Goal: Complete application form: Complete application form

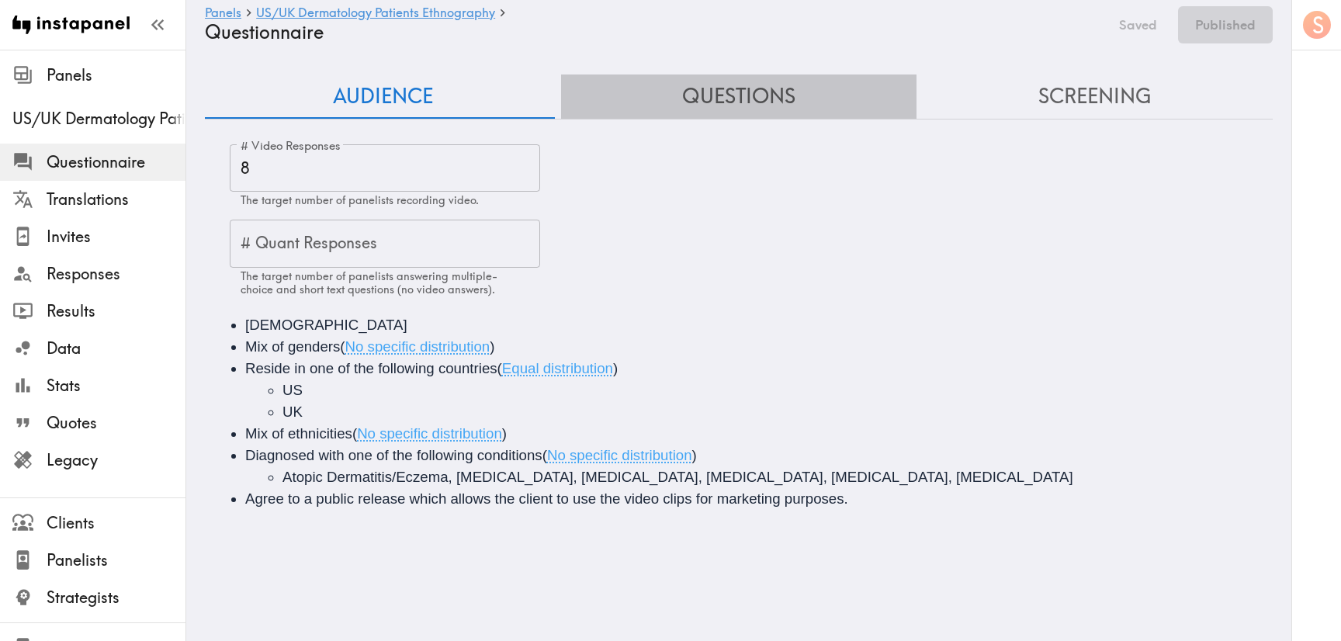
click at [745, 101] on button "Questions" at bounding box center [739, 96] width 356 height 44
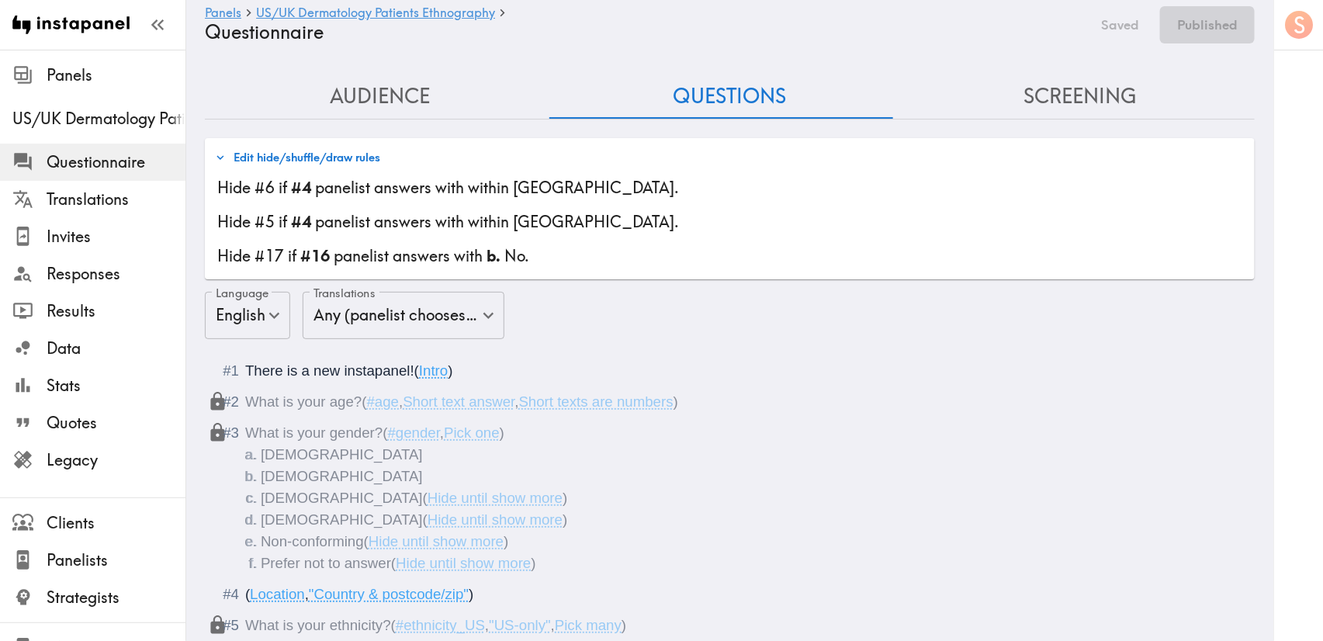
click at [301, 163] on button "Edit hide/shuffle/draw rules" at bounding box center [297, 157] width 173 height 26
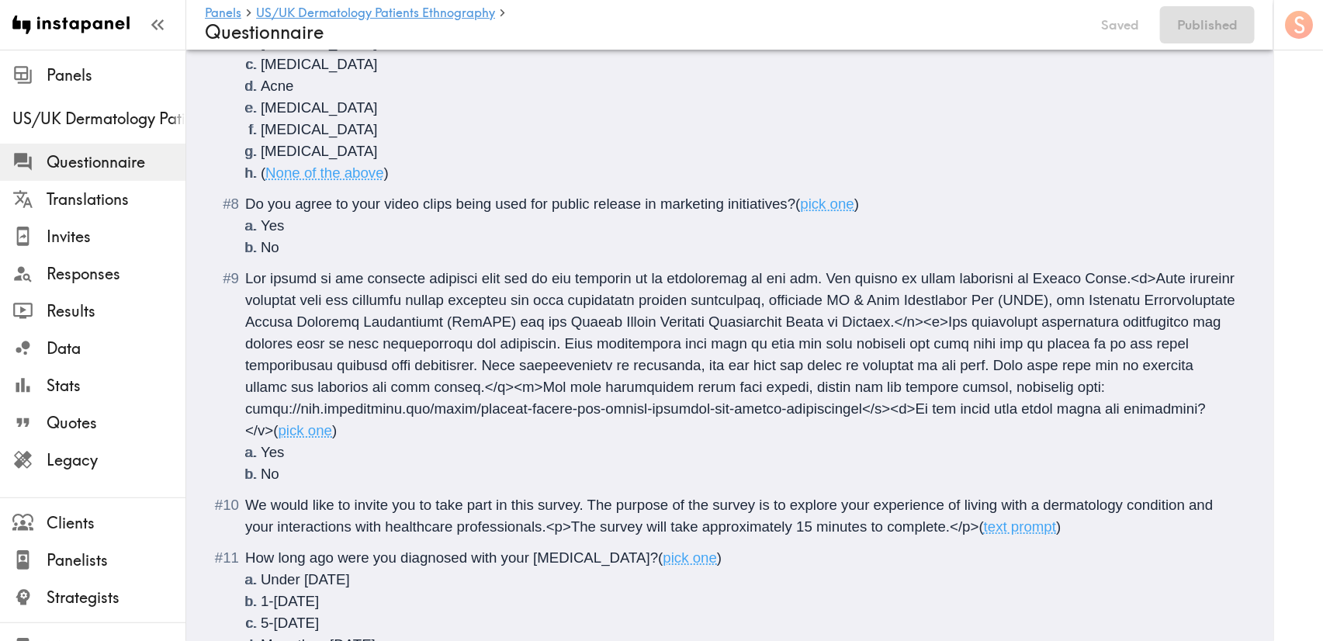
scroll to position [2095, 0]
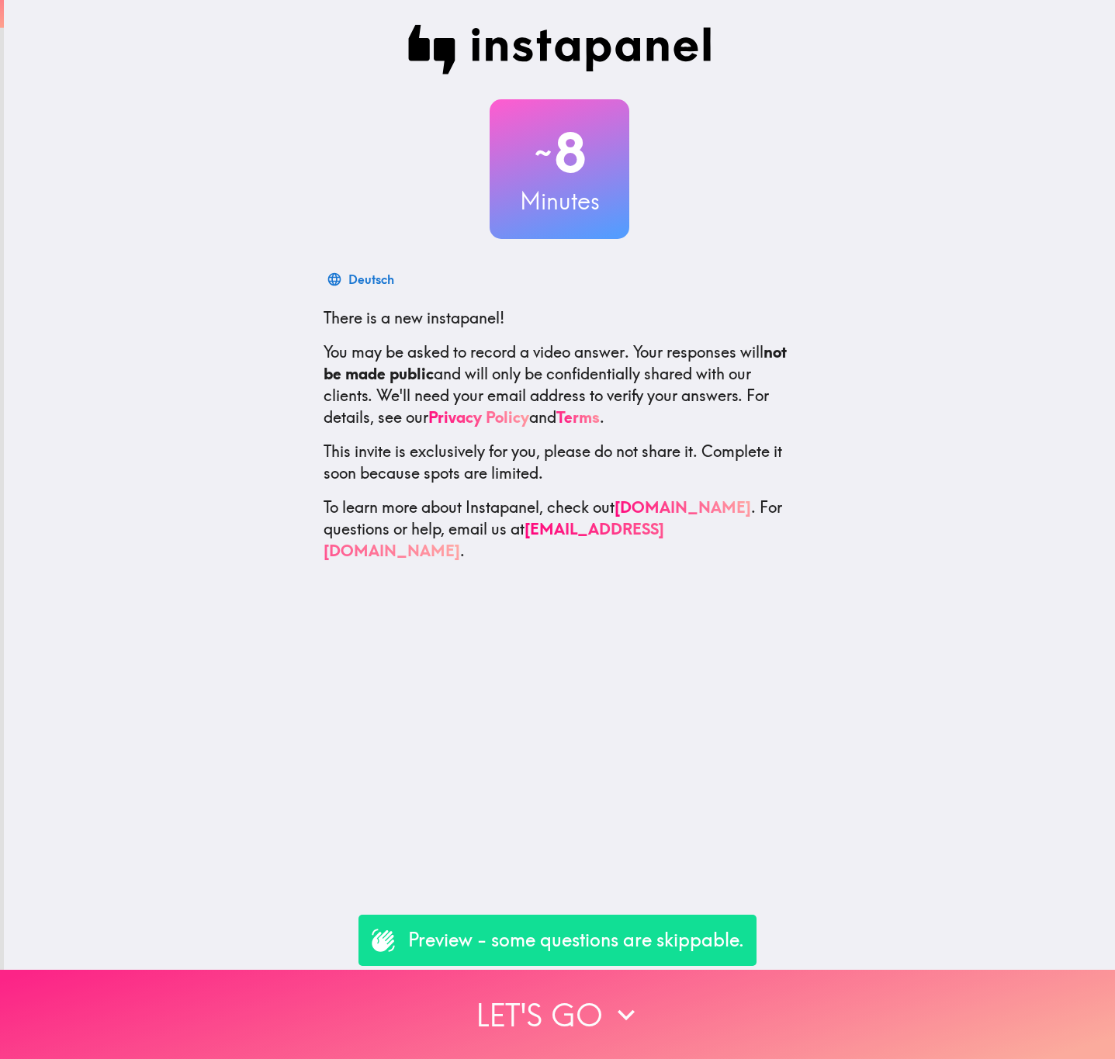
click at [545, 640] on button "Let's go" at bounding box center [557, 1014] width 1115 height 89
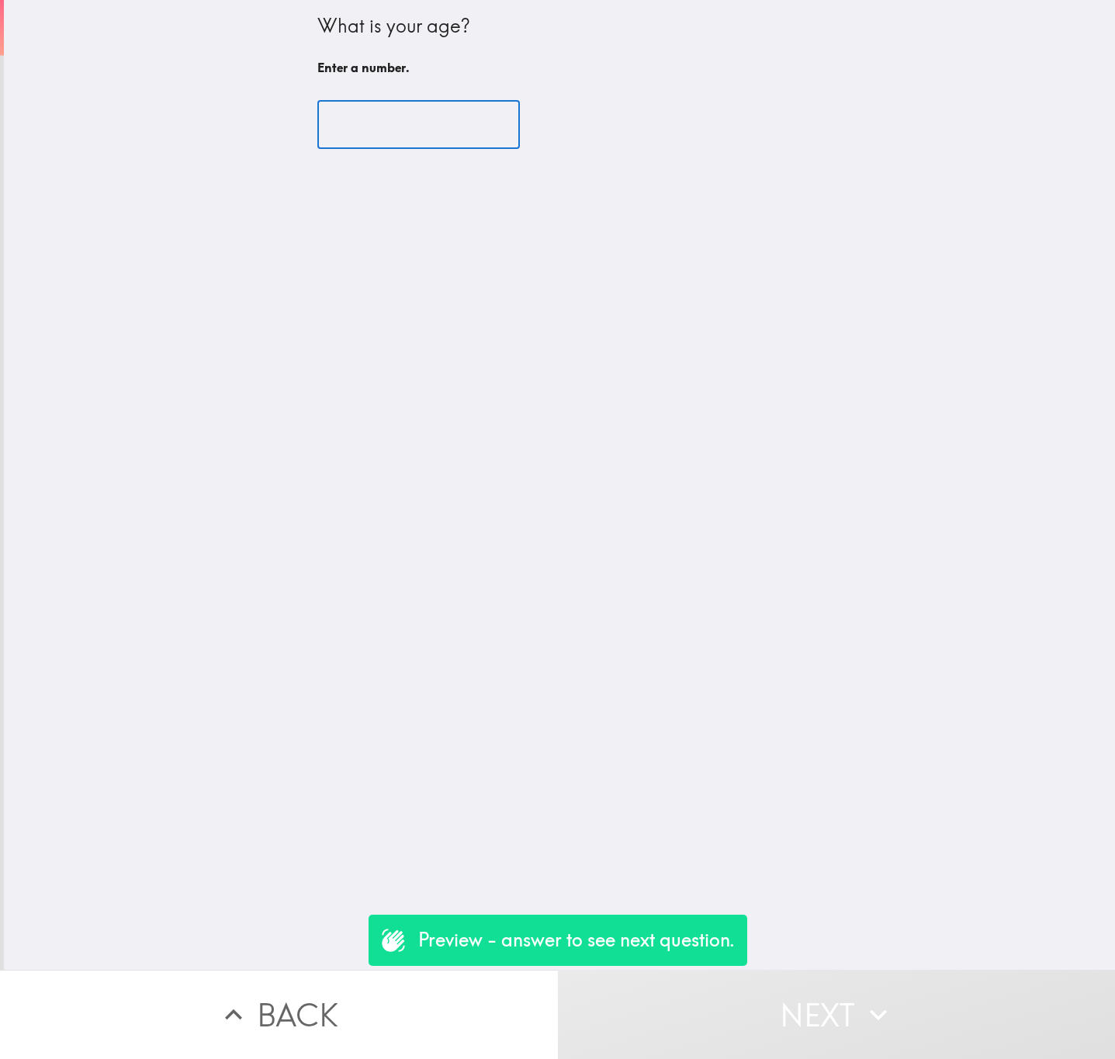
click at [411, 102] on input "number" at bounding box center [418, 125] width 203 height 48
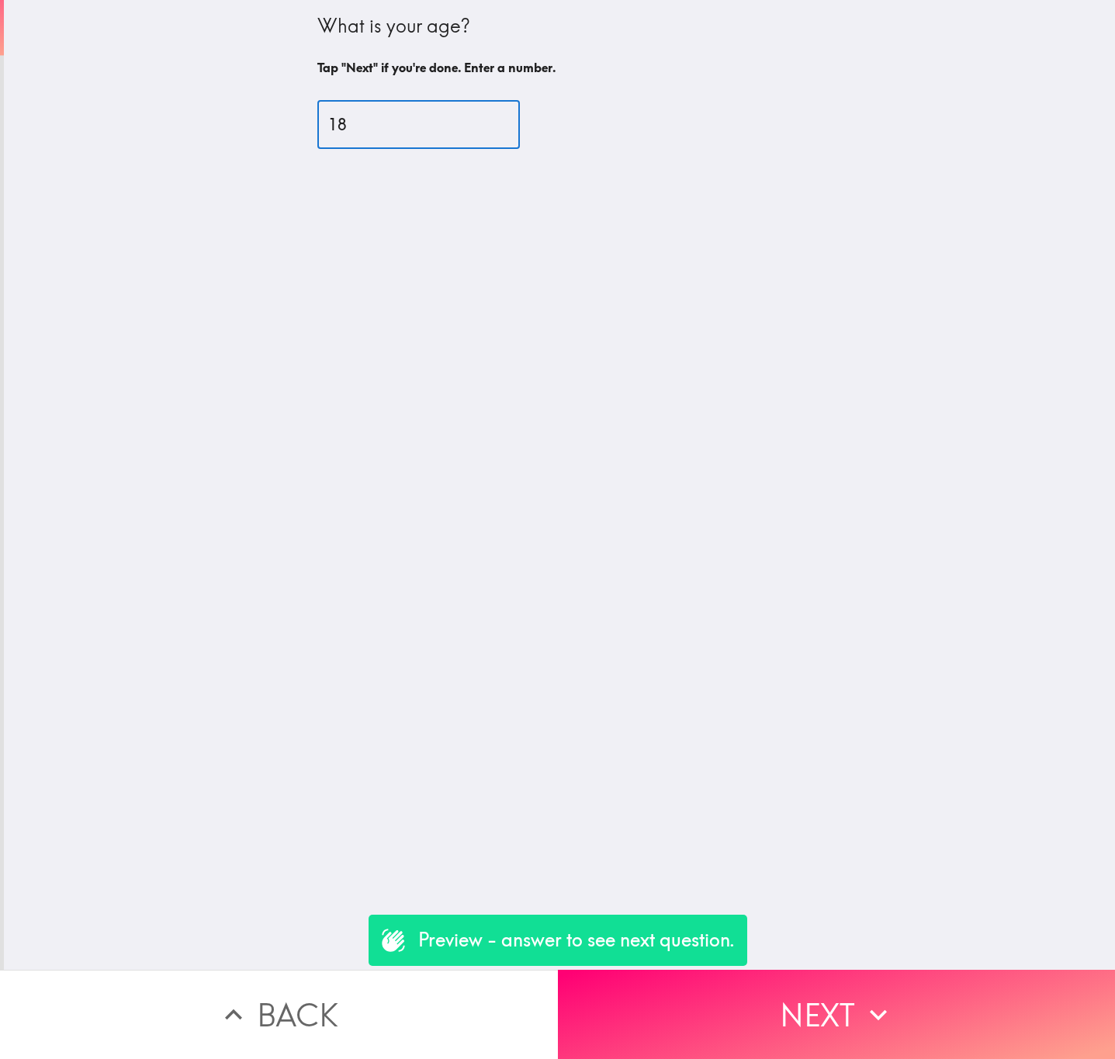
type input "18"
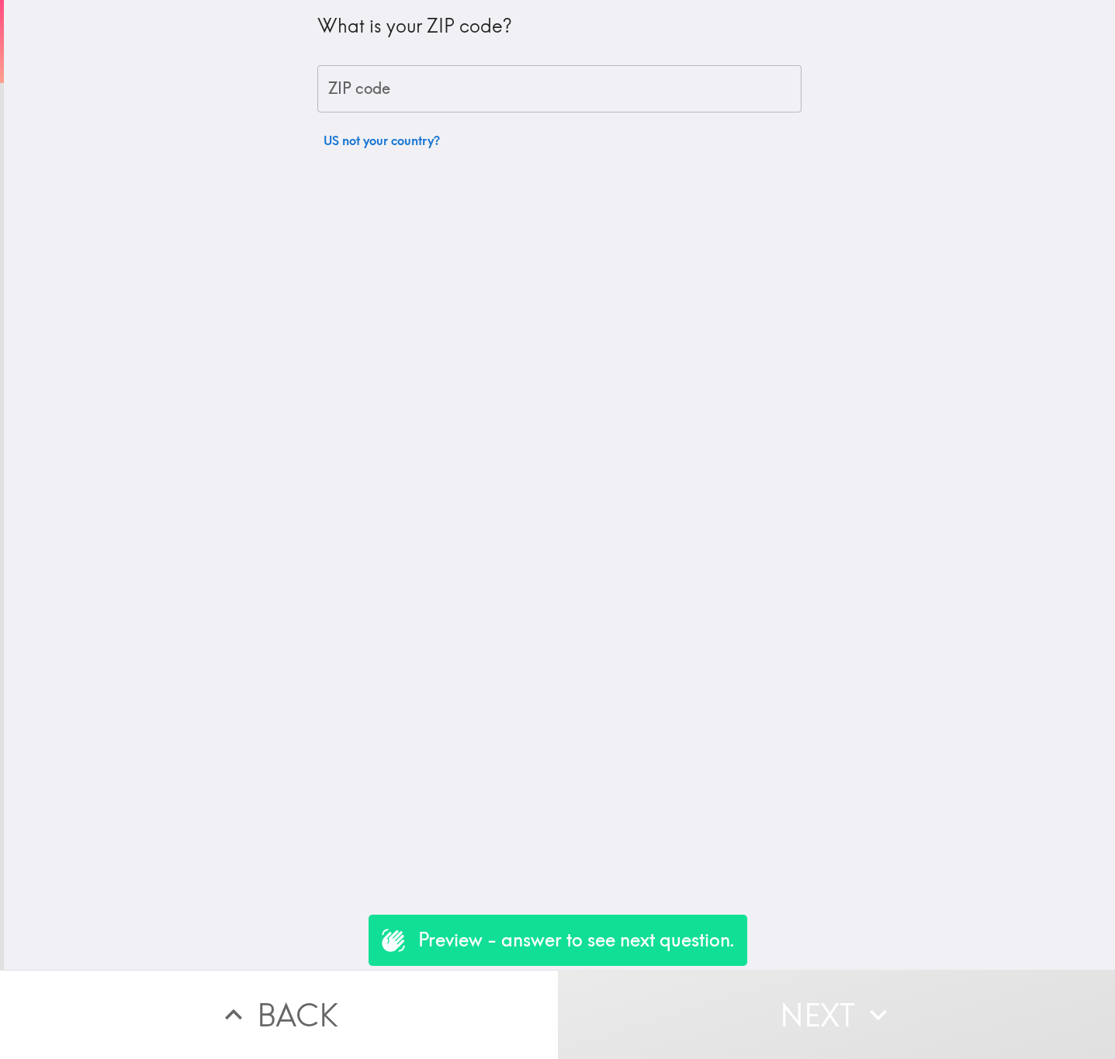
click at [452, 101] on input "ZIP code" at bounding box center [559, 89] width 484 height 48
type input "29710"
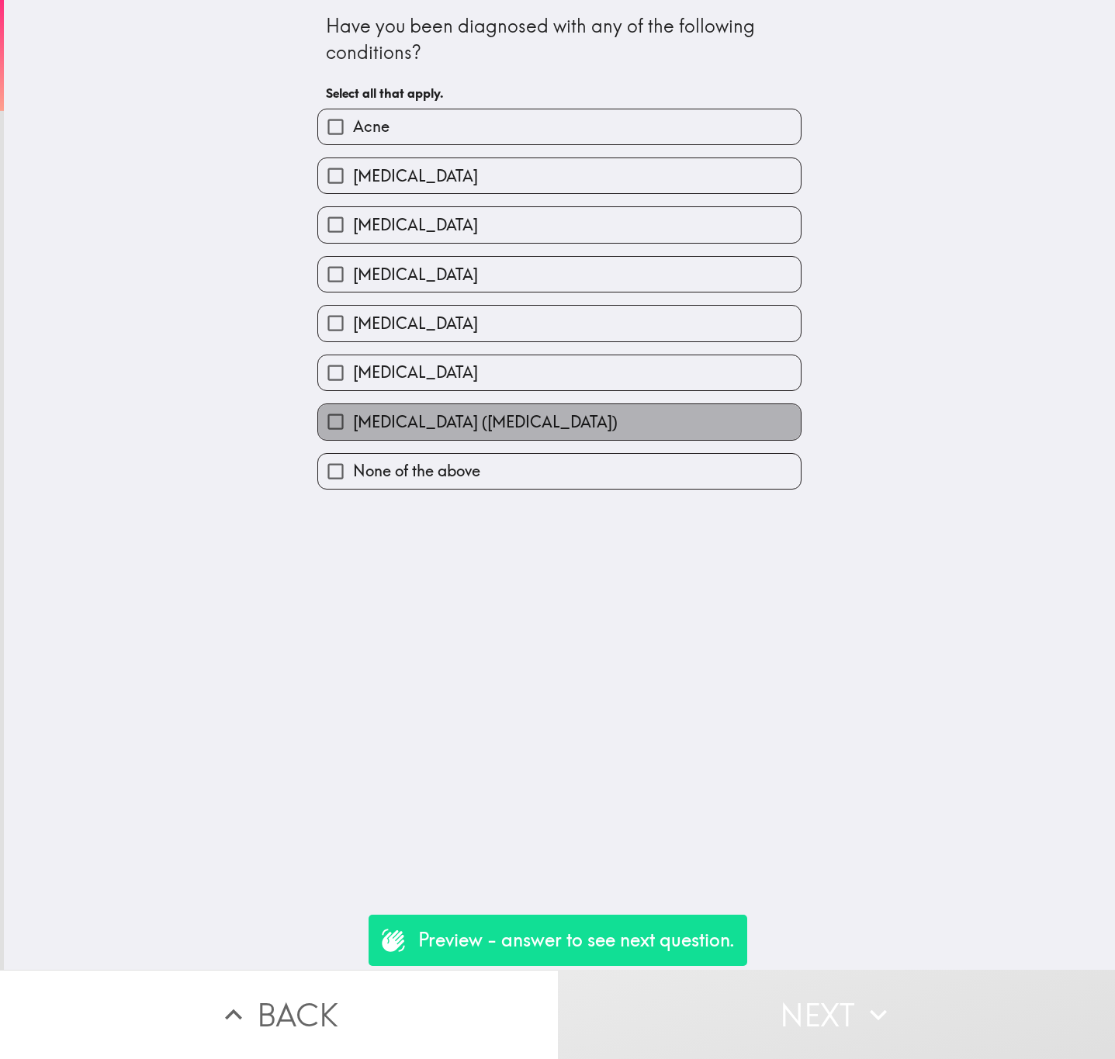
click at [504, 431] on span "[MEDICAL_DATA] ([MEDICAL_DATA])" at bounding box center [485, 422] width 265 height 22
click at [353, 431] on input "[MEDICAL_DATA] ([MEDICAL_DATA])" at bounding box center [335, 421] width 35 height 35
checkbox input "true"
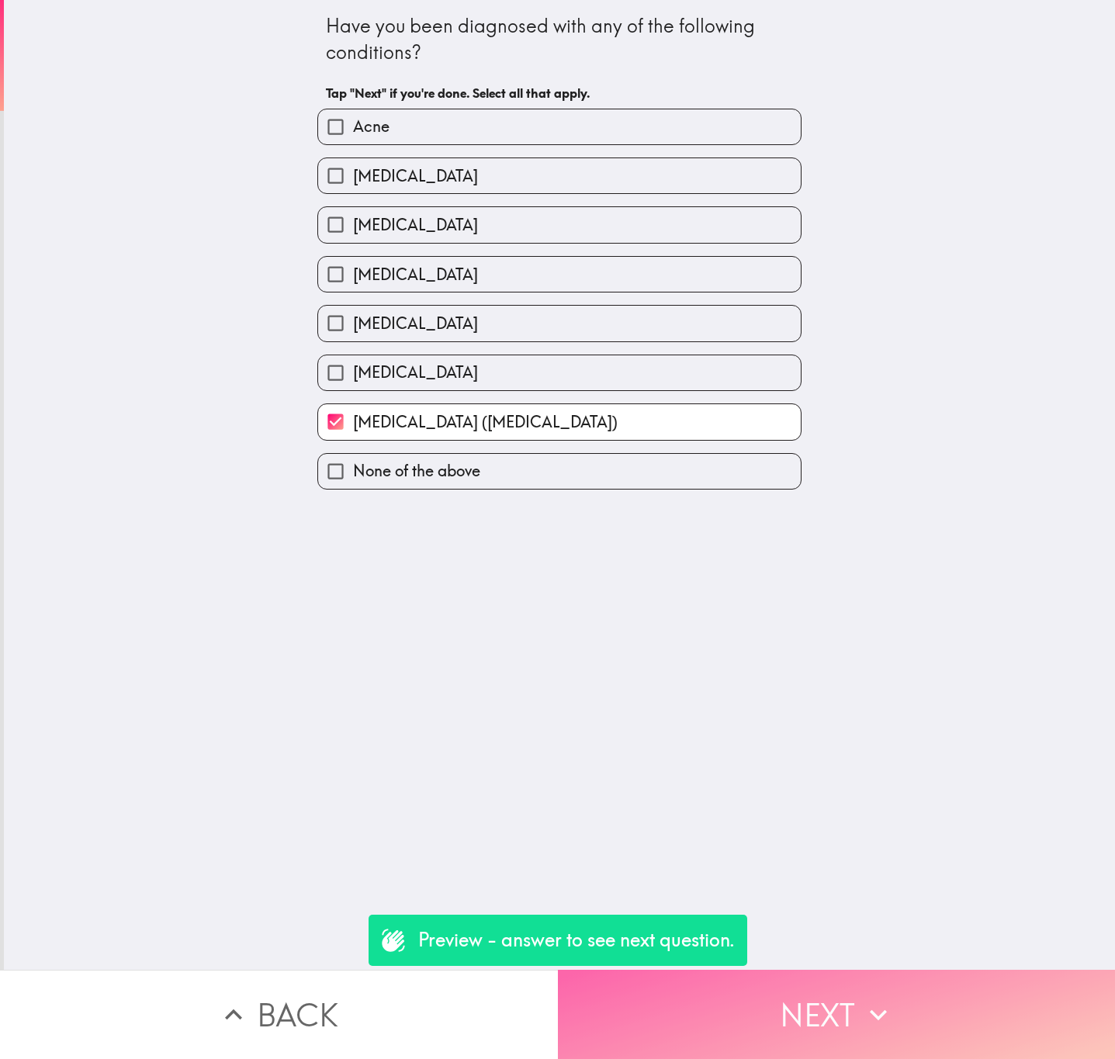
click at [799, 640] on button "Next" at bounding box center [837, 1014] width 558 height 89
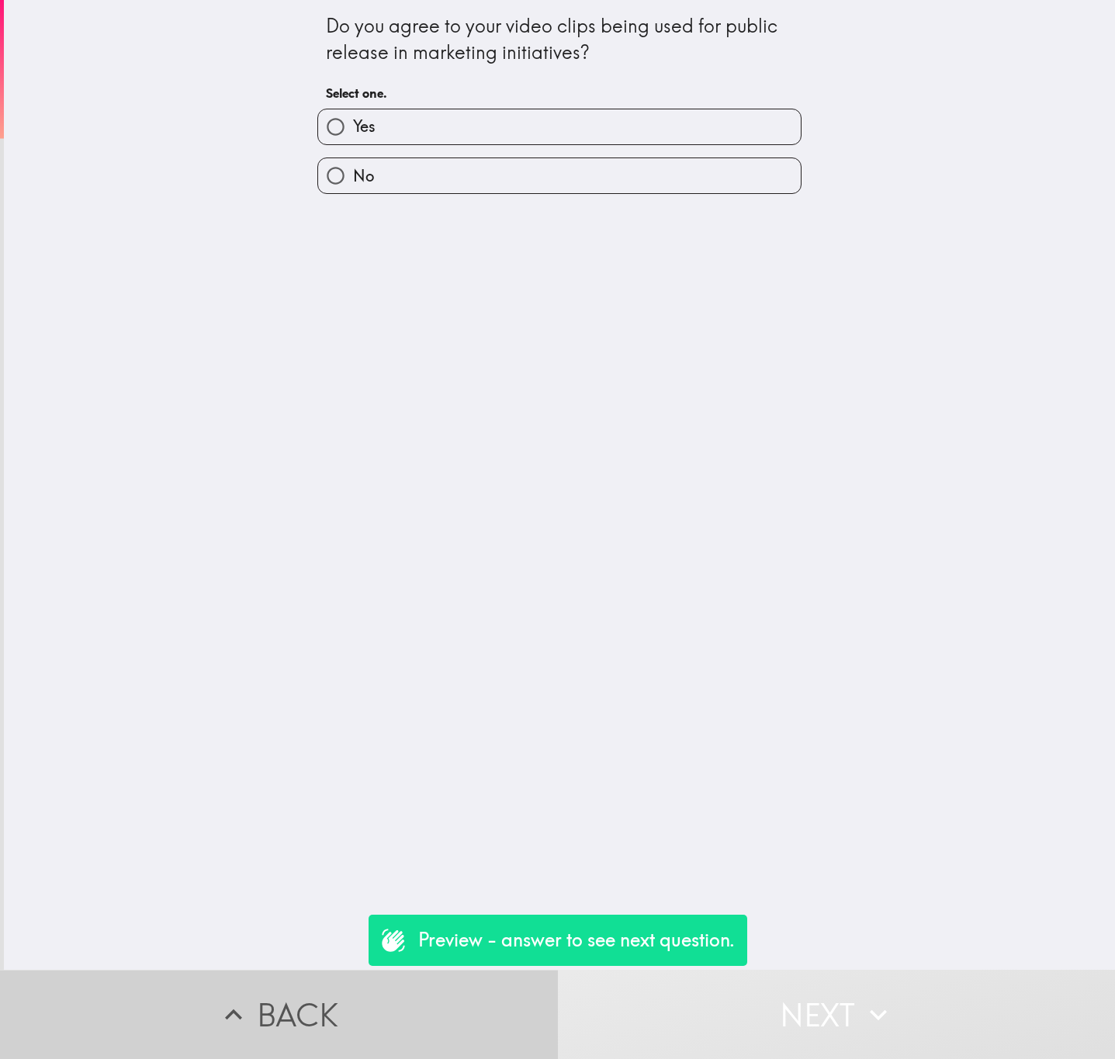
drag, startPoint x: 300, startPoint y: 983, endPoint x: 308, endPoint y: 982, distance: 7.8
click at [300, 640] on button "Back" at bounding box center [279, 1014] width 558 height 89
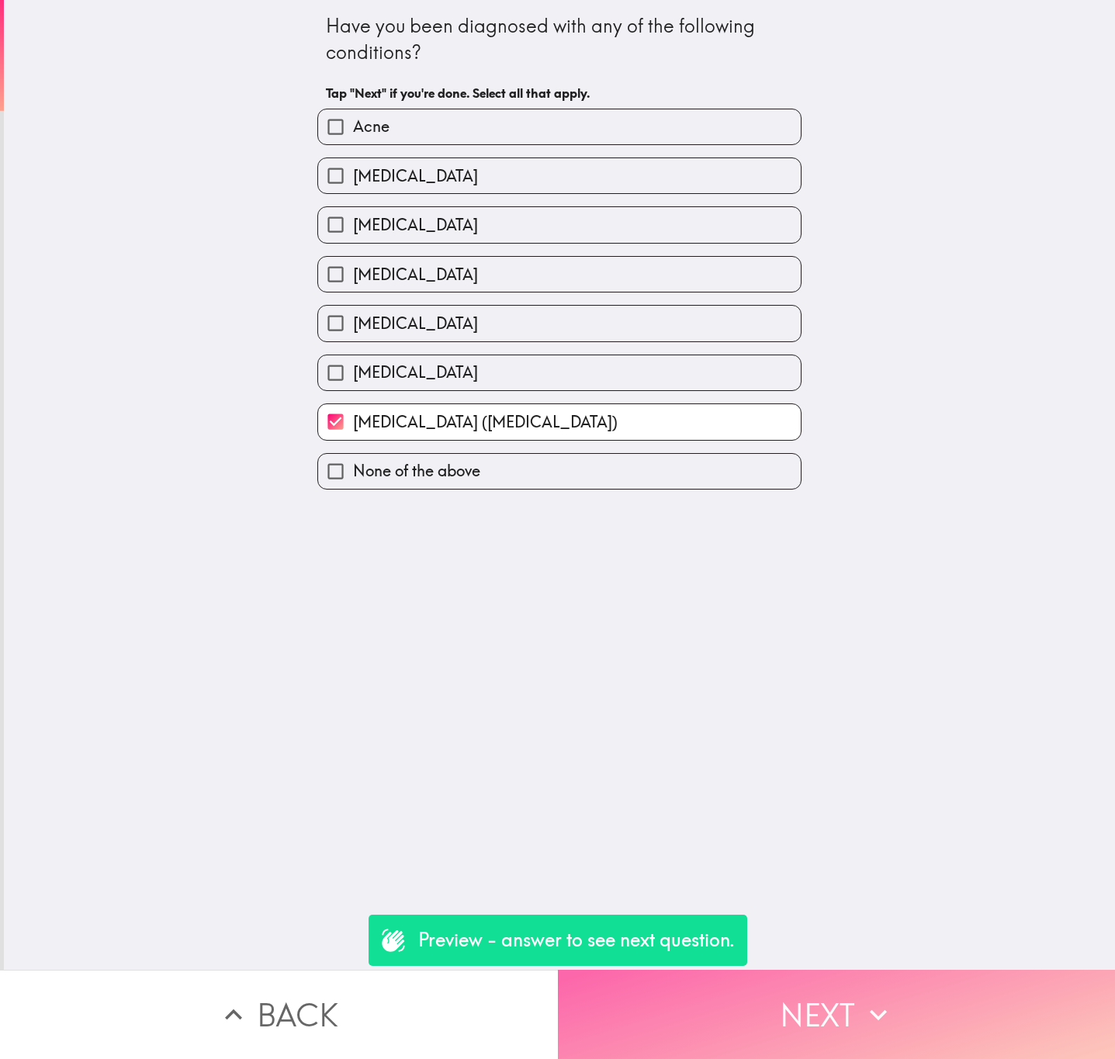
click at [823, 640] on button "Next" at bounding box center [837, 1014] width 558 height 89
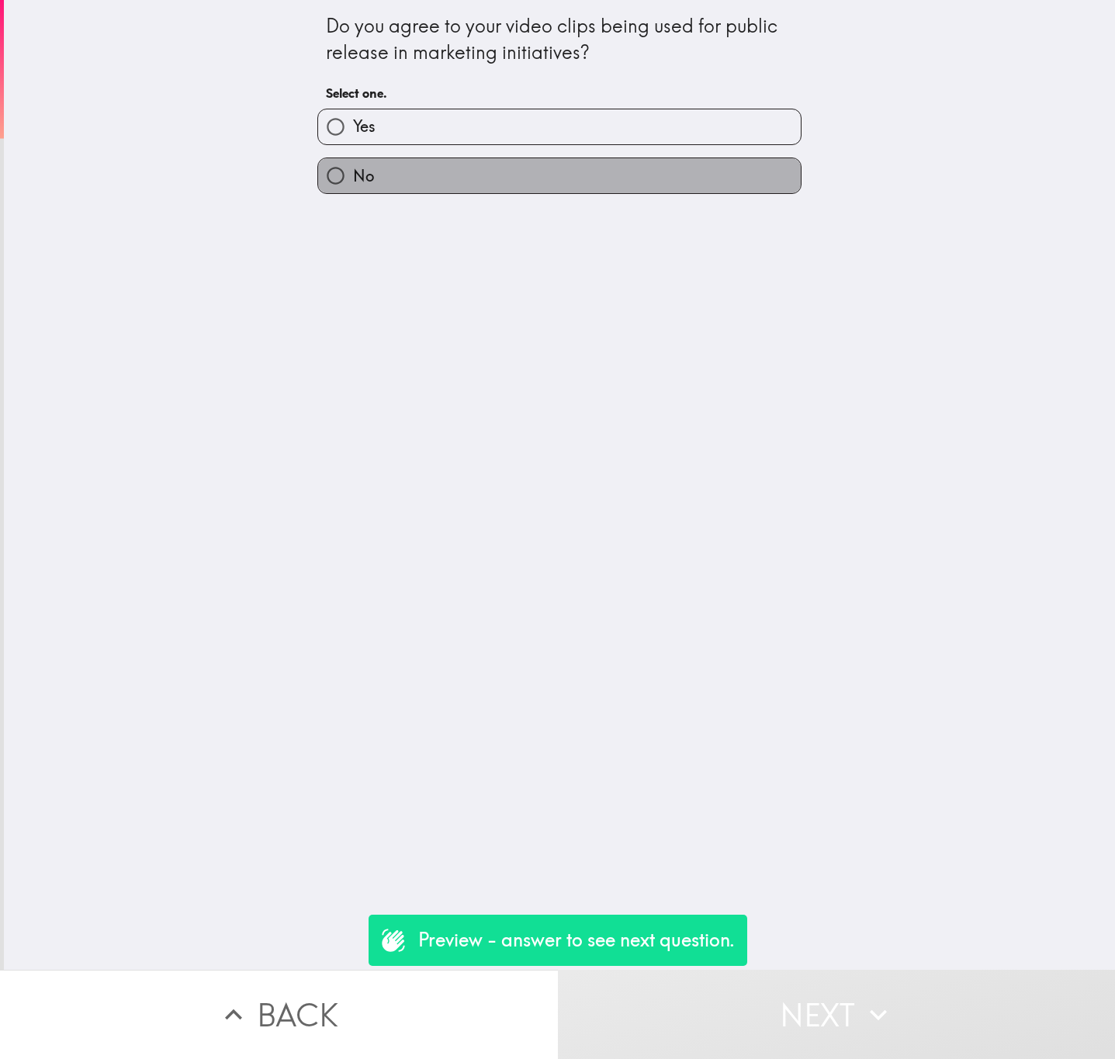
click at [508, 171] on label "No" at bounding box center [559, 175] width 483 height 35
click at [353, 171] on input "No" at bounding box center [335, 175] width 35 height 35
radio input "true"
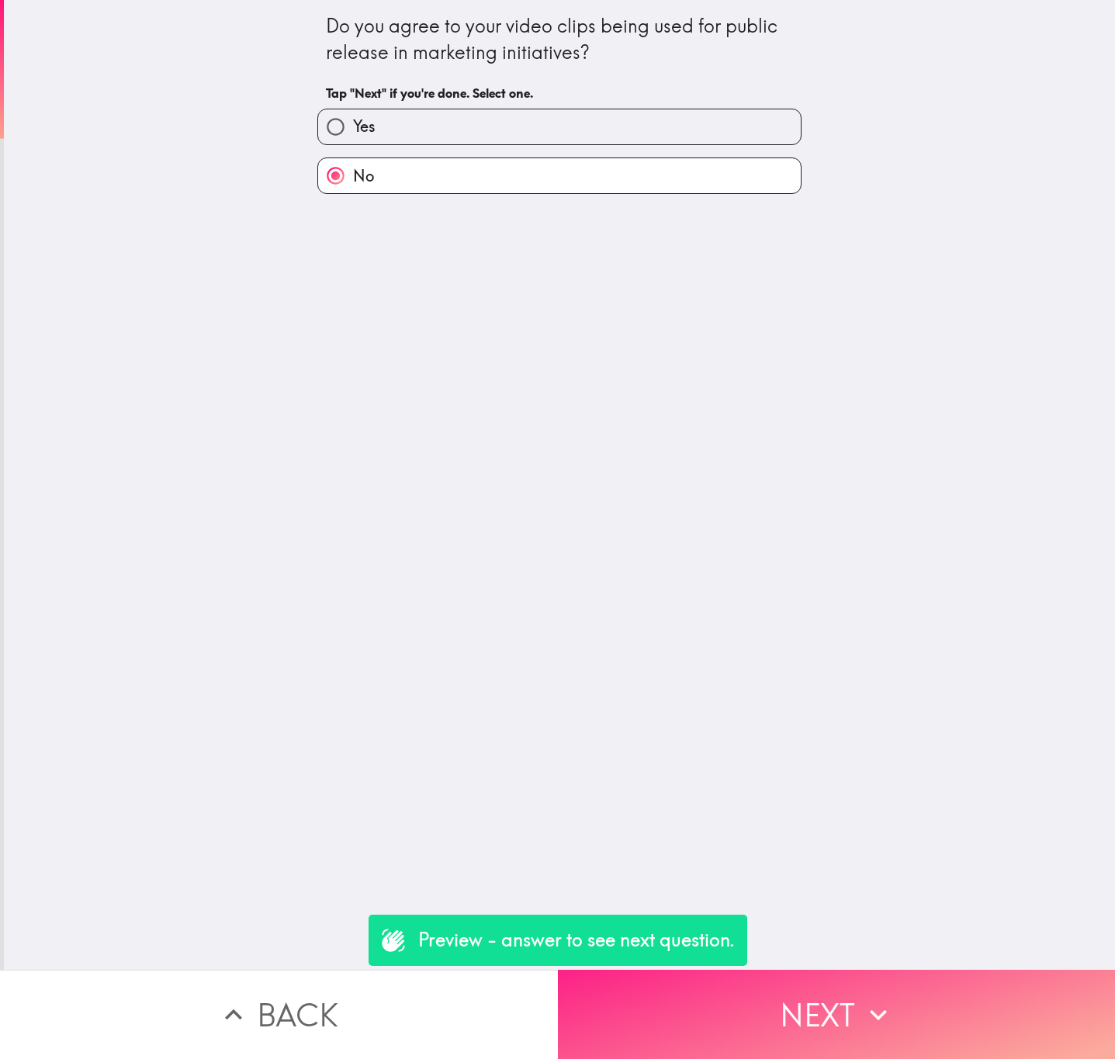
drag, startPoint x: 822, startPoint y: 922, endPoint x: 841, endPoint y: 982, distance: 63.6
click at [822, 640] on div "Do you agree to your video clips being used for public release in marketing ini…" at bounding box center [559, 485] width 1111 height 970
click at [851, 640] on button "Next" at bounding box center [837, 1014] width 558 height 89
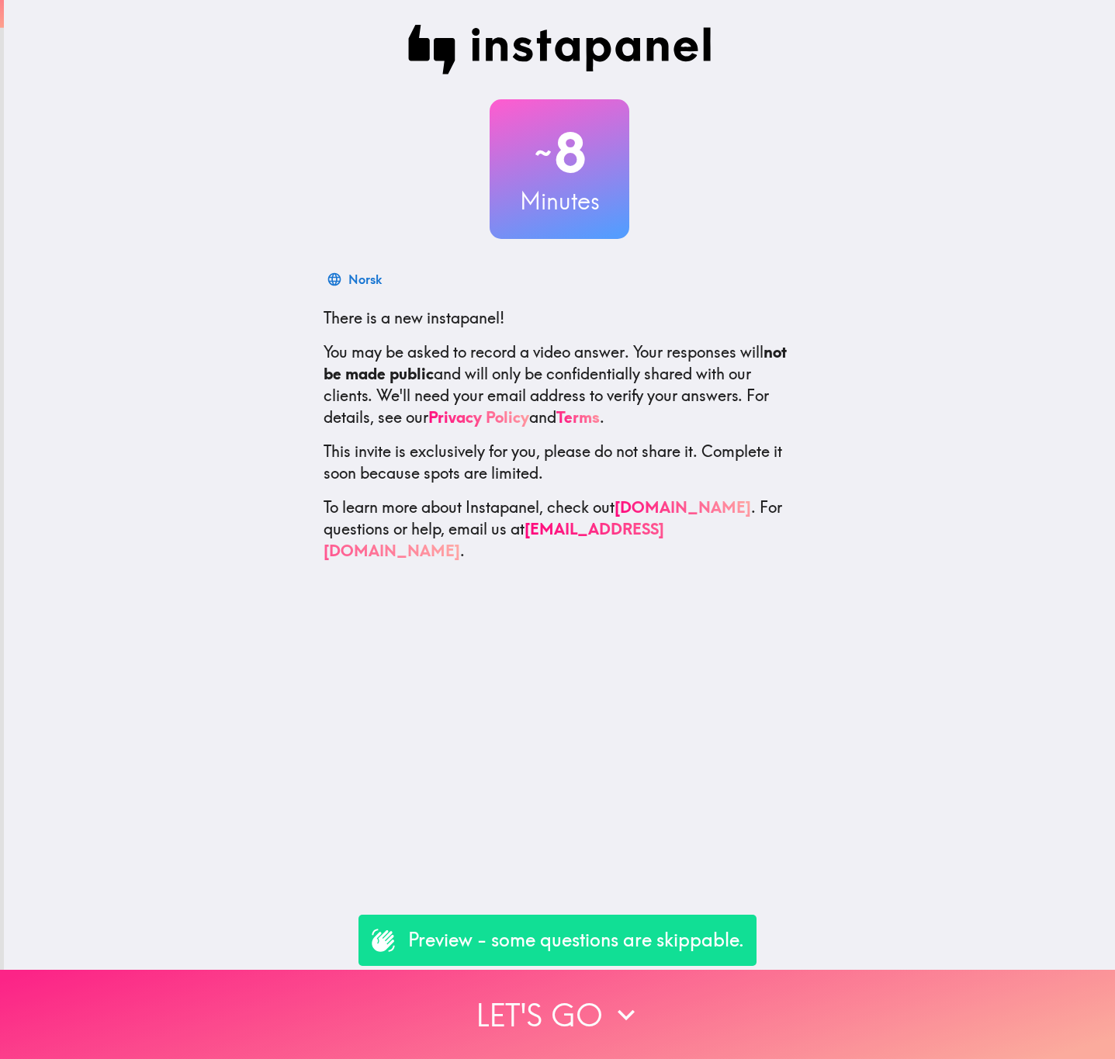
click at [531, 1010] on button "Let's go" at bounding box center [557, 1014] width 1115 height 89
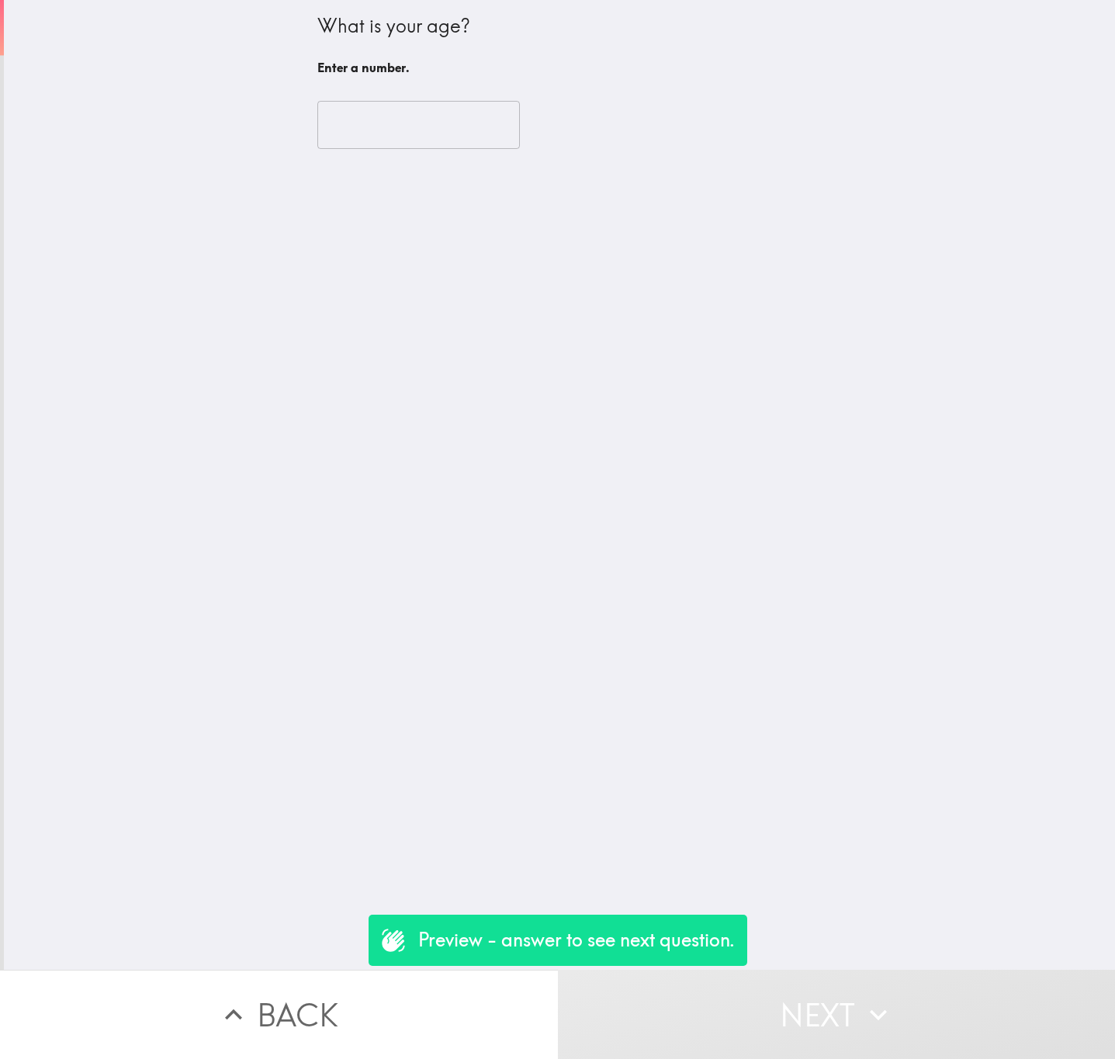
click at [372, 115] on input "number" at bounding box center [418, 125] width 203 height 48
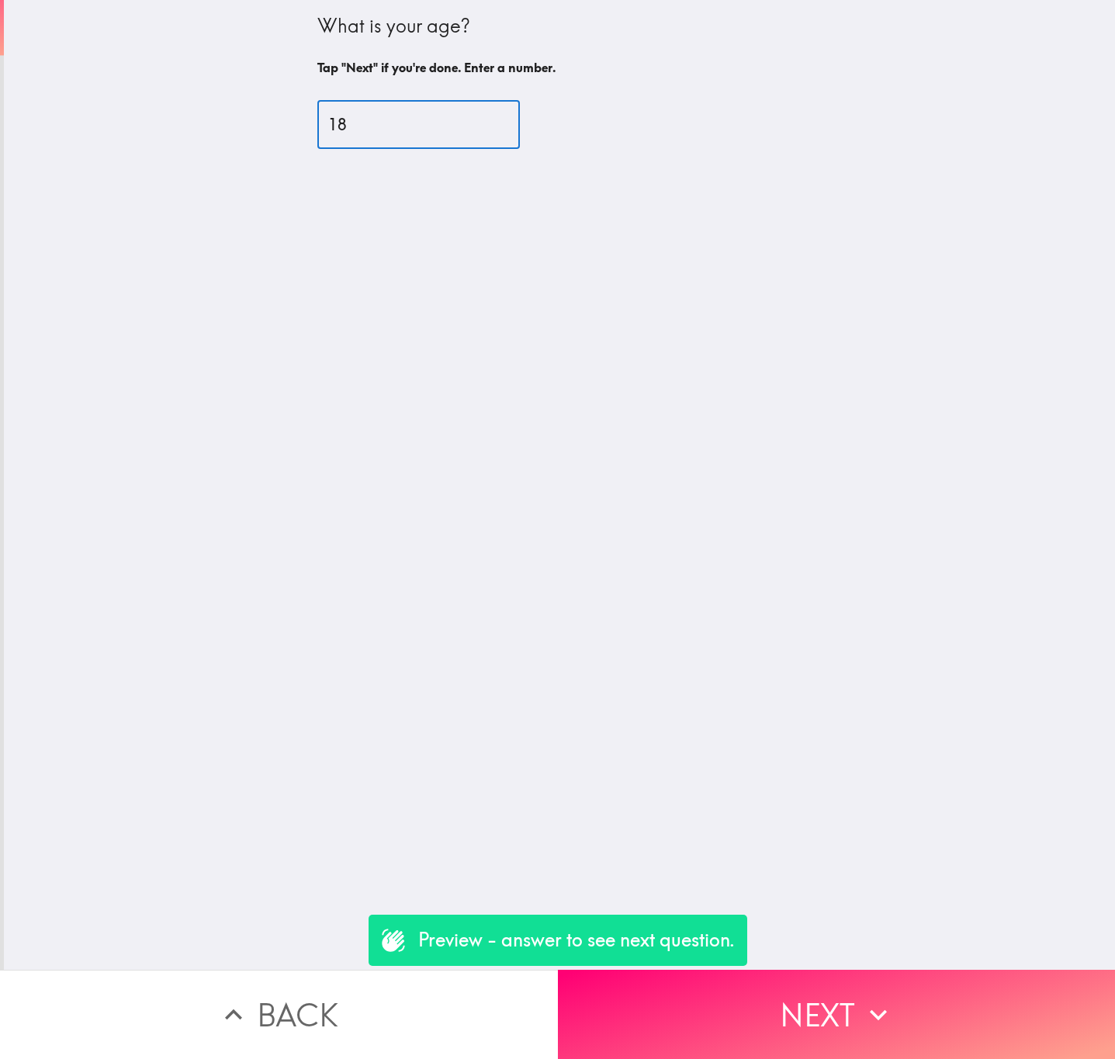
type input "18"
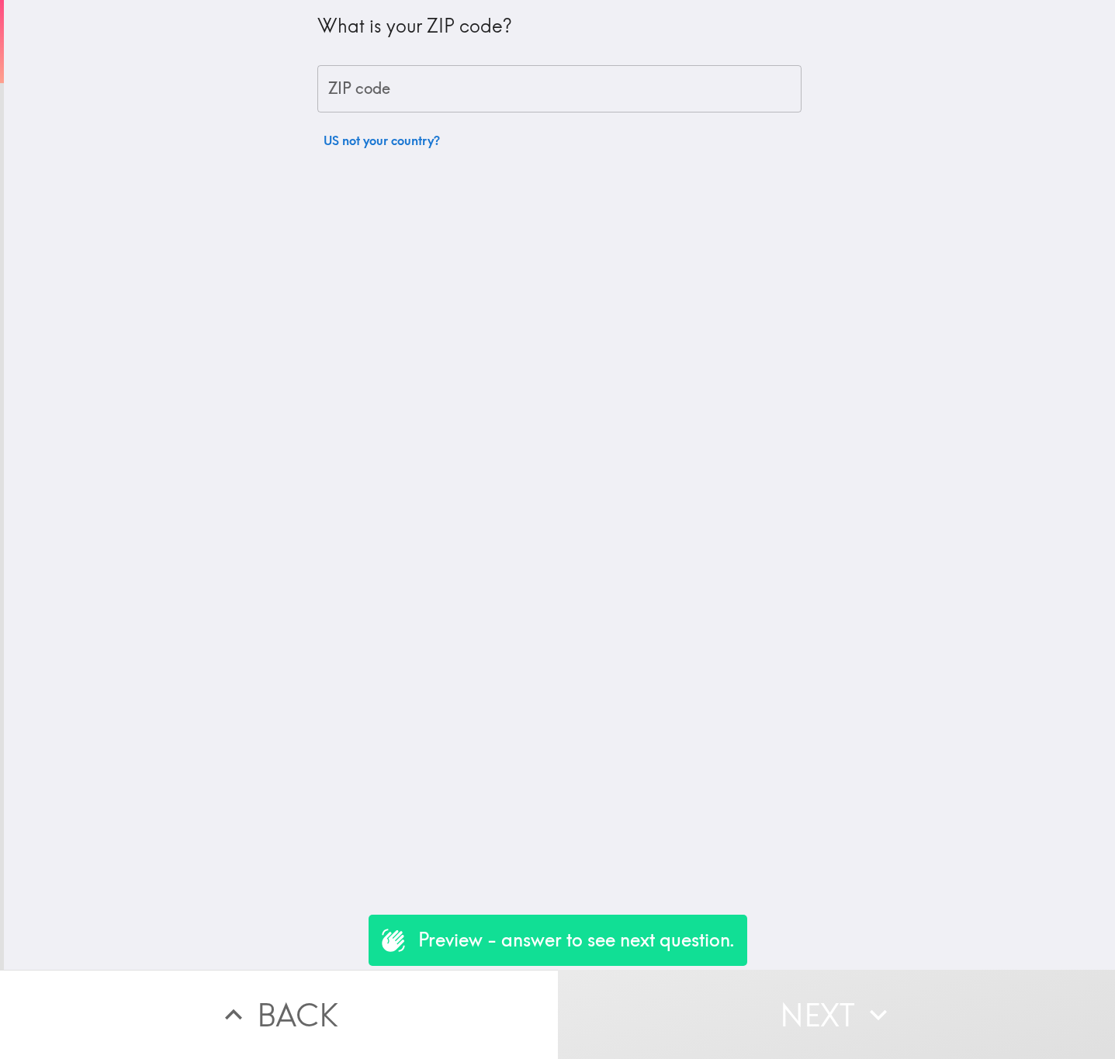
click at [497, 96] on input "ZIP code" at bounding box center [559, 89] width 484 height 48
type input "29710"
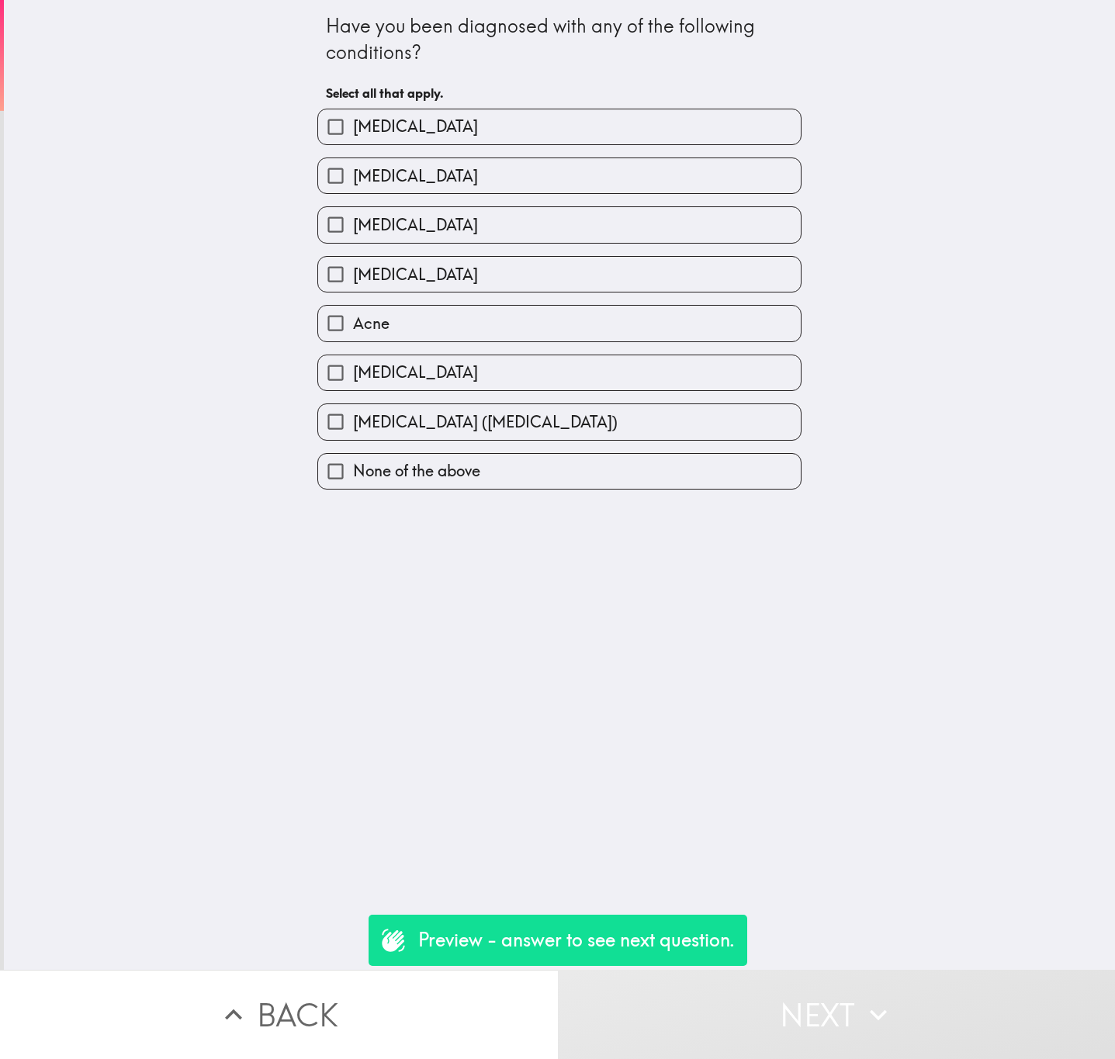
click at [457, 165] on span "[MEDICAL_DATA]" at bounding box center [415, 176] width 125 height 22
click at [353, 165] on input "[MEDICAL_DATA]" at bounding box center [335, 175] width 35 height 35
checkbox input "true"
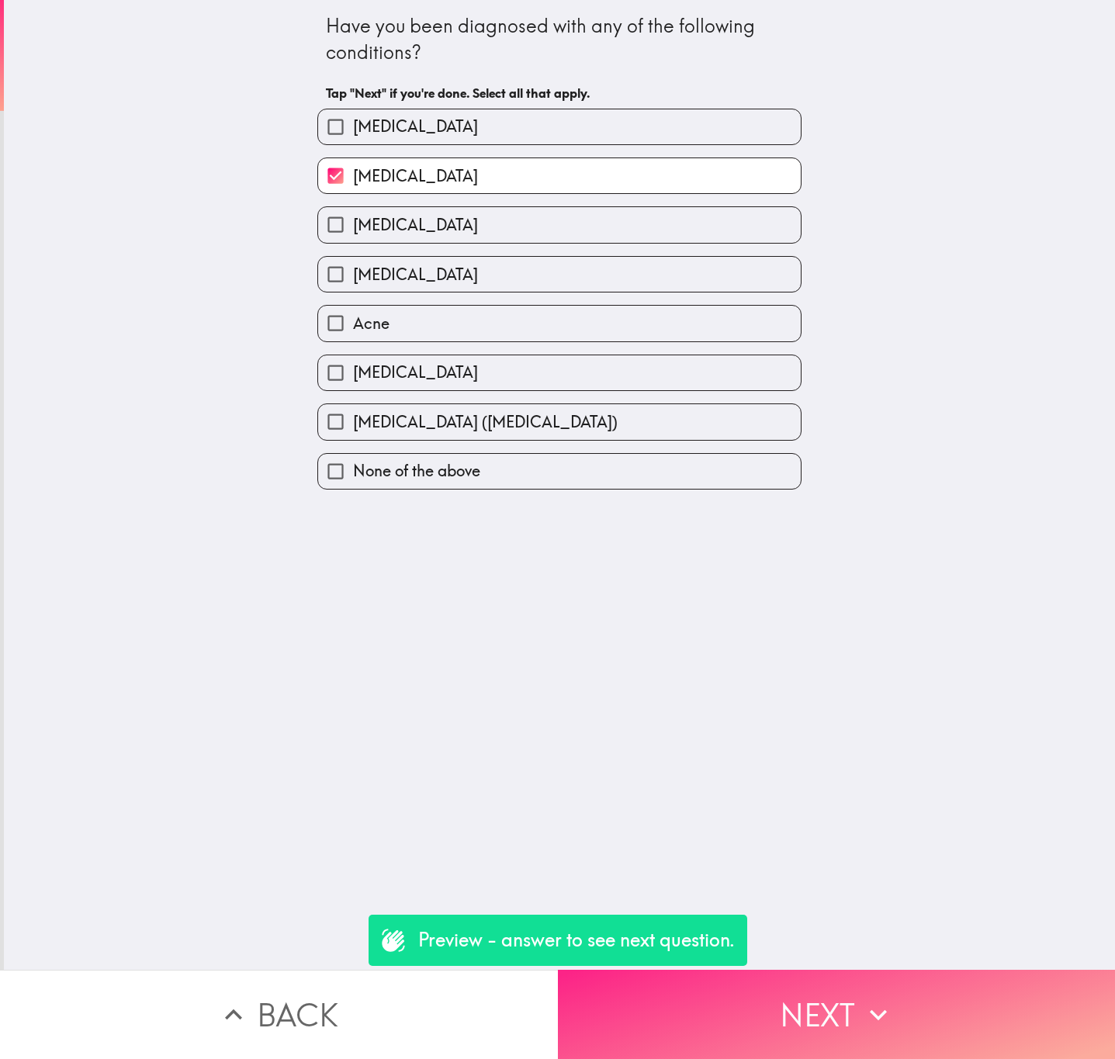
click at [775, 1003] on button "Next" at bounding box center [837, 1014] width 558 height 89
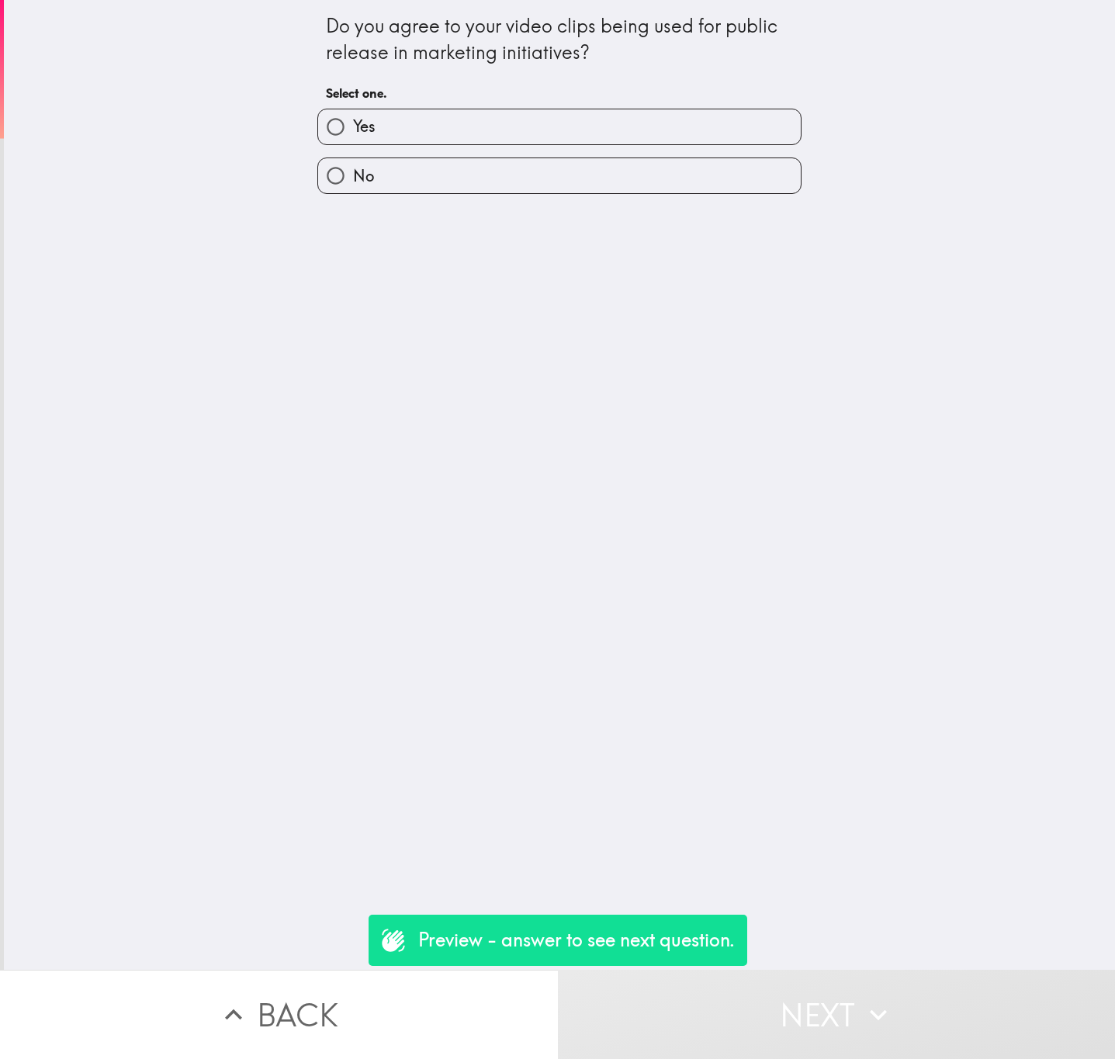
click at [548, 121] on label "Yes" at bounding box center [559, 126] width 483 height 35
click at [353, 121] on input "Yes" at bounding box center [335, 126] width 35 height 35
radio input "true"
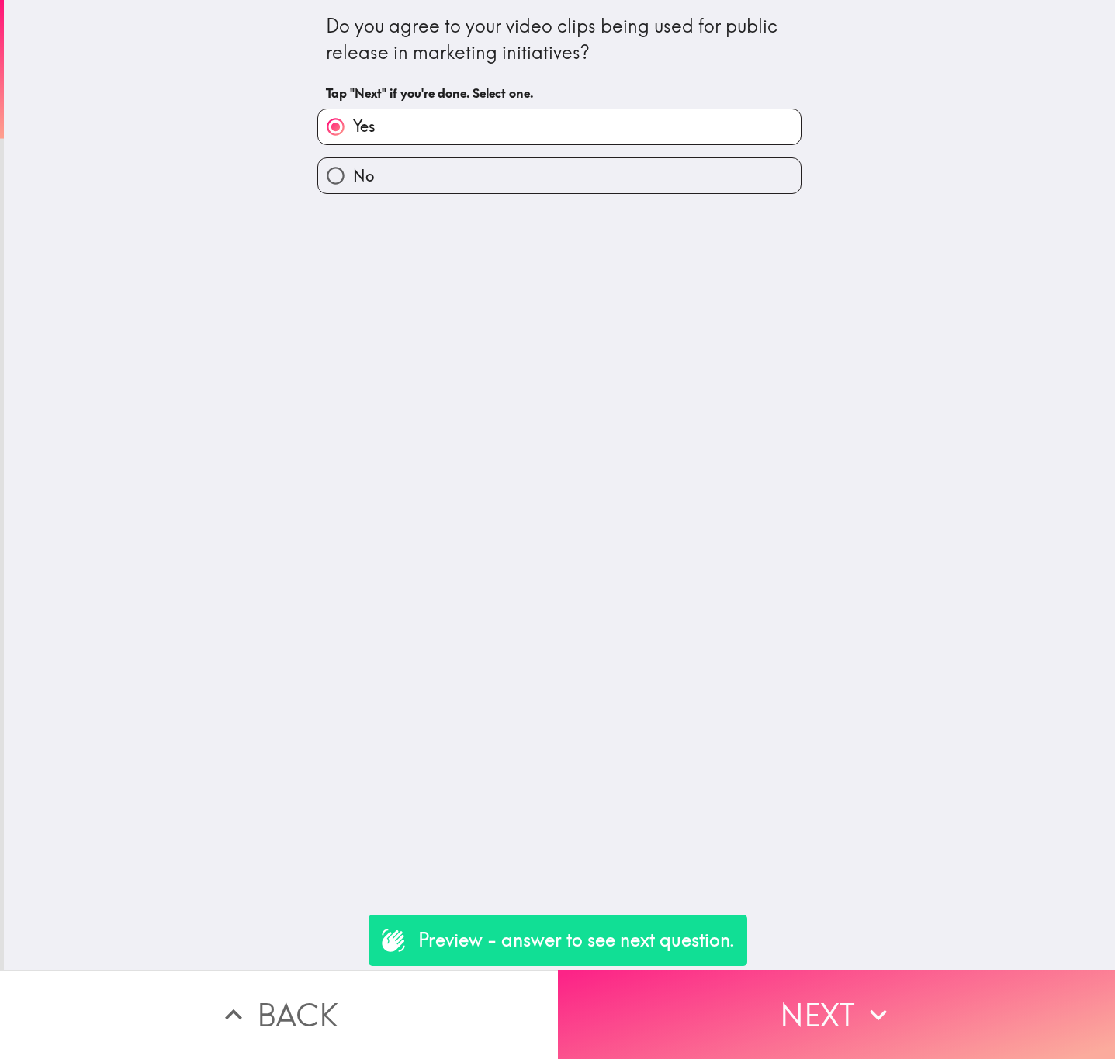
click at [844, 989] on button "Next" at bounding box center [837, 1014] width 558 height 89
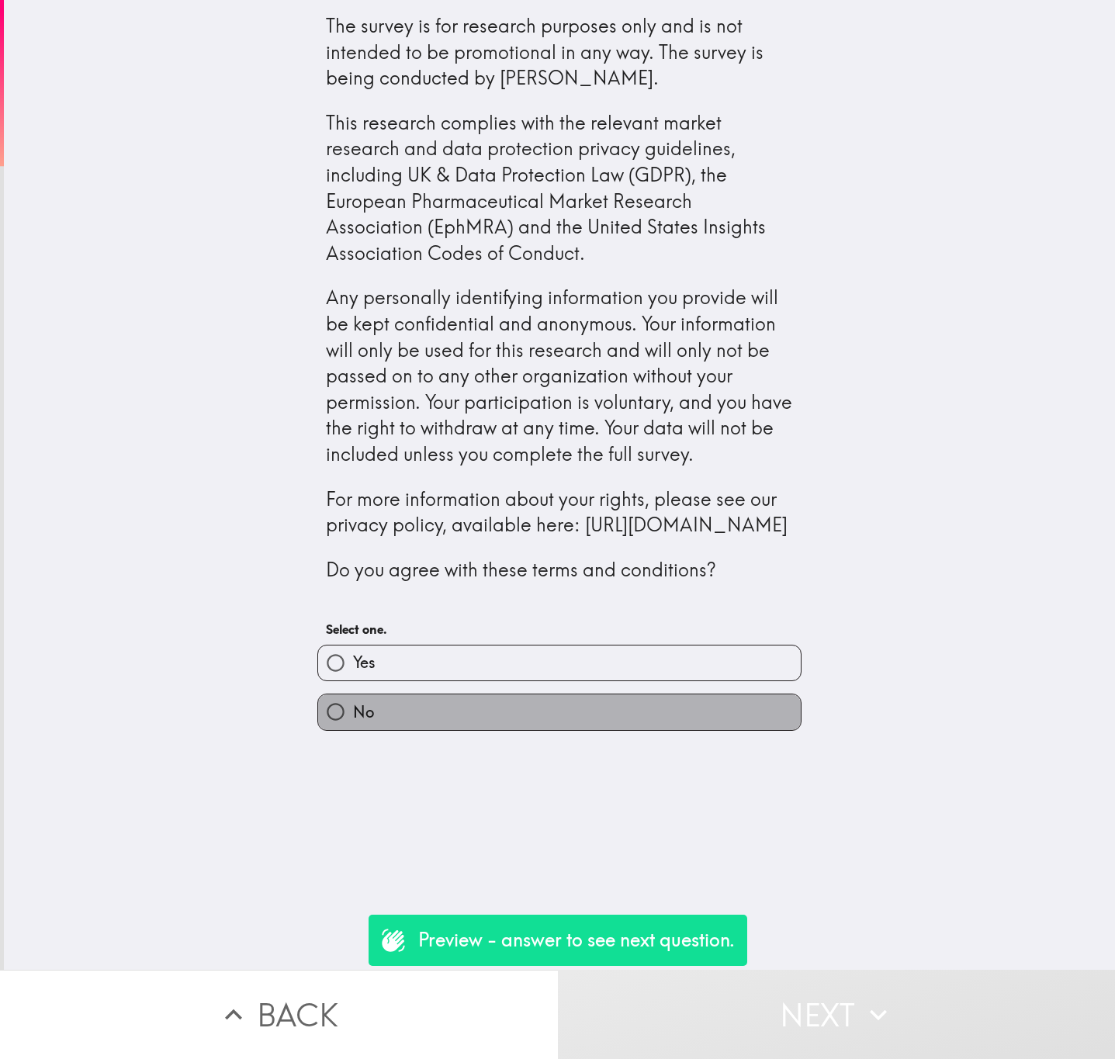
click at [575, 729] on label "No" at bounding box center [559, 712] width 483 height 35
click at [353, 729] on input "No" at bounding box center [335, 712] width 35 height 35
radio input "true"
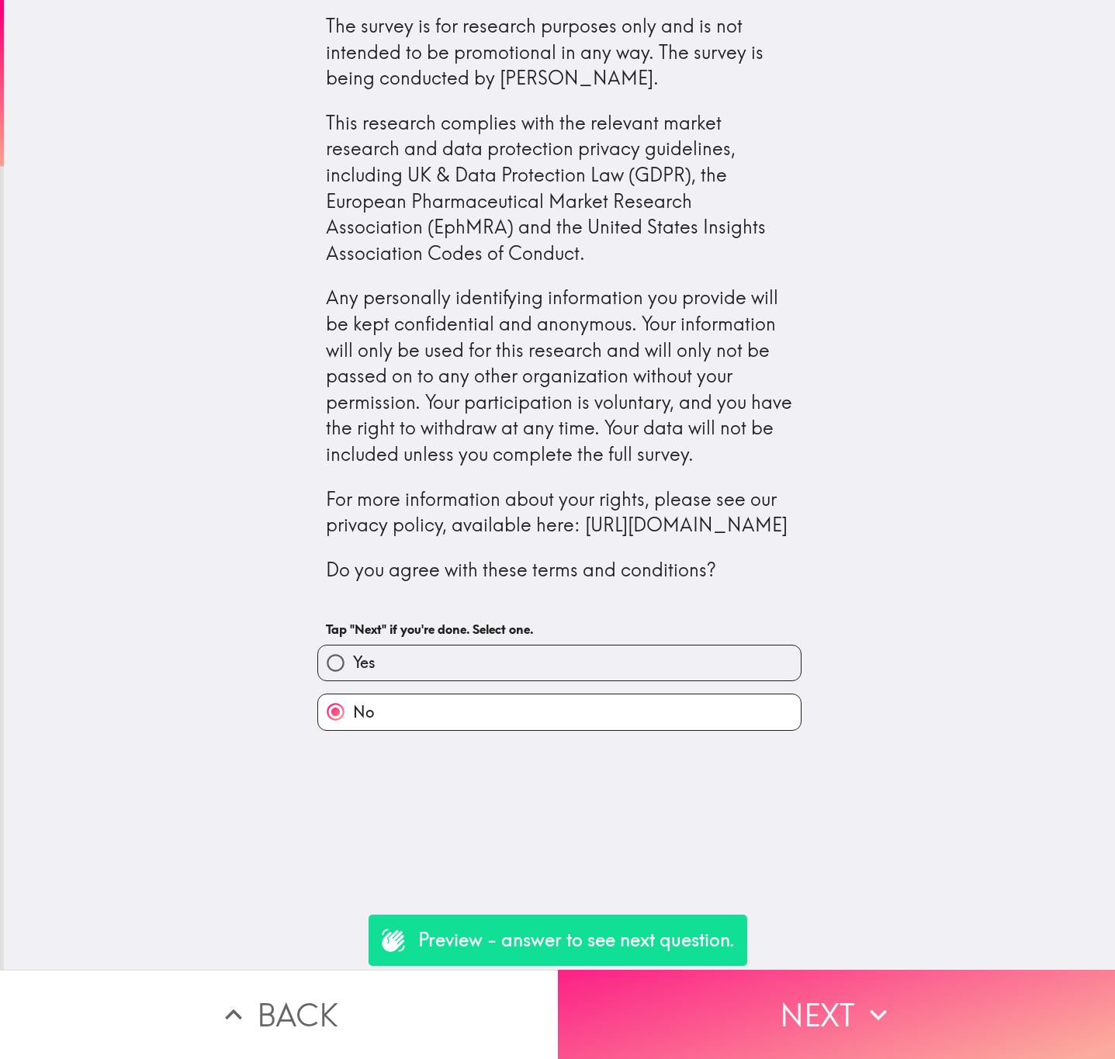
click at [731, 1008] on button "Next" at bounding box center [837, 1014] width 558 height 89
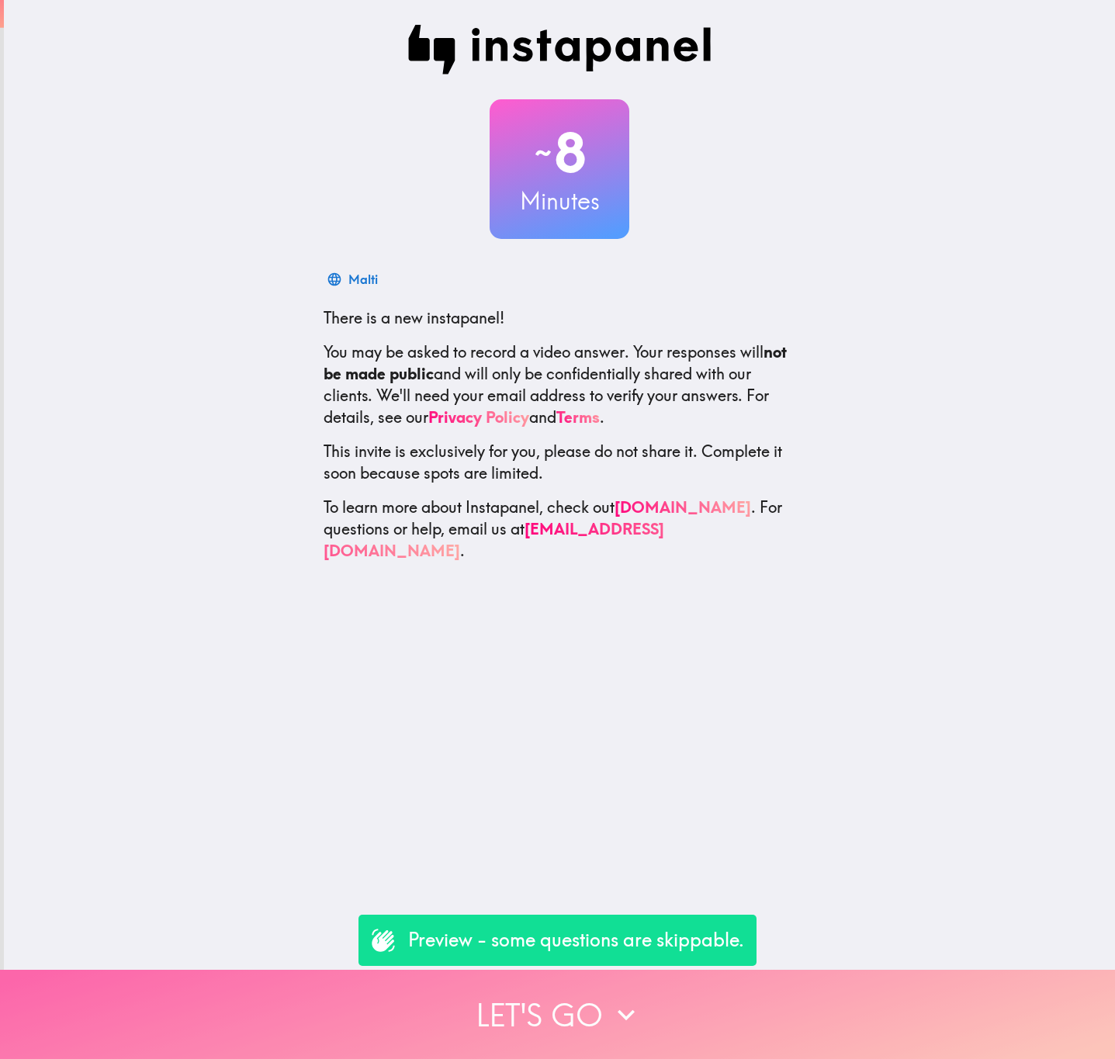
click at [585, 992] on button "Let's go" at bounding box center [557, 1014] width 1115 height 89
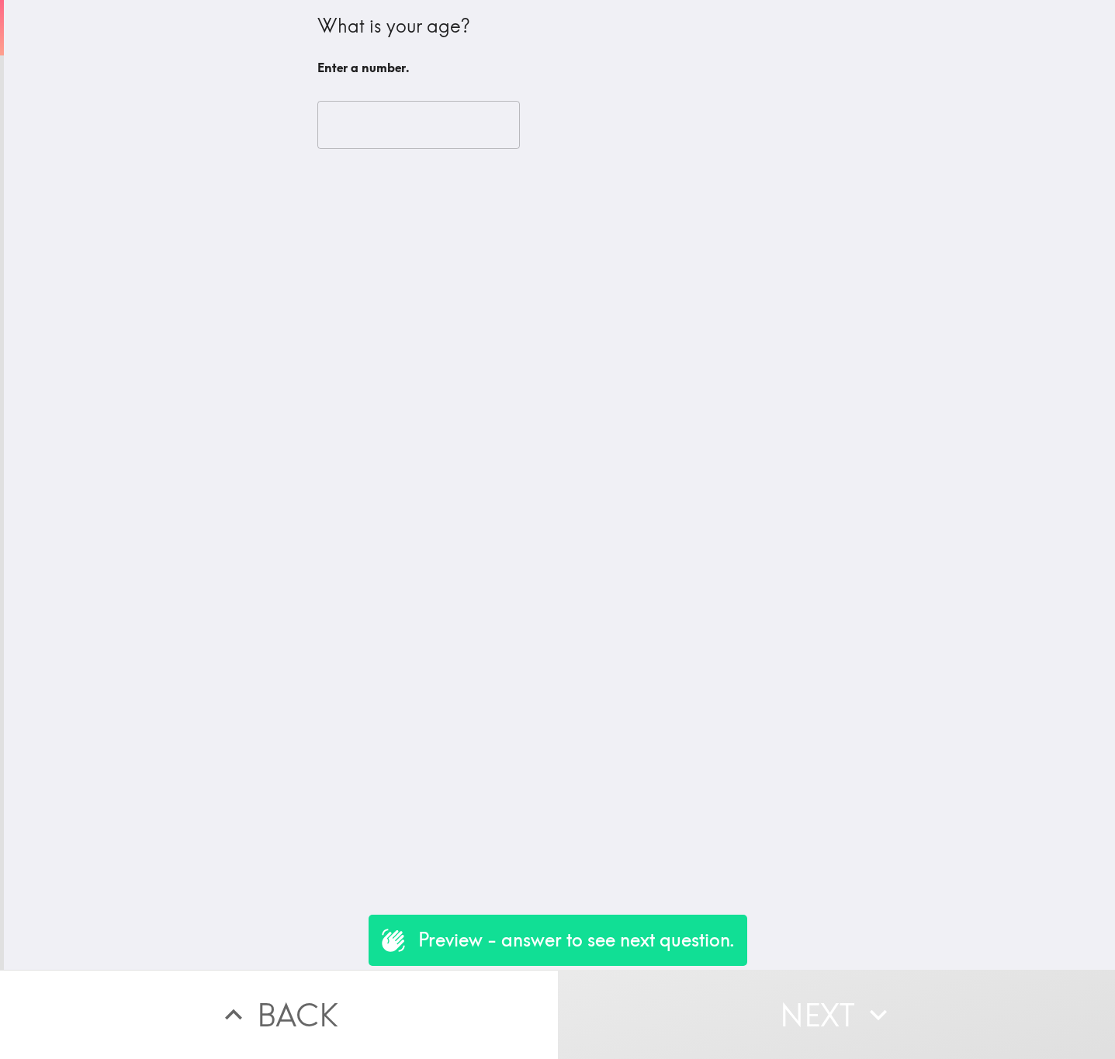
drag, startPoint x: 387, startPoint y: 150, endPoint x: 387, endPoint y: 138, distance: 11.6
click at [387, 149] on div "​" at bounding box center [559, 124] width 484 height 85
click at [385, 123] on input "number" at bounding box center [418, 125] width 203 height 48
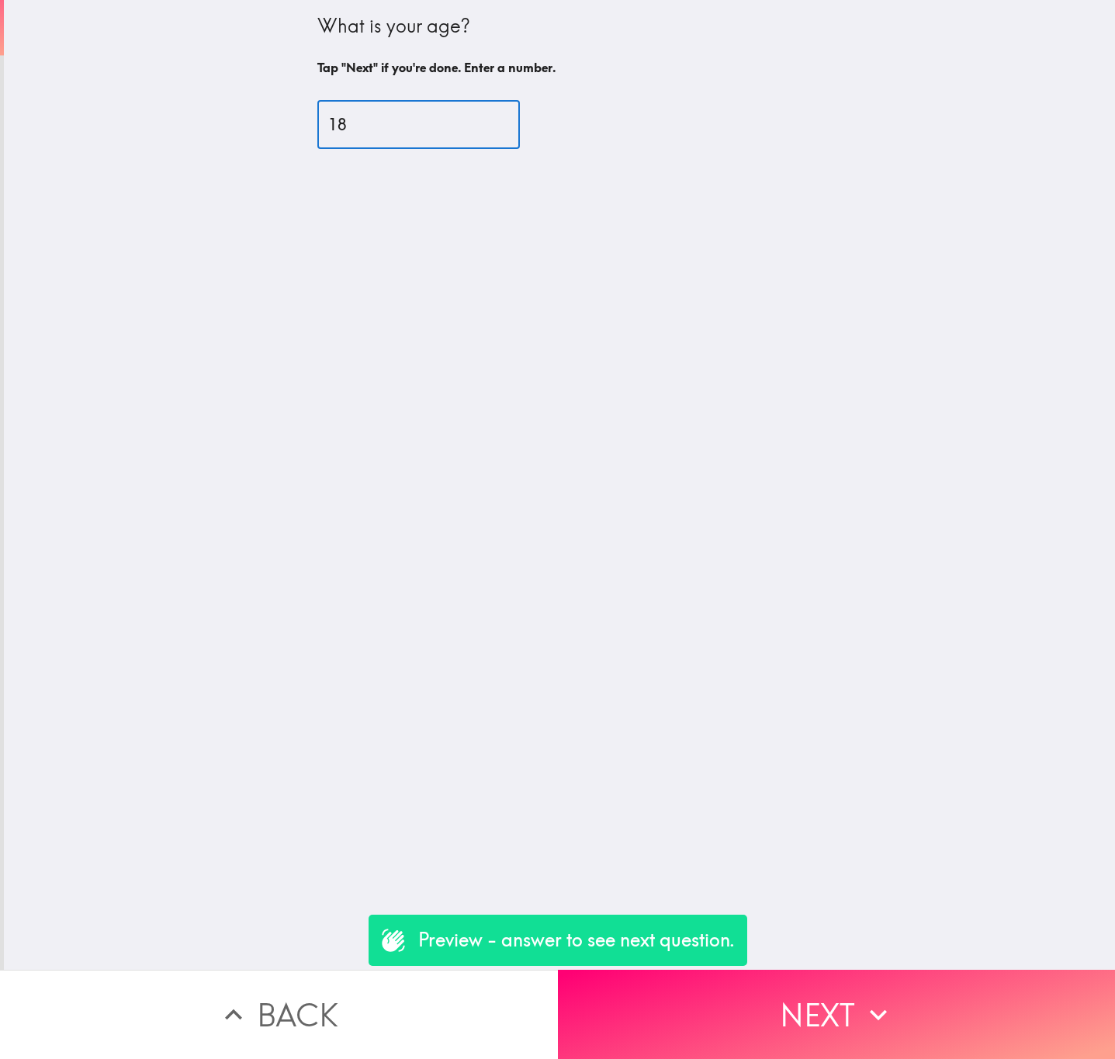
type input "18"
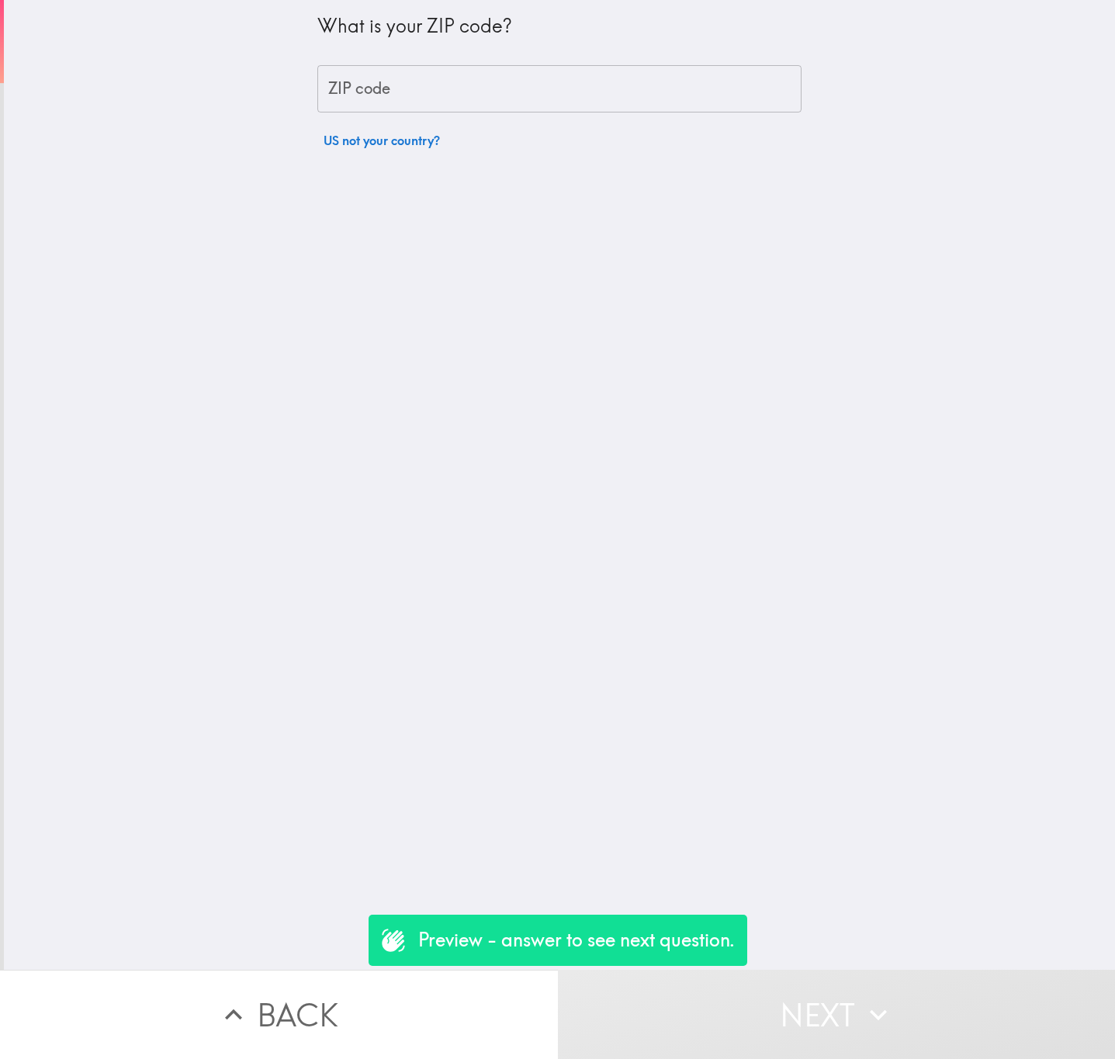
click at [359, 112] on div "What is your ZIP code? ZIP code ZIP code US not your country?" at bounding box center [559, 78] width 484 height 156
click at [359, 108] on input "ZIP code" at bounding box center [559, 89] width 484 height 48
type input "29710"
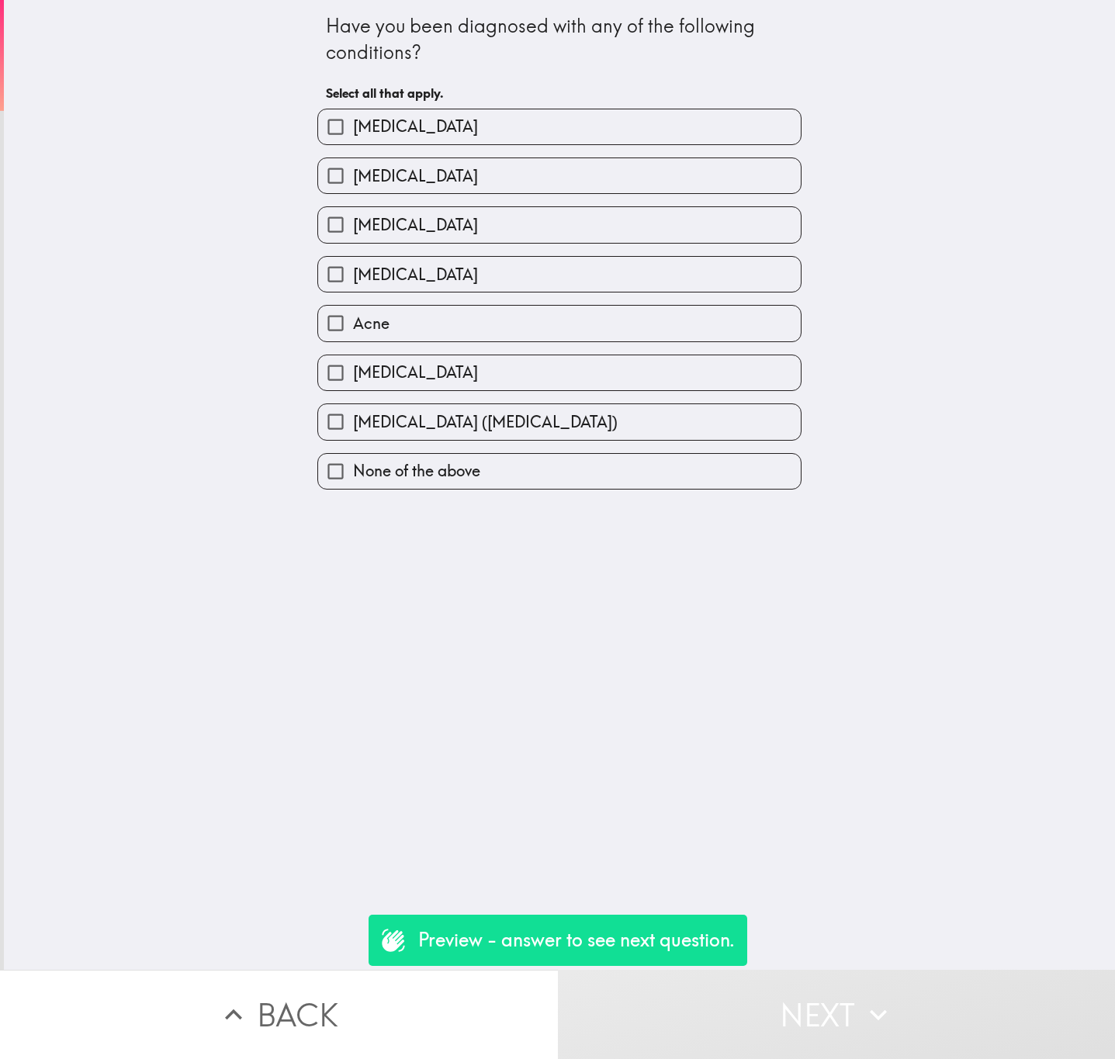
click at [424, 120] on span "[MEDICAL_DATA]" at bounding box center [415, 127] width 125 height 22
click at [353, 120] on input "[MEDICAL_DATA]" at bounding box center [335, 126] width 35 height 35
checkbox input "true"
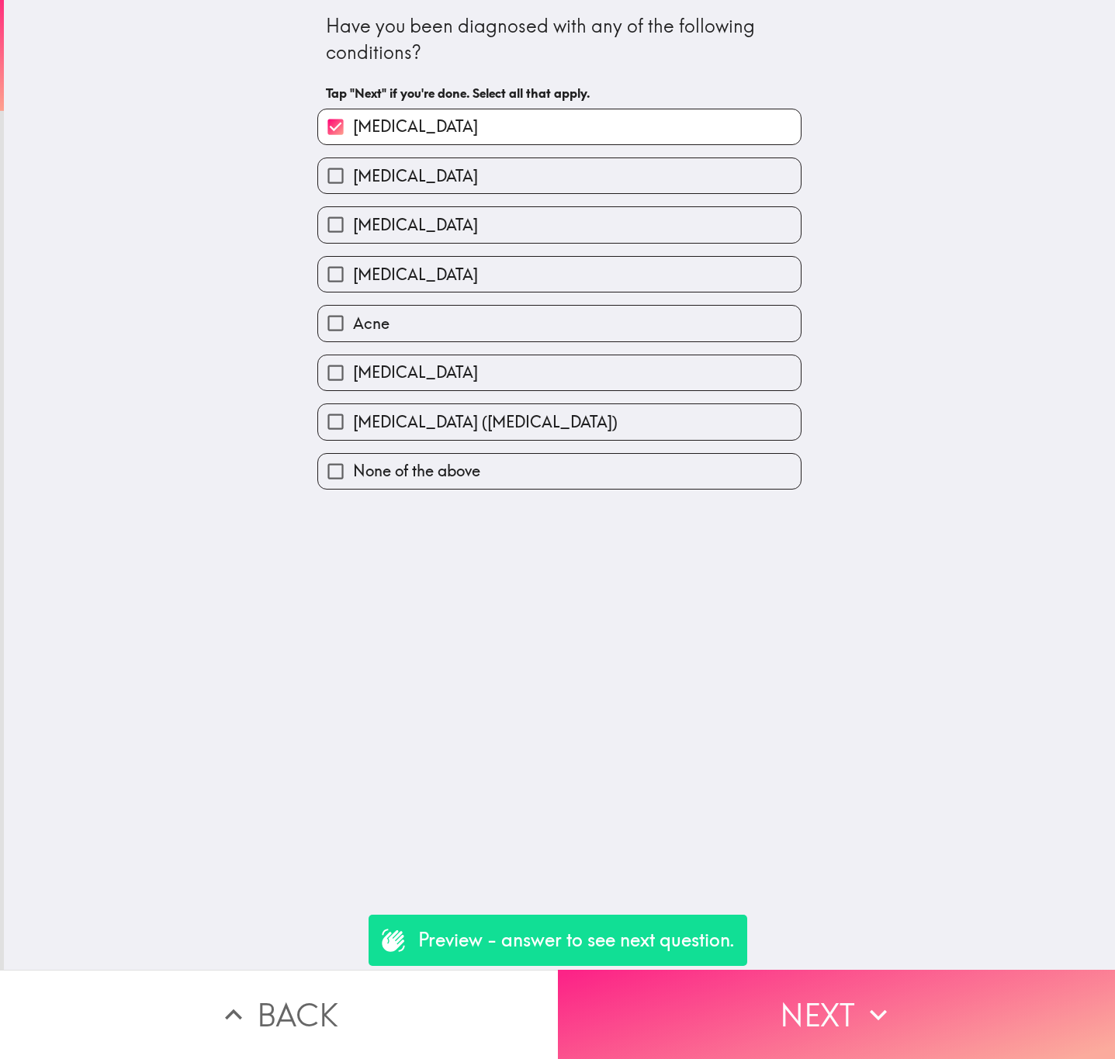
click at [764, 983] on button "Next" at bounding box center [837, 1014] width 558 height 89
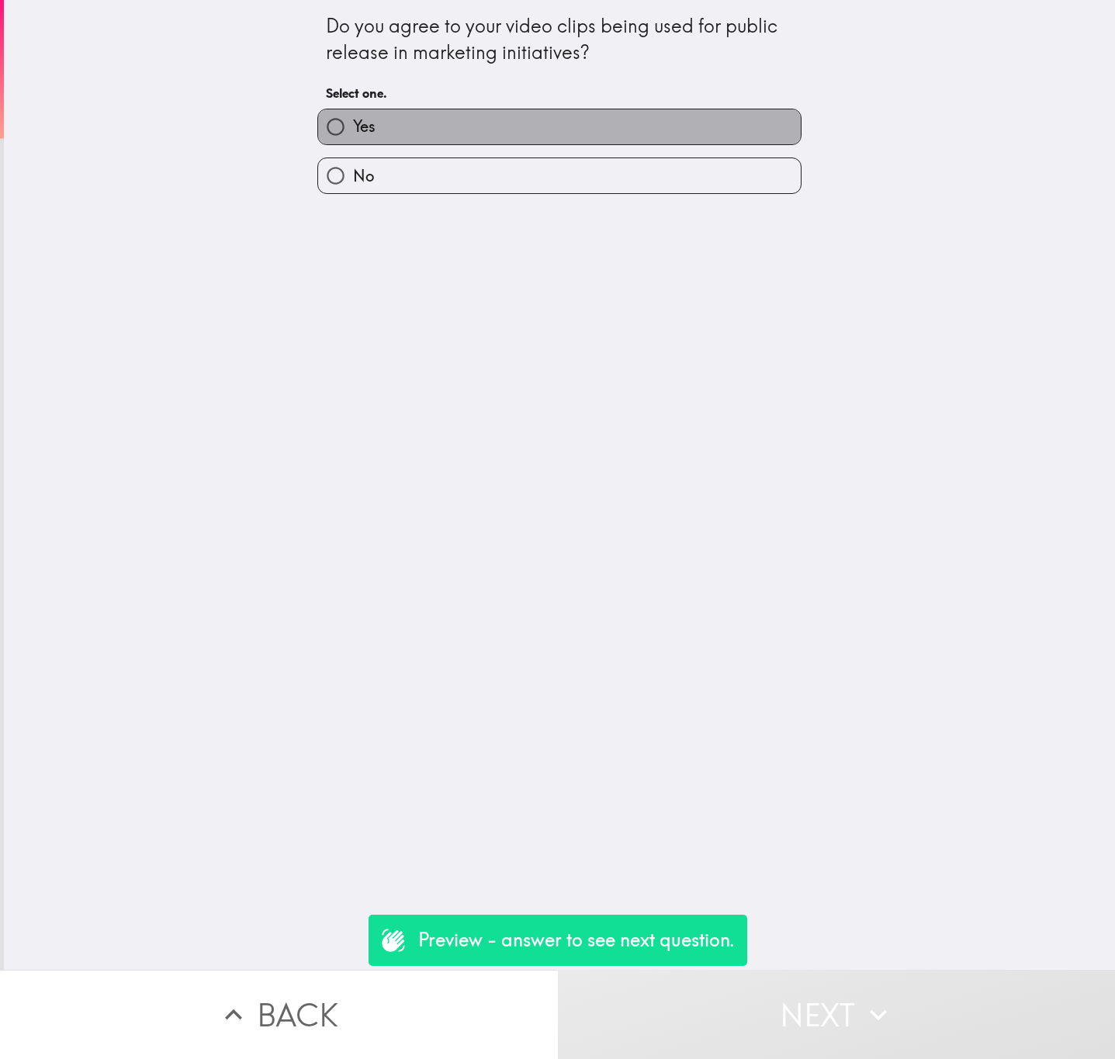
click at [517, 130] on label "Yes" at bounding box center [559, 126] width 483 height 35
click at [353, 130] on input "Yes" at bounding box center [335, 126] width 35 height 35
radio input "true"
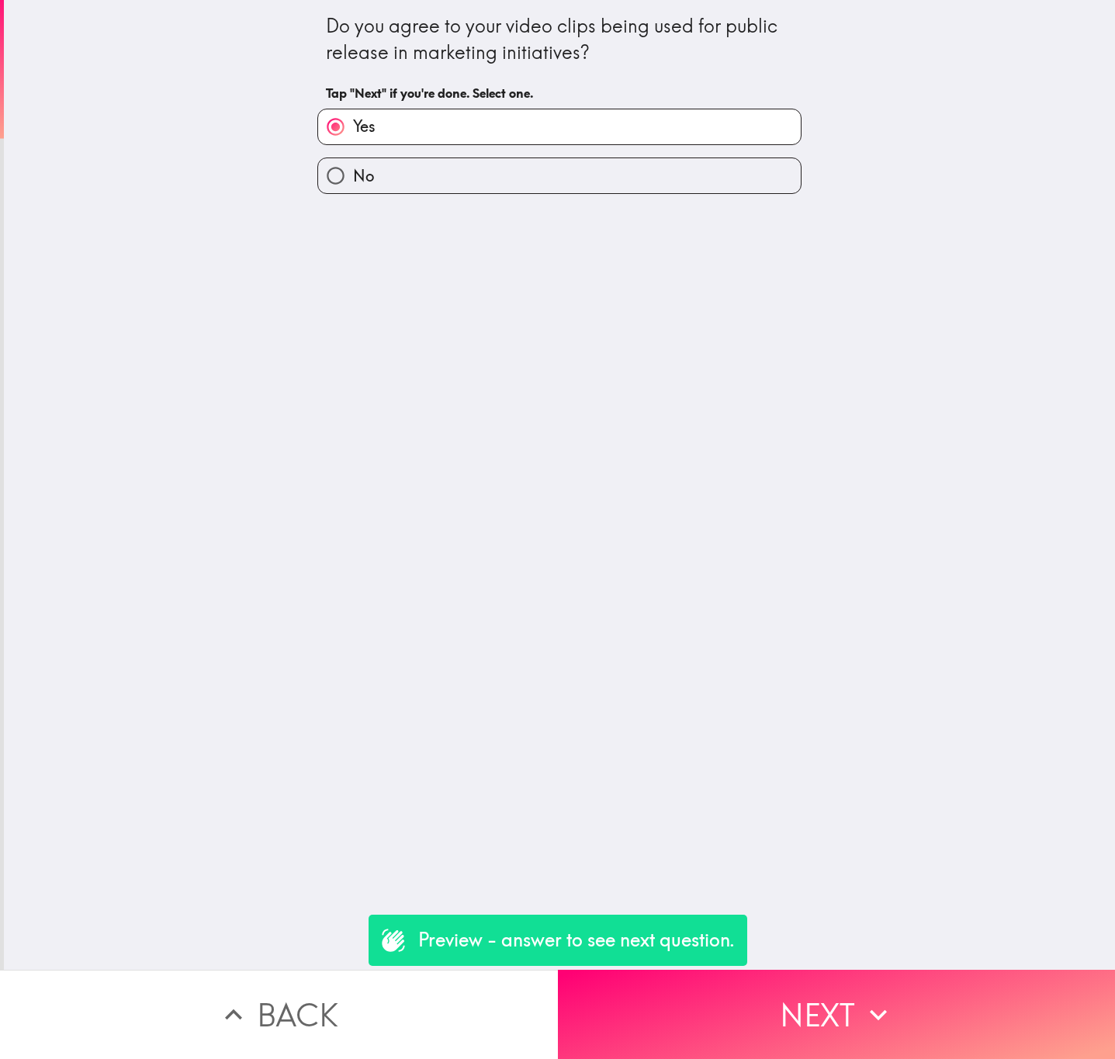
click at [788, 1023] on button "Next" at bounding box center [837, 1014] width 558 height 89
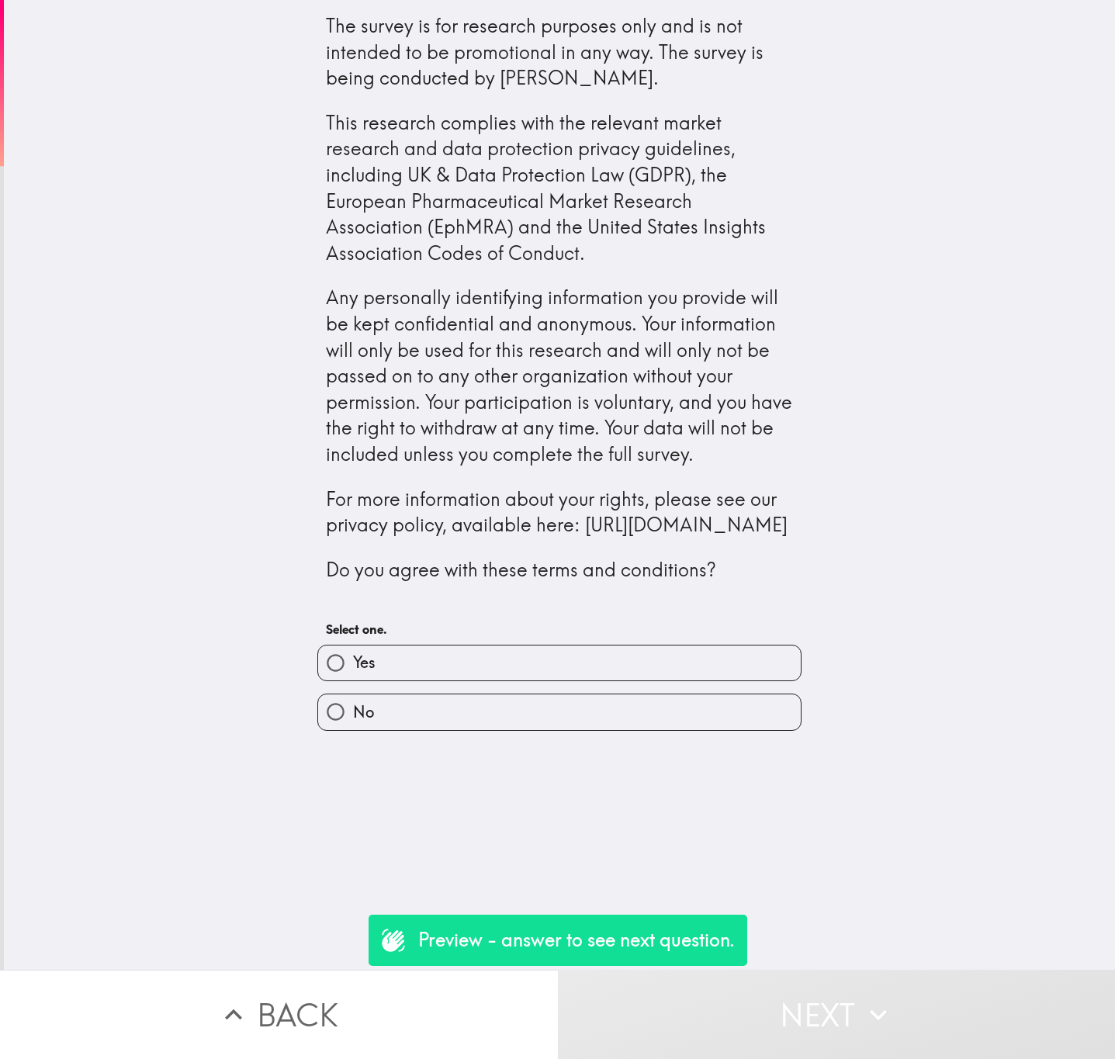
click at [655, 731] on div "Yes No" at bounding box center [553, 681] width 497 height 99
click at [646, 681] on label "Yes" at bounding box center [559, 663] width 483 height 35
click at [353, 681] on input "Yes" at bounding box center [335, 663] width 35 height 35
radio input "true"
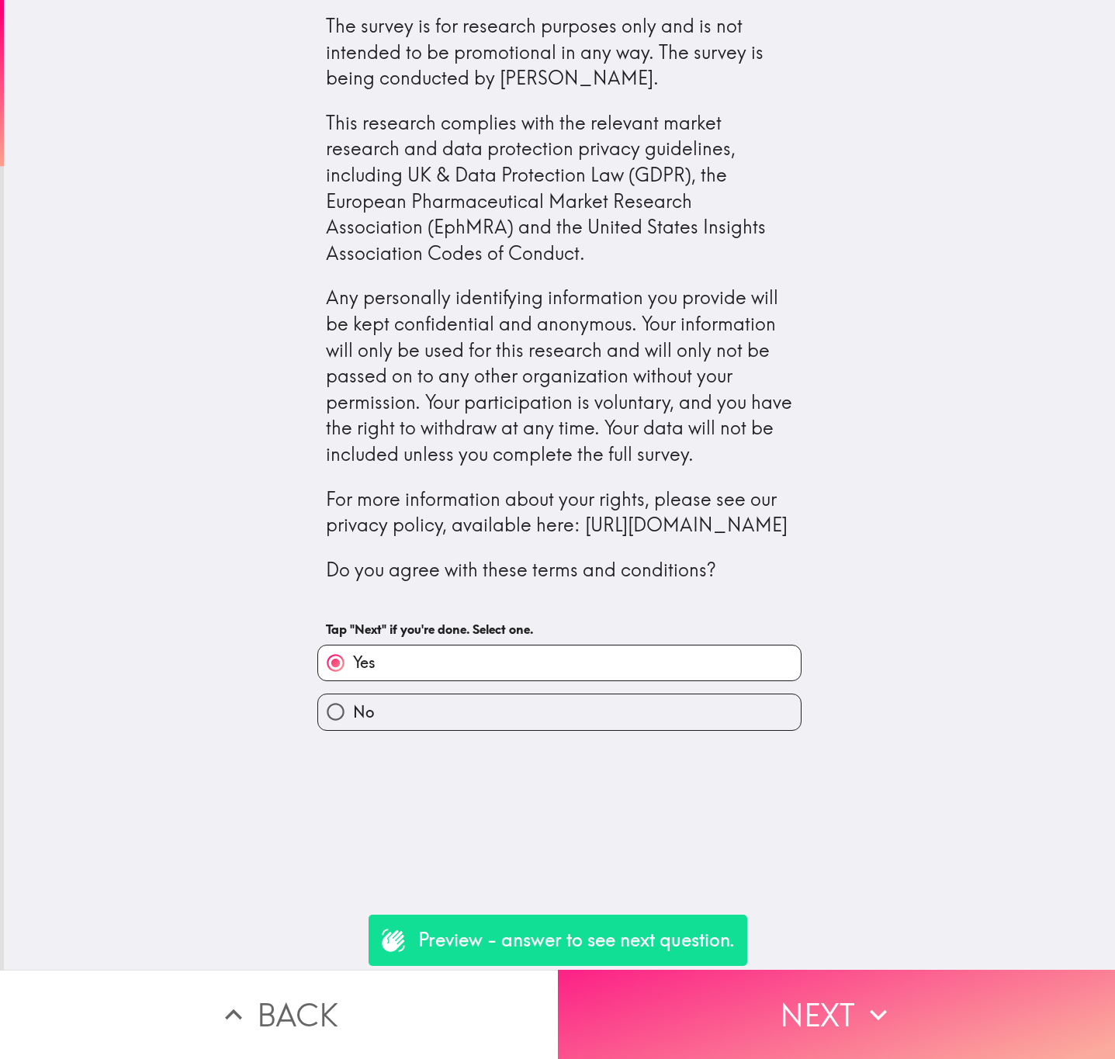
click at [829, 974] on button "Next" at bounding box center [837, 1014] width 558 height 89
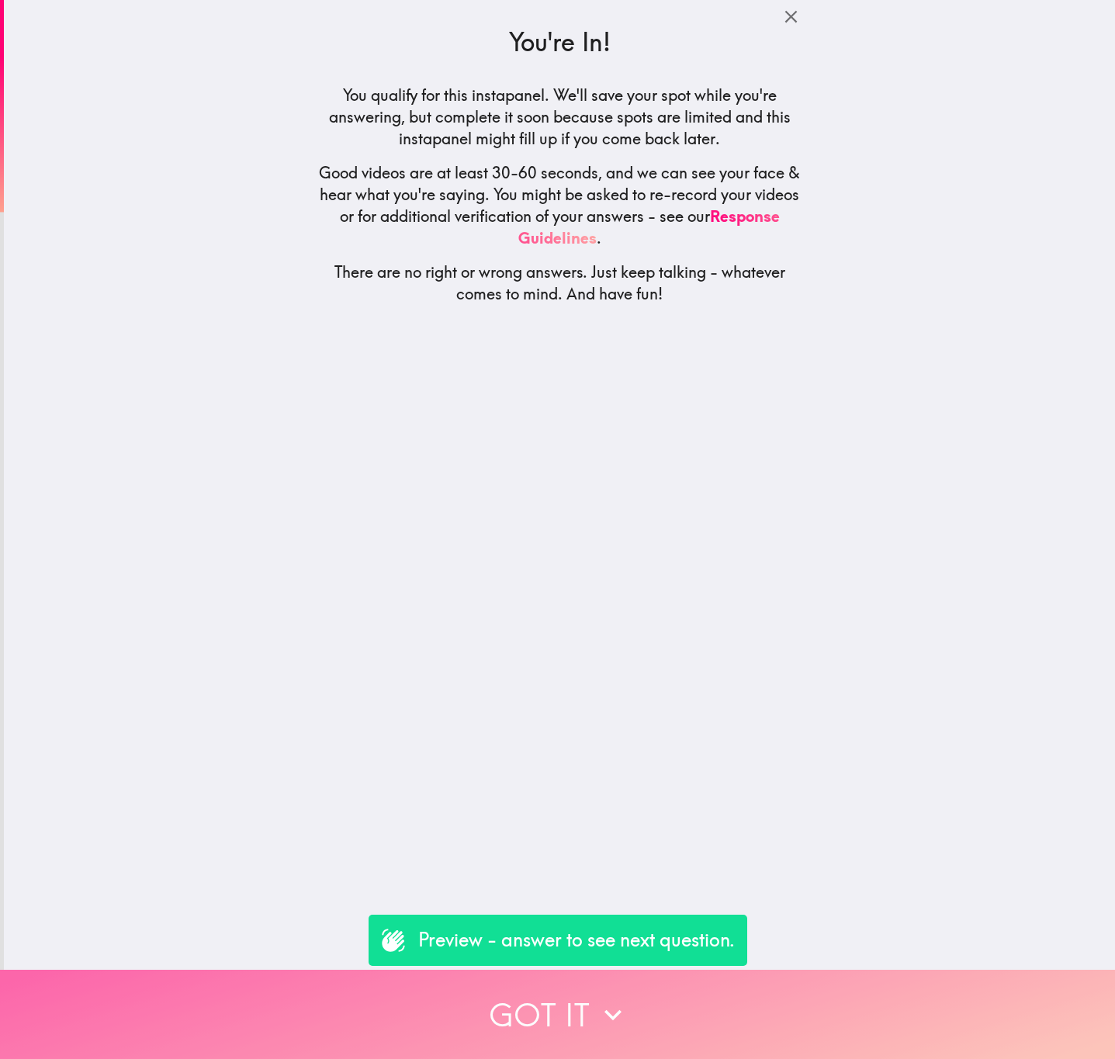
click at [773, 988] on button "Got it" at bounding box center [557, 1014] width 1115 height 89
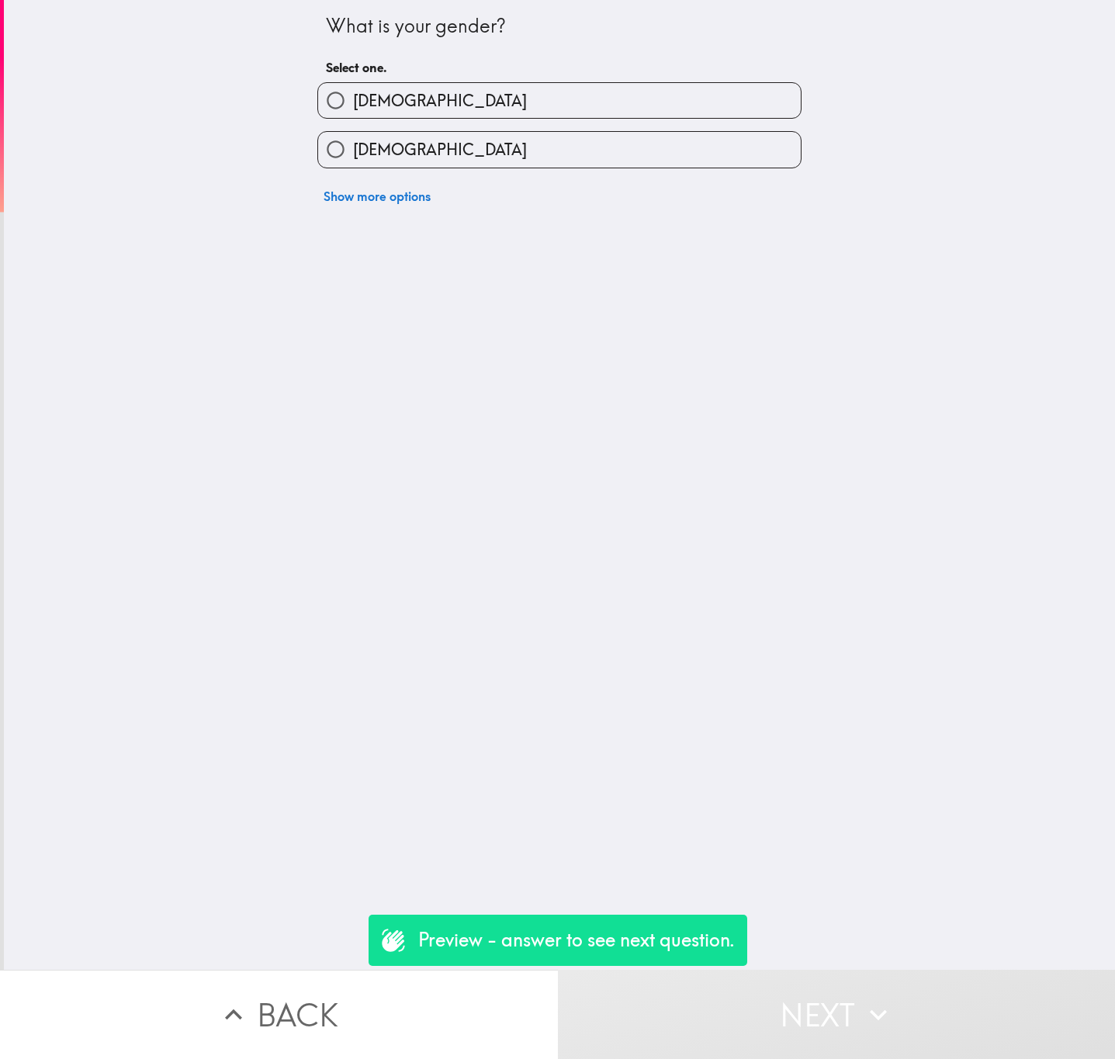
click at [515, 110] on label "[DEMOGRAPHIC_DATA]" at bounding box center [559, 100] width 483 height 35
click at [353, 110] on input "[DEMOGRAPHIC_DATA]" at bounding box center [335, 100] width 35 height 35
radio input "true"
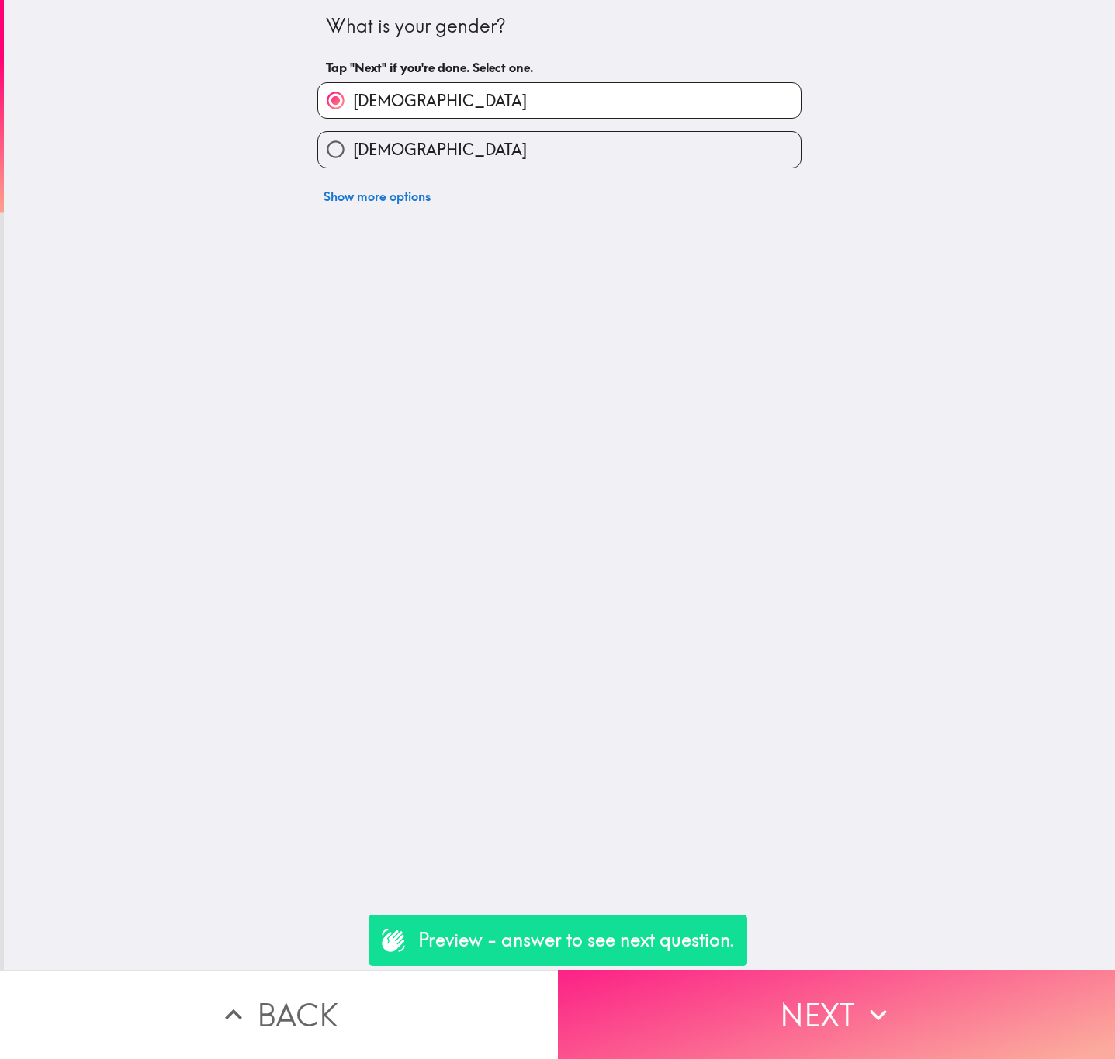
click at [861, 1008] on icon "button" at bounding box center [878, 1015] width 34 height 34
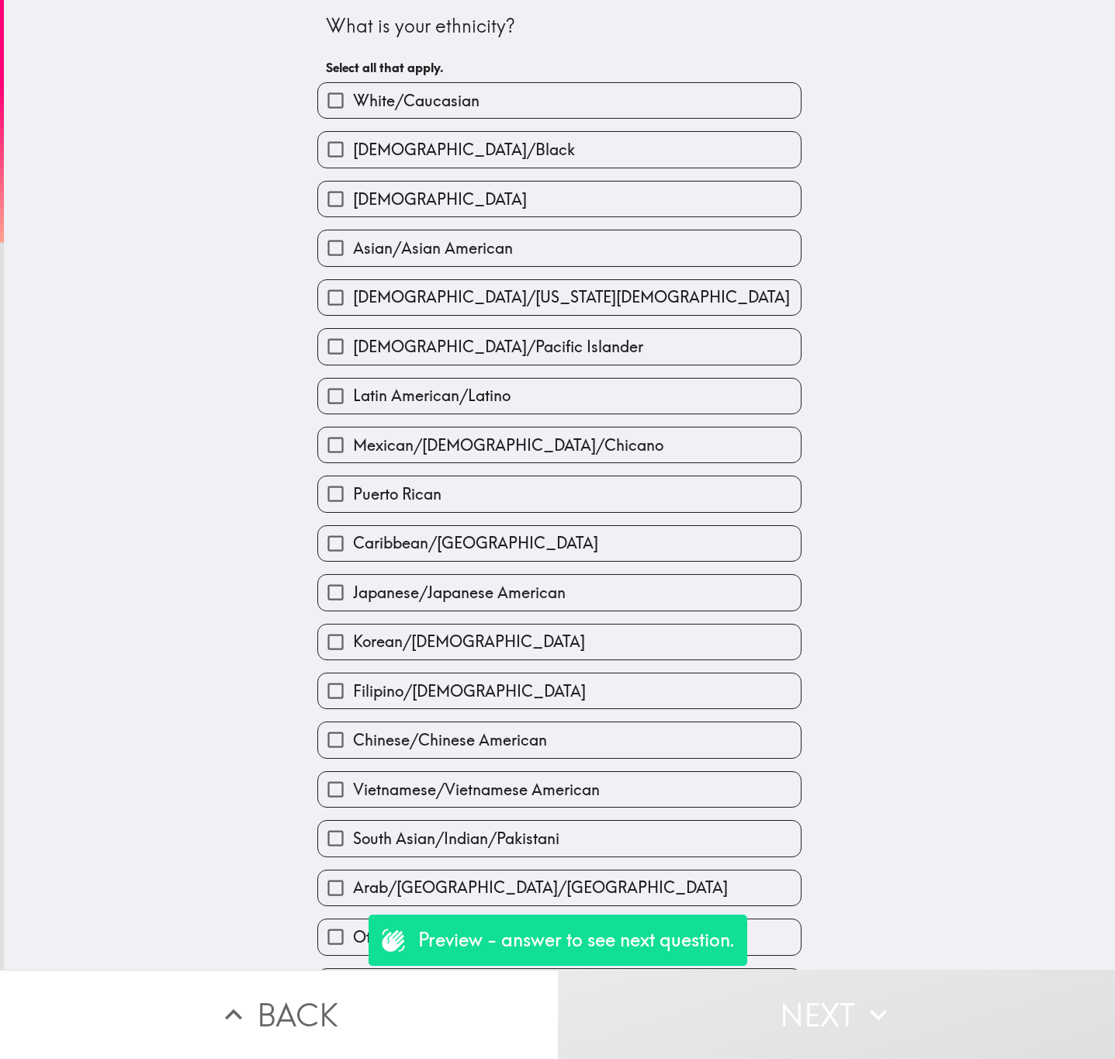
click at [634, 221] on div "Asian/Asian American" at bounding box center [553, 241] width 497 height 49
drag, startPoint x: 678, startPoint y: 317, endPoint x: 671, endPoint y: 329, distance: 14.2
click at [671, 329] on div "White/Caucasian African American/Black Hispanic Asian/Asian American Native Ame…" at bounding box center [553, 537] width 497 height 935
click at [660, 718] on div "White/Caucasian African American/Black Hispanic Asian/Asian American Native Ame…" at bounding box center [553, 537] width 497 height 935
click at [659, 701] on label "Filipino/Filipino American" at bounding box center [559, 691] width 483 height 35
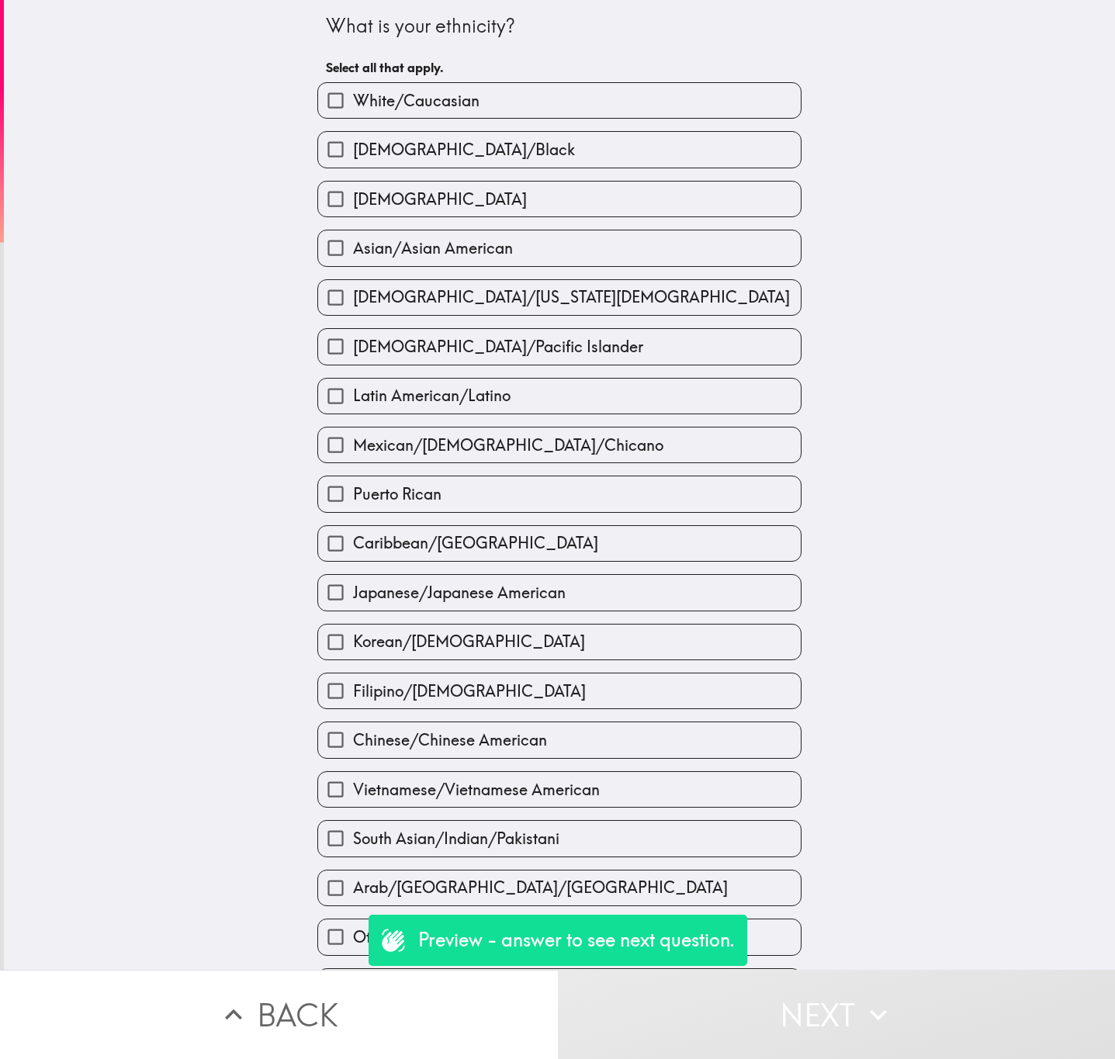
click at [353, 701] on input "Filipino/Filipino American" at bounding box center [335, 691] width 35 height 35
checkbox input "true"
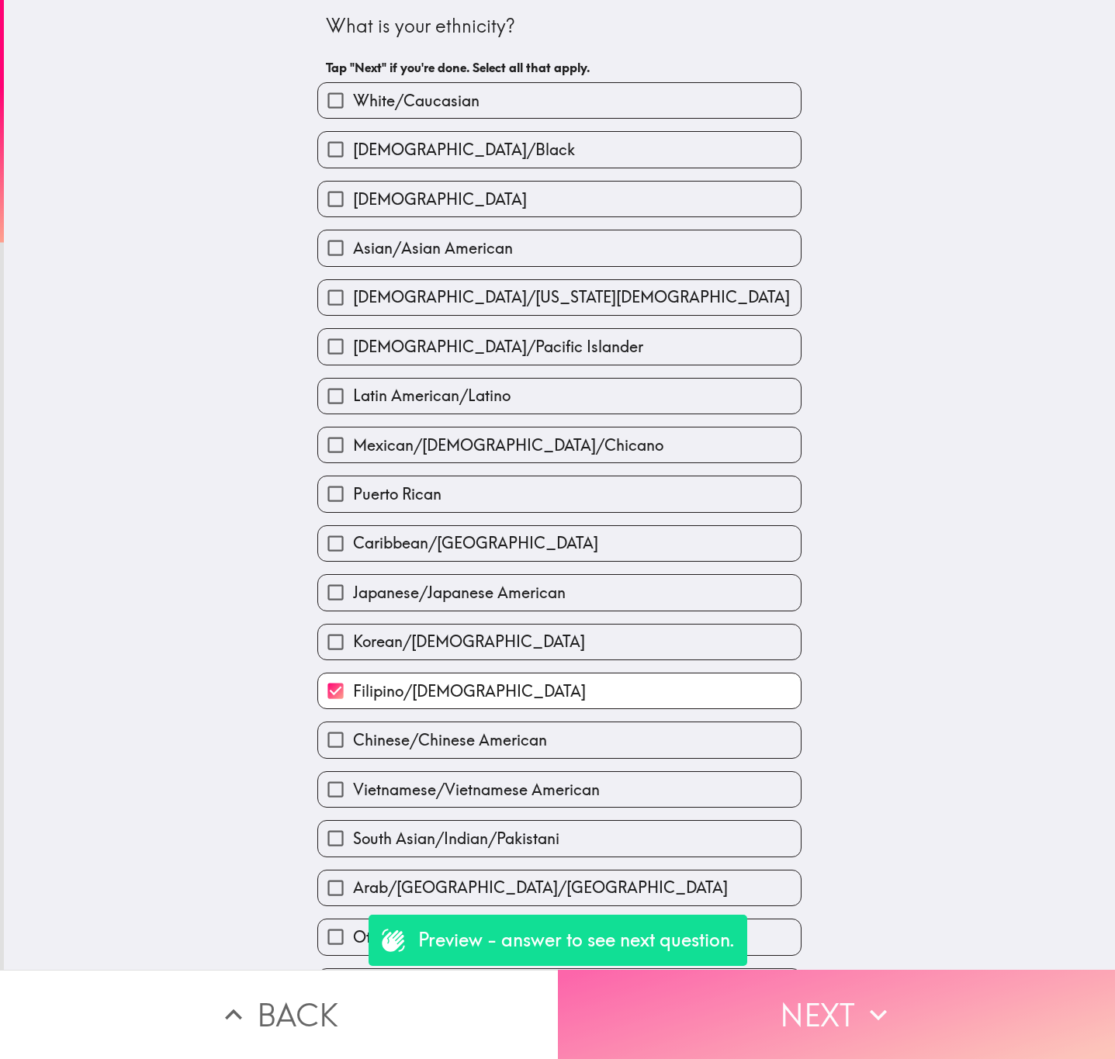
click at [750, 970] on button "Next" at bounding box center [837, 1014] width 558 height 89
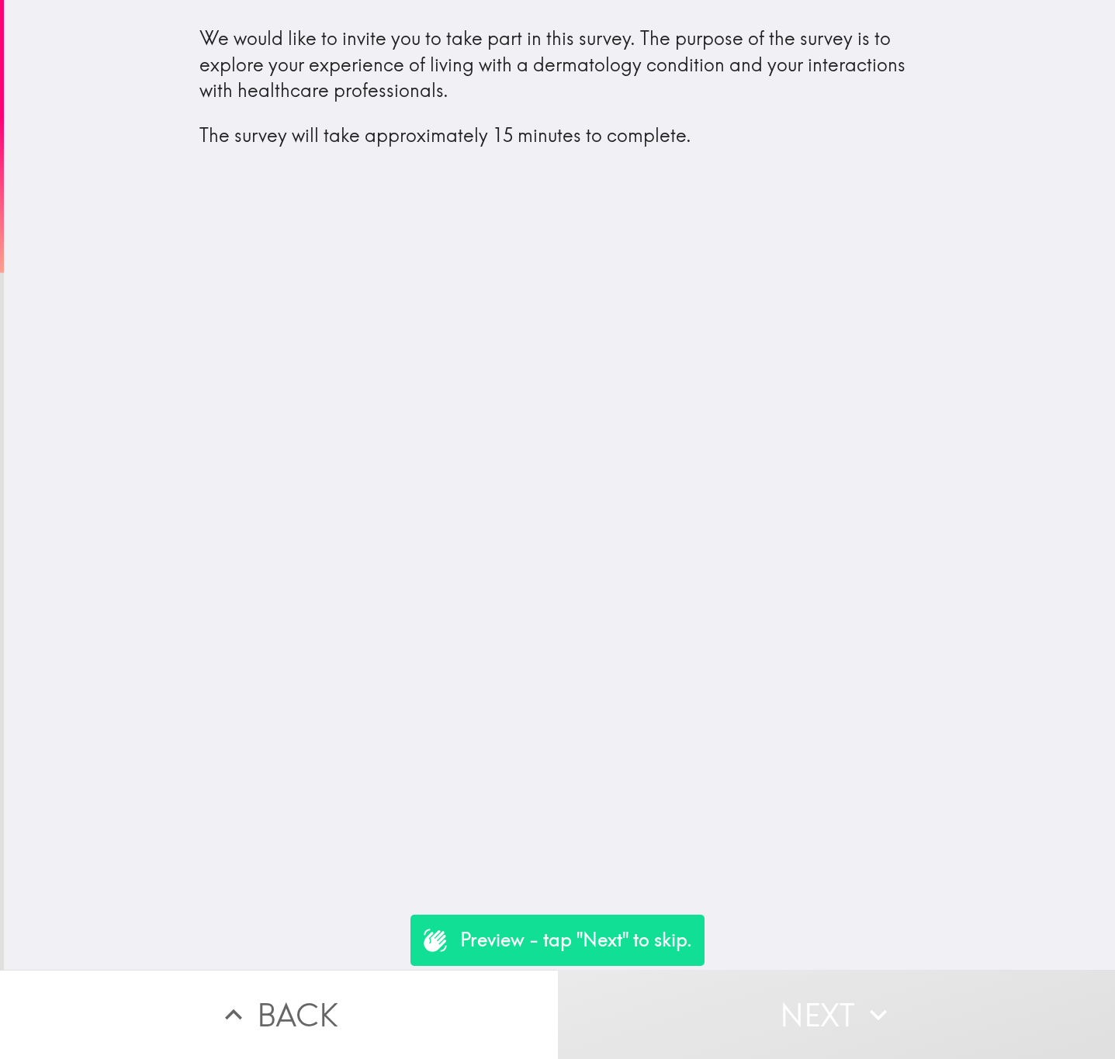
click at [352, 1007] on button "Back" at bounding box center [279, 1014] width 558 height 89
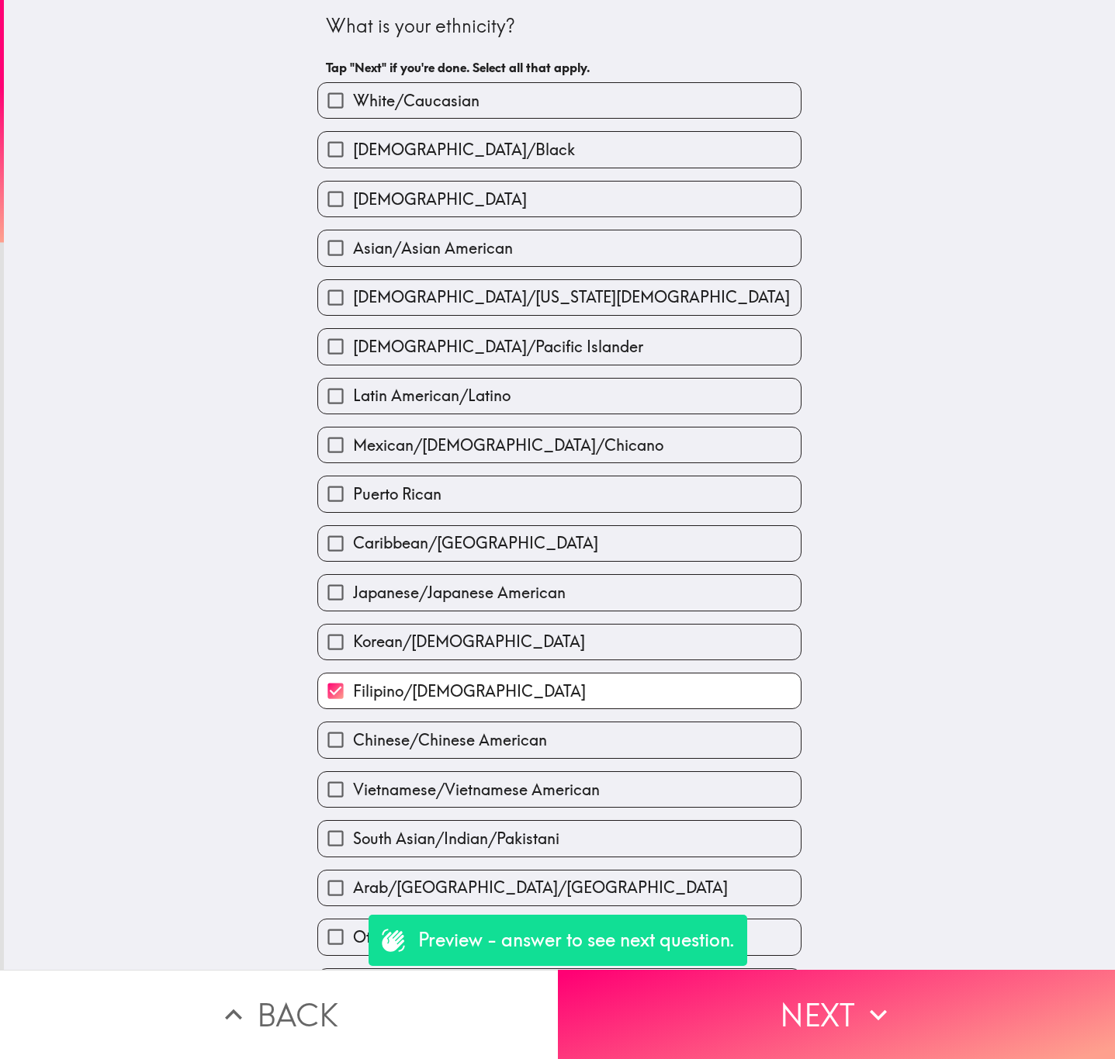
click at [355, 1016] on button "Back" at bounding box center [279, 1014] width 558 height 89
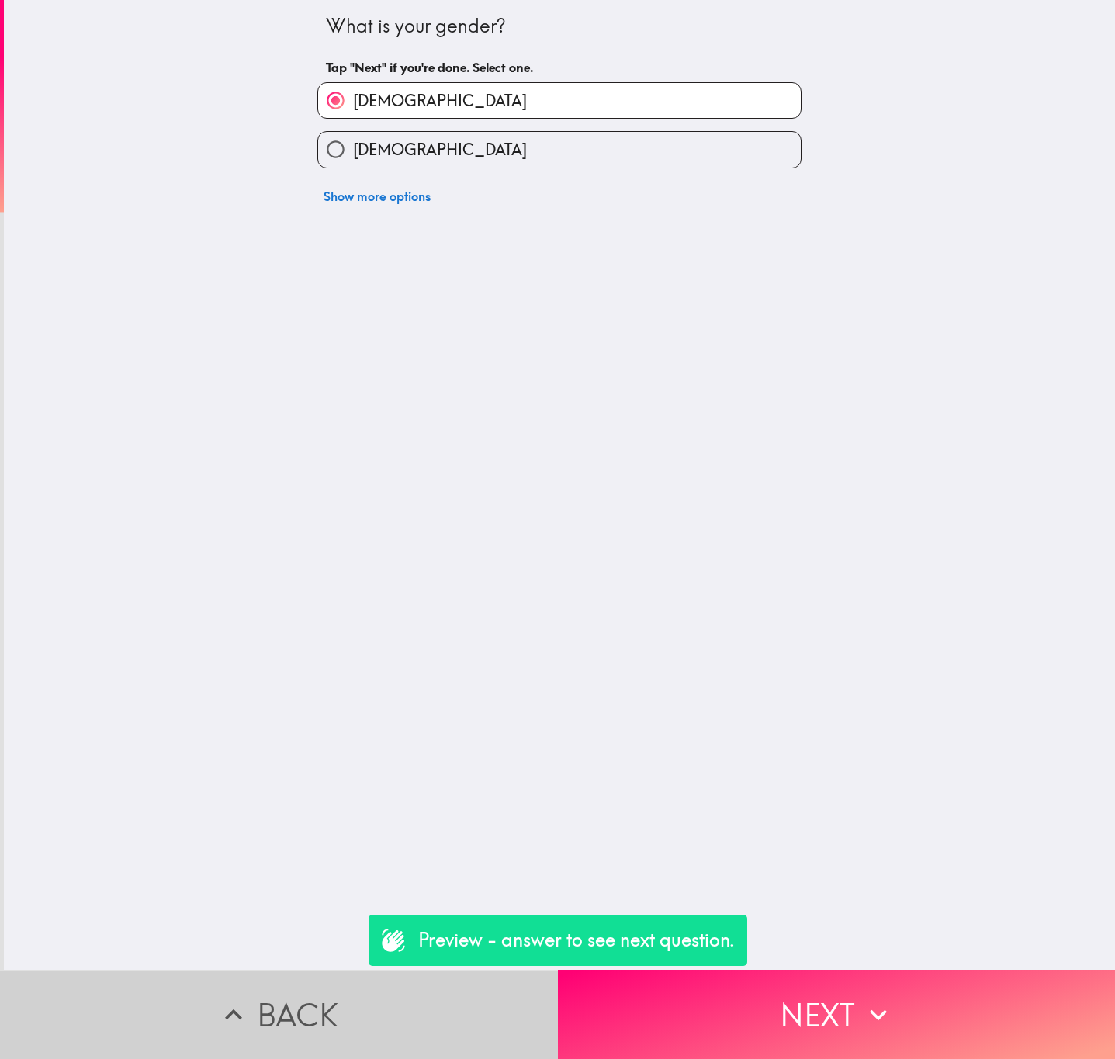
click at [345, 1022] on button "Back" at bounding box center [279, 1014] width 558 height 89
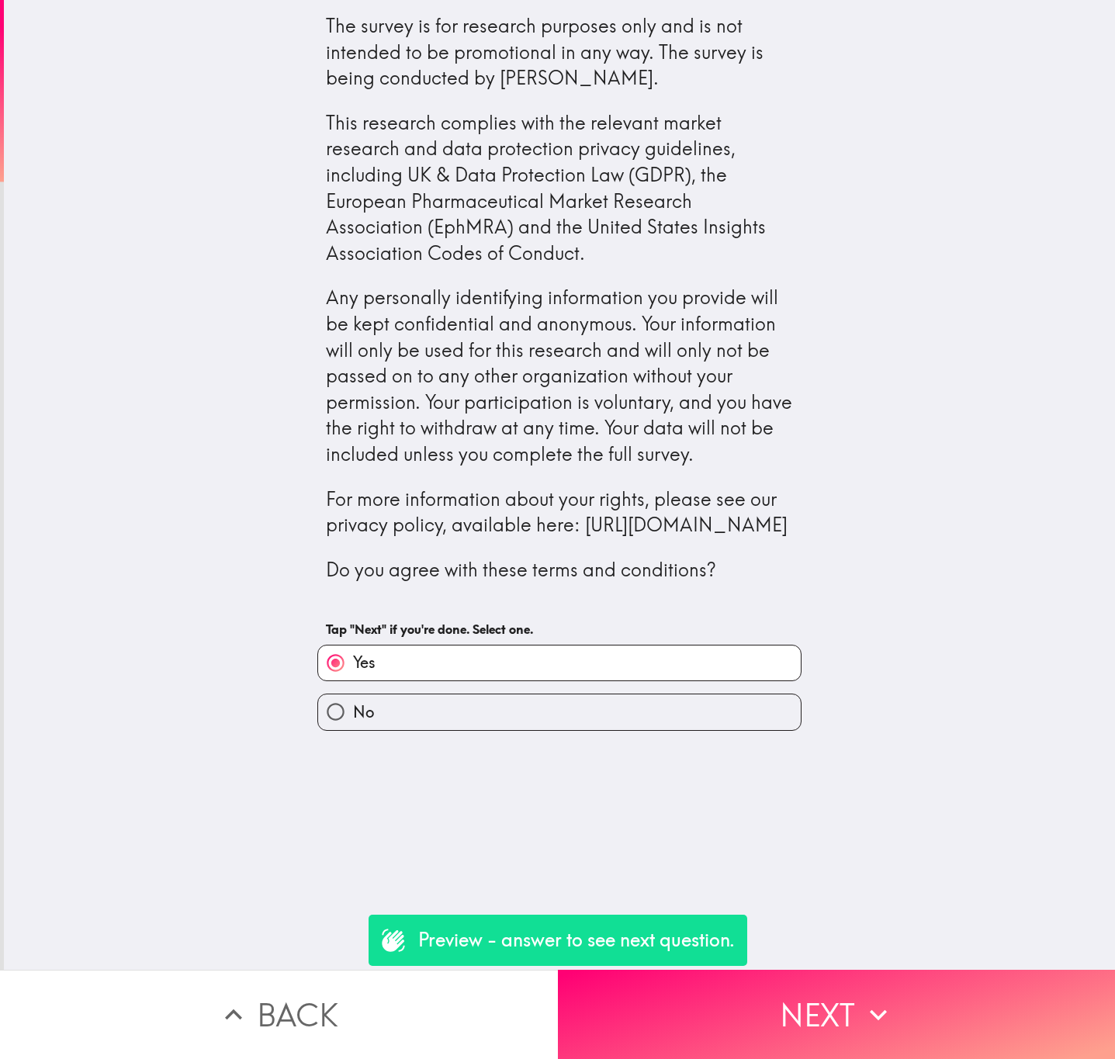
click at [345, 1022] on button "Back" at bounding box center [279, 1014] width 558 height 89
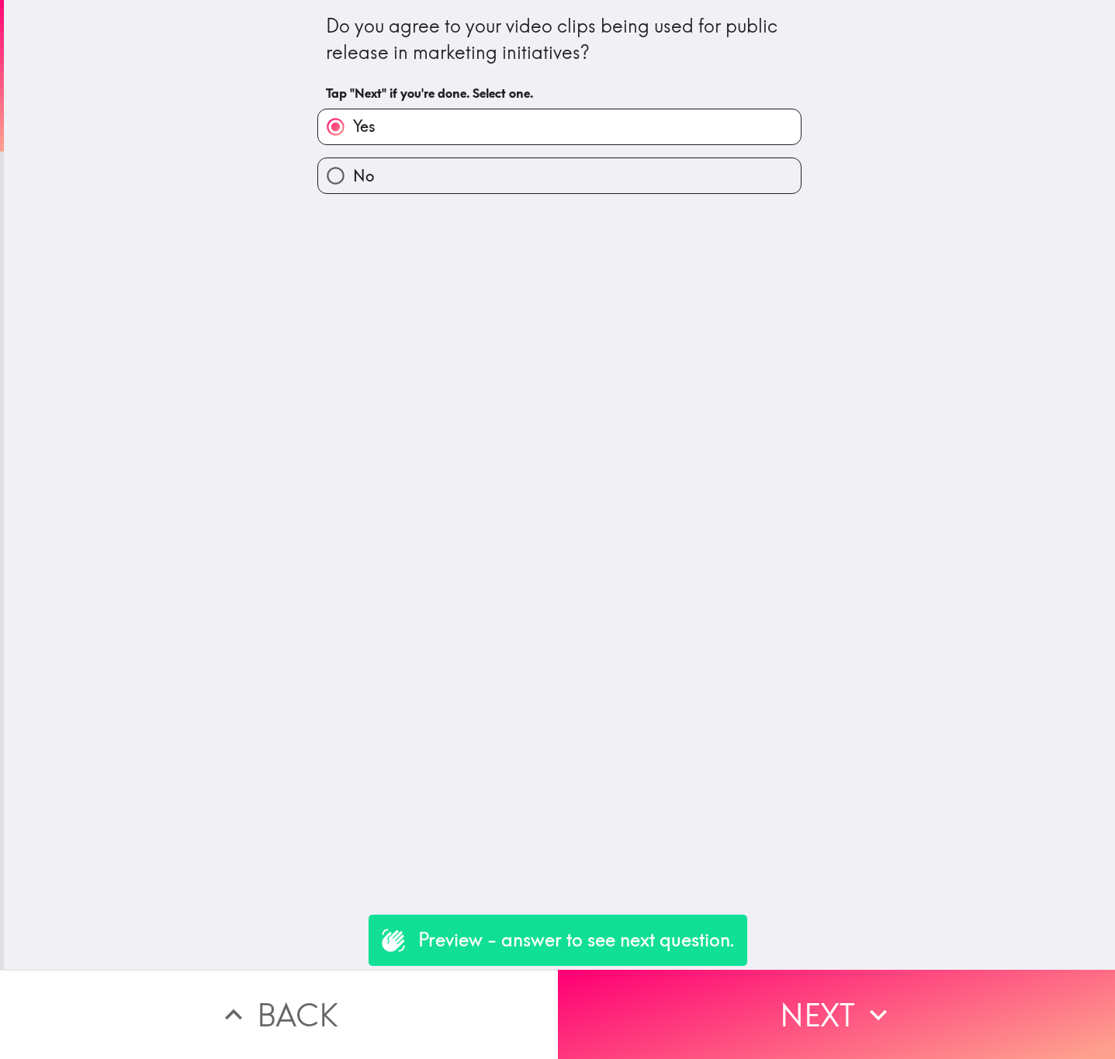
click at [345, 1022] on button "Back" at bounding box center [279, 1014] width 558 height 89
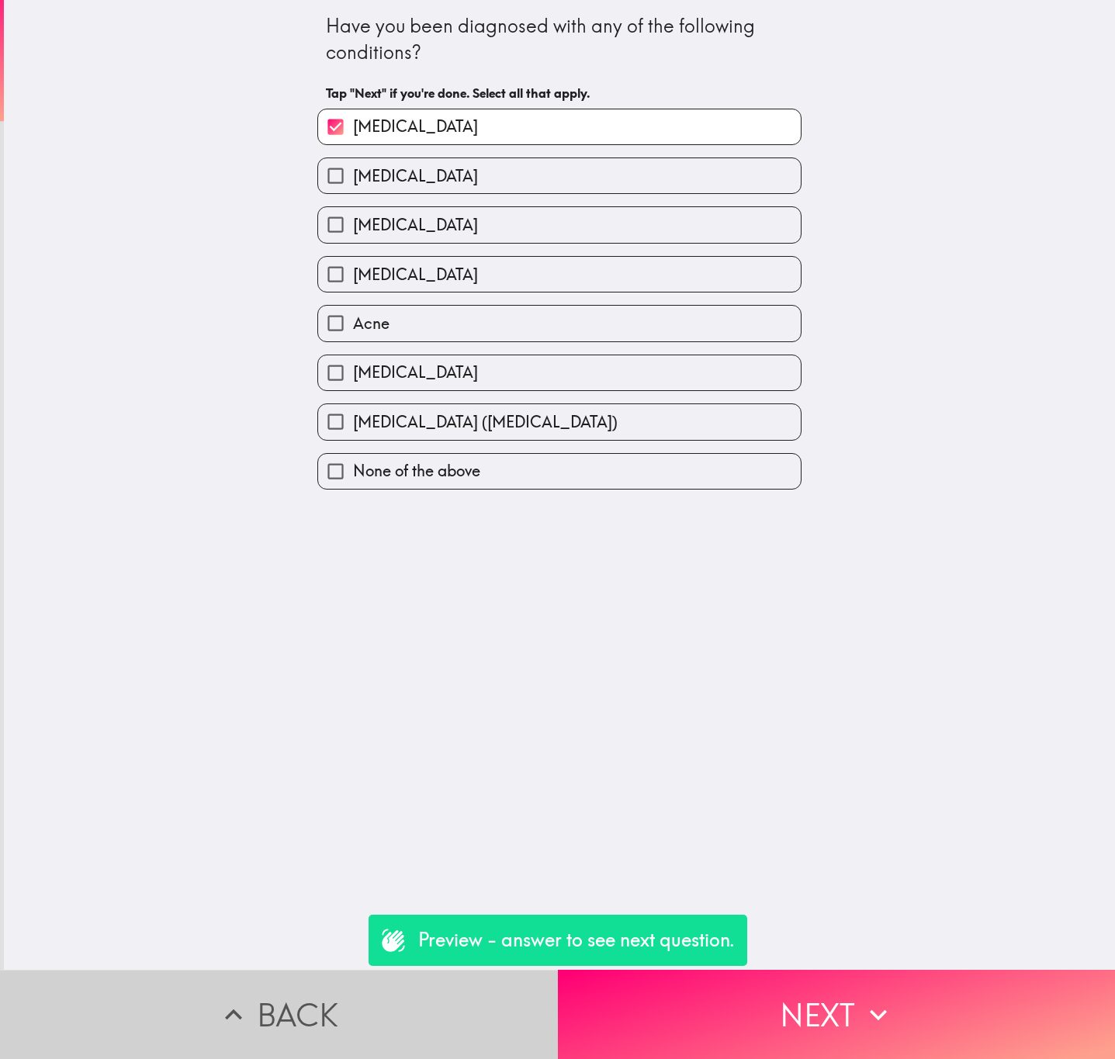
click at [345, 1022] on button "Back" at bounding box center [279, 1014] width 558 height 89
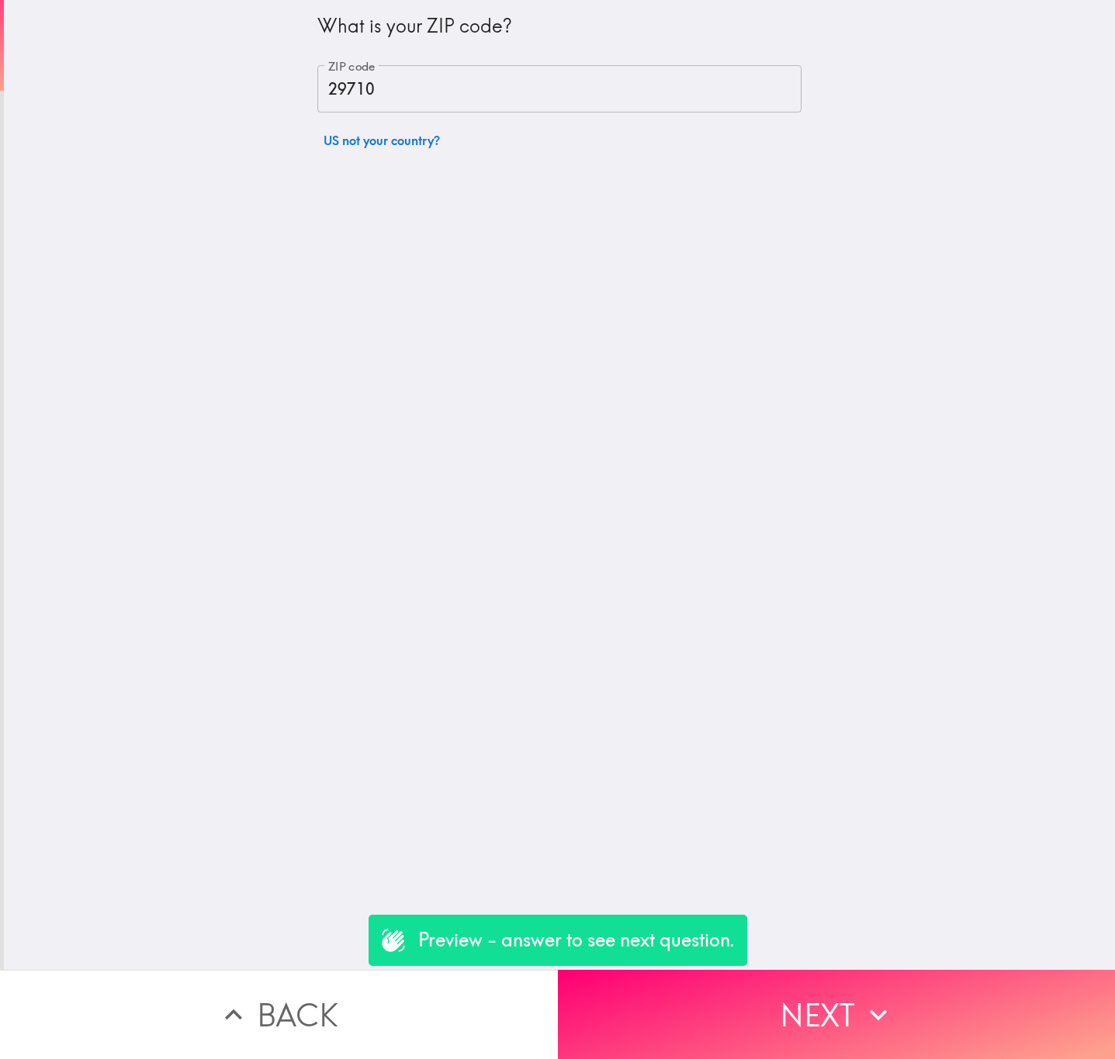
click at [345, 1022] on button "Back" at bounding box center [279, 1014] width 558 height 89
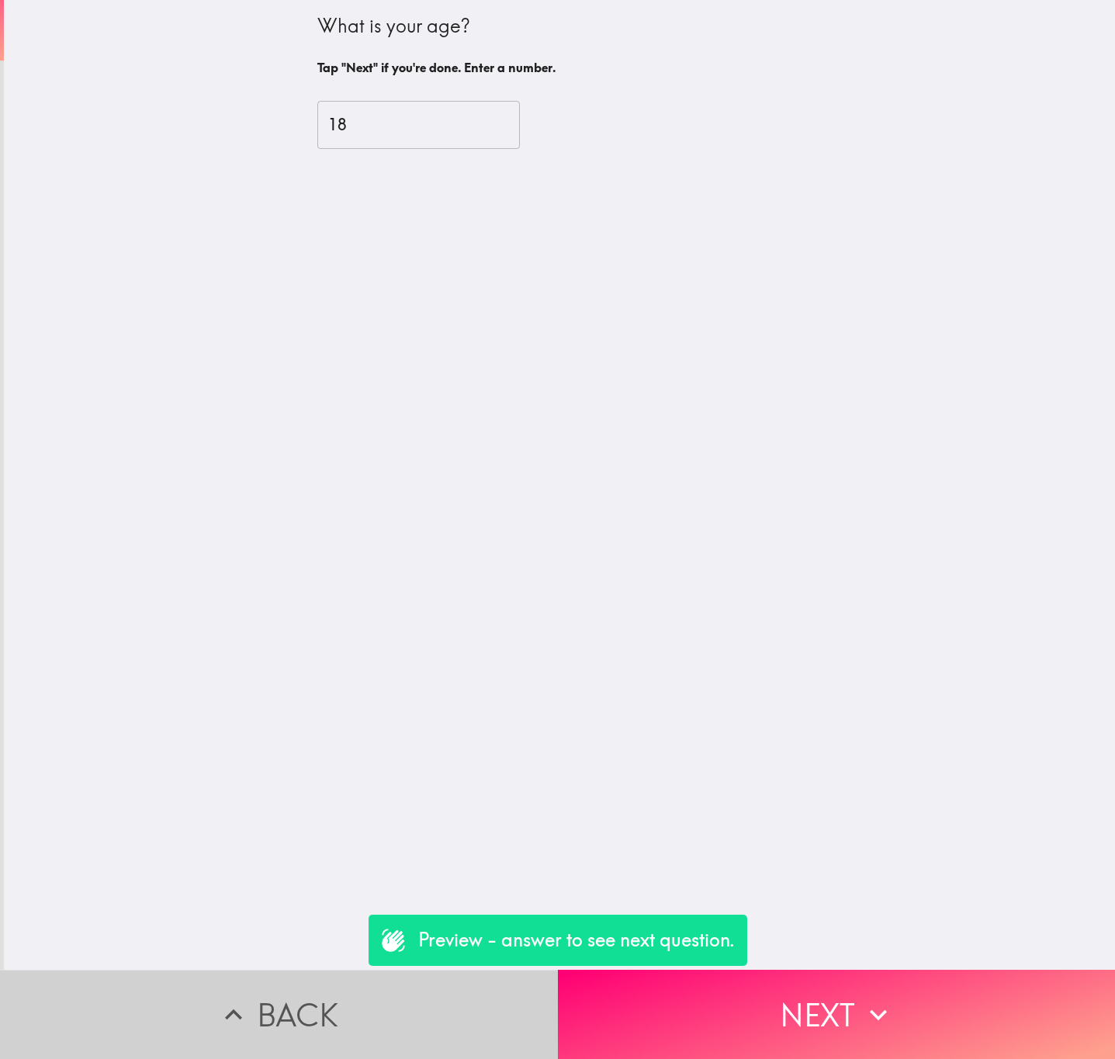
click at [345, 1022] on button "Back" at bounding box center [279, 1014] width 558 height 89
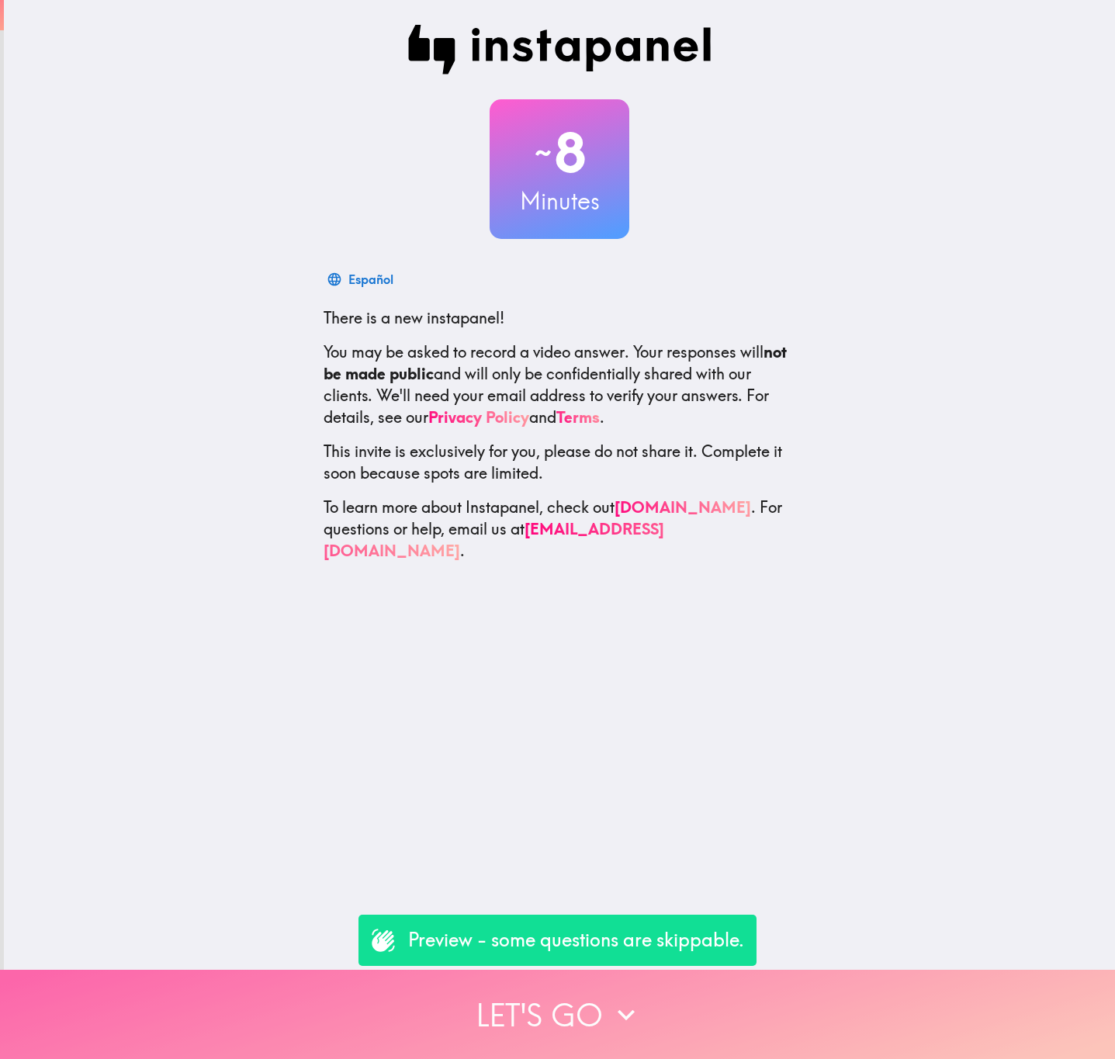
click at [862, 1024] on button "Let's go" at bounding box center [557, 1014] width 1115 height 89
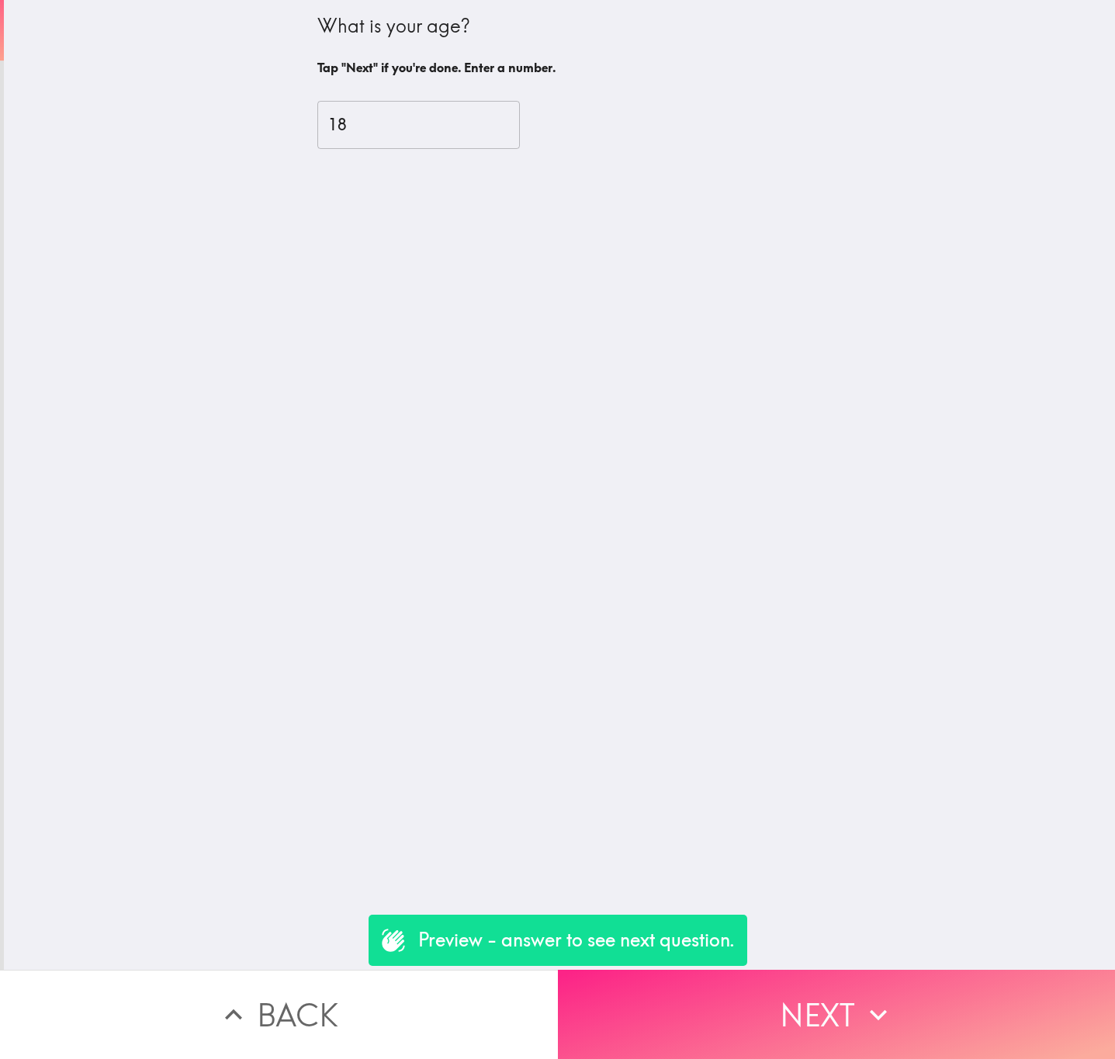
click at [848, 1011] on button "Next" at bounding box center [837, 1014] width 558 height 89
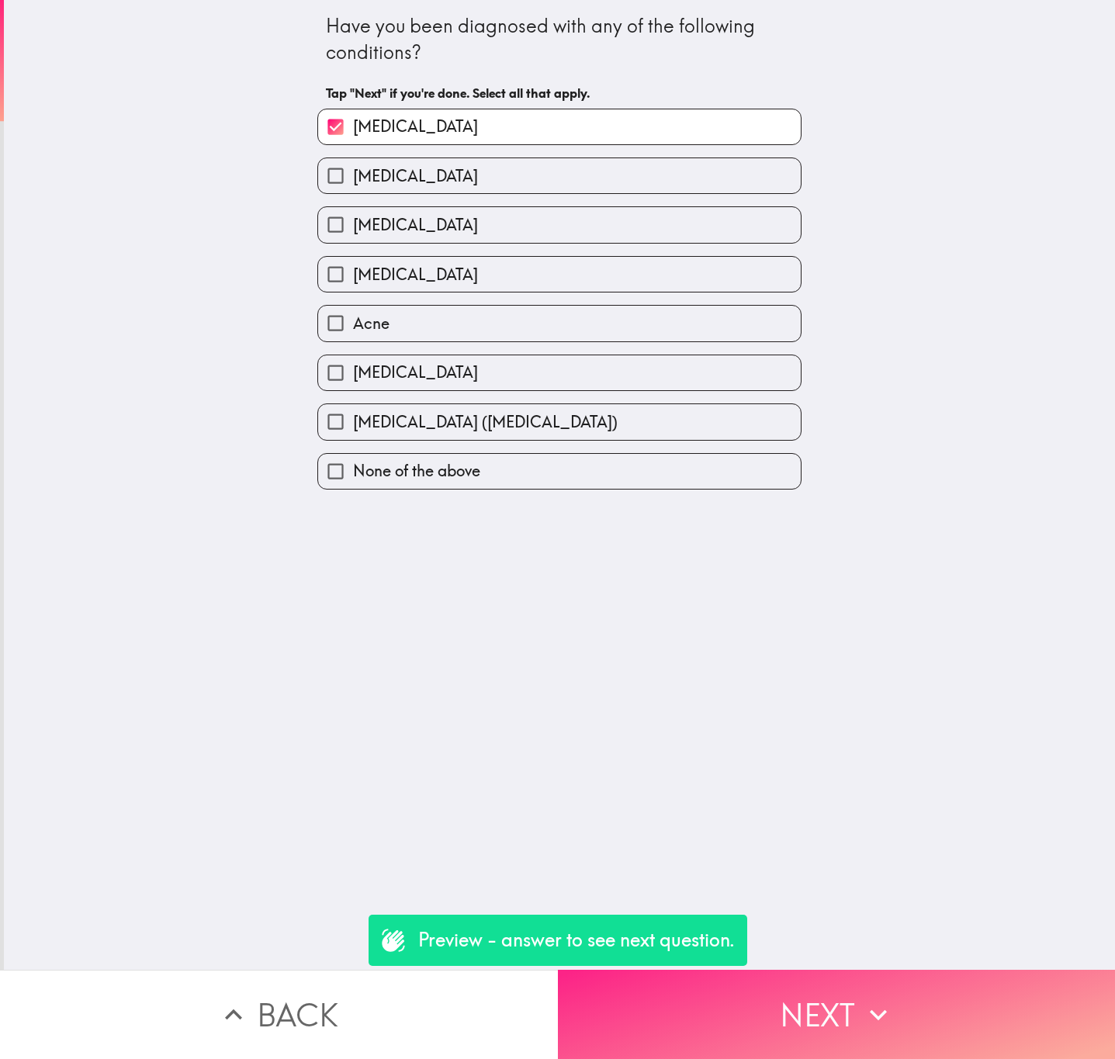
click at [848, 1010] on button "Next" at bounding box center [837, 1014] width 558 height 89
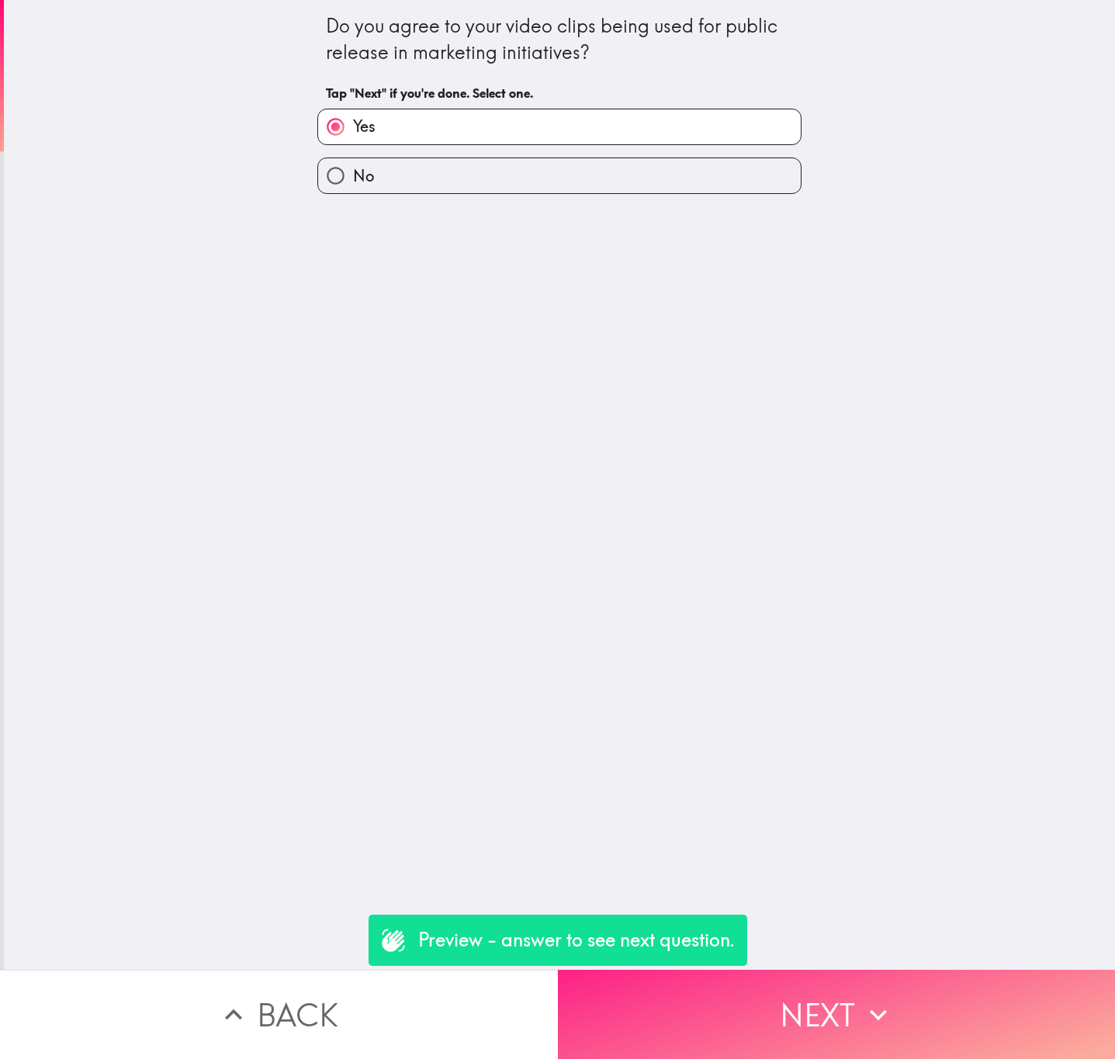
click at [848, 1010] on button "Next" at bounding box center [837, 1014] width 558 height 89
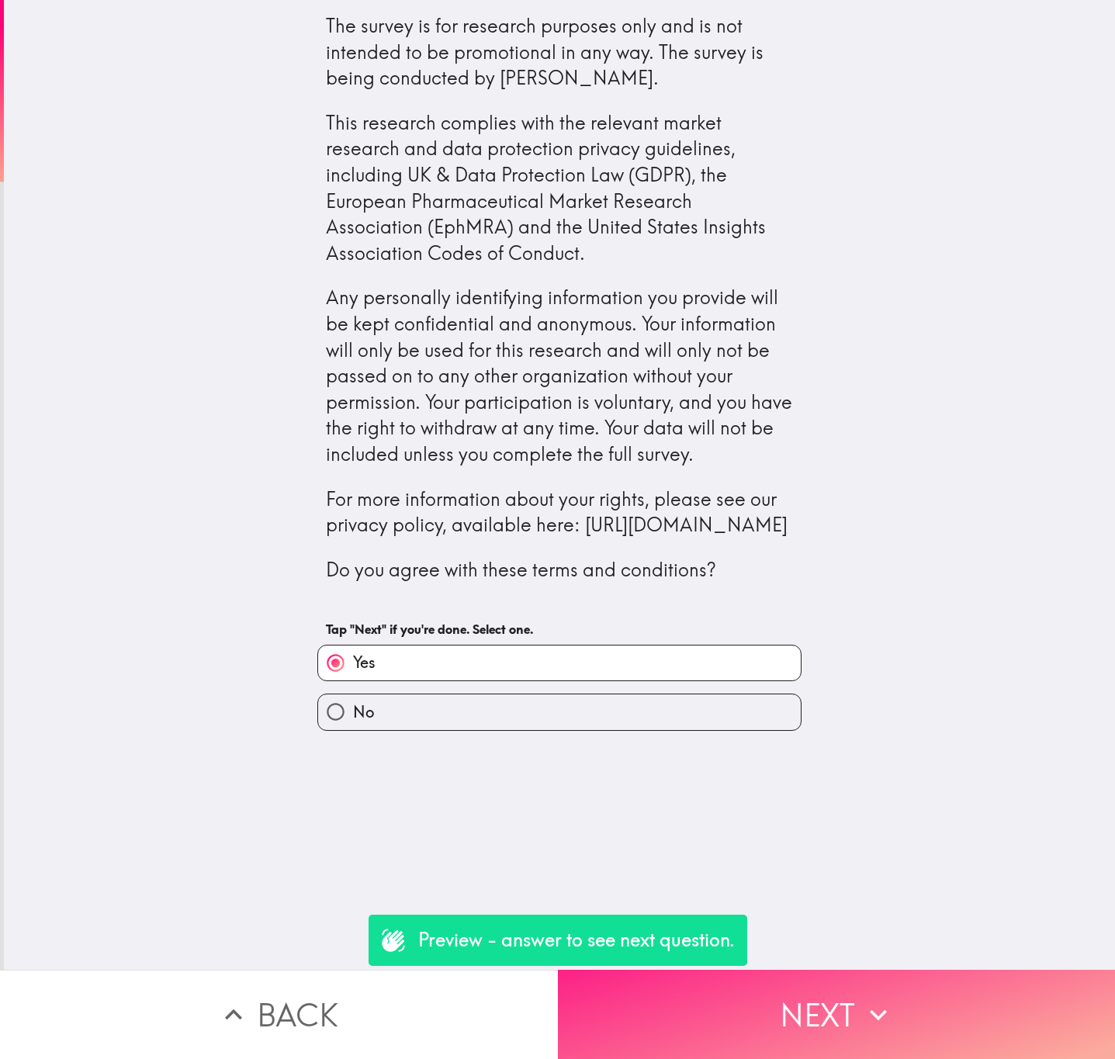
click at [843, 1034] on button "Next" at bounding box center [837, 1014] width 558 height 89
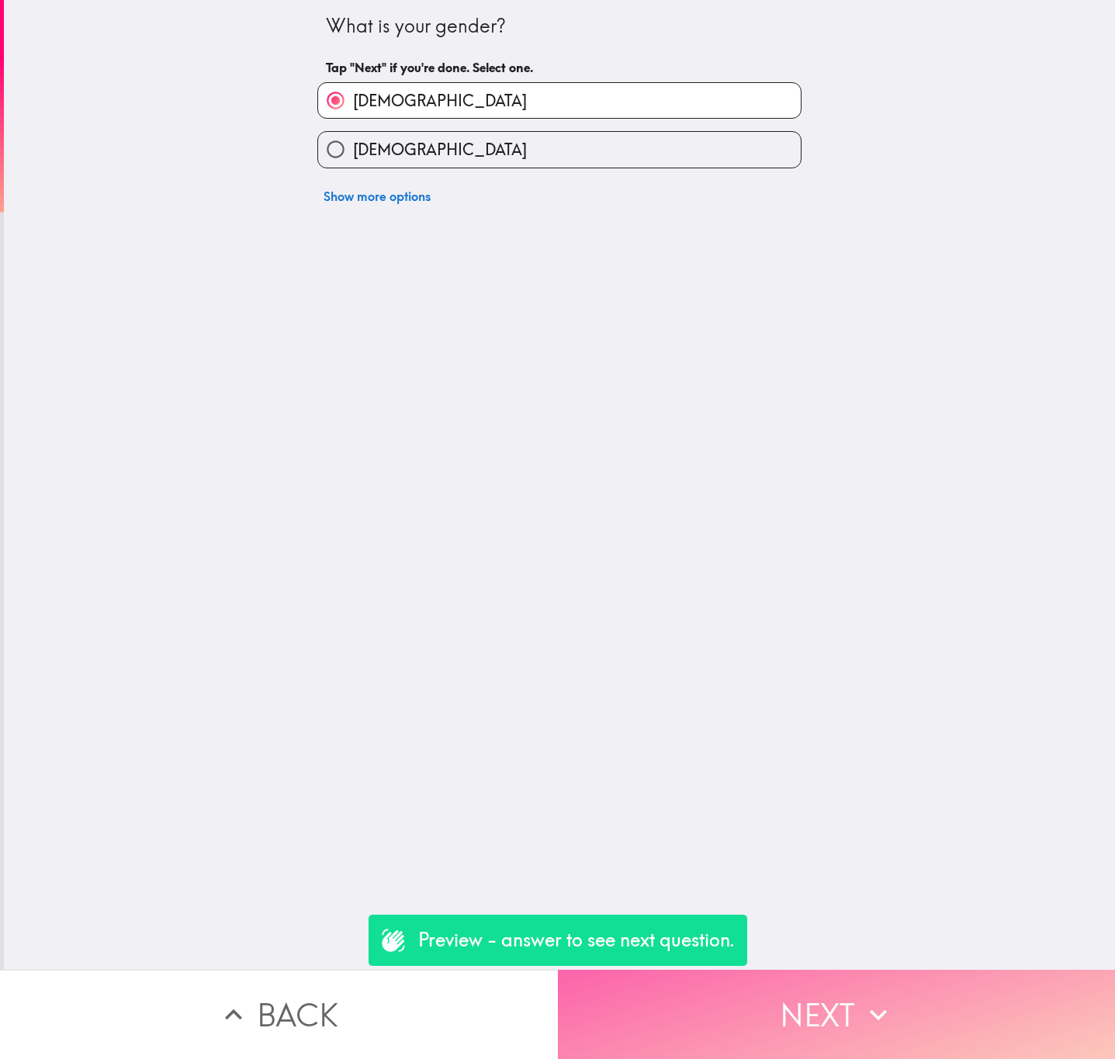
click at [843, 1034] on button "Next" at bounding box center [837, 1014] width 558 height 89
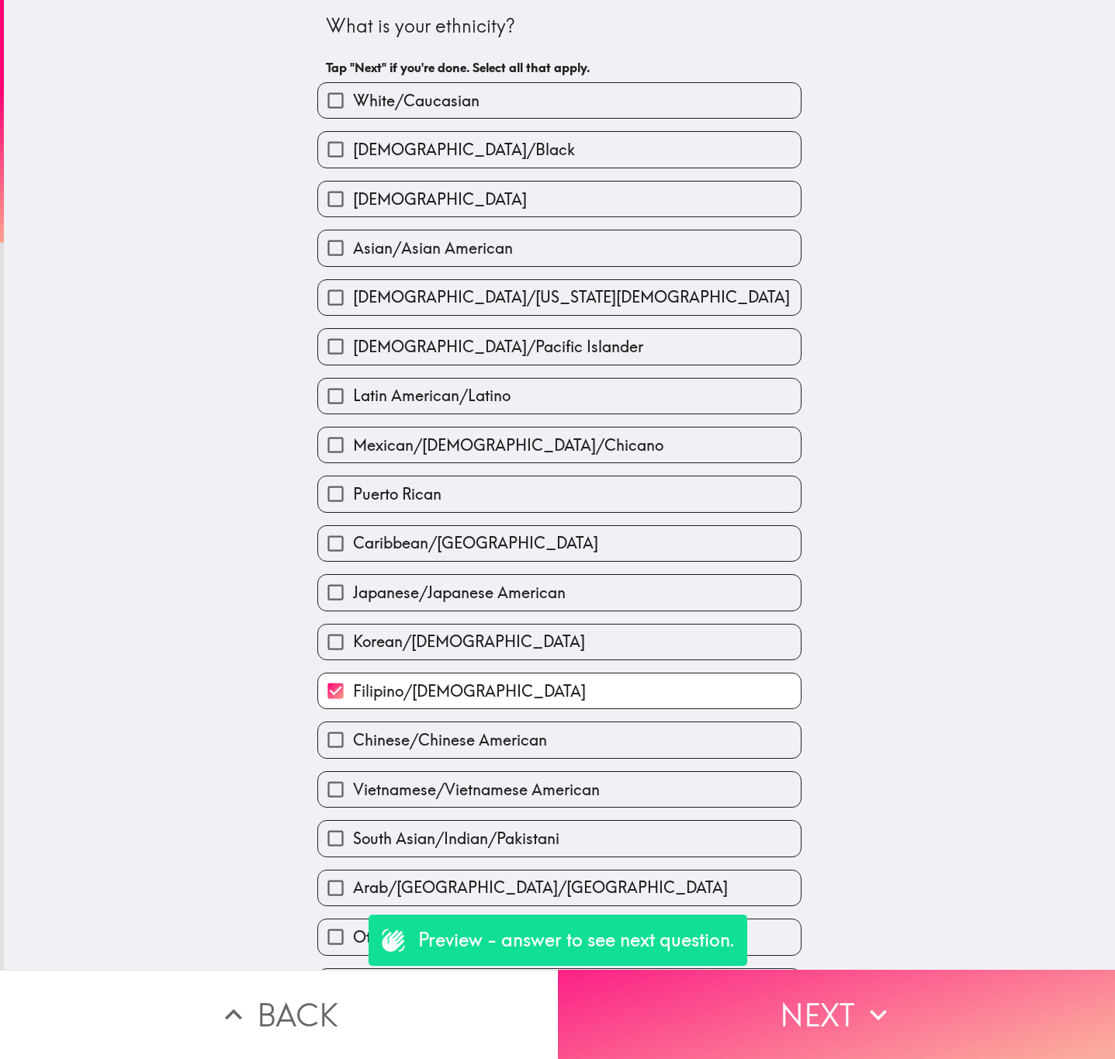
click at [843, 1034] on button "Next" at bounding box center [837, 1014] width 558 height 89
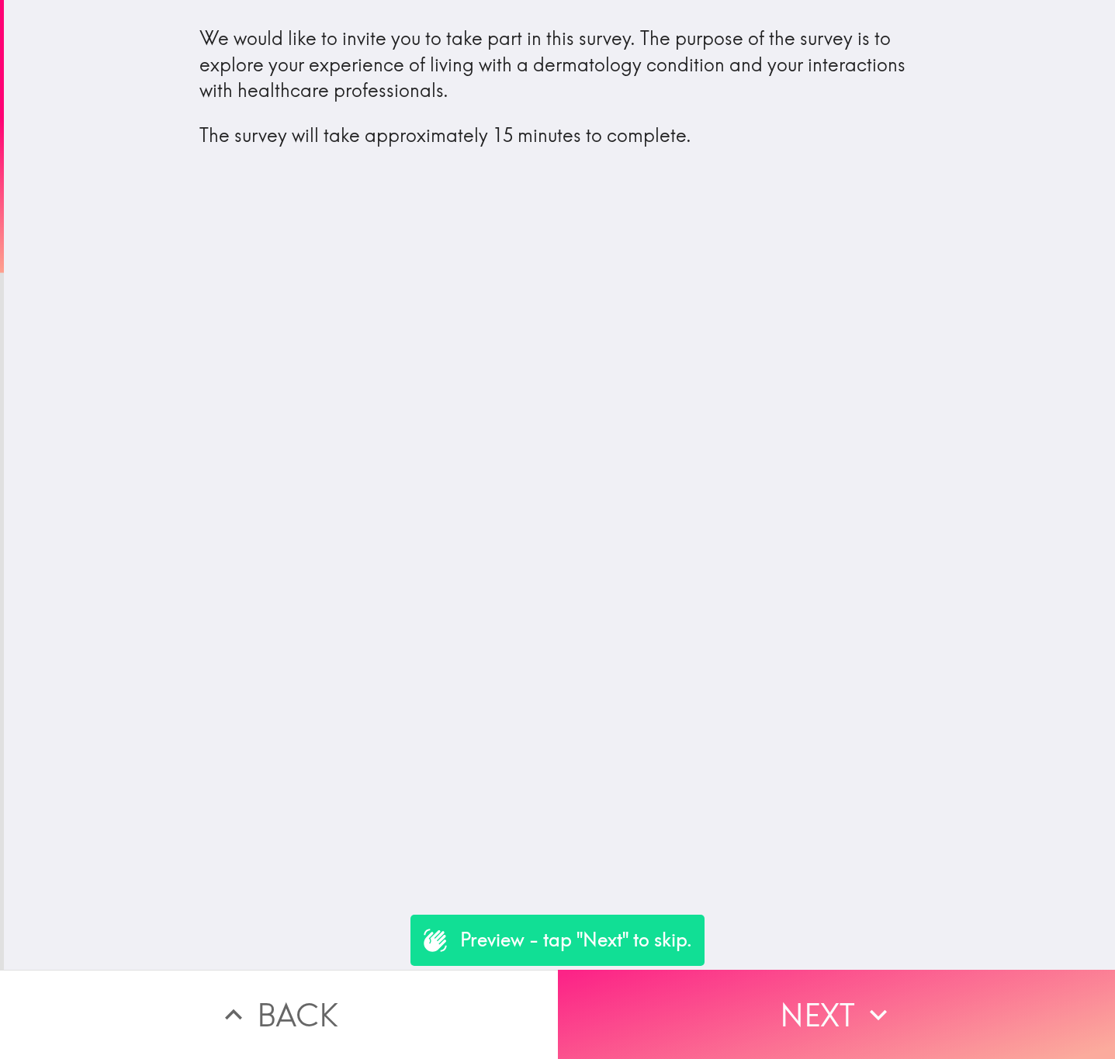
click at [833, 1002] on button "Next" at bounding box center [837, 1014] width 558 height 89
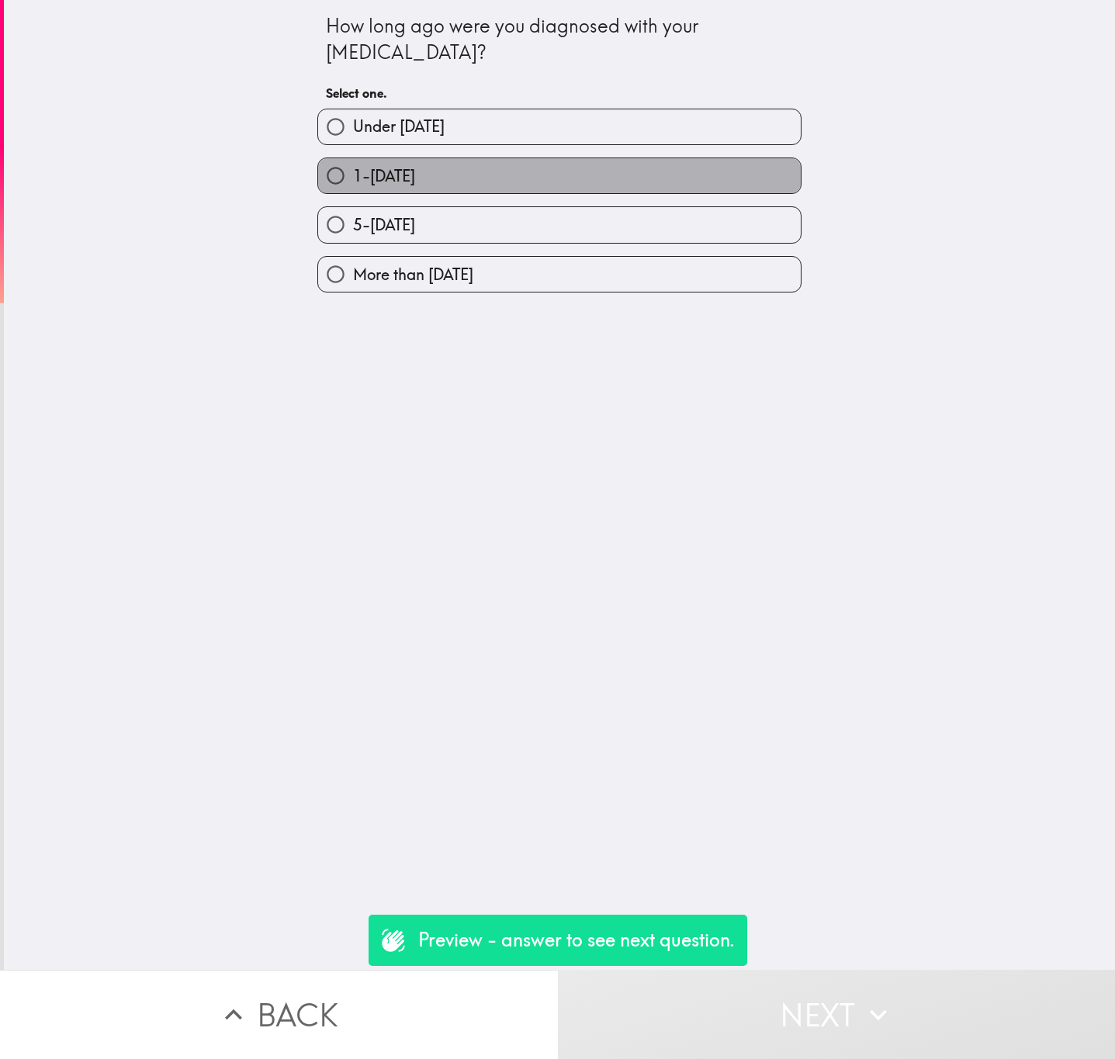
click at [454, 187] on label "1-4 years ago" at bounding box center [559, 175] width 483 height 35
click at [353, 187] on input "1-4 years ago" at bounding box center [335, 175] width 35 height 35
radio input "true"
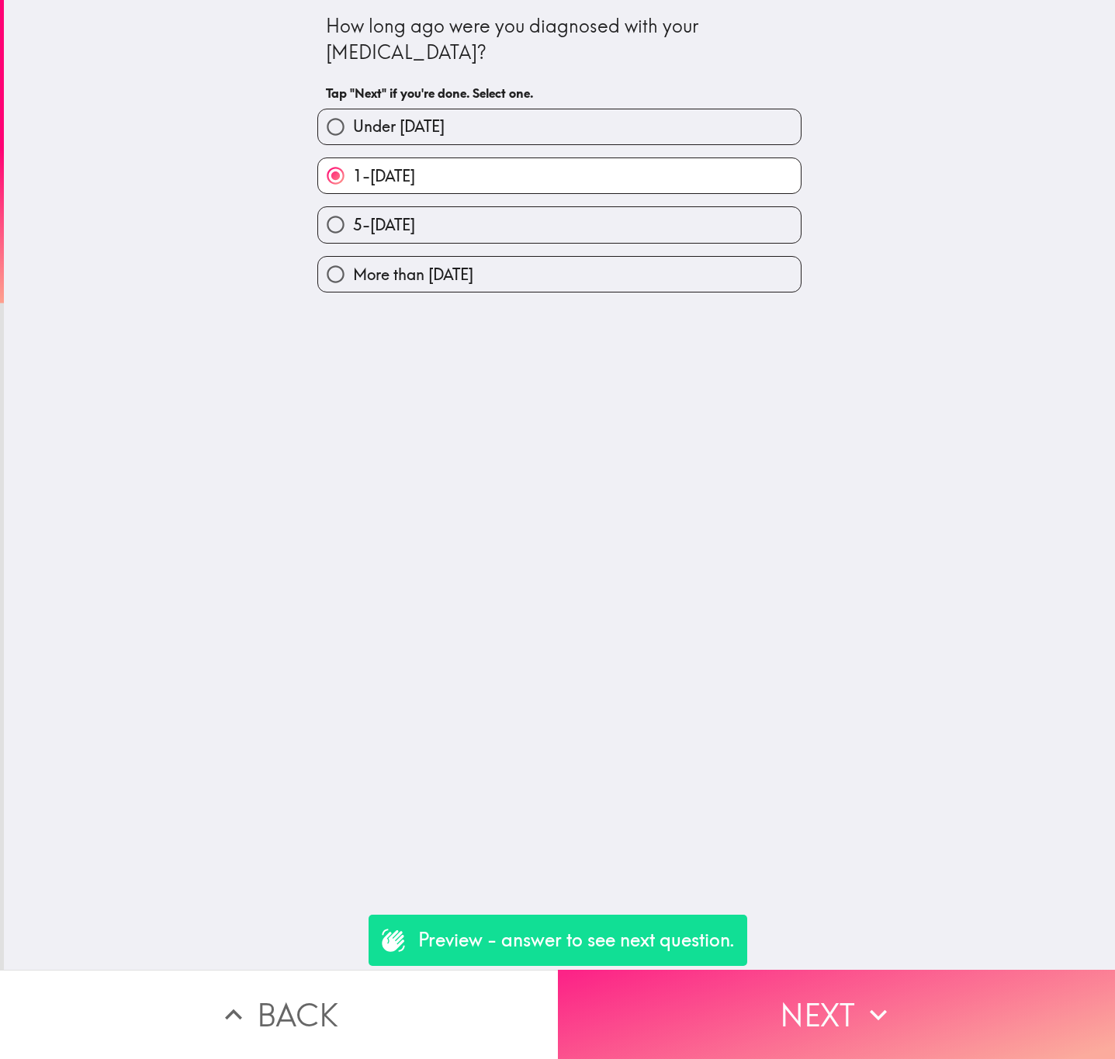
click at [785, 983] on button "Next" at bounding box center [837, 1014] width 558 height 89
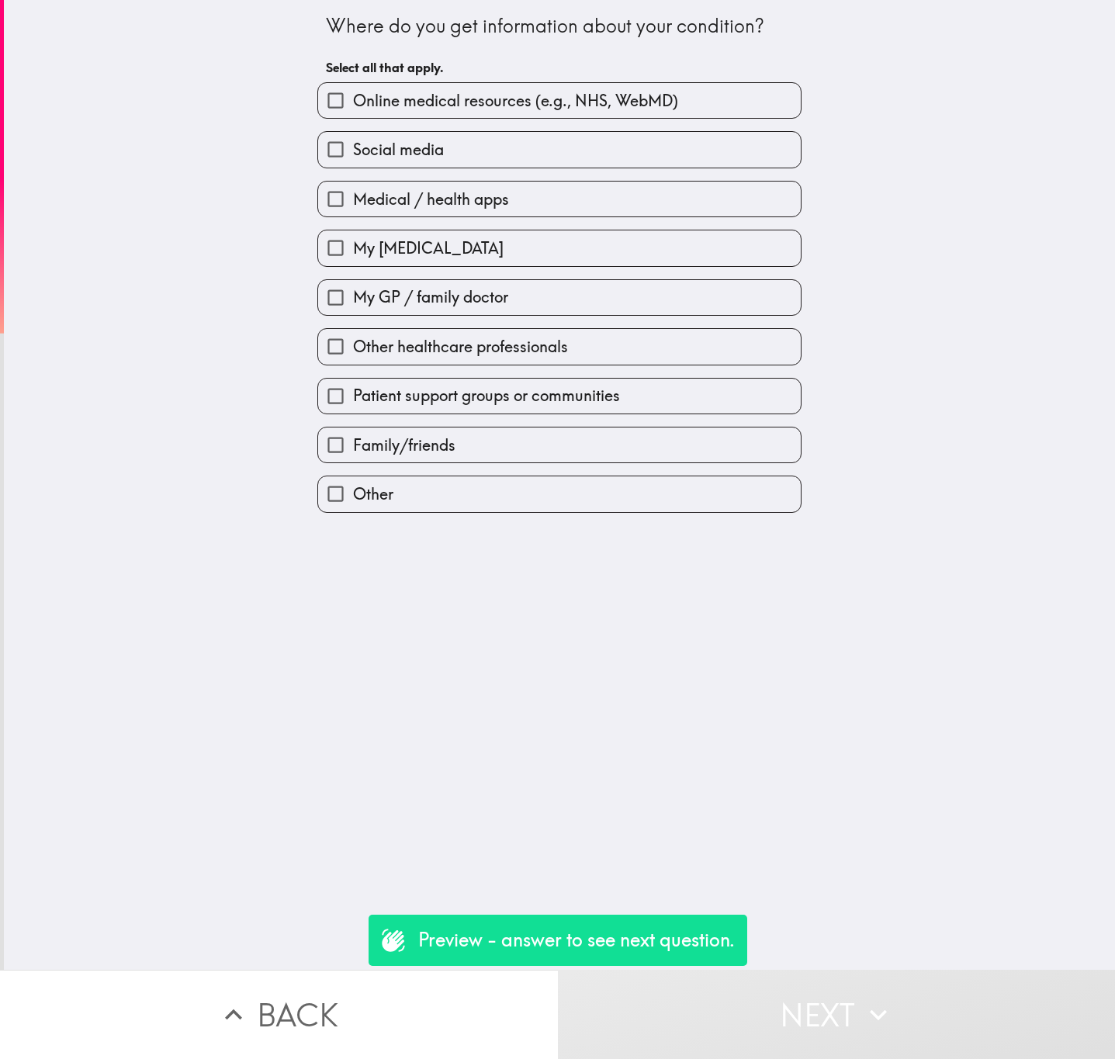
click at [517, 199] on label "Medical / health apps" at bounding box center [559, 199] width 483 height 35
click at [353, 199] on input "Medical / health apps" at bounding box center [335, 199] width 35 height 35
checkbox input "true"
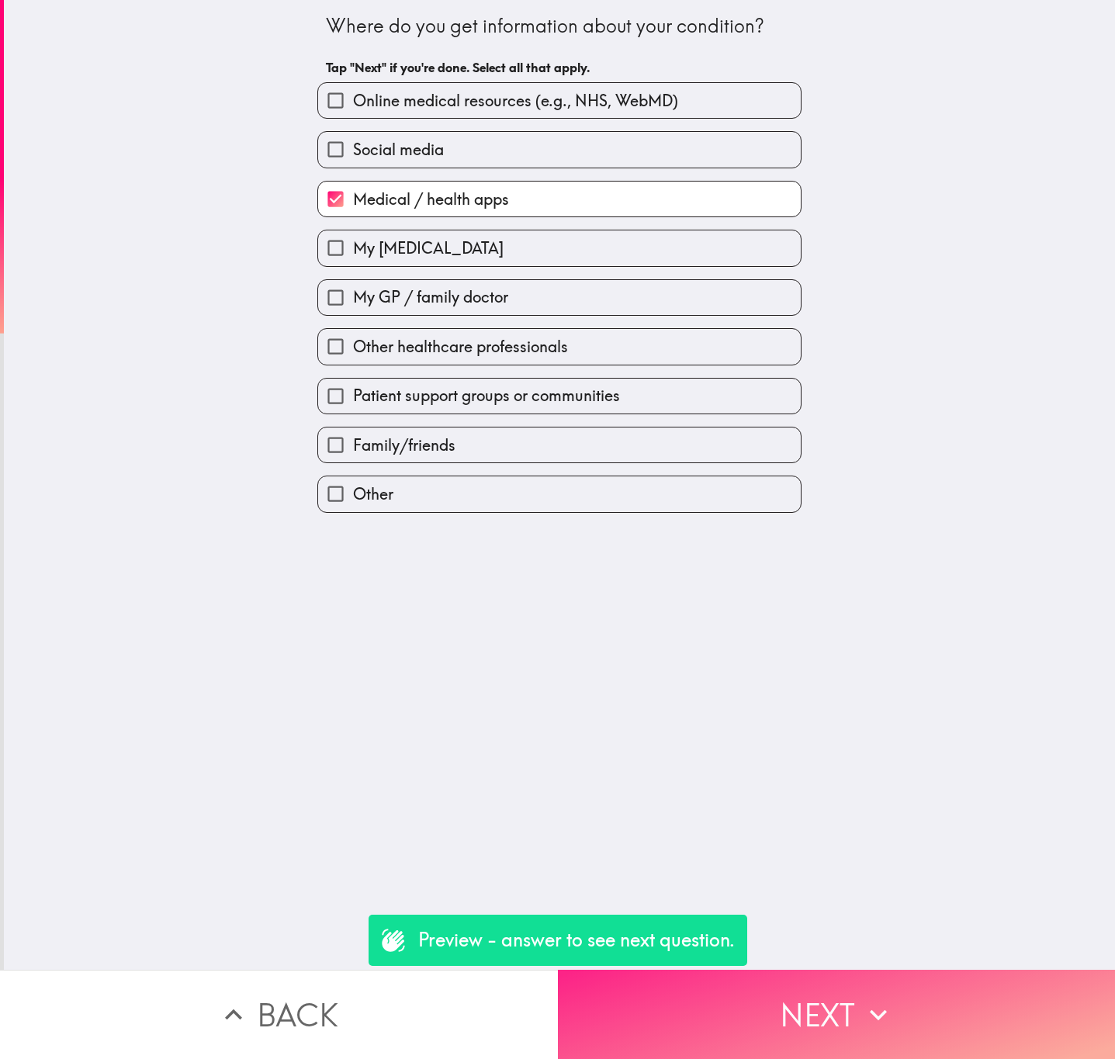
click at [705, 1013] on button "Next" at bounding box center [837, 1014] width 558 height 89
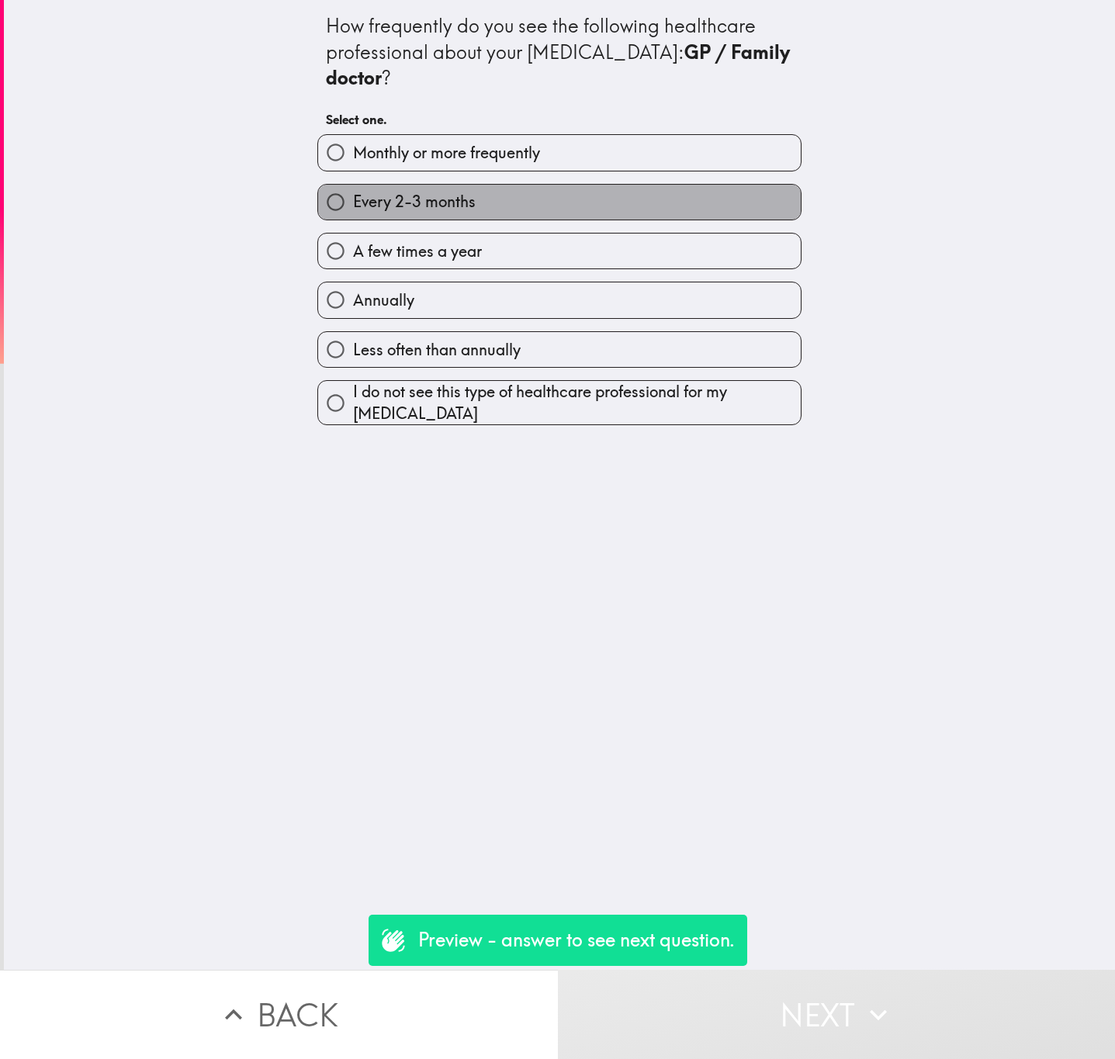
click at [571, 196] on label "Every 2-3 months" at bounding box center [559, 202] width 483 height 35
click at [353, 196] on input "Every 2-3 months" at bounding box center [335, 202] width 35 height 35
radio input "true"
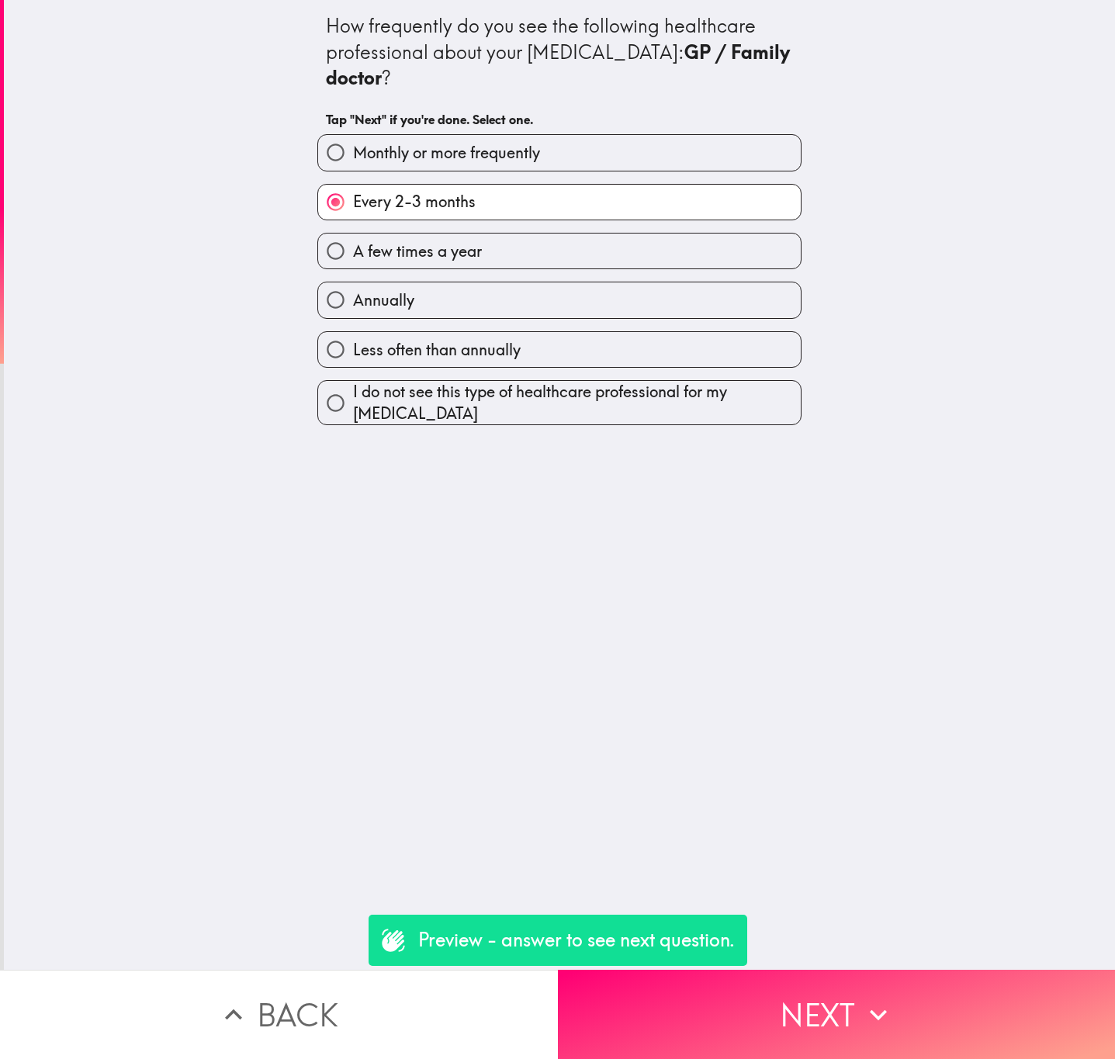
click at [571, 269] on label "A few times a year" at bounding box center [559, 251] width 483 height 35
click at [353, 269] on input "A few times a year" at bounding box center [335, 251] width 35 height 35
radio input "true"
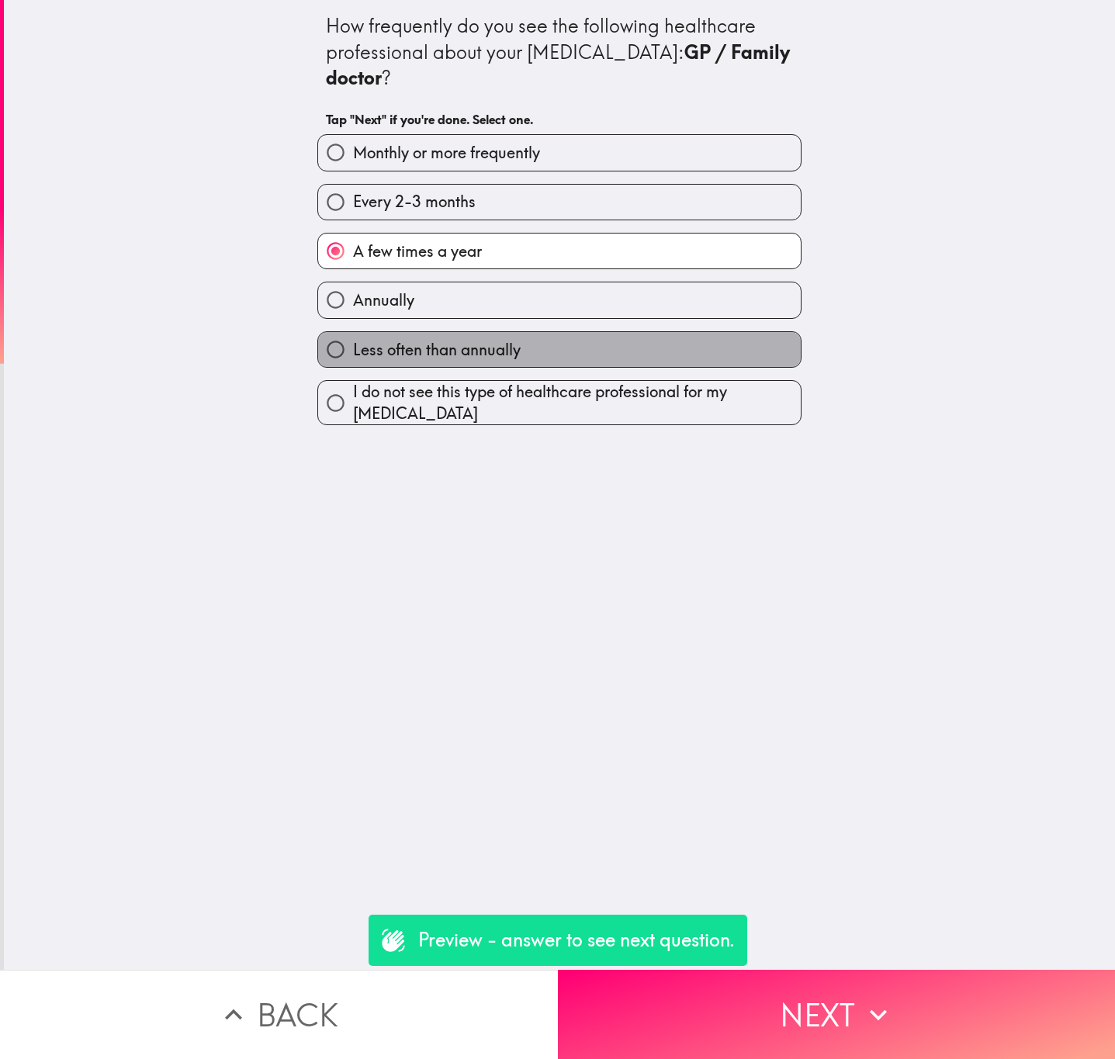
click at [591, 359] on label "Less often than annually" at bounding box center [559, 349] width 483 height 35
click at [353, 359] on input "Less often than annually" at bounding box center [335, 349] width 35 height 35
radio input "true"
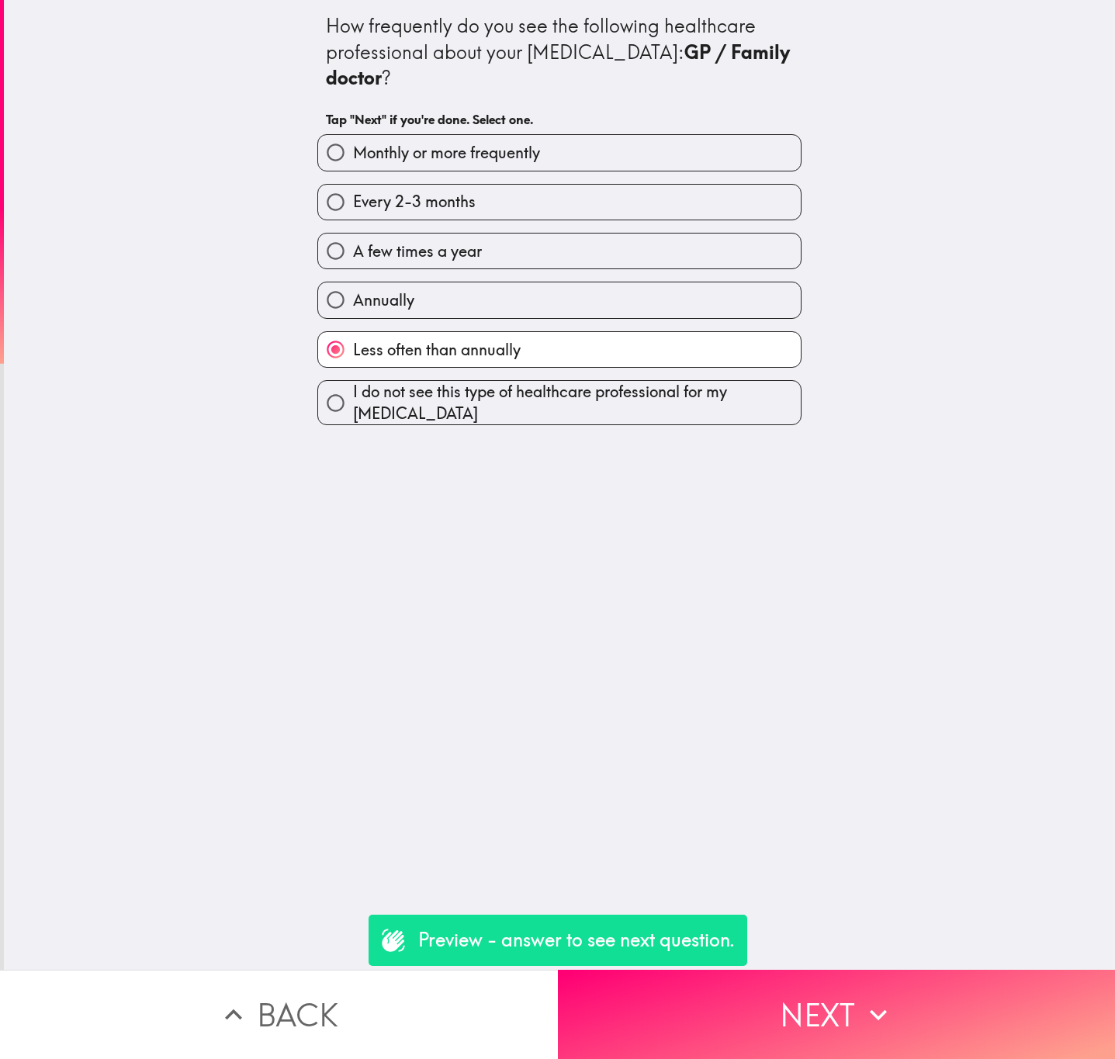
click at [608, 431] on div "How frequently do you see the following healthcare professional about your skin…" at bounding box center [559, 485] width 1111 height 970
click at [601, 408] on span "I do not see this type of healthcare professional for my skin condition" at bounding box center [577, 402] width 448 height 43
click at [353, 408] on input "I do not see this type of healthcare professional for my skin condition" at bounding box center [335, 403] width 35 height 35
radio input "true"
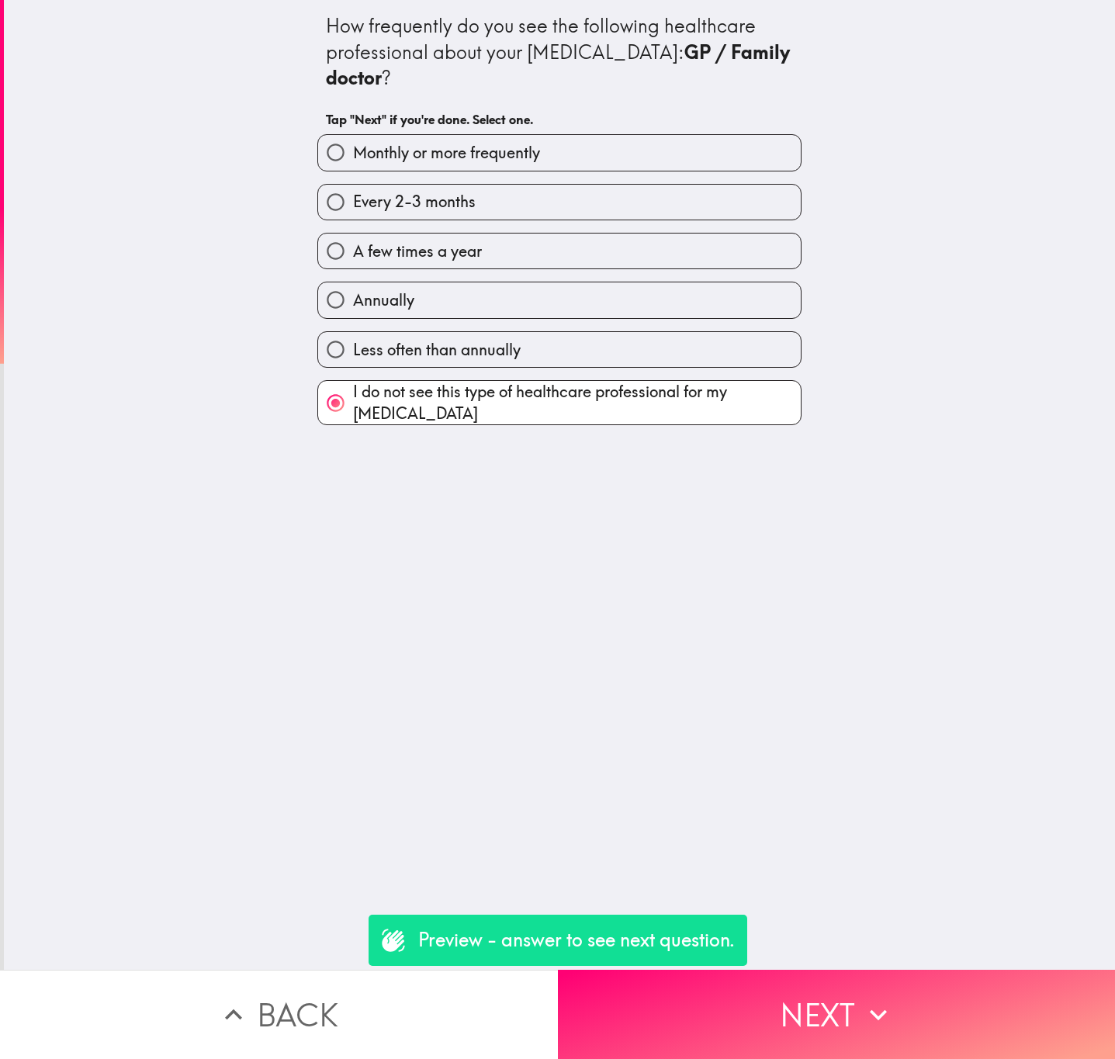
click at [580, 282] on div "Annually" at bounding box center [553, 293] width 497 height 49
click at [582, 308] on label "Annually" at bounding box center [559, 299] width 483 height 35
click at [353, 308] on input "Annually" at bounding box center [335, 299] width 35 height 35
radio input "true"
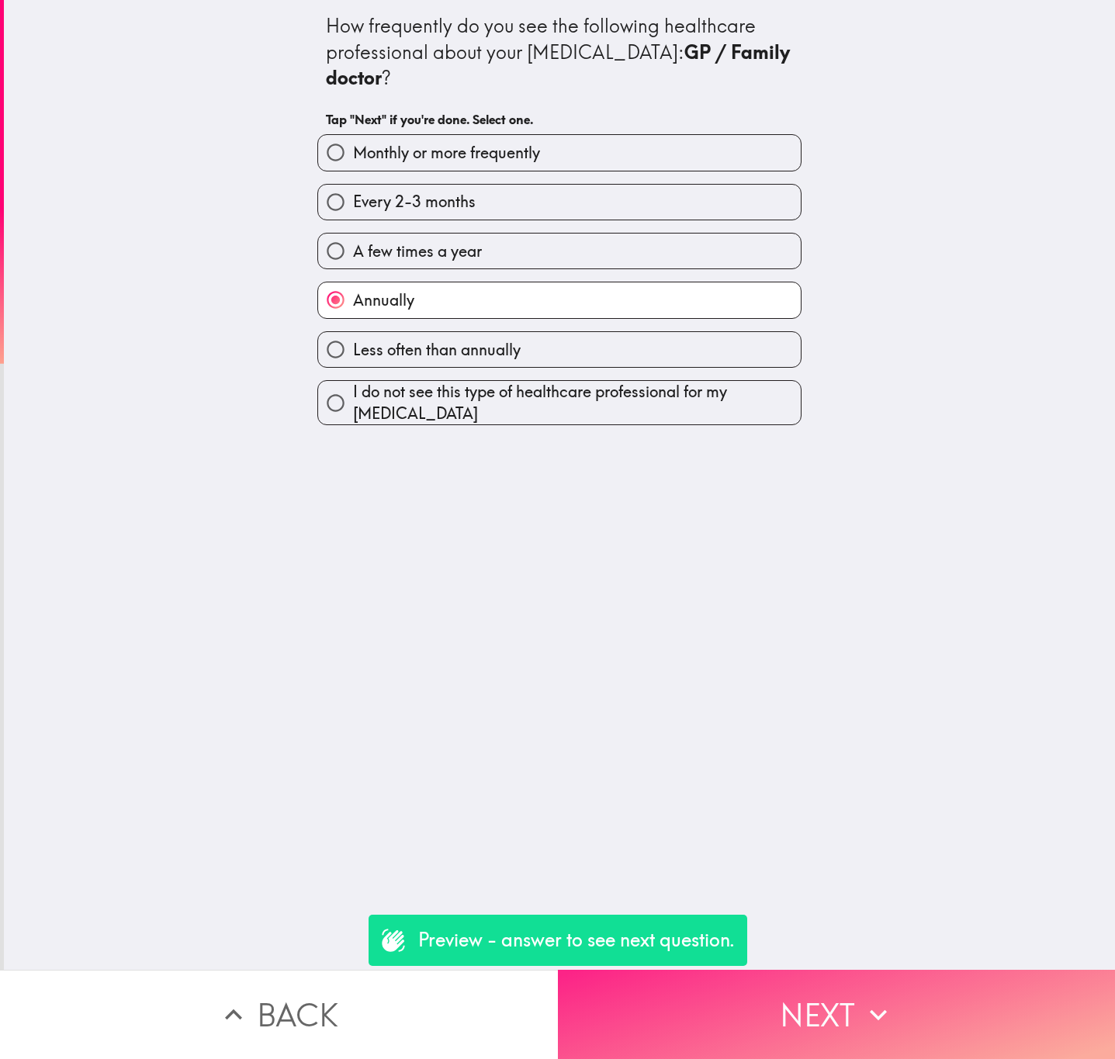
click at [768, 993] on button "Next" at bounding box center [837, 1014] width 558 height 89
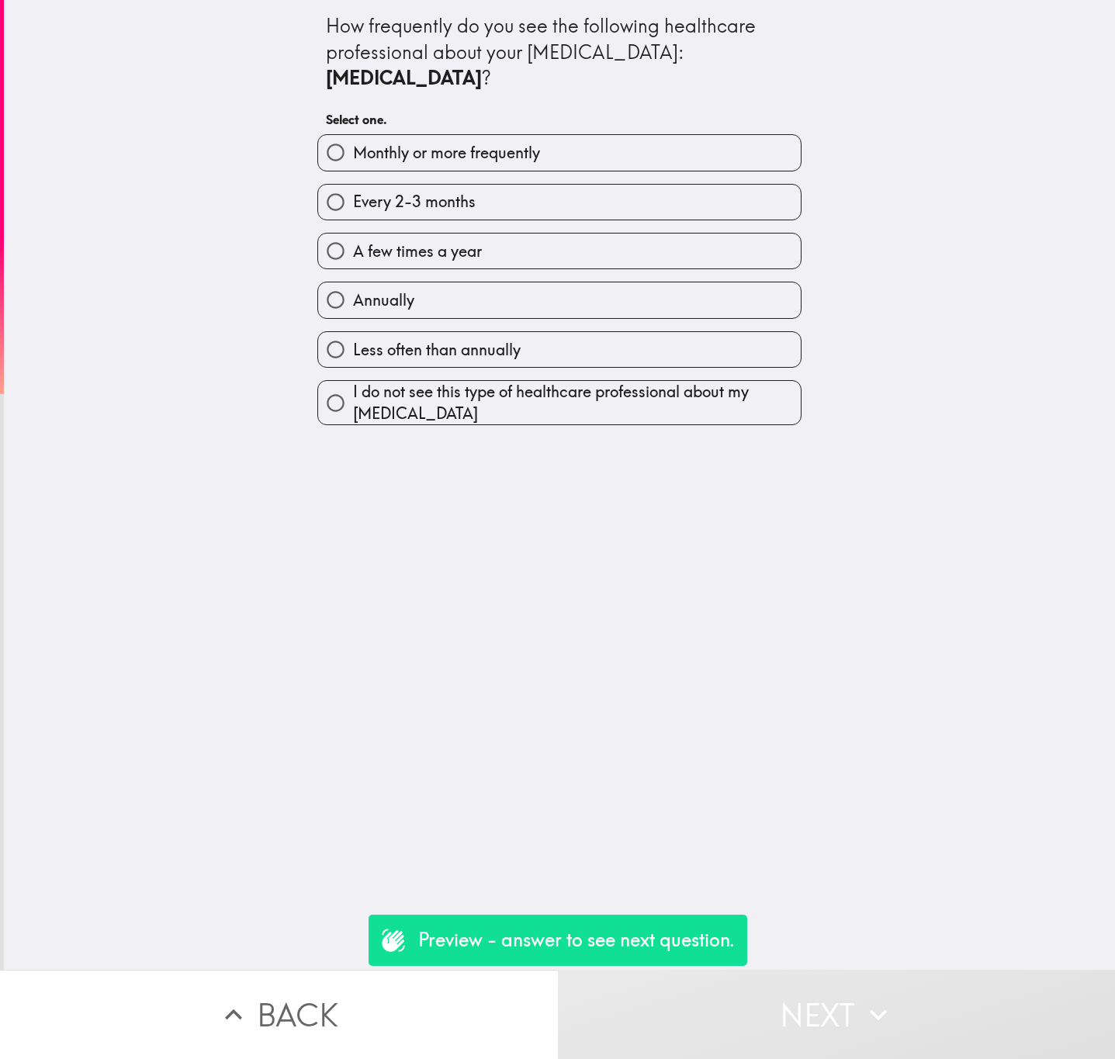
click at [592, 269] on div "Annually" at bounding box center [553, 293] width 497 height 49
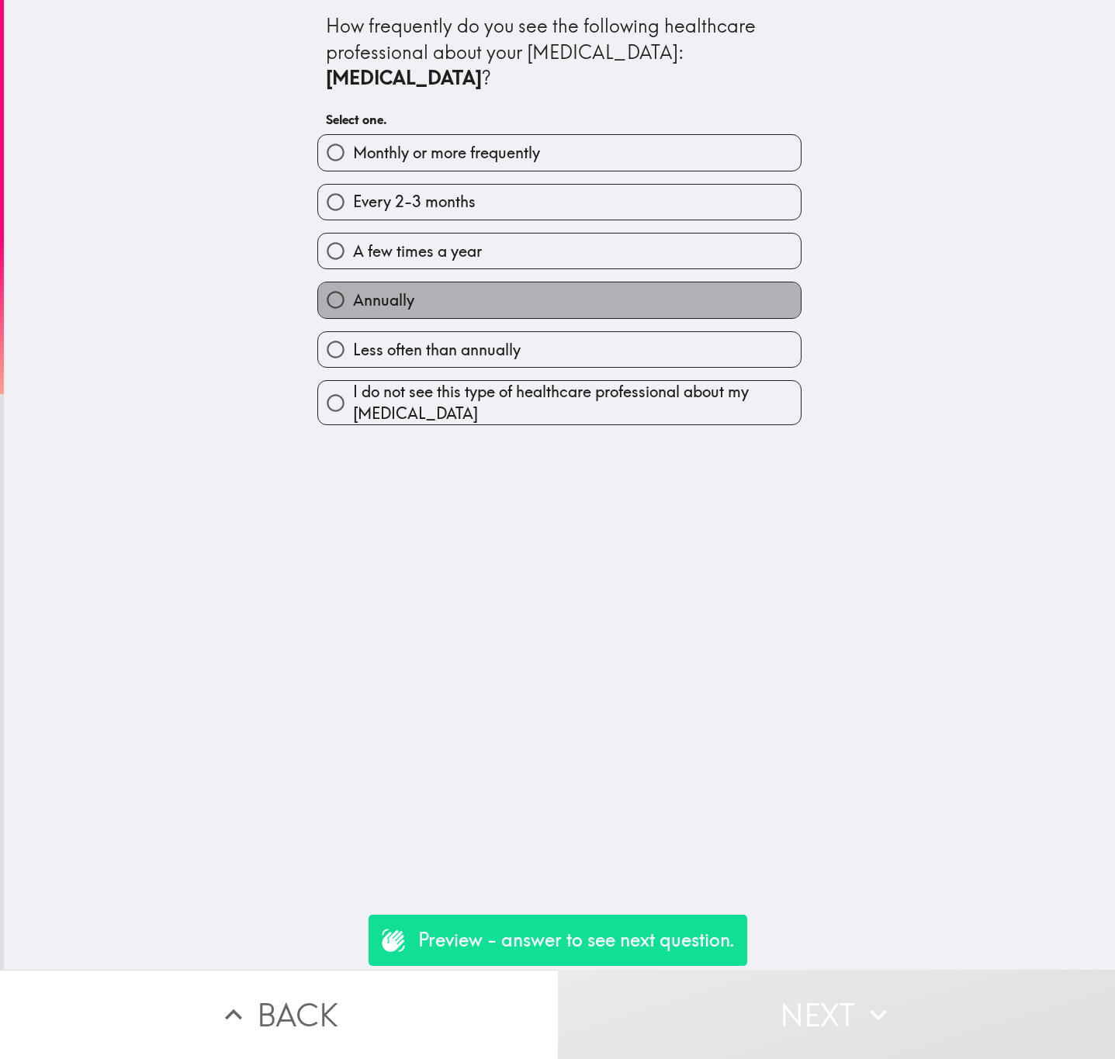
click at [601, 282] on label "Annually" at bounding box center [559, 299] width 483 height 35
click at [353, 282] on input "Annually" at bounding box center [335, 299] width 35 height 35
radio input "true"
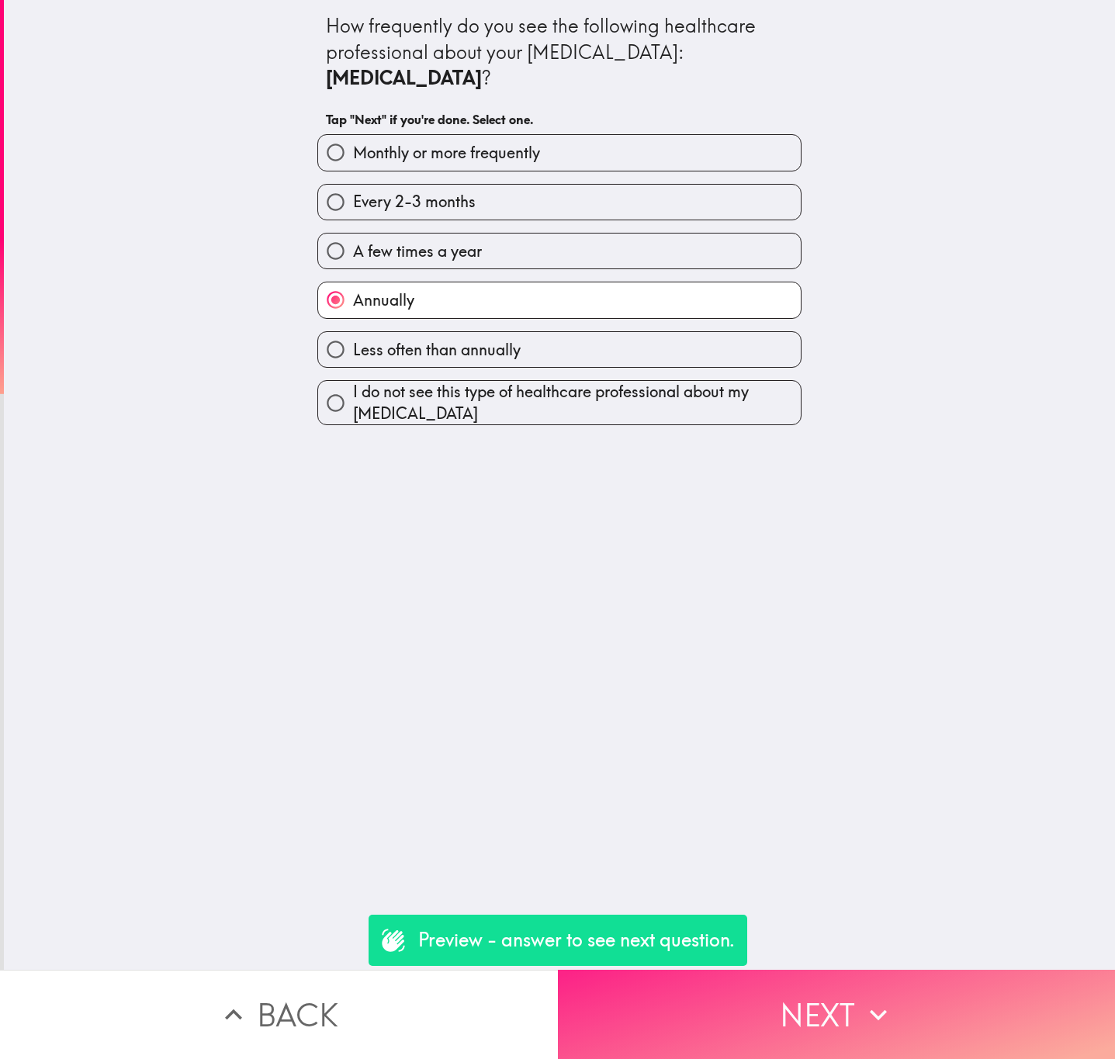
click at [643, 1008] on button "Next" at bounding box center [837, 1014] width 558 height 89
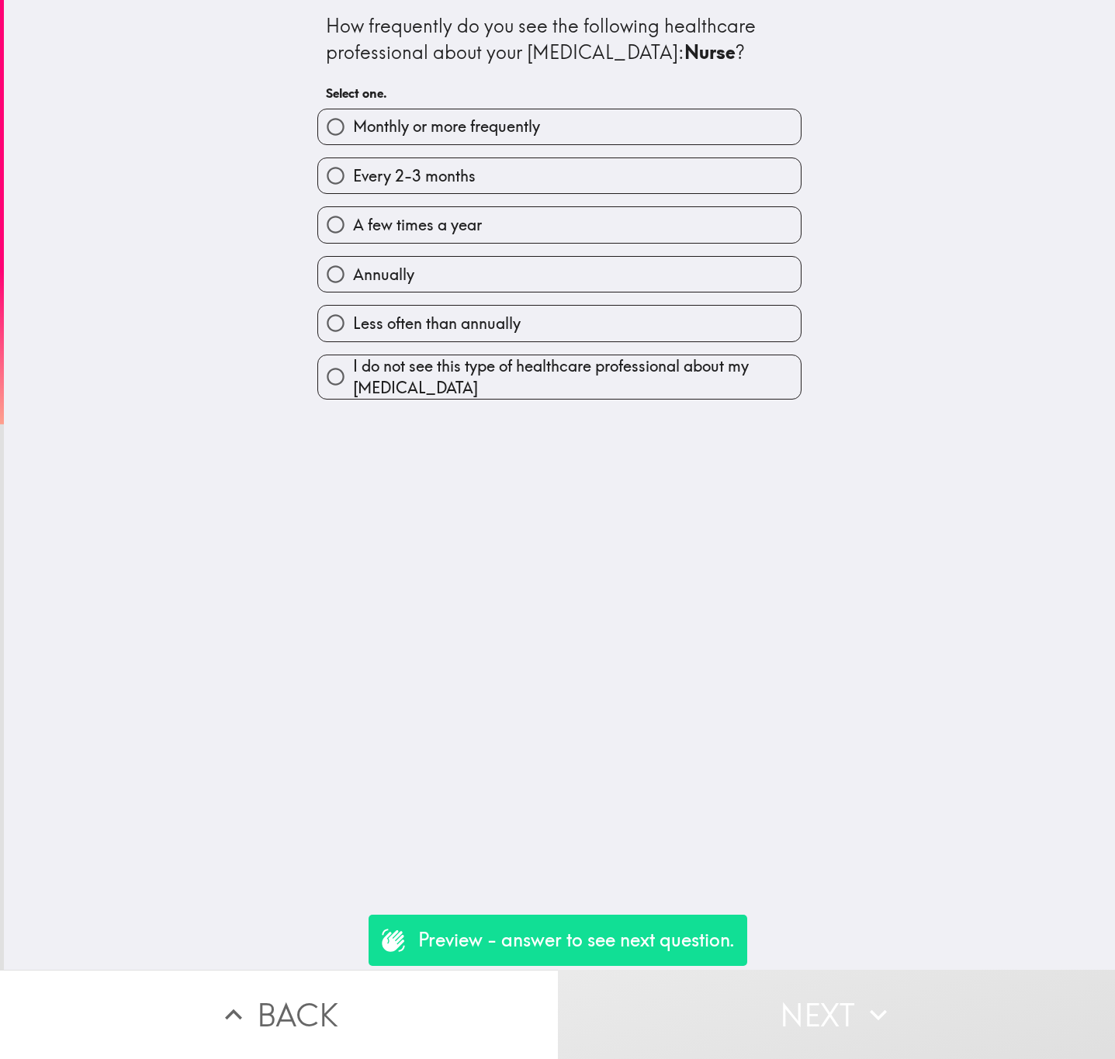
click at [414, 213] on label "A few times a year" at bounding box center [559, 224] width 483 height 35
click at [353, 213] on input "A few times a year" at bounding box center [335, 224] width 35 height 35
radio input "true"
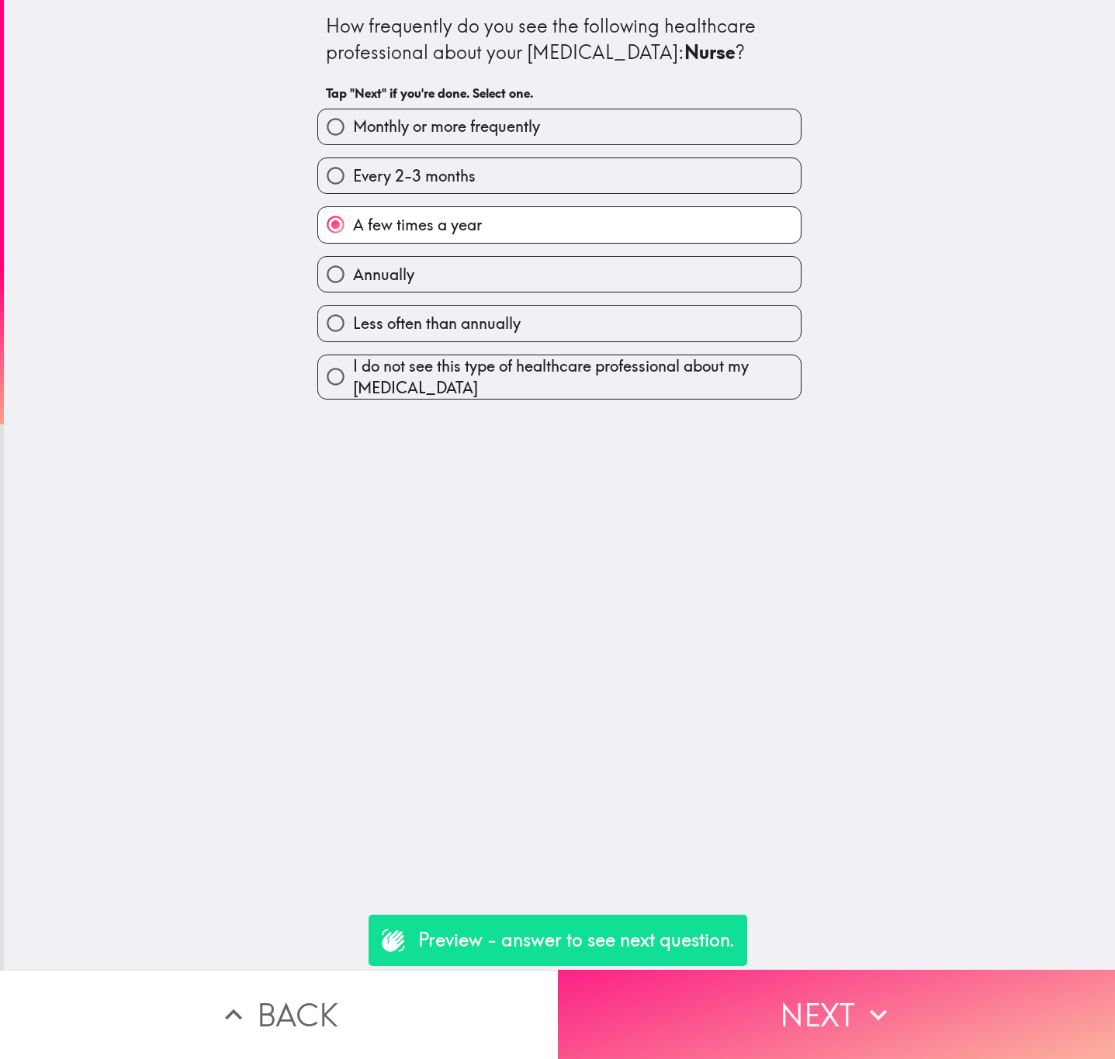
click at [734, 985] on button "Next" at bounding box center [837, 1014] width 558 height 89
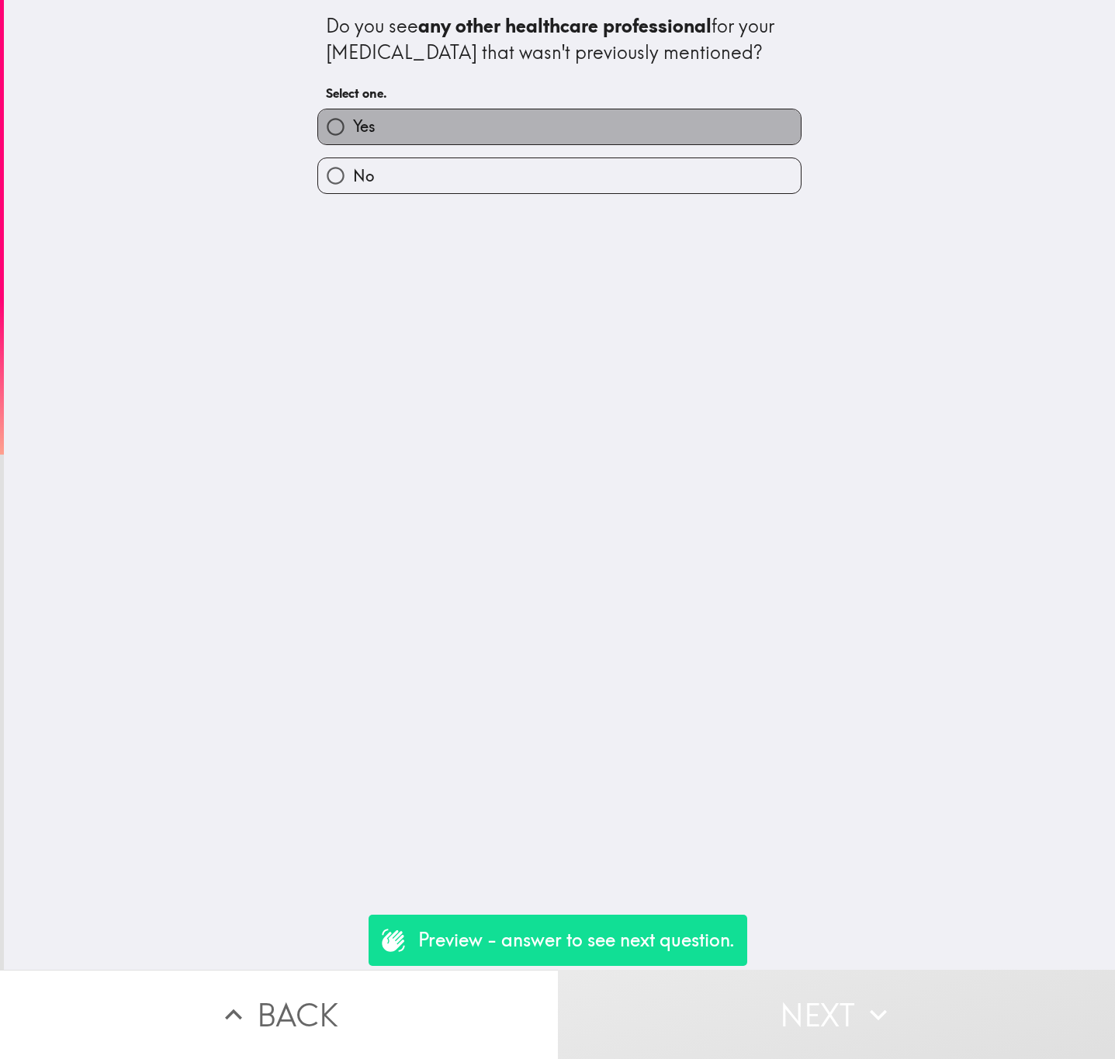
click at [520, 116] on label "Yes" at bounding box center [559, 126] width 483 height 35
click at [353, 116] on input "Yes" at bounding box center [335, 126] width 35 height 35
radio input "true"
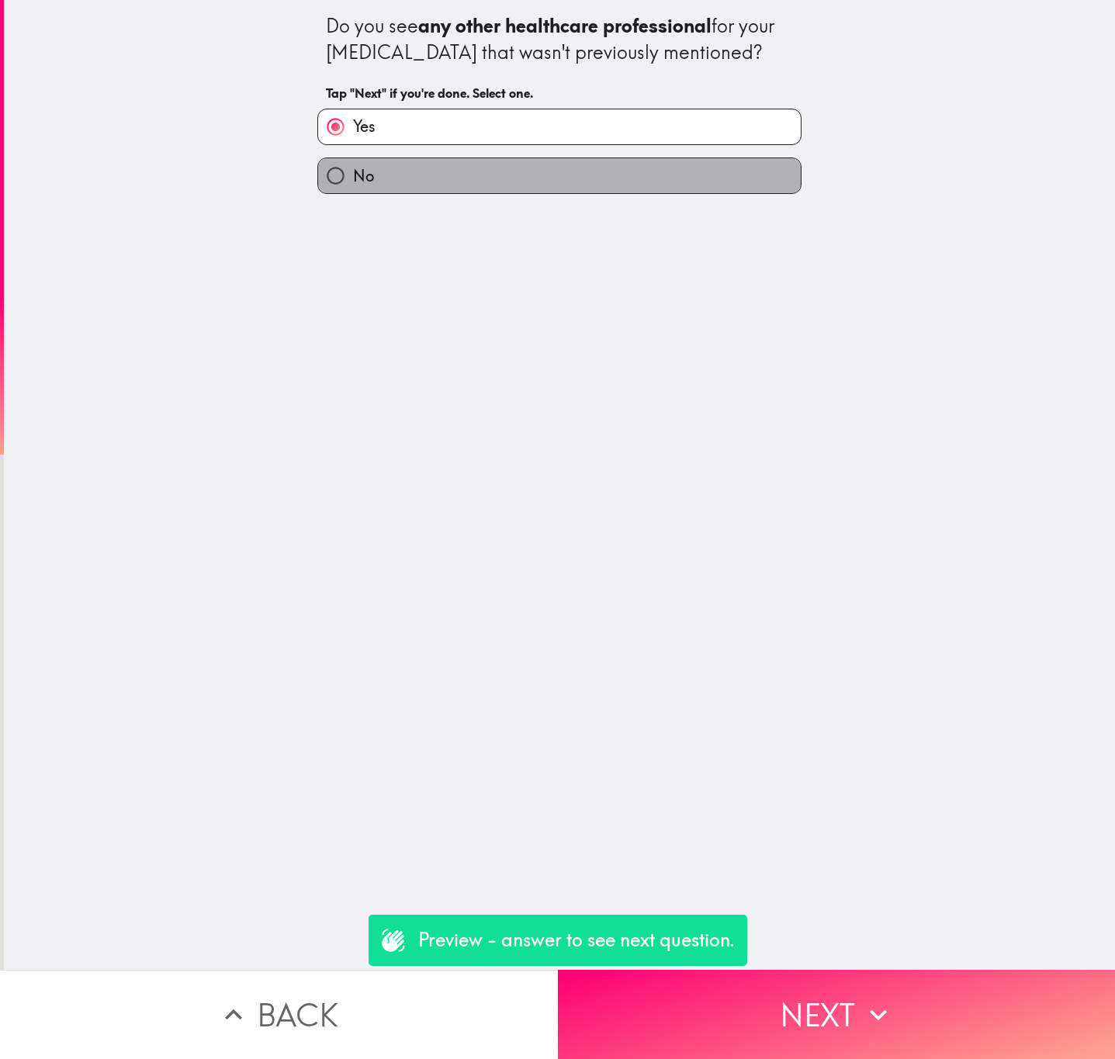
click at [424, 184] on label "No" at bounding box center [559, 175] width 483 height 35
click at [353, 184] on input "No" at bounding box center [335, 175] width 35 height 35
radio input "true"
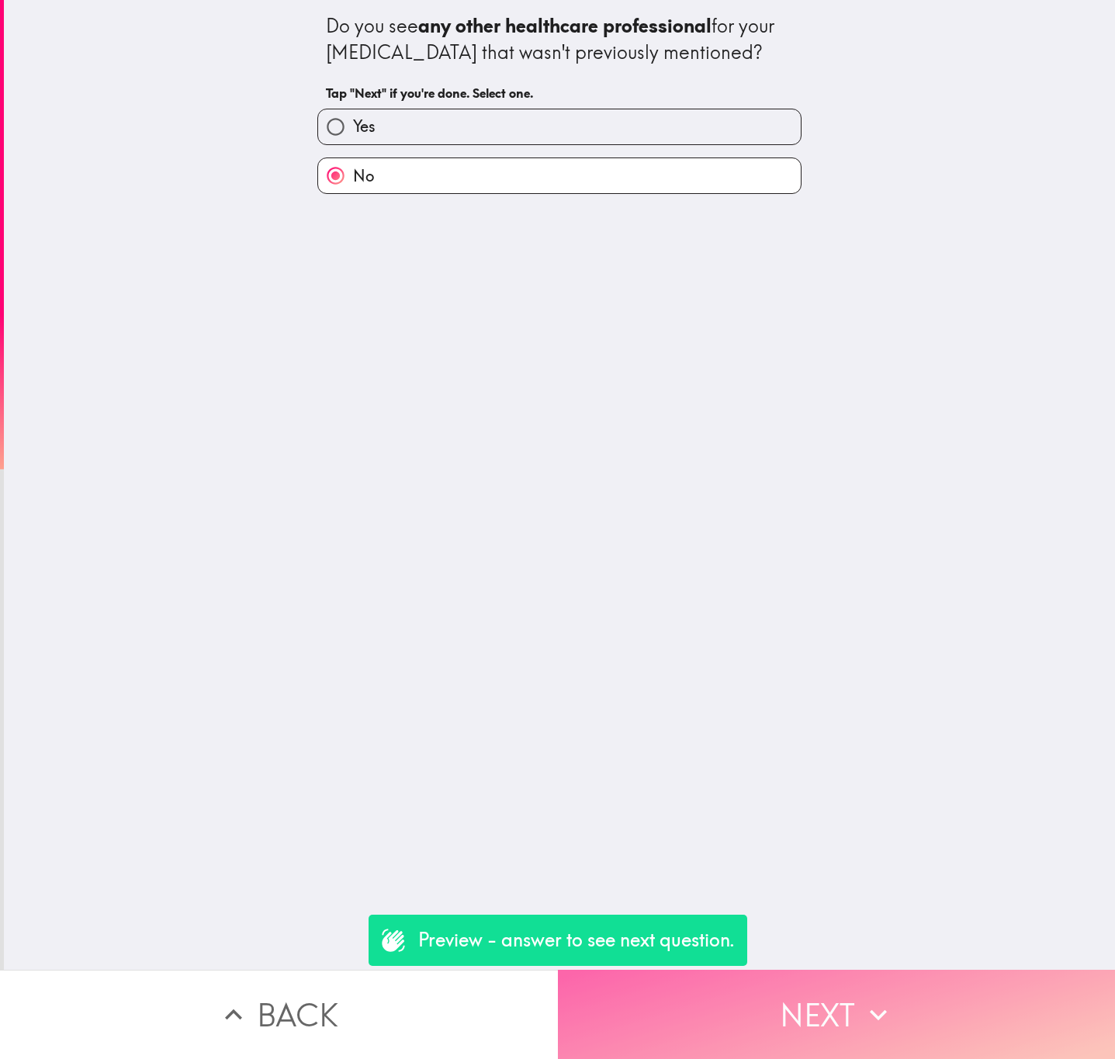
click at [804, 997] on button "Next" at bounding box center [837, 1014] width 558 height 89
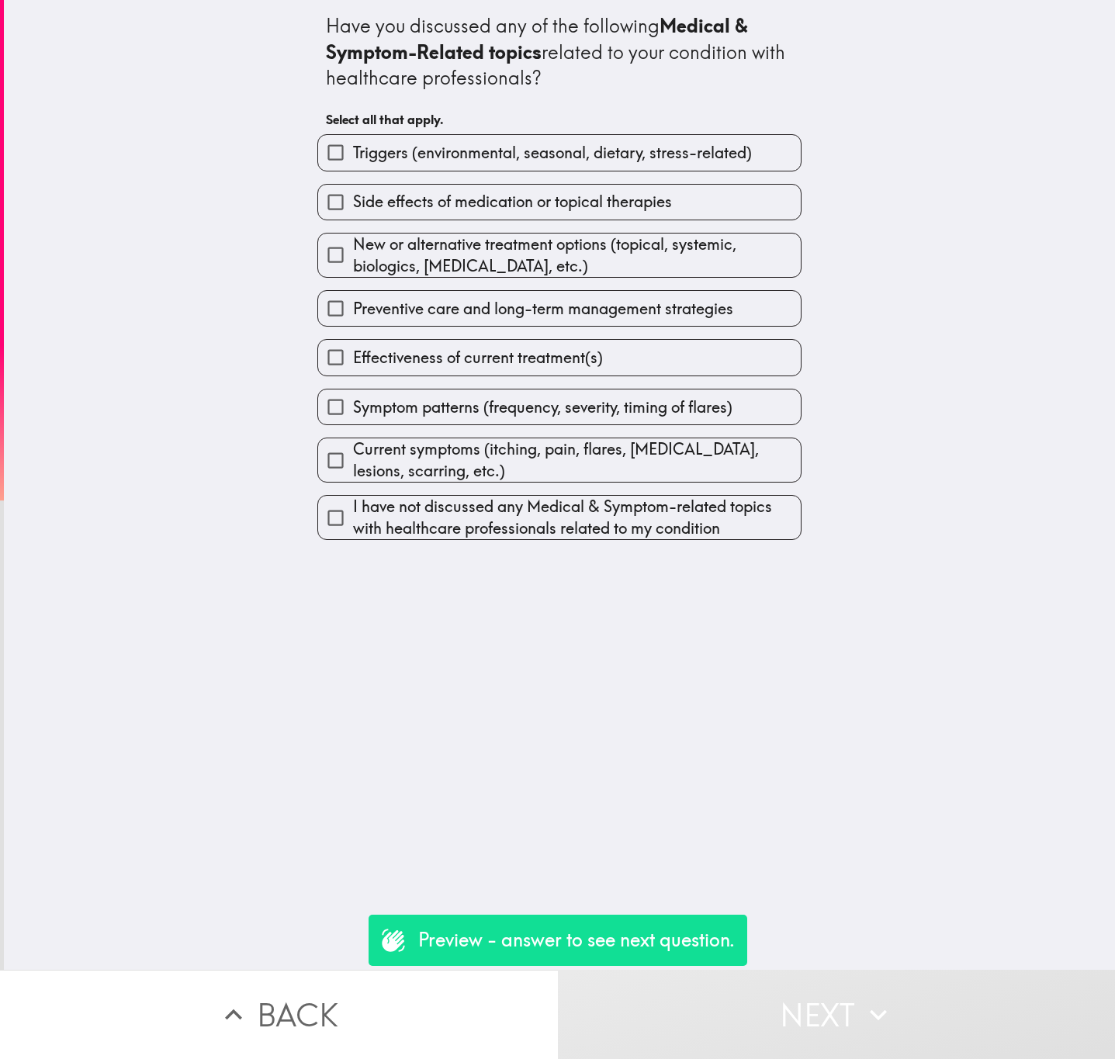
click at [457, 1000] on button "Back" at bounding box center [279, 1014] width 558 height 89
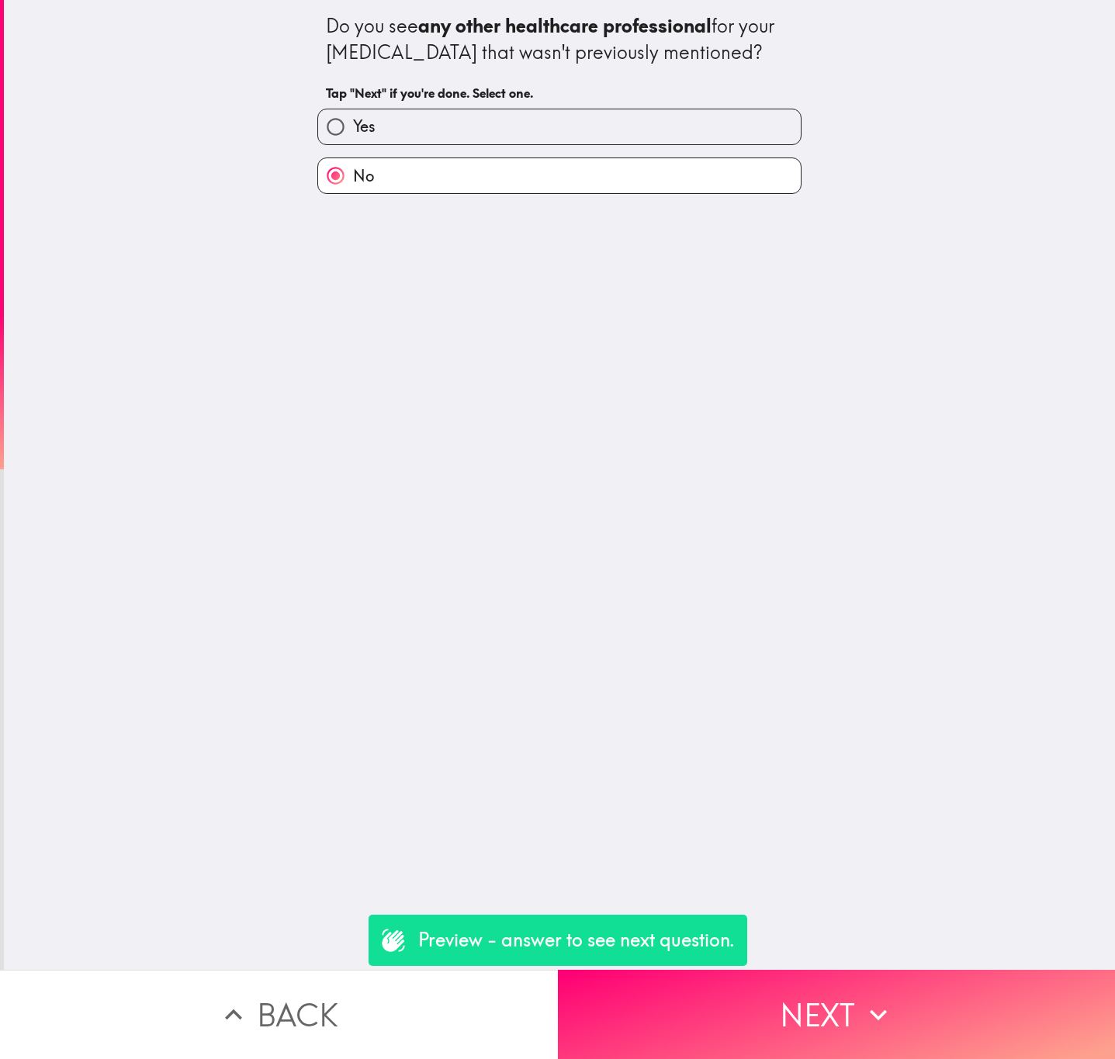
click at [483, 128] on label "Yes" at bounding box center [559, 126] width 483 height 35
click at [353, 128] on input "Yes" at bounding box center [335, 126] width 35 height 35
radio input "true"
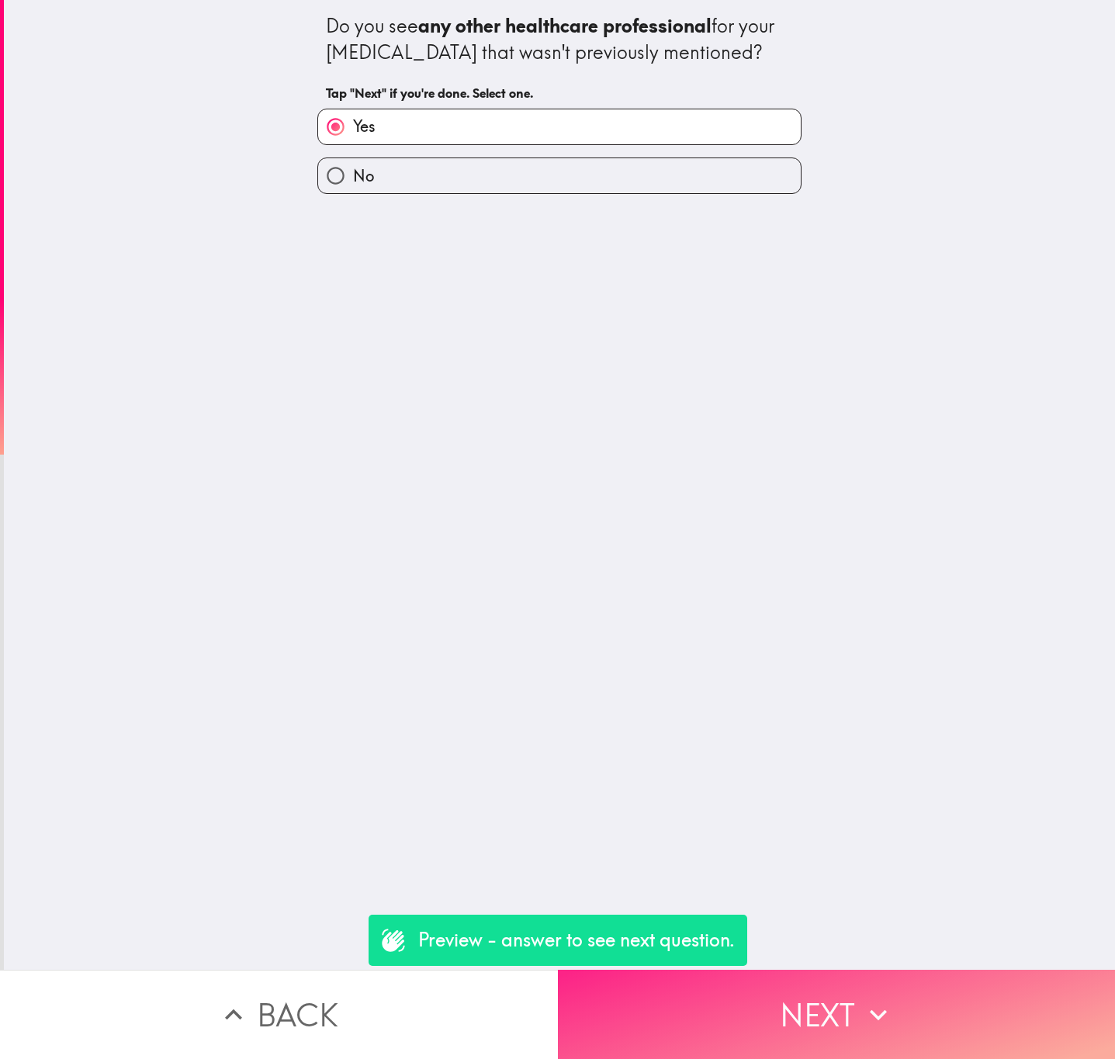
click at [729, 978] on button "Next" at bounding box center [837, 1014] width 558 height 89
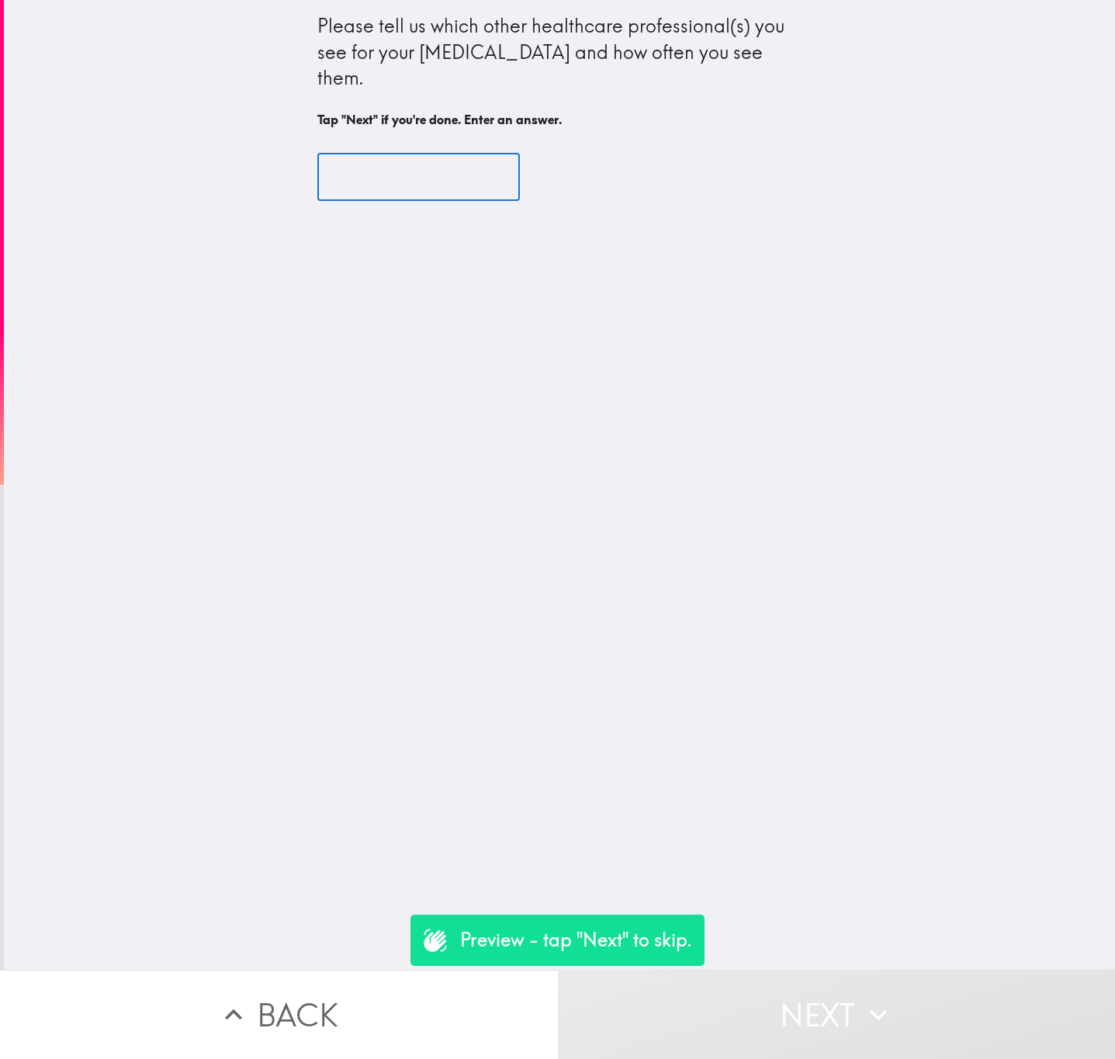
click at [340, 156] on input "text" at bounding box center [418, 177] width 203 height 48
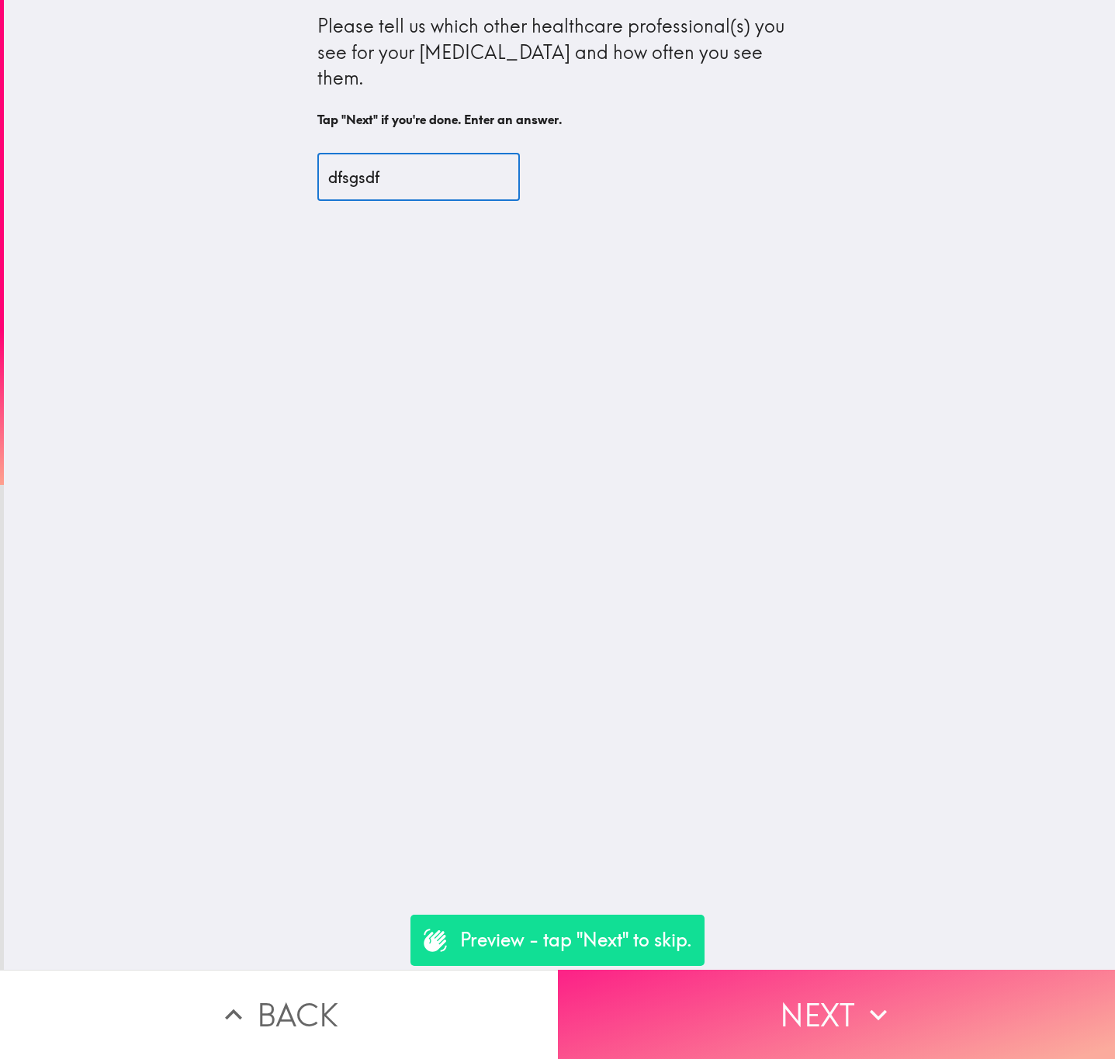
type input "dfsgsdf"
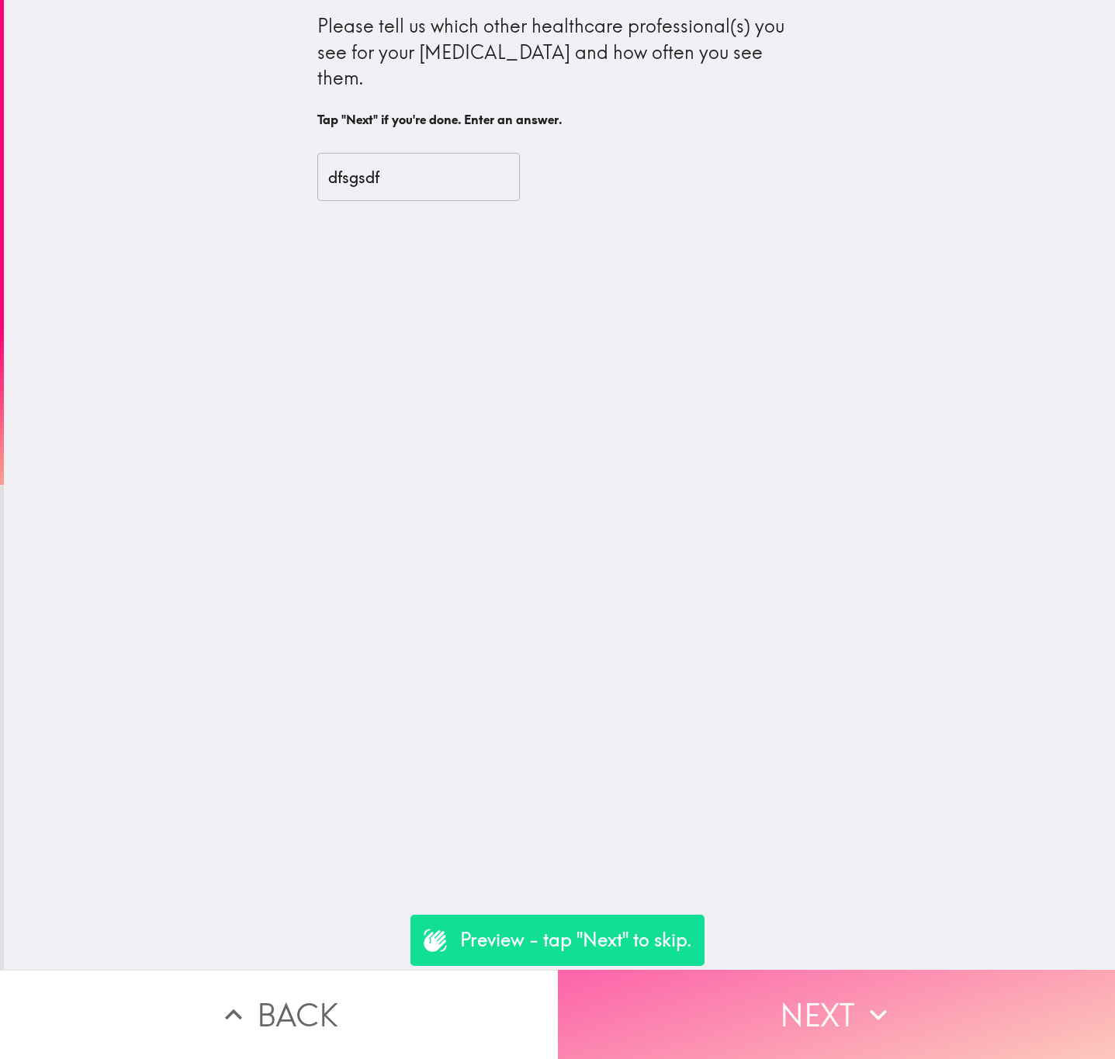
click at [759, 970] on button "Next" at bounding box center [837, 1014] width 558 height 89
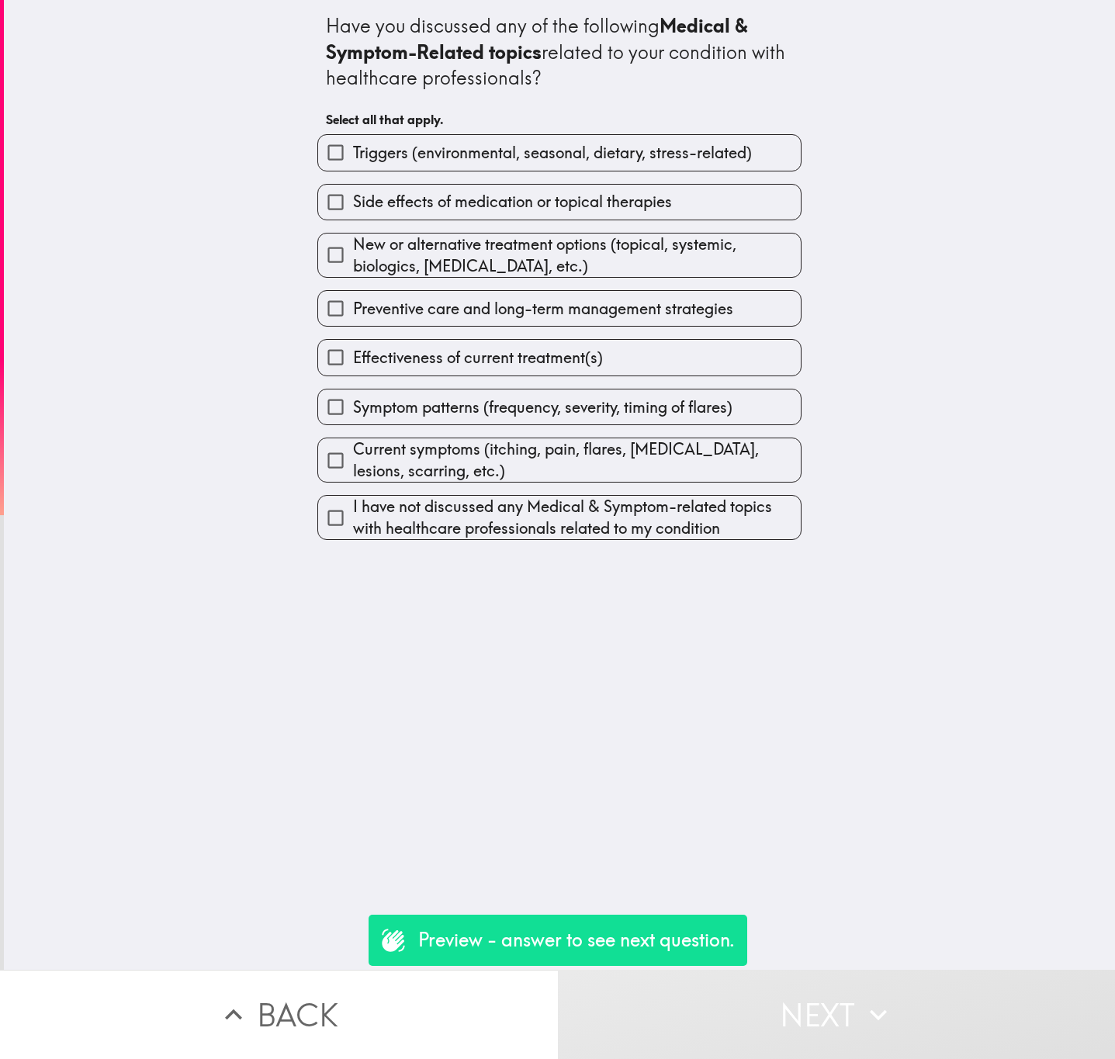
click at [546, 289] on div "Preventive care and long-term management strategies" at bounding box center [553, 302] width 497 height 49
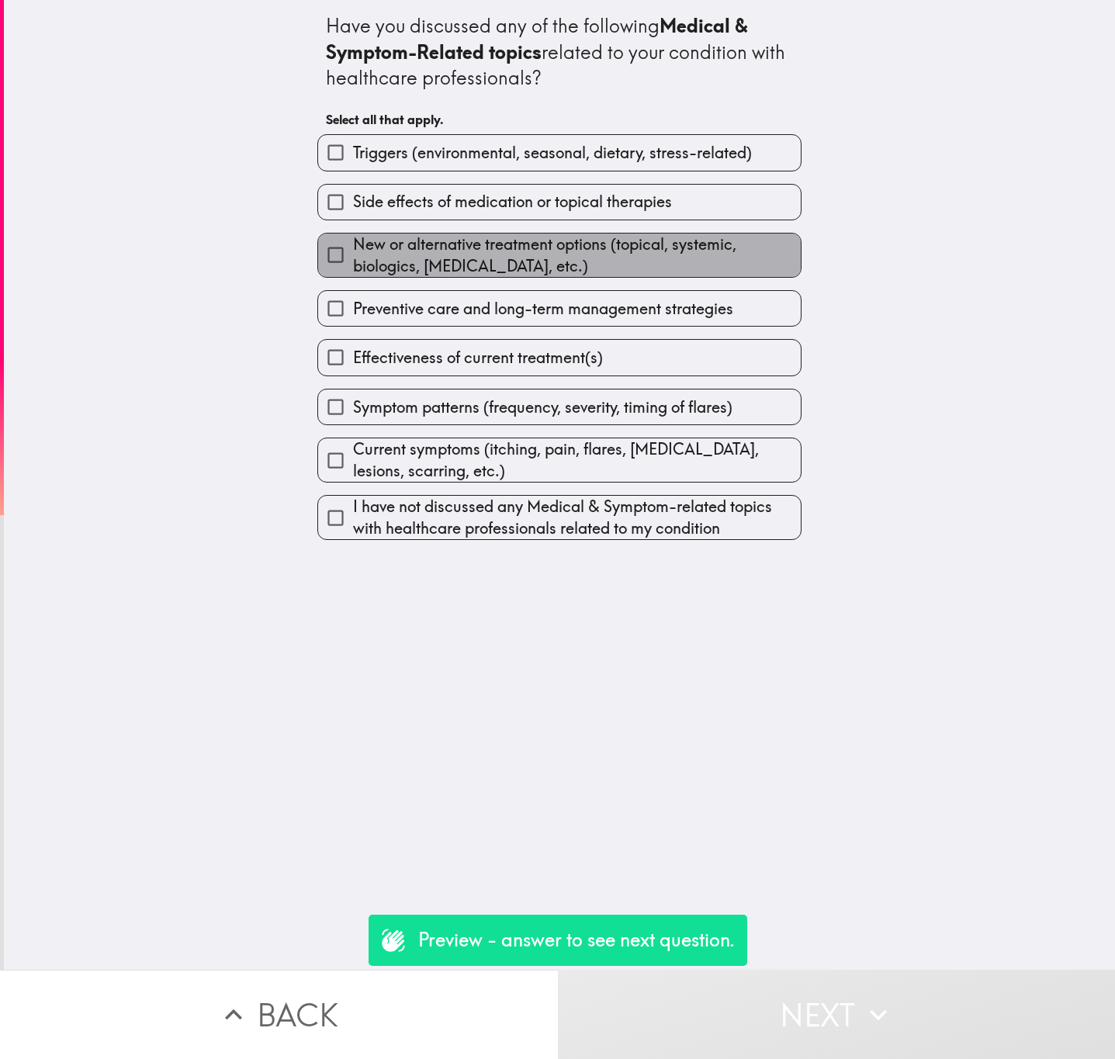
drag, startPoint x: 528, startPoint y: 268, endPoint x: 520, endPoint y: 270, distance: 8.8
click at [520, 270] on span "New or alternative treatment options (topical, systemic, biologics, light thera…" at bounding box center [577, 255] width 448 height 43
click at [353, 270] on input "New or alternative treatment options (topical, systemic, biologics, light thera…" at bounding box center [335, 254] width 35 height 35
checkbox input "true"
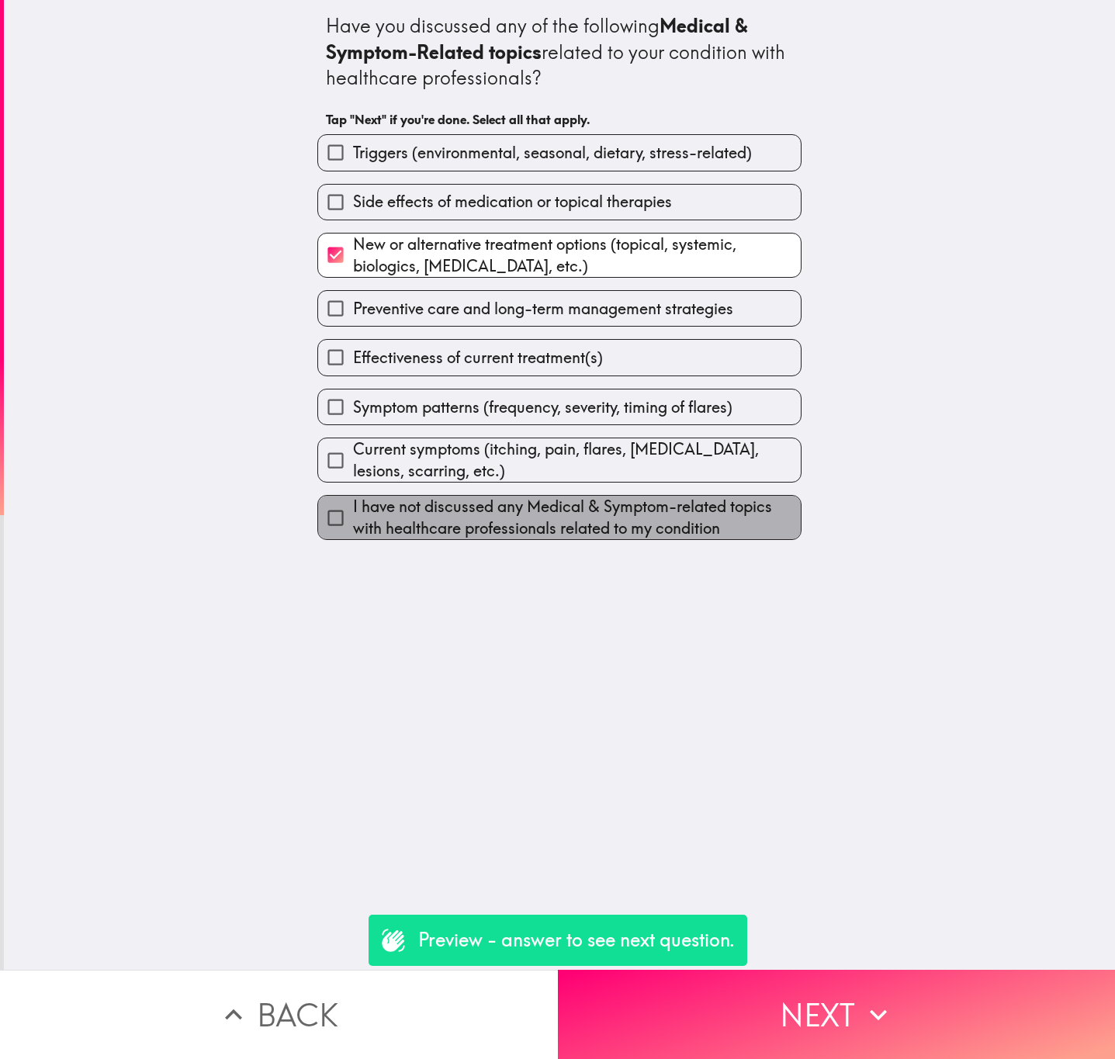
click at [622, 525] on span "I have not discussed any Medical & Symptom-related topics with healthcare profe…" at bounding box center [577, 517] width 448 height 43
click at [353, 525] on input "I have not discussed any Medical & Symptom-related topics with healthcare profe…" at bounding box center [335, 518] width 35 height 35
checkbox input "true"
checkbox input "false"
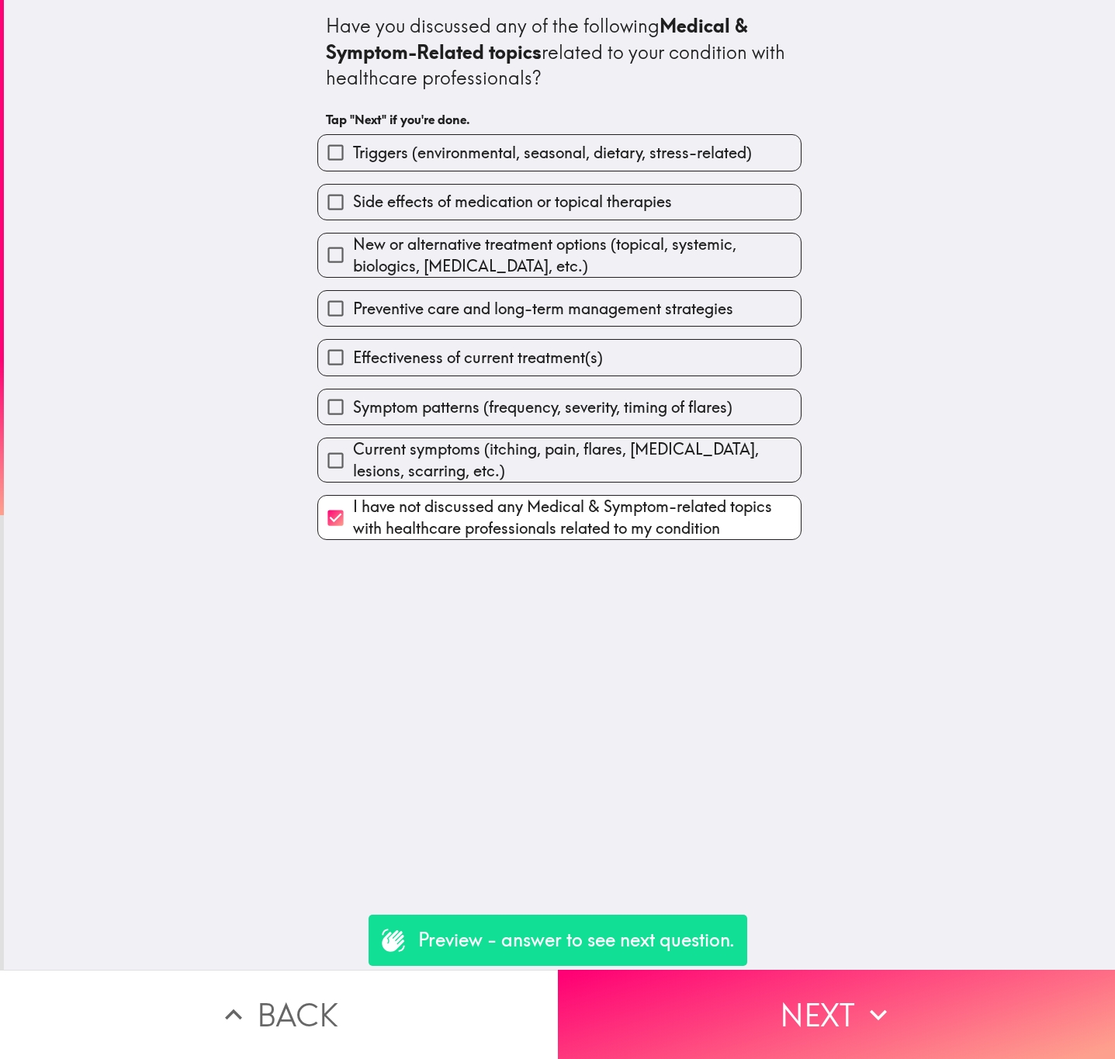
click at [583, 447] on span "Current symptoms (itching, pain, flares, dryness, lesions, scarring, etc.)" at bounding box center [577, 459] width 448 height 43
click at [353, 447] on input "Current symptoms (itching, pain, flares, dryness, lesions, scarring, etc.)" at bounding box center [335, 460] width 35 height 35
checkbox input "true"
checkbox input "false"
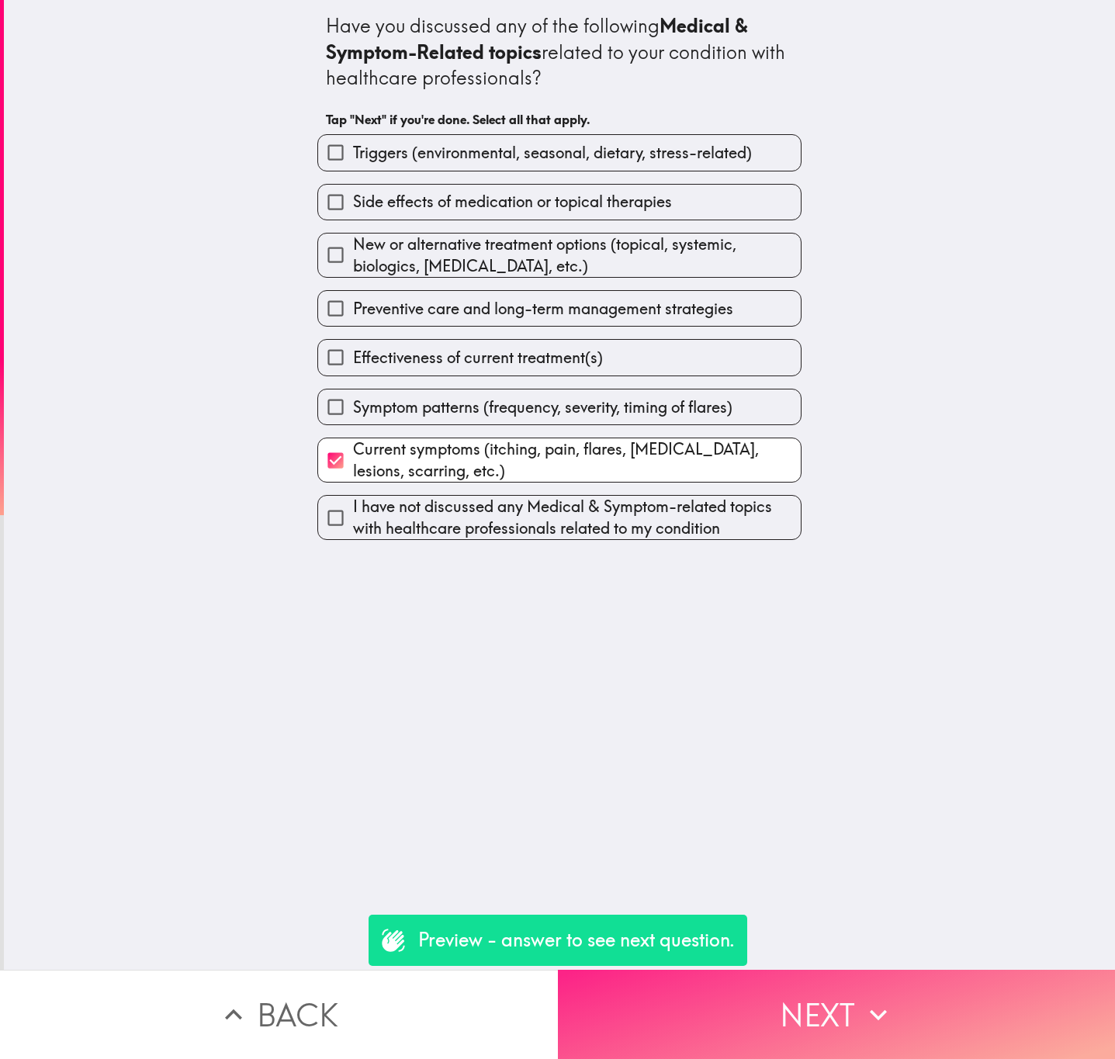
click at [796, 979] on button "Next" at bounding box center [837, 1014] width 558 height 89
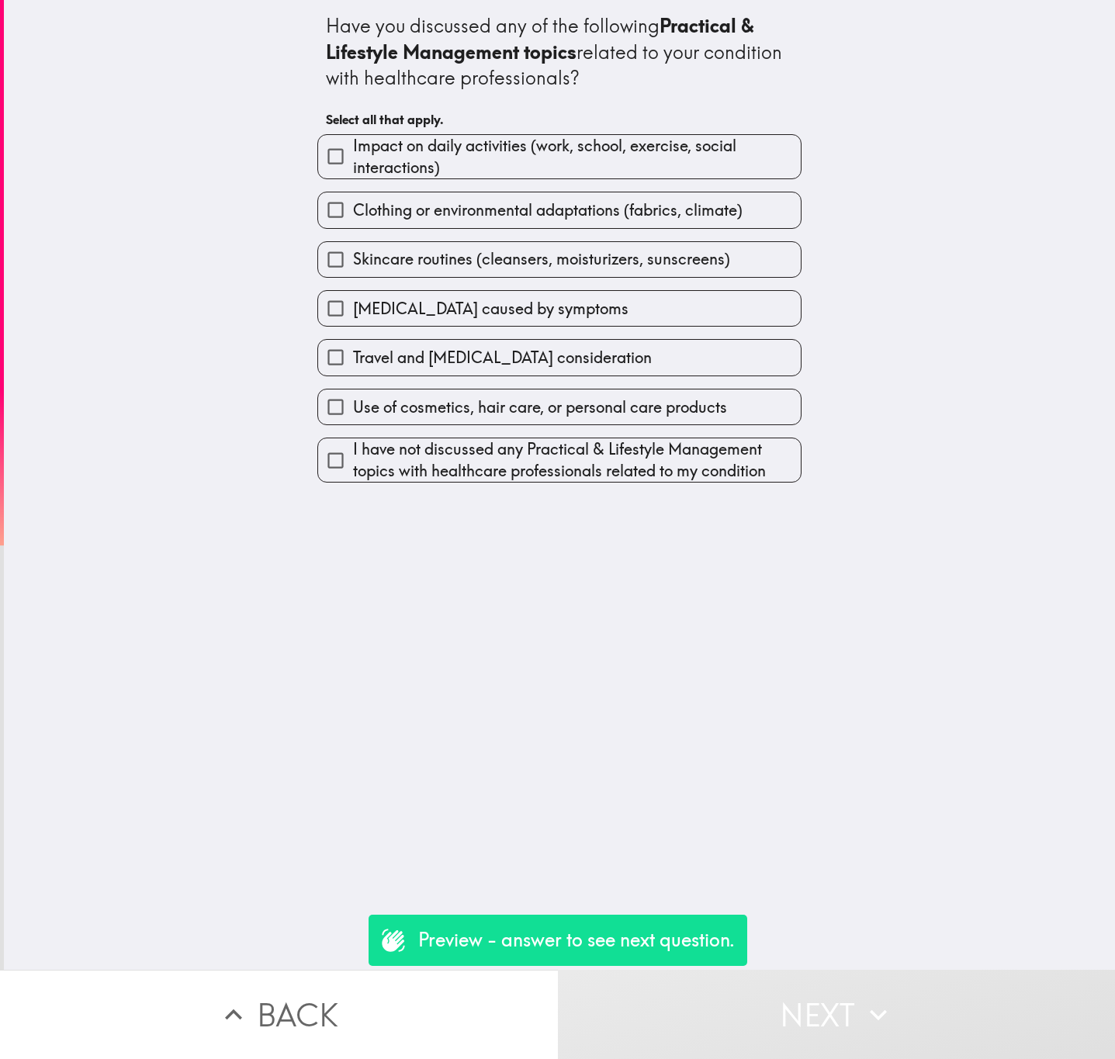
click at [636, 171] on span "Impact on daily activities (work, school, exercise, social interactions)" at bounding box center [577, 156] width 448 height 43
click at [353, 171] on input "Impact on daily activities (work, school, exercise, social interactions)" at bounding box center [335, 156] width 35 height 35
checkbox input "true"
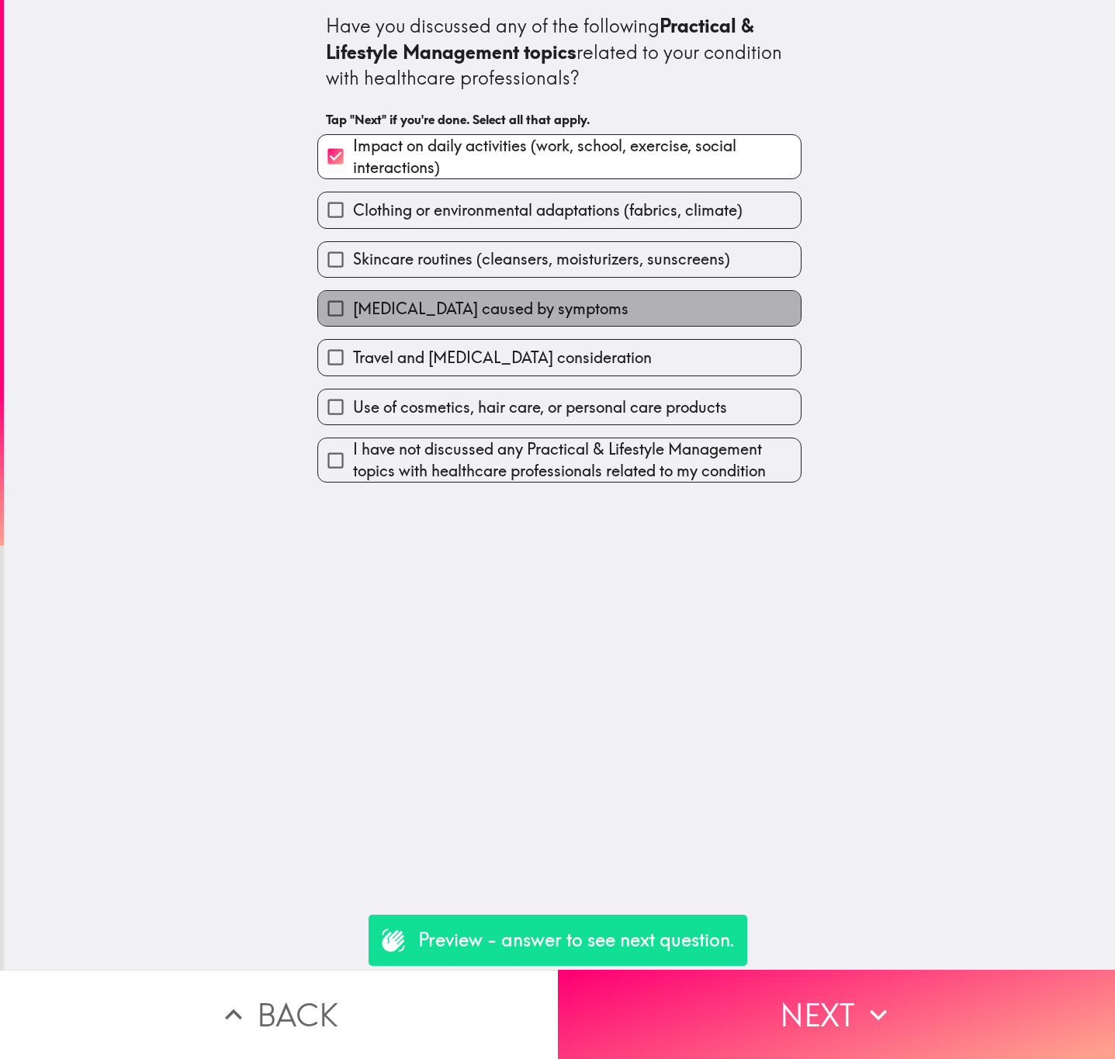
click at [627, 301] on label "Sleep disturbances caused by symptoms" at bounding box center [559, 308] width 483 height 35
click at [353, 301] on input "Sleep disturbances caused by symptoms" at bounding box center [335, 308] width 35 height 35
checkbox input "true"
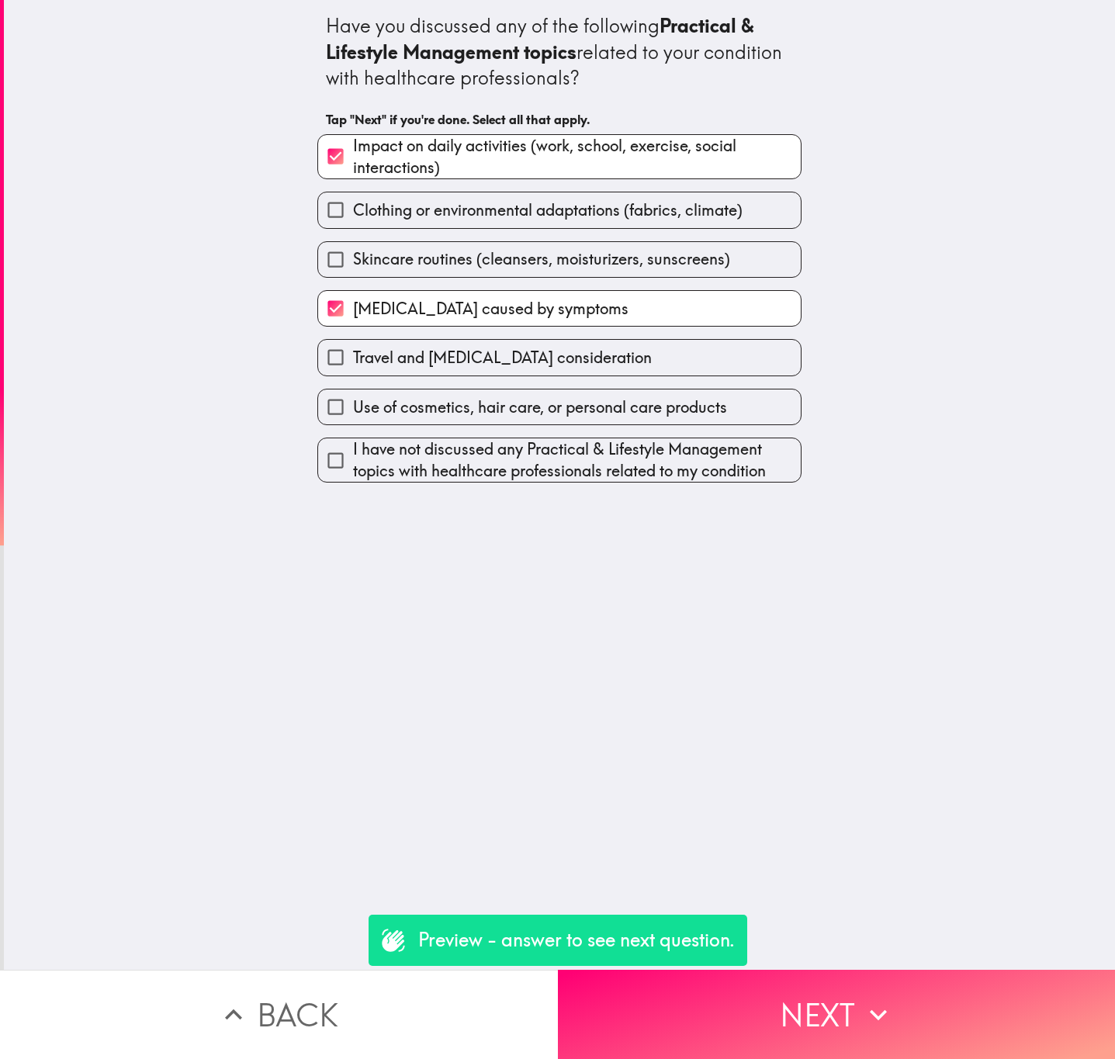
click at [650, 450] on span "I have not discussed any Practical & Lifestyle Management topics with healthcar…" at bounding box center [577, 459] width 448 height 43
click at [353, 450] on input "I have not discussed any Practical & Lifestyle Management topics with healthcar…" at bounding box center [335, 460] width 35 height 35
checkbox input "true"
checkbox input "false"
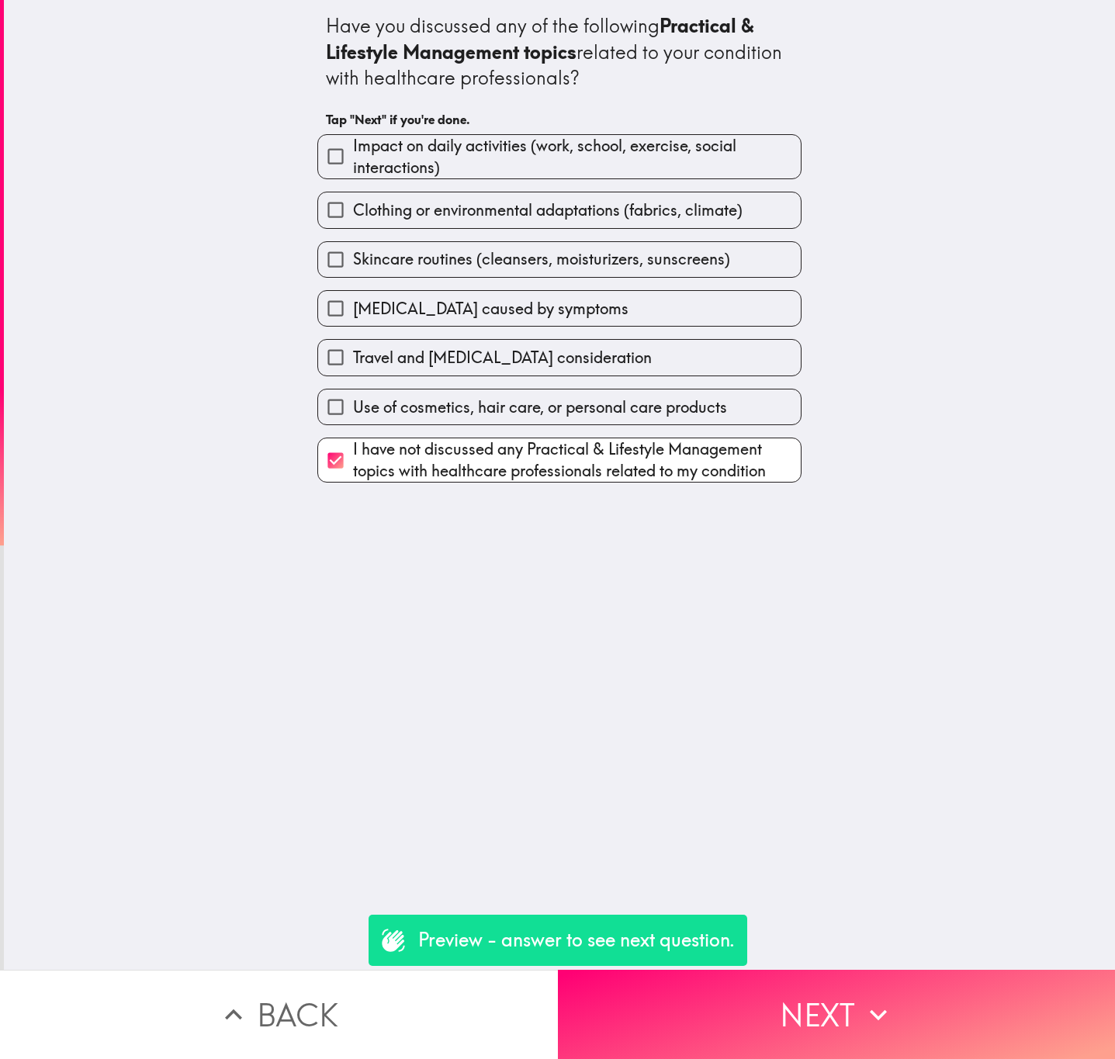
click at [526, 357] on span "Travel and sun exposure consideration" at bounding box center [502, 358] width 299 height 22
click at [353, 357] on input "Travel and sun exposure consideration" at bounding box center [335, 357] width 35 height 35
checkbox input "true"
checkbox input "false"
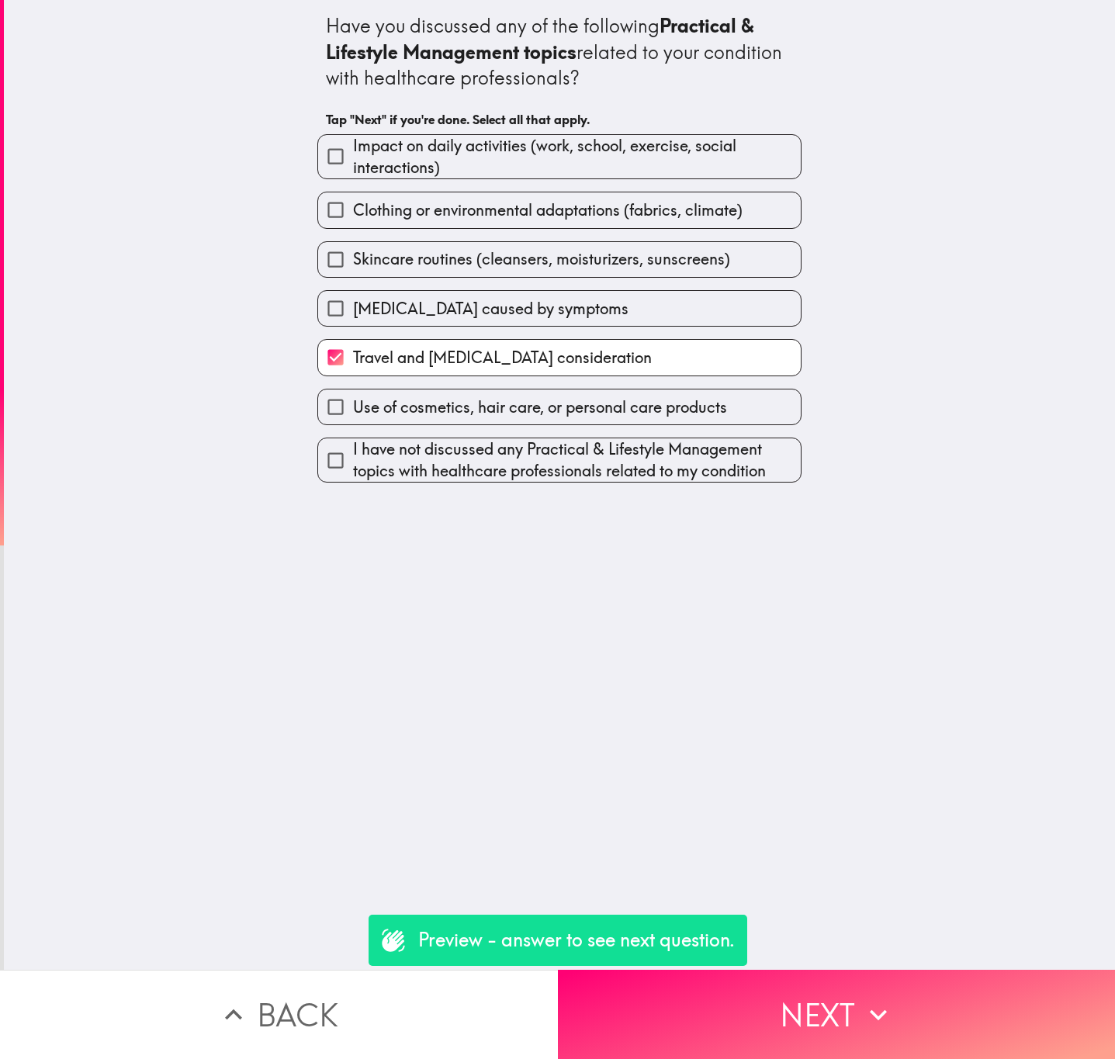
click at [563, 233] on div "Skincare routines (cleansers, moisturizers, sunscreens)" at bounding box center [553, 253] width 497 height 49
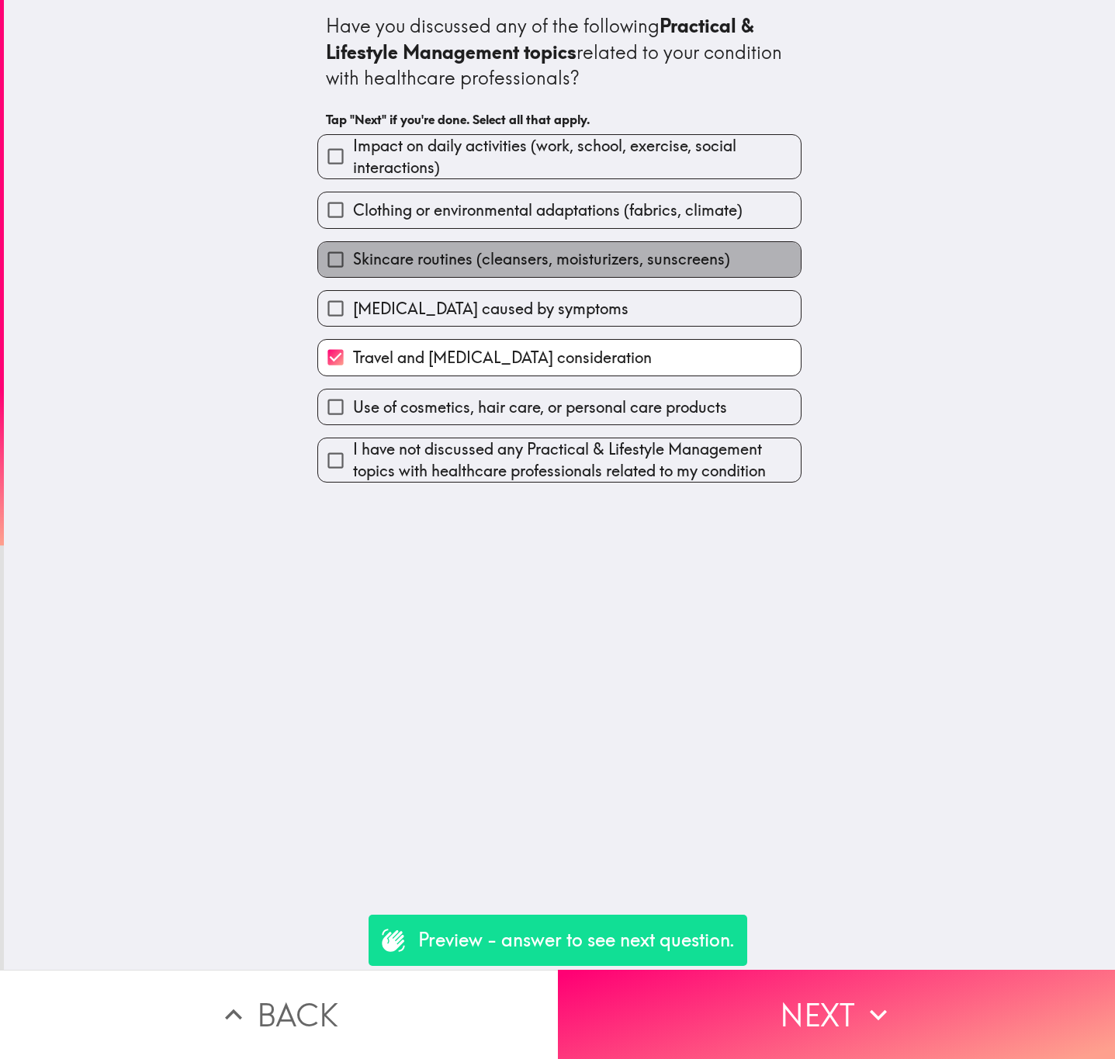
click at [610, 258] on span "Skincare routines (cleansers, moisturizers, sunscreens)" at bounding box center [541, 259] width 377 height 22
click at [353, 258] on input "Skincare routines (cleansers, moisturizers, sunscreens)" at bounding box center [335, 259] width 35 height 35
checkbox input "true"
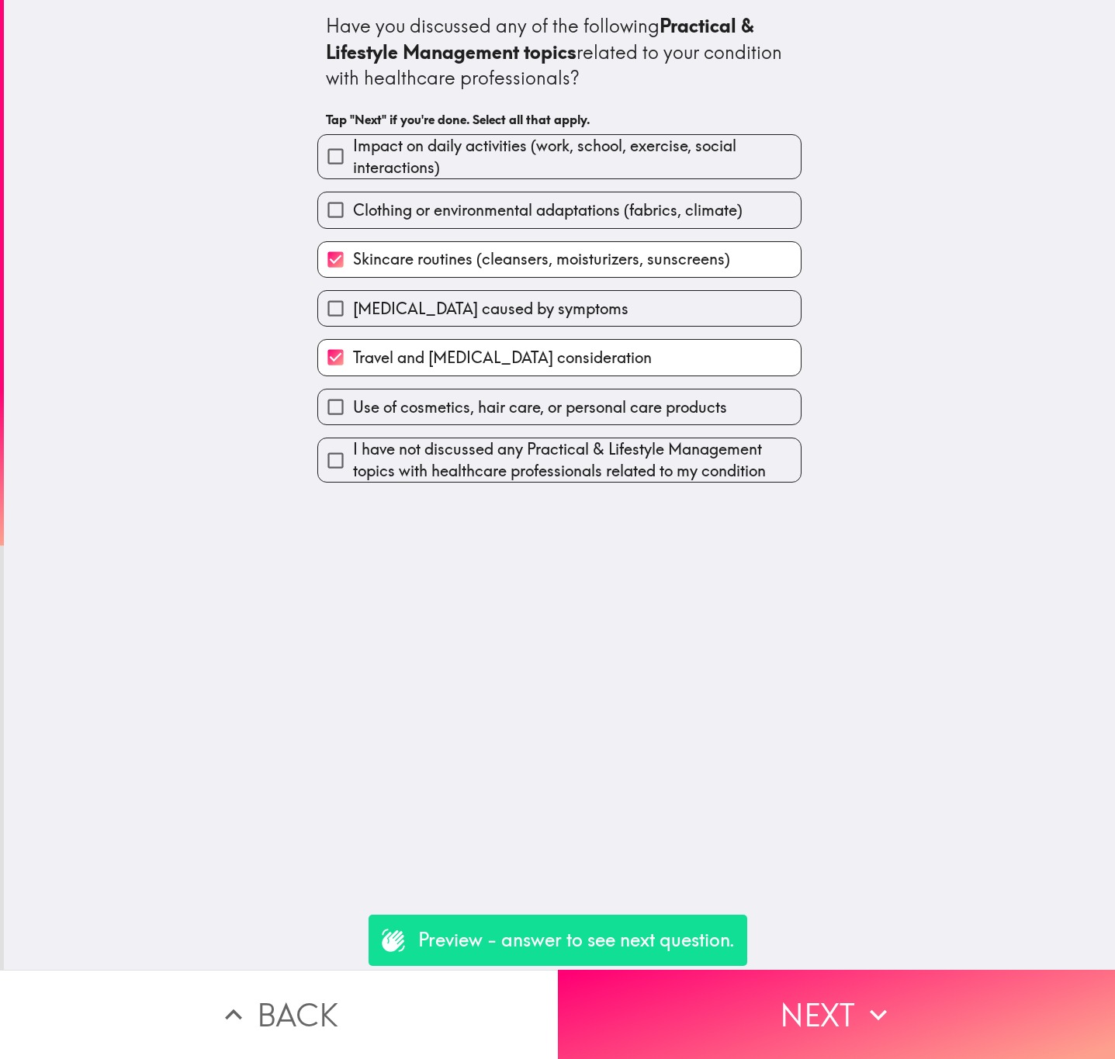
click at [830, 950] on div "Have you discussed any of the following Practical & Lifestyle Management topics…" at bounding box center [559, 485] width 1111 height 970
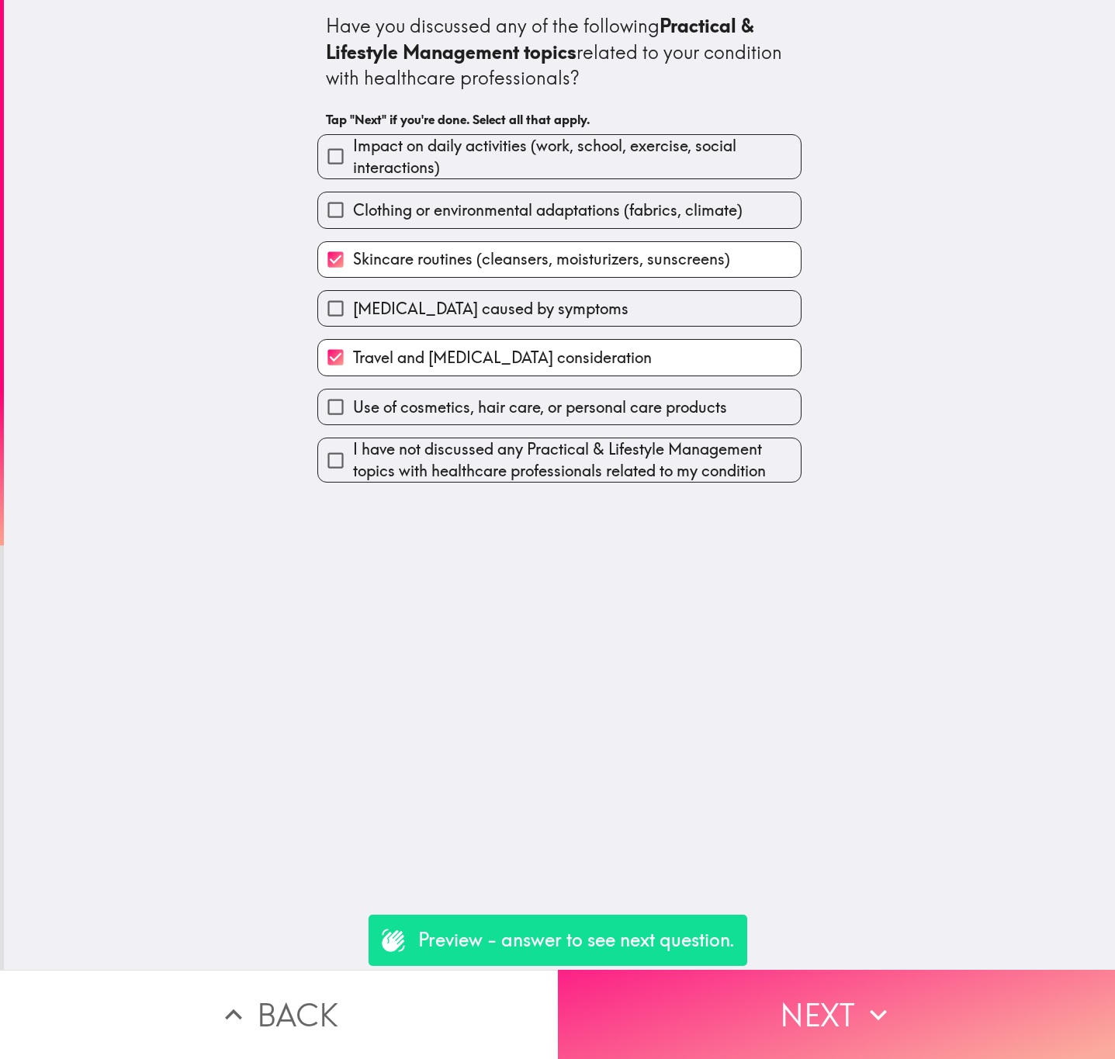
click at [846, 983] on button "Next" at bounding box center [837, 1014] width 558 height 89
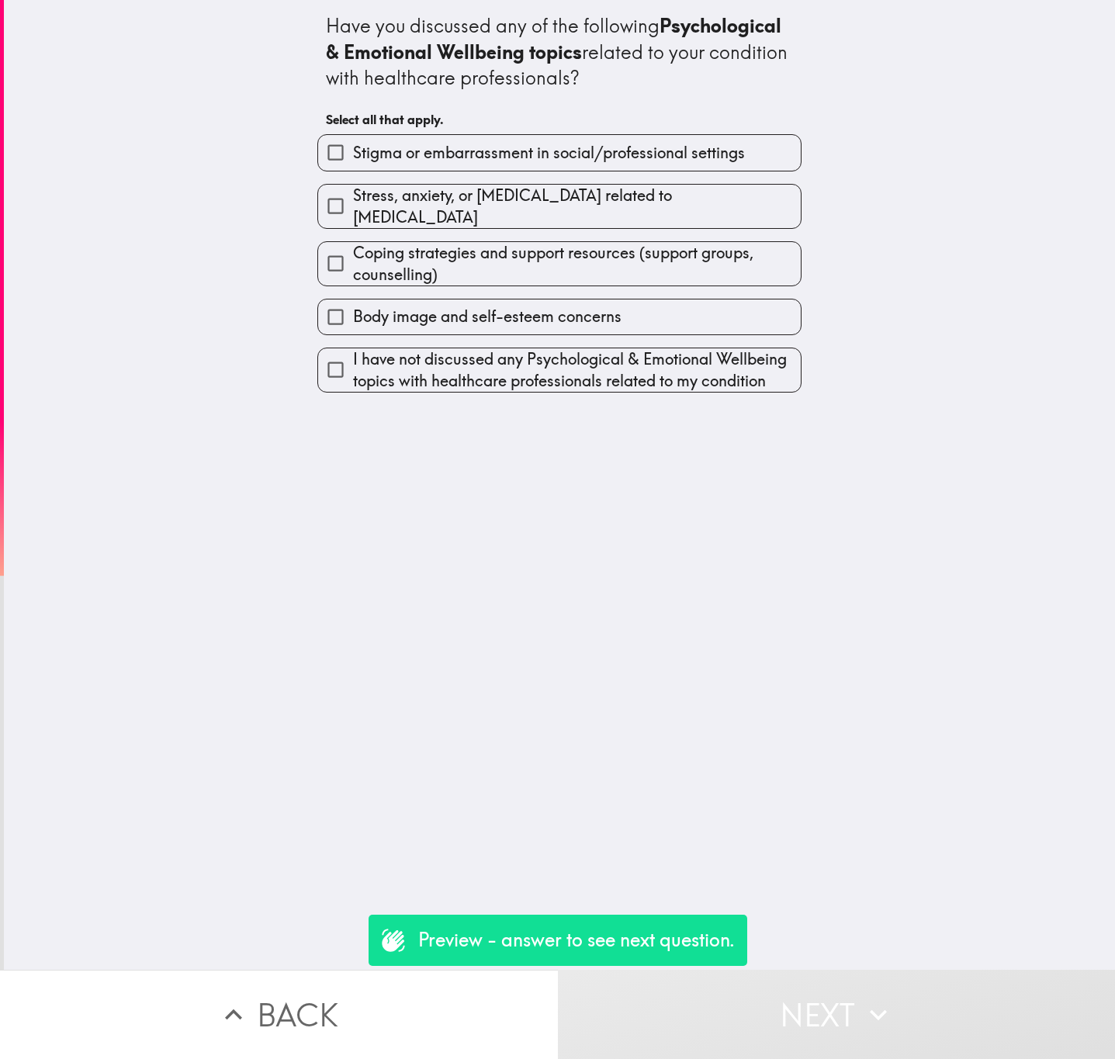
click at [535, 149] on span "Stigma or embarrassment in social/professional settings" at bounding box center [549, 153] width 392 height 22
click at [353, 149] on input "Stigma or embarrassment in social/professional settings" at bounding box center [335, 152] width 35 height 35
checkbox input "true"
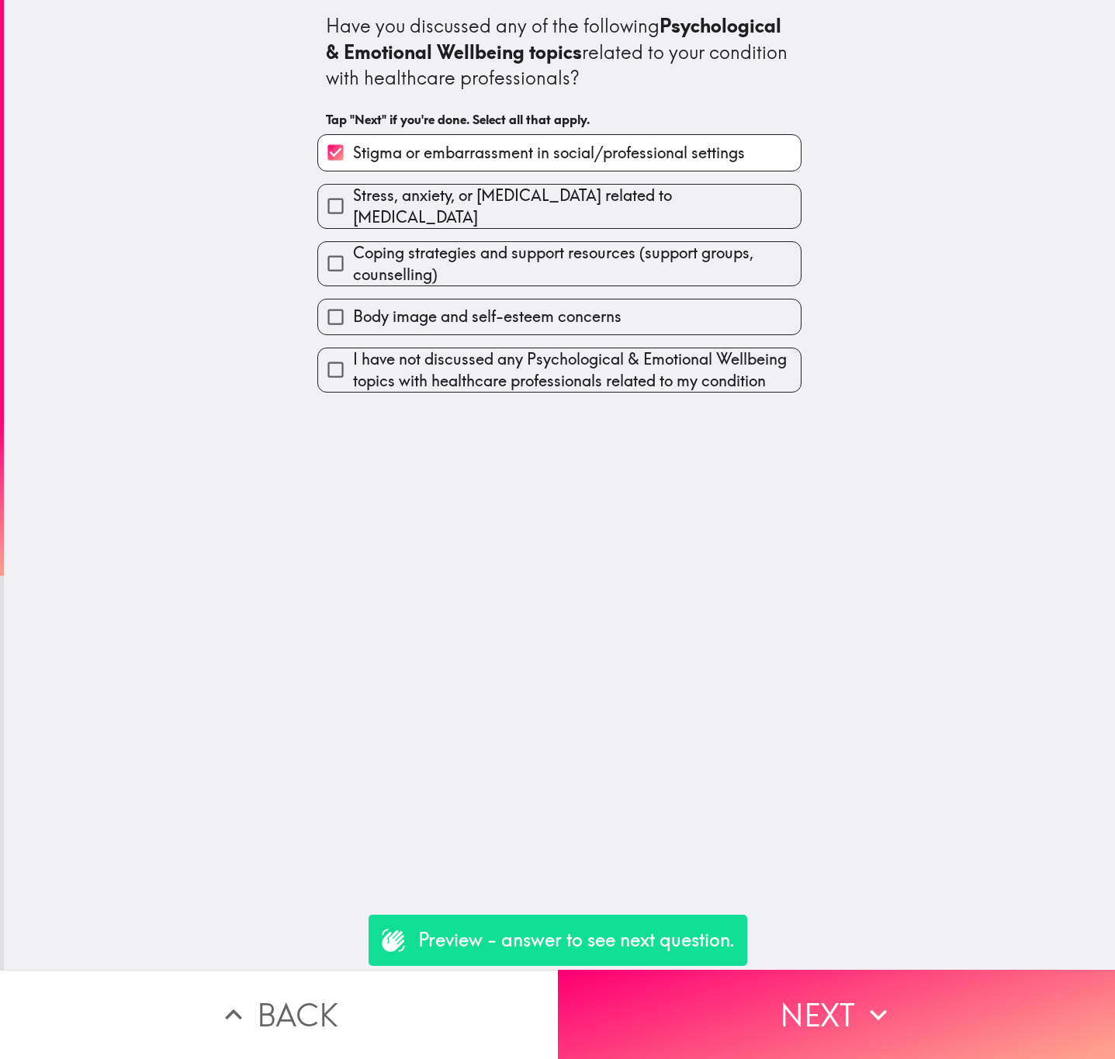
drag, startPoint x: 546, startPoint y: 280, endPoint x: 569, endPoint y: 369, distance: 91.5
click at [552, 293] on div "Body image and self-esteem concerns" at bounding box center [553, 310] width 497 height 49
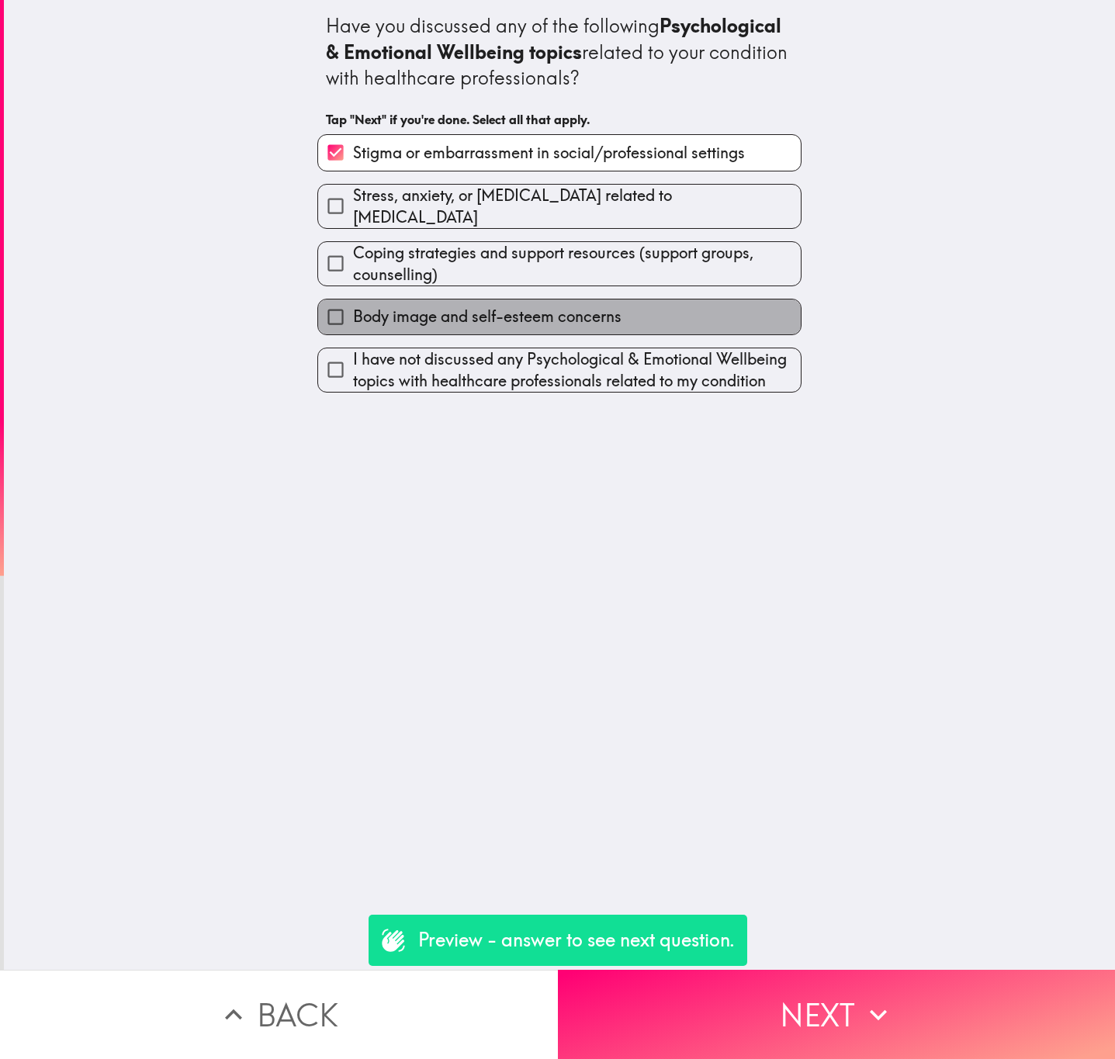
drag, startPoint x: 566, startPoint y: 298, endPoint x: 634, endPoint y: 454, distance: 170.3
click at [566, 300] on label "Body image and self-esteem concerns" at bounding box center [559, 317] width 483 height 35
click at [353, 300] on input "Body image and self-esteem concerns" at bounding box center [335, 317] width 35 height 35
checkbox input "true"
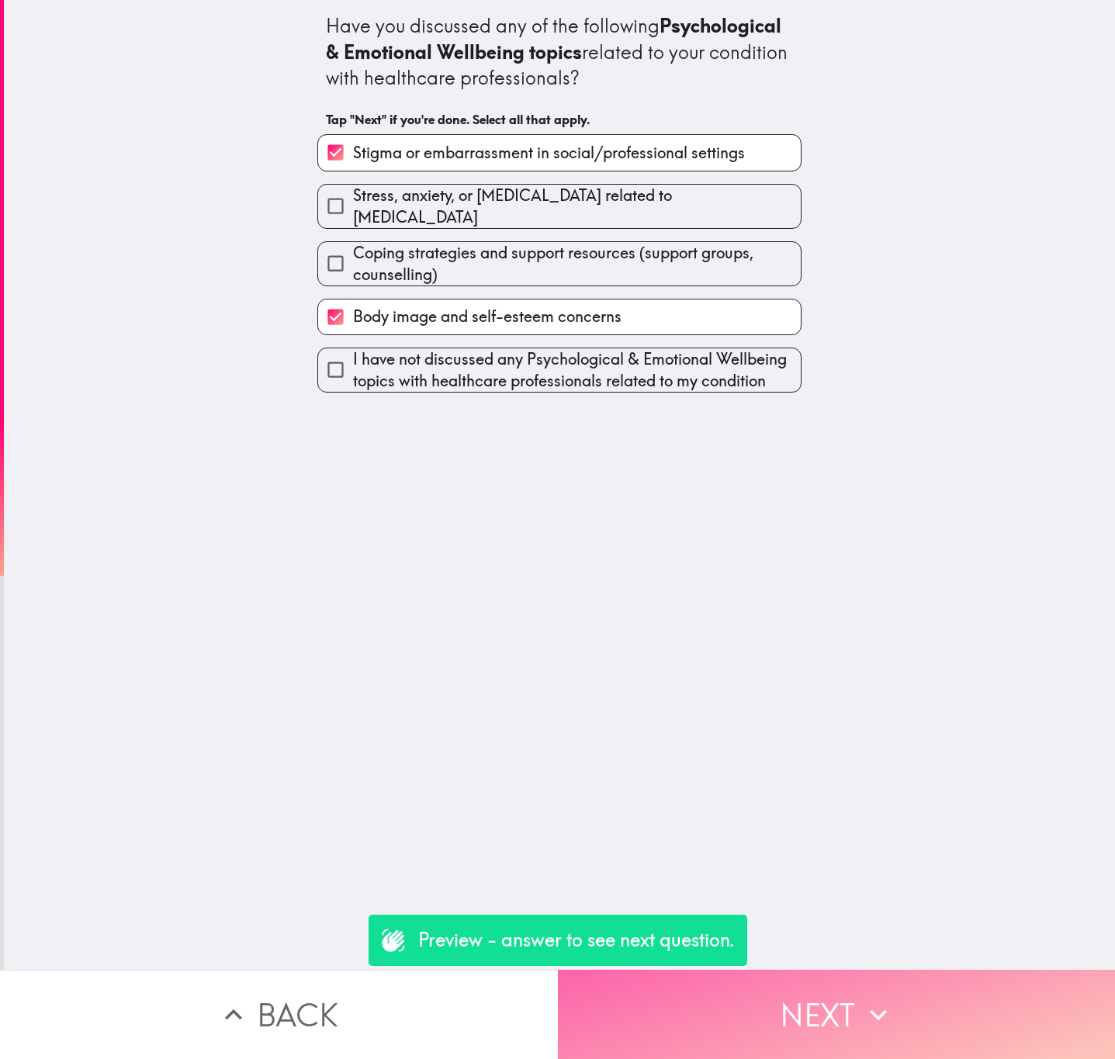
click at [827, 994] on button "Next" at bounding box center [837, 1014] width 558 height 89
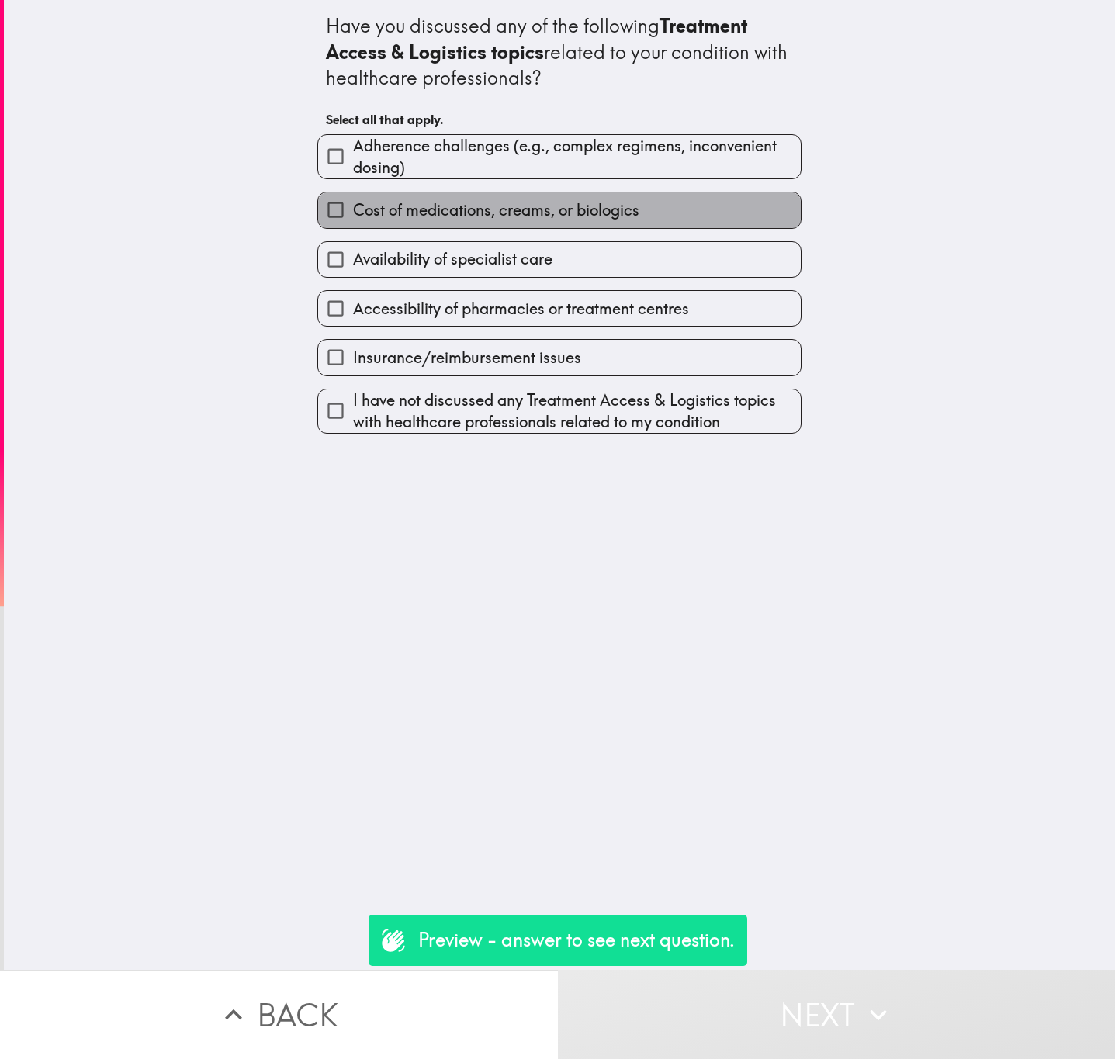
click at [550, 203] on span "Cost of medications, creams, or biologics" at bounding box center [496, 210] width 286 height 22
click at [353, 203] on input "Cost of medications, creams, or biologics" at bounding box center [335, 209] width 35 height 35
checkbox input "true"
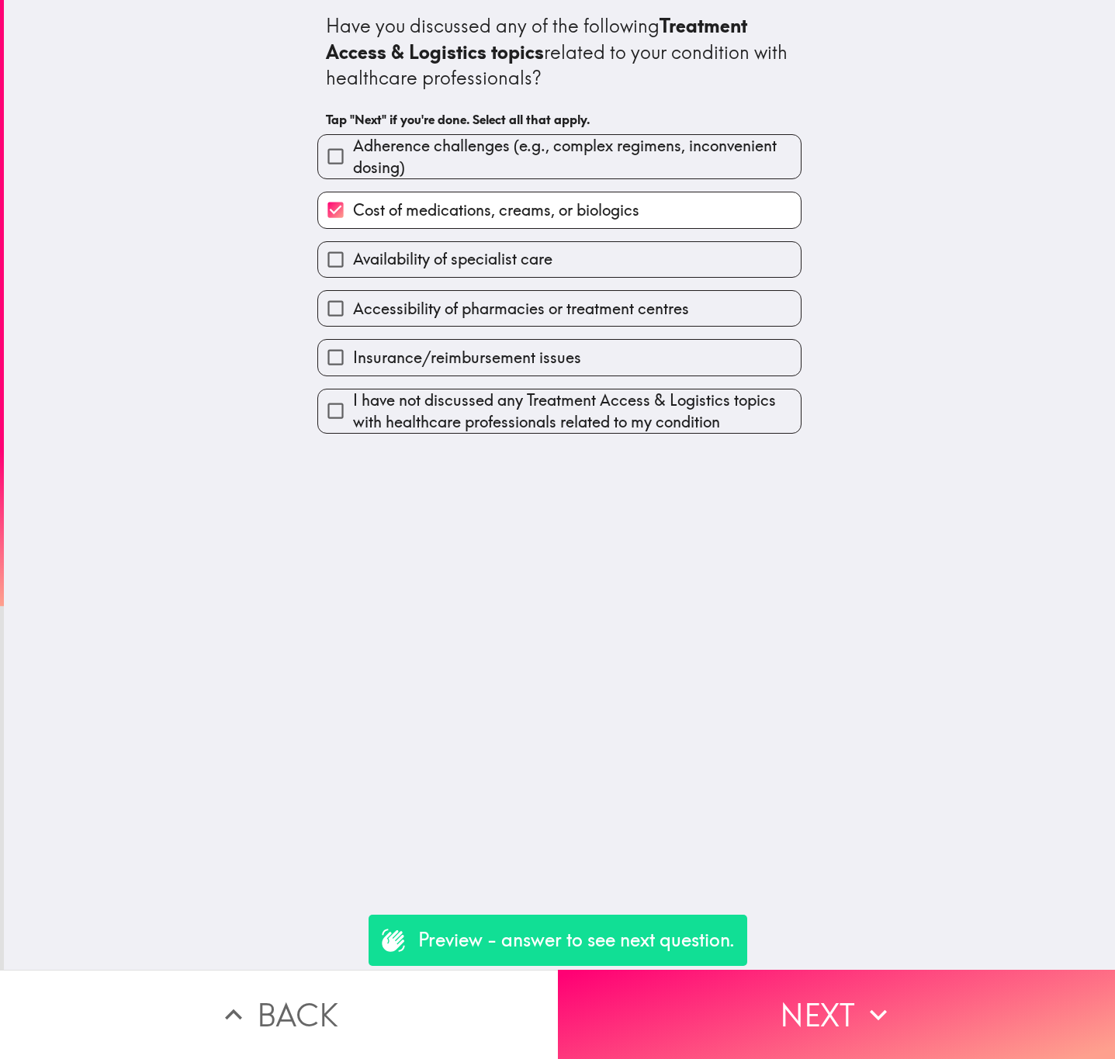
click at [590, 279] on div "Accessibility of pharmacies or treatment centres" at bounding box center [553, 302] width 497 height 49
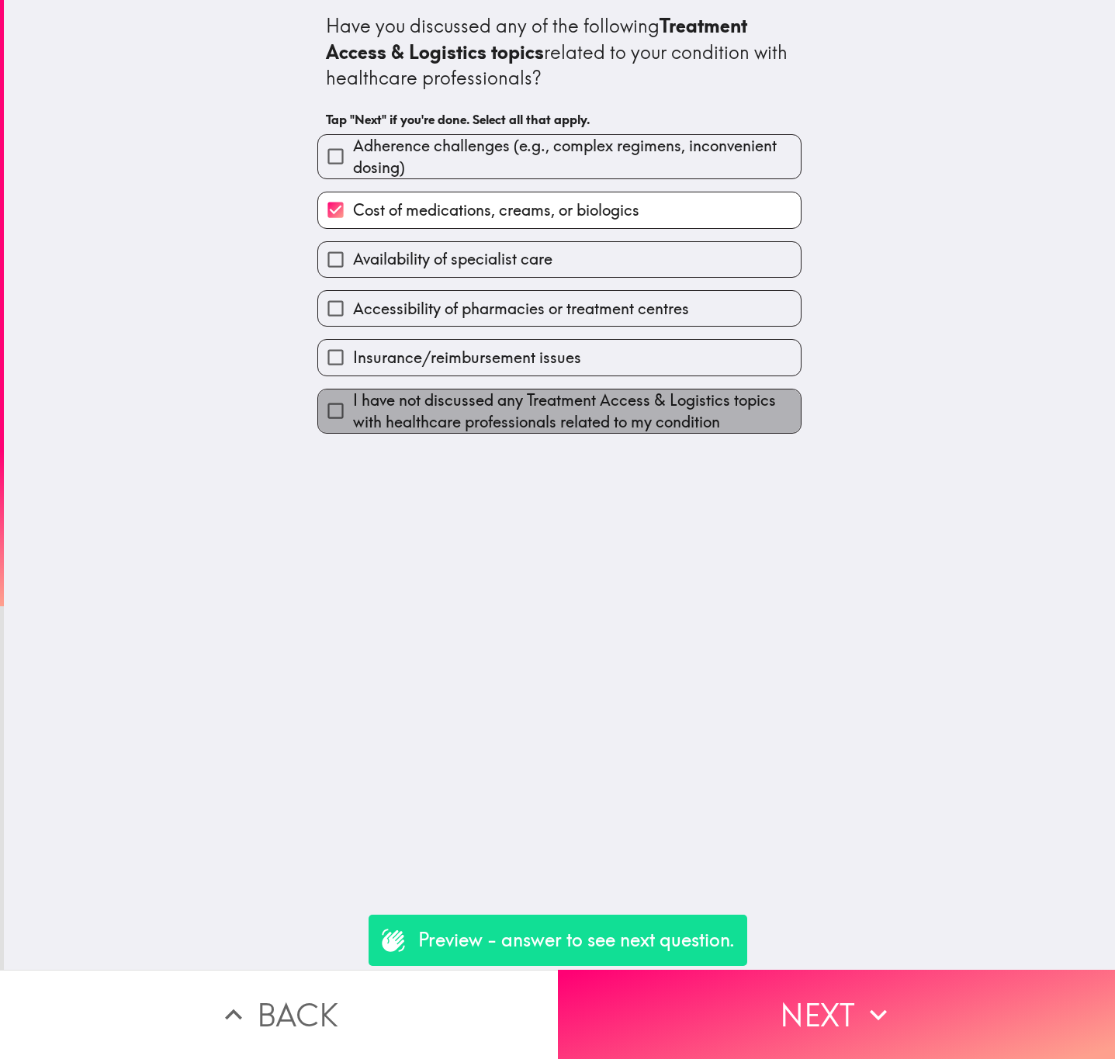
click at [645, 407] on span "I have not discussed any Treatment Access & Logistics topics with healthcare pr…" at bounding box center [577, 411] width 448 height 43
click at [353, 407] on input "I have not discussed any Treatment Access & Logistics topics with healthcare pr…" at bounding box center [335, 410] width 35 height 35
checkbox input "true"
checkbox input "false"
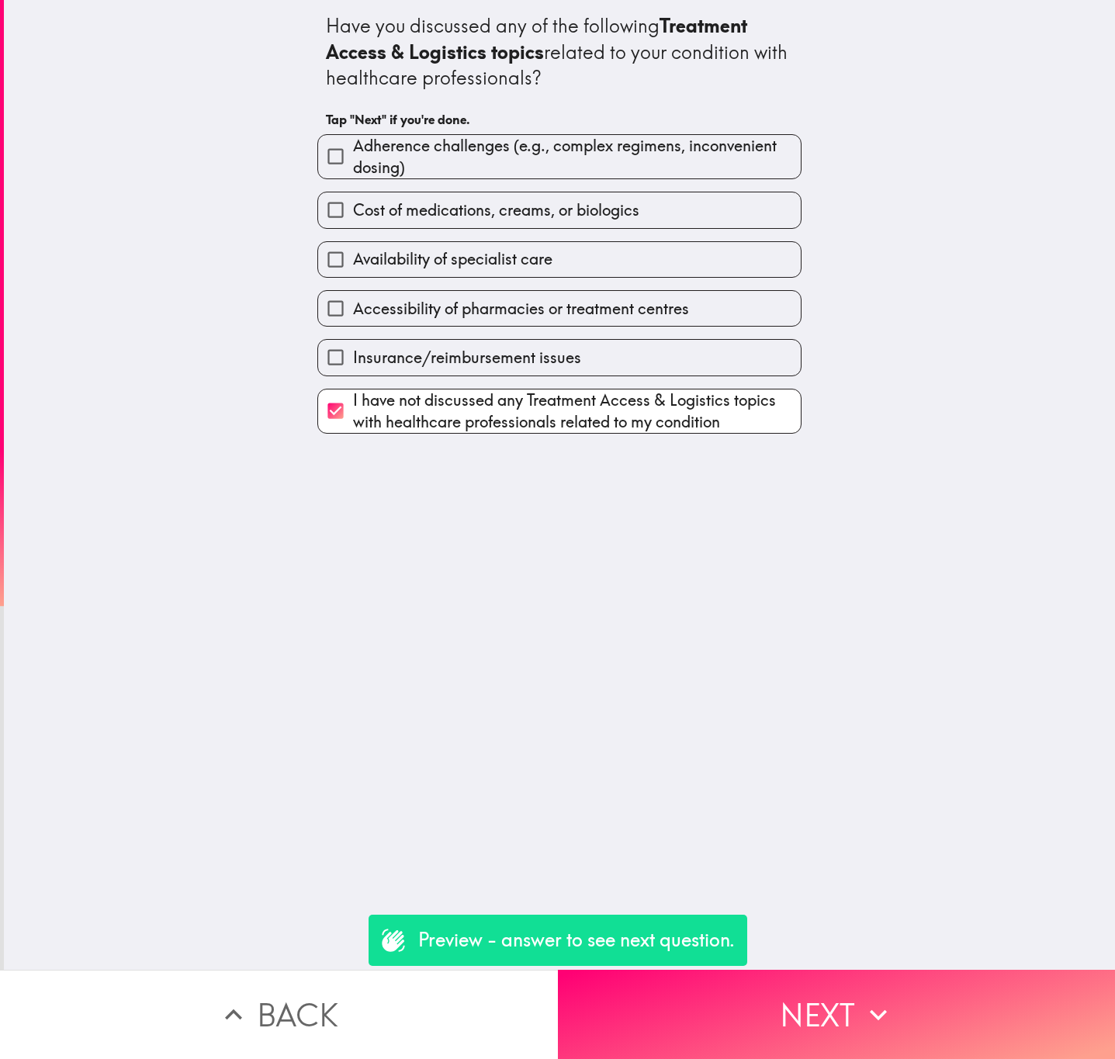
click at [625, 362] on label "Insurance/reimbursement issues" at bounding box center [559, 357] width 483 height 35
click at [353, 362] on input "Insurance/reimbursement issues" at bounding box center [335, 357] width 35 height 35
checkbox input "true"
checkbox input "false"
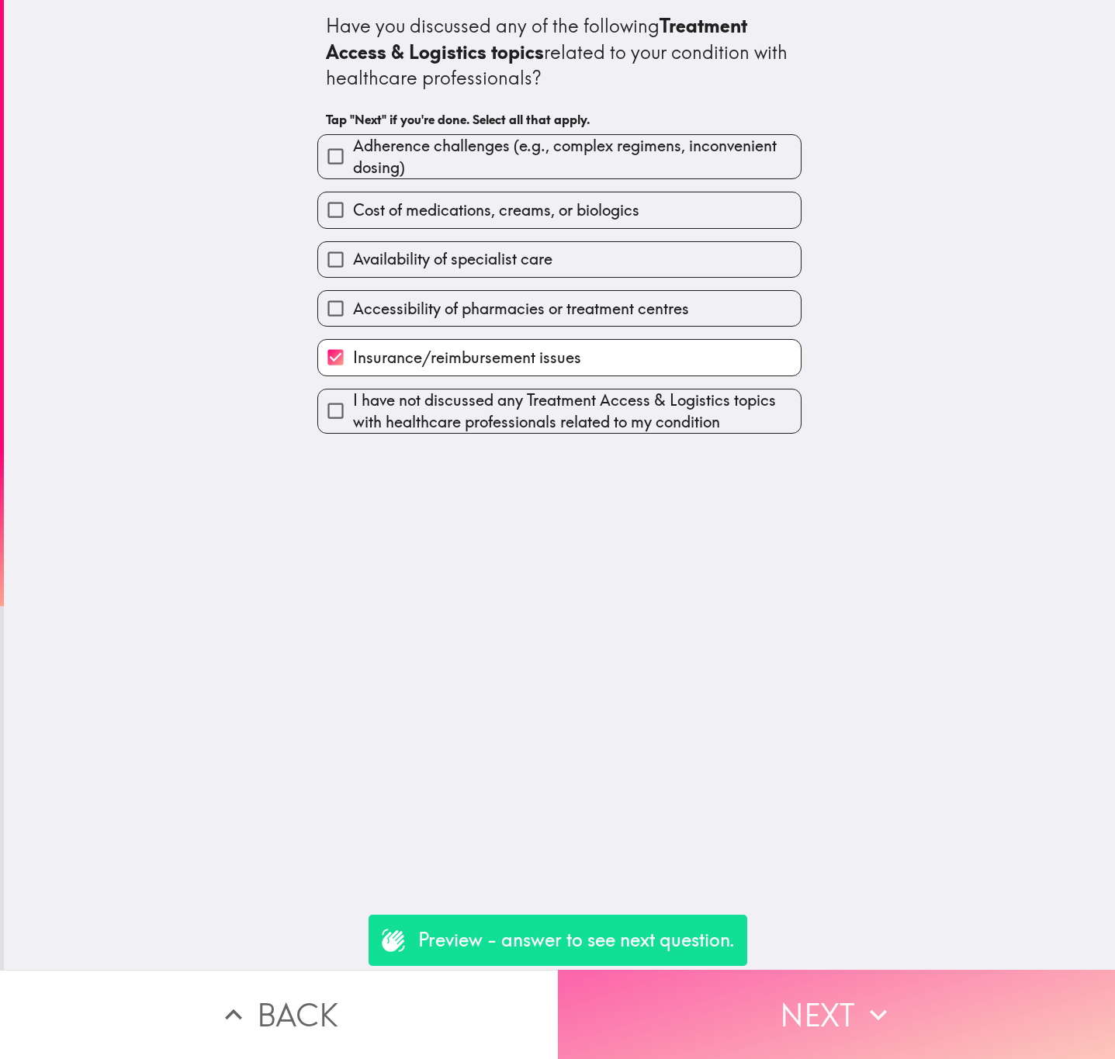
click at [833, 992] on button "Next" at bounding box center [837, 1014] width 558 height 89
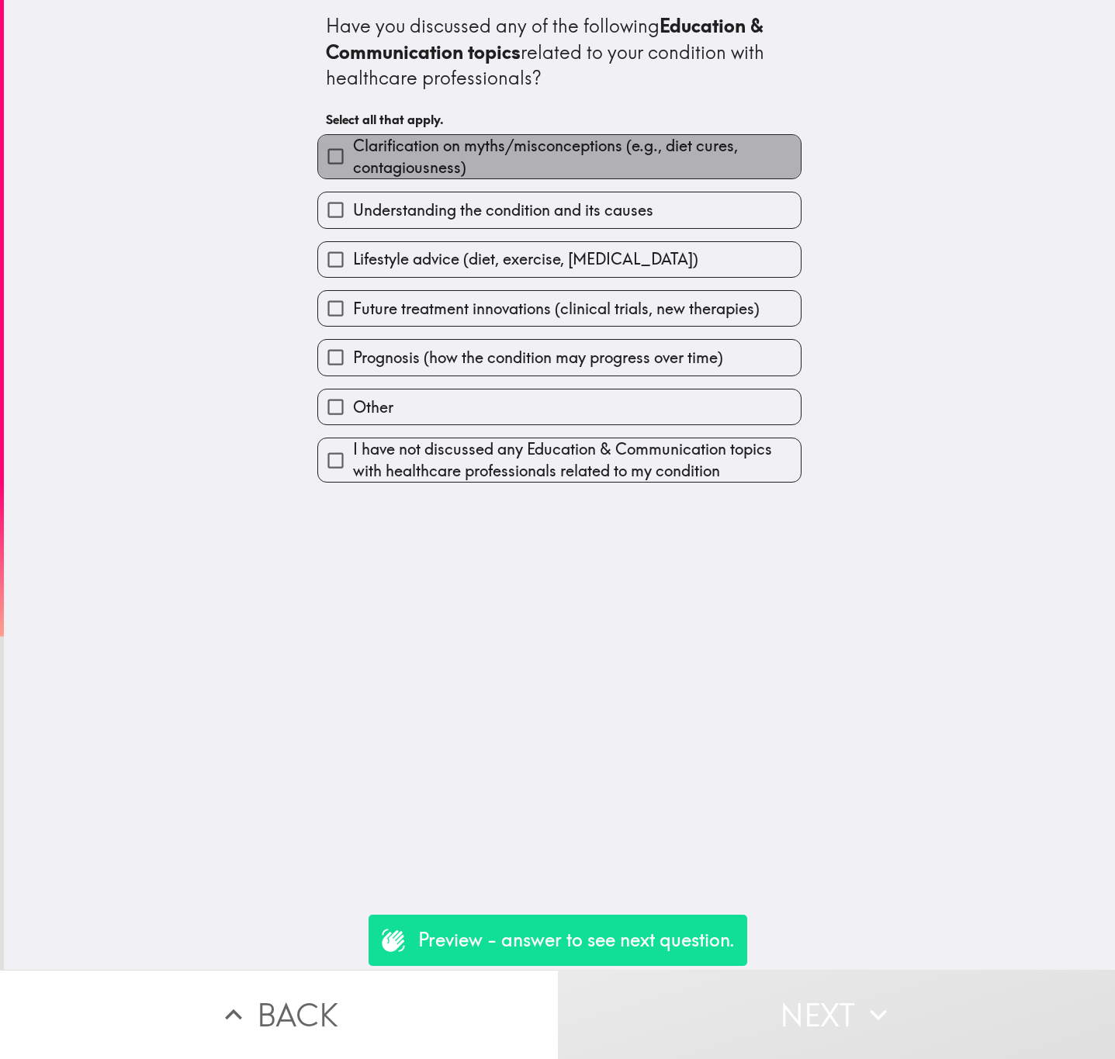
click at [519, 168] on span "Clarification on myths/misconceptions (e.g., diet cures, contagiousness)" at bounding box center [577, 156] width 448 height 43
click at [353, 168] on input "Clarification on myths/misconceptions (e.g., diet cures, contagiousness)" at bounding box center [335, 156] width 35 height 35
checkbox input "true"
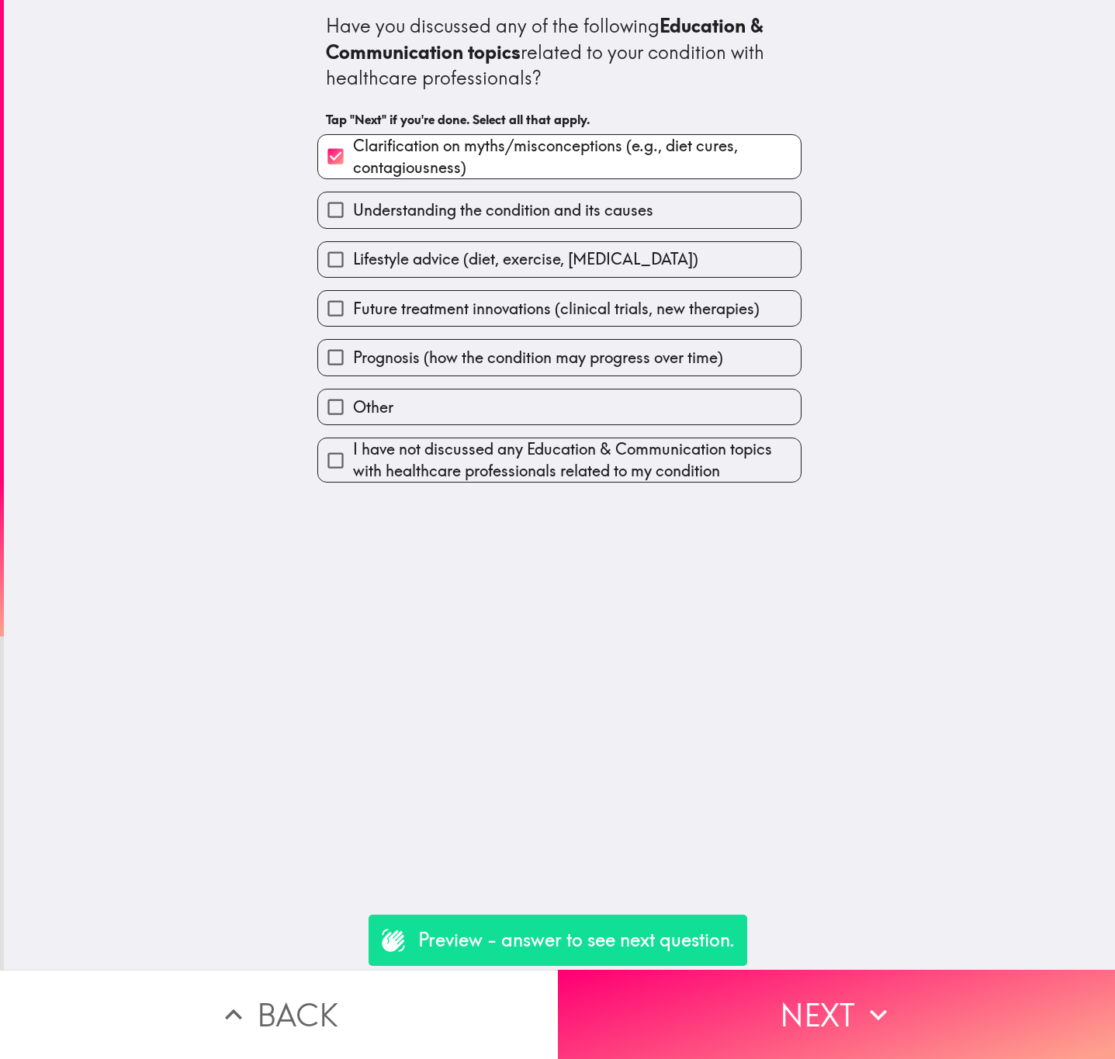
click at [561, 350] on span "Prognosis (how the condition may progress over time)" at bounding box center [538, 358] width 370 height 22
click at [353, 350] on input "Prognosis (how the condition may progress over time)" at bounding box center [335, 357] width 35 height 35
checkbox input "true"
click at [531, 287] on div "Future treatment innovations (clinical trials, new therapies)" at bounding box center [553, 302] width 497 height 49
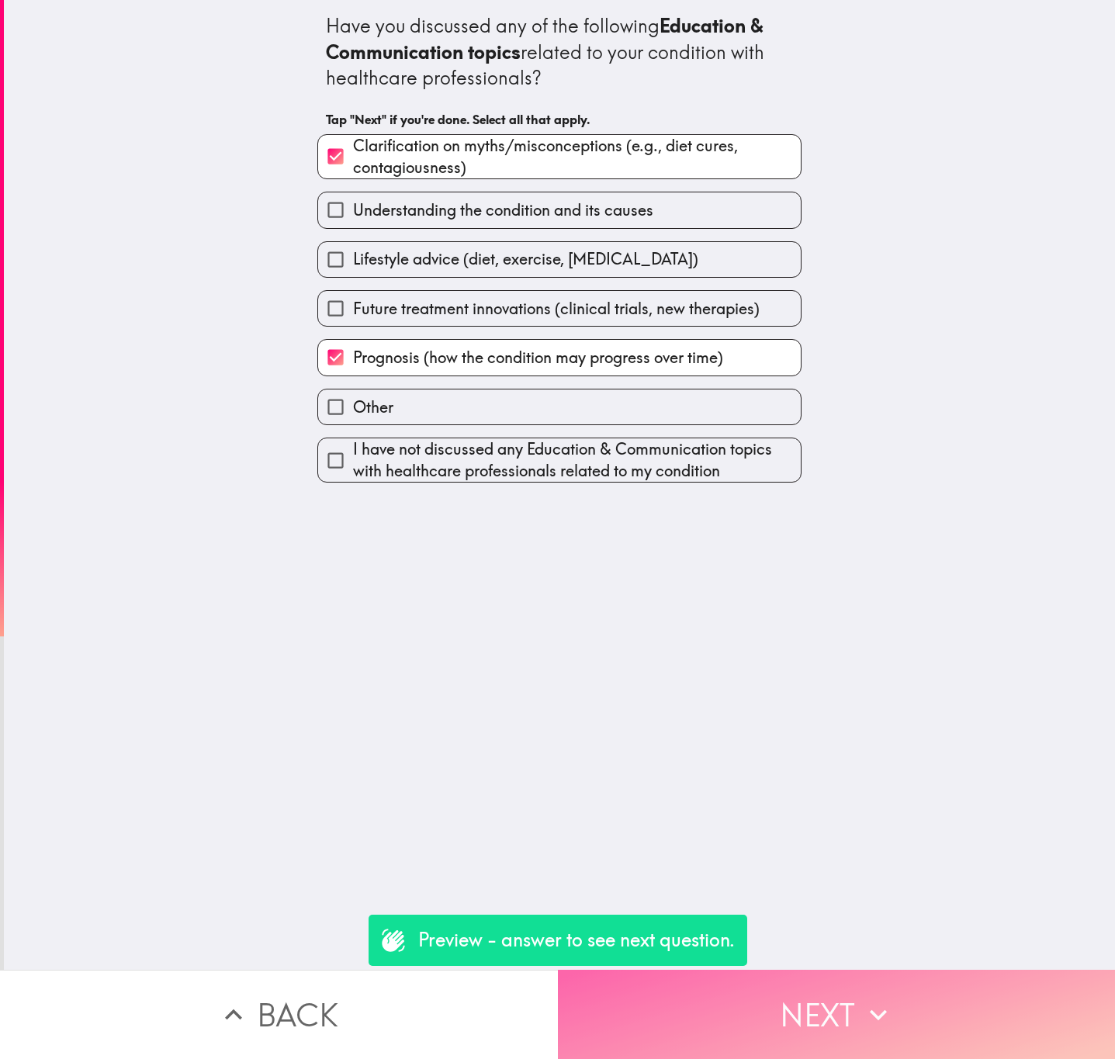
click at [866, 998] on icon "button" at bounding box center [878, 1015] width 34 height 34
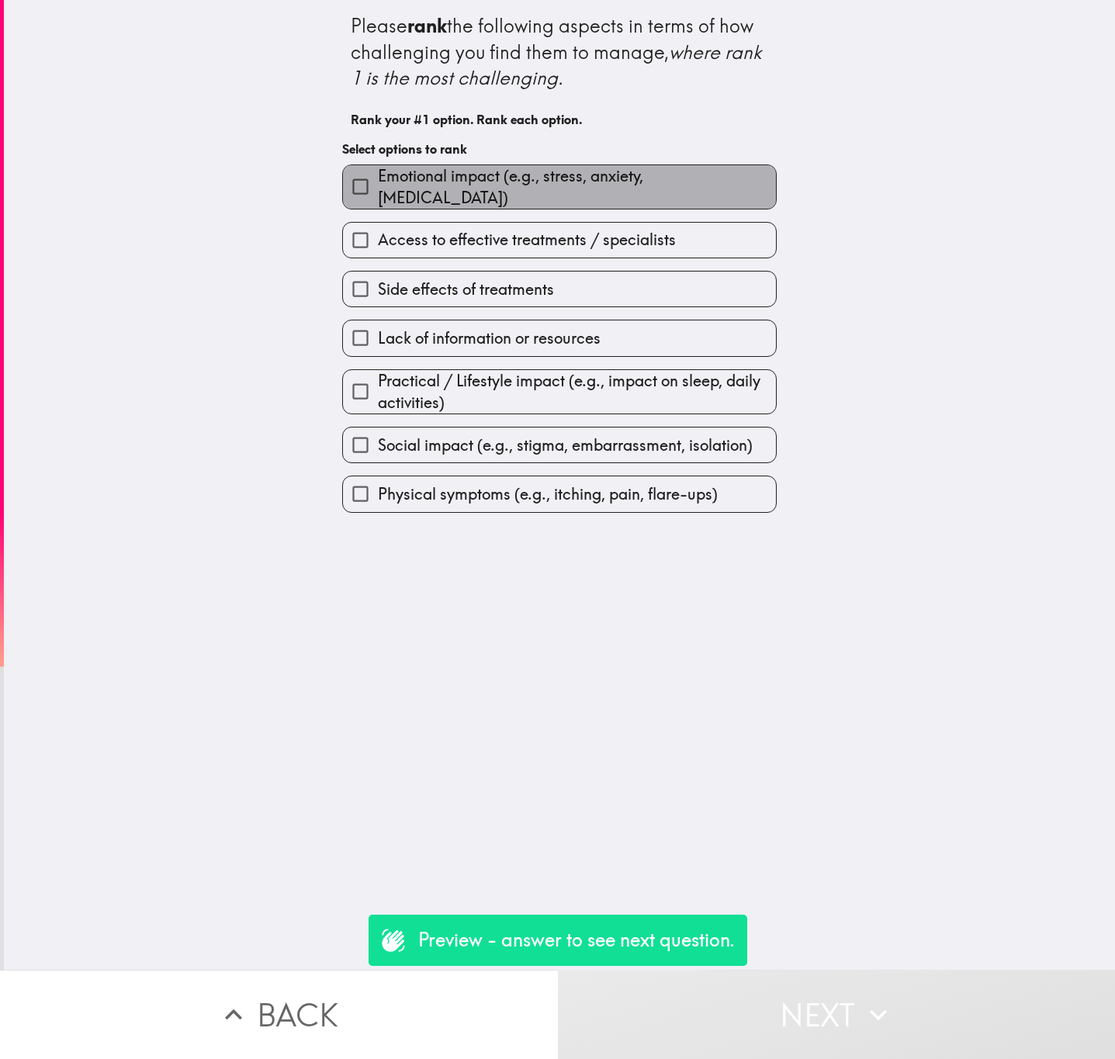
click at [521, 186] on span "Emotional impact (e.g., stress, anxiety, low self-esteem)" at bounding box center [577, 186] width 398 height 43
click at [378, 186] on input "Emotional impact (e.g., stress, anxiety, low self-esteem)" at bounding box center [360, 186] width 35 height 35
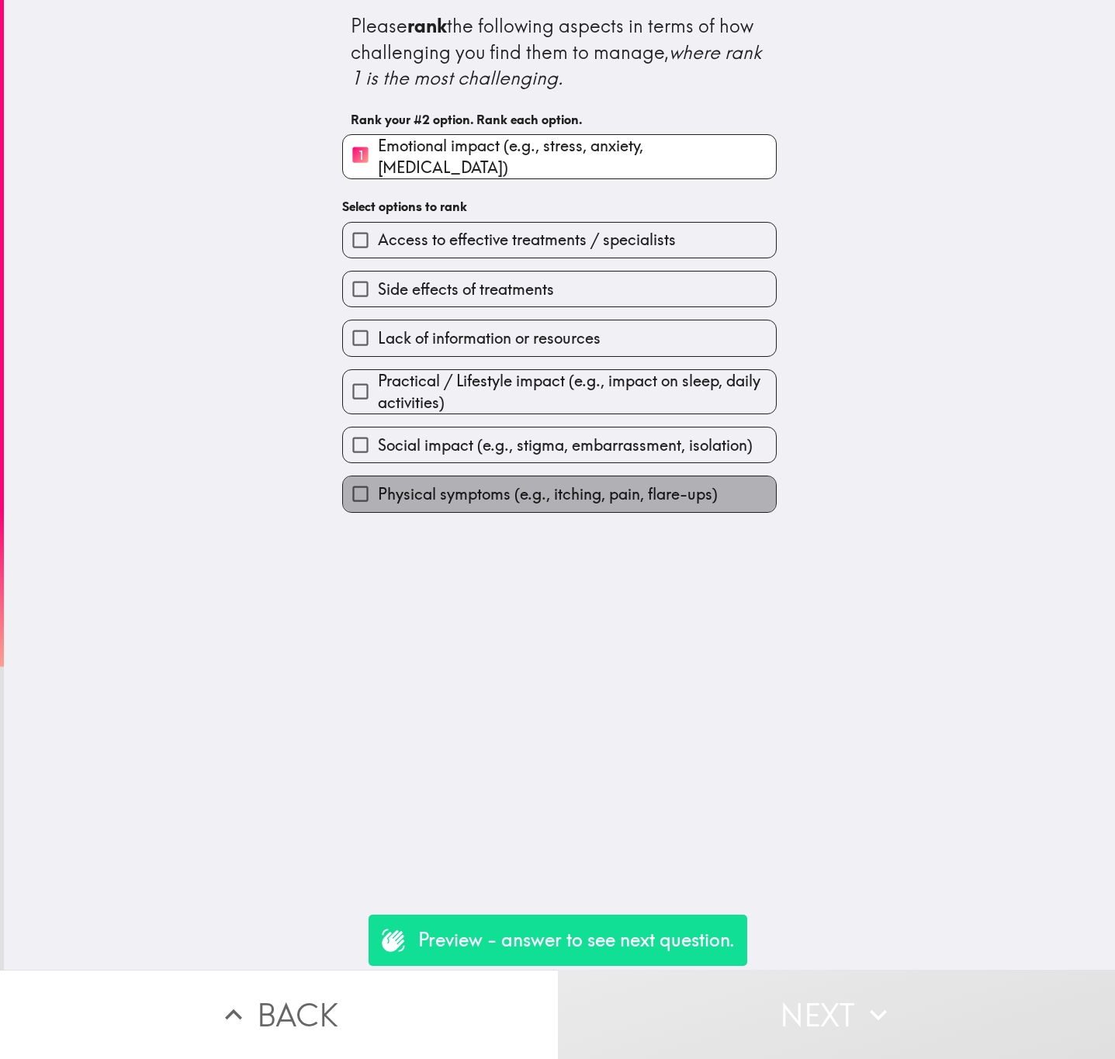
click at [594, 483] on span "Physical symptoms (e.g., itching, pain, flare-ups)" at bounding box center [548, 494] width 340 height 22
click at [378, 483] on input "Physical symptoms (e.g., itching, pain, flare-ups)" at bounding box center [360, 493] width 35 height 35
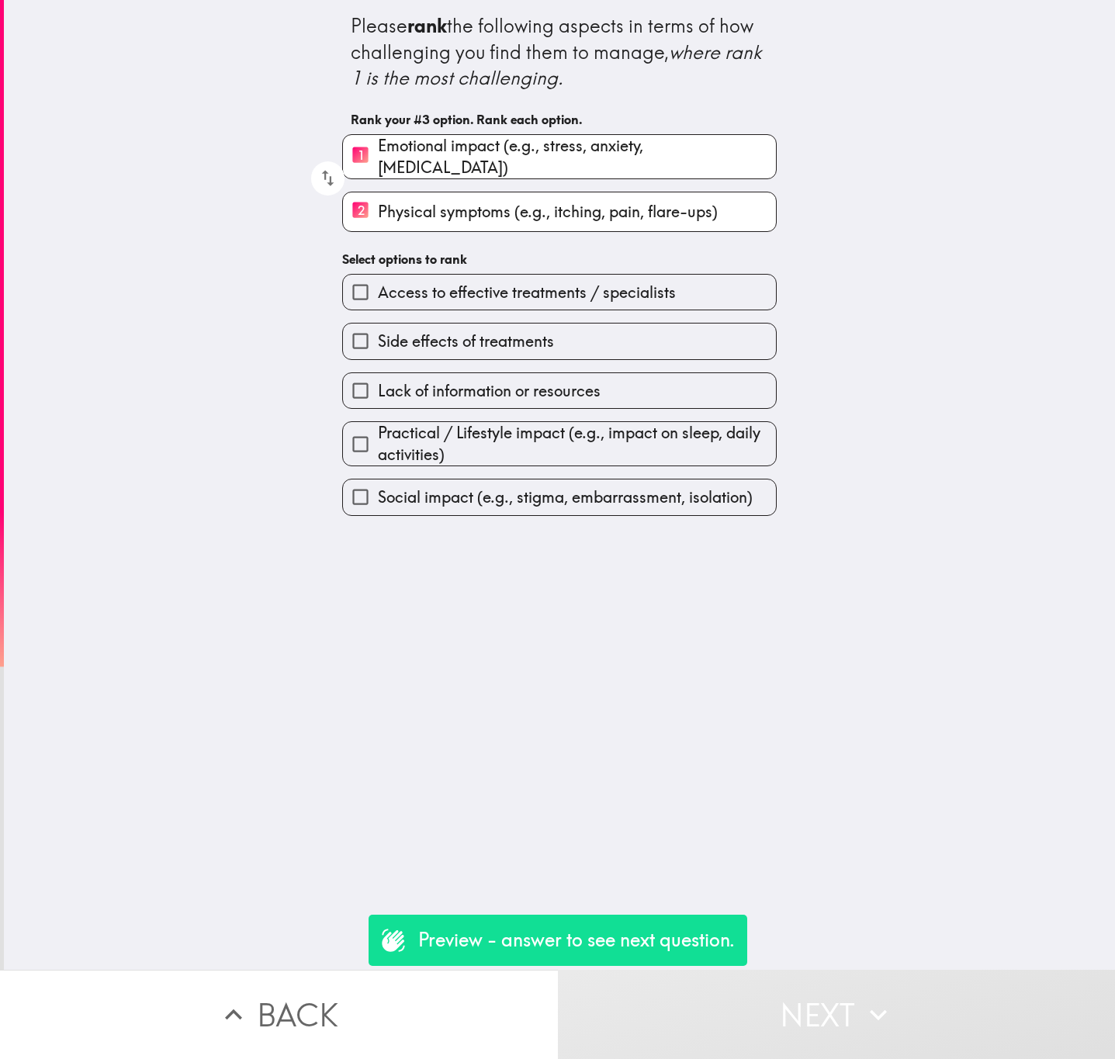
click at [594, 483] on label "Social impact (e.g., stigma, embarrassment, isolation)" at bounding box center [559, 497] width 433 height 35
click at [378, 483] on input "Social impact (e.g., stigma, embarrassment, isolation)" at bounding box center [360, 497] width 35 height 35
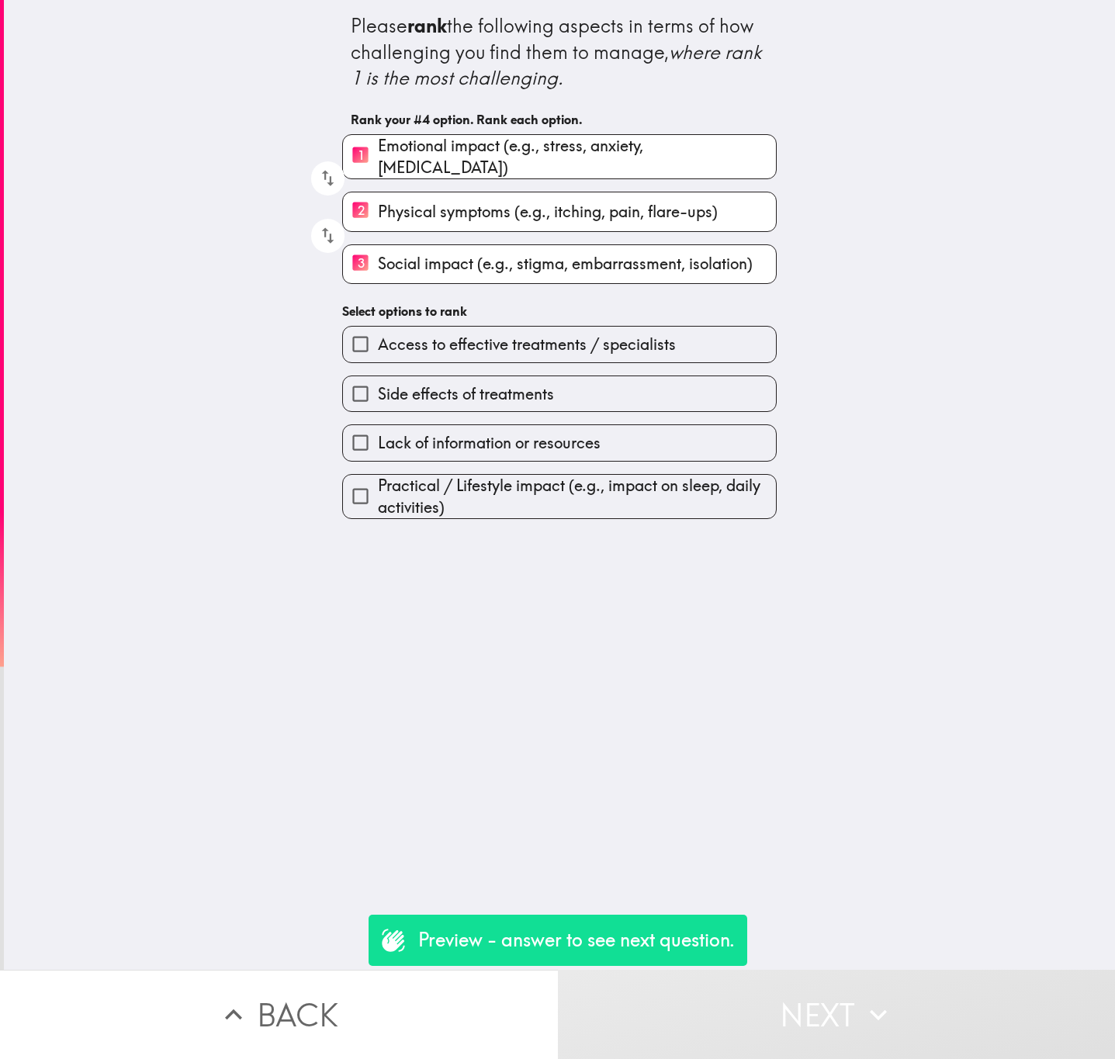
click at [594, 483] on span "Practical / Lifestyle impact (e.g., impact on sleep, daily activities)" at bounding box center [577, 496] width 398 height 43
click at [378, 483] on input "Practical / Lifestyle impact (e.g., impact on sleep, daily activities)" at bounding box center [360, 496] width 35 height 35
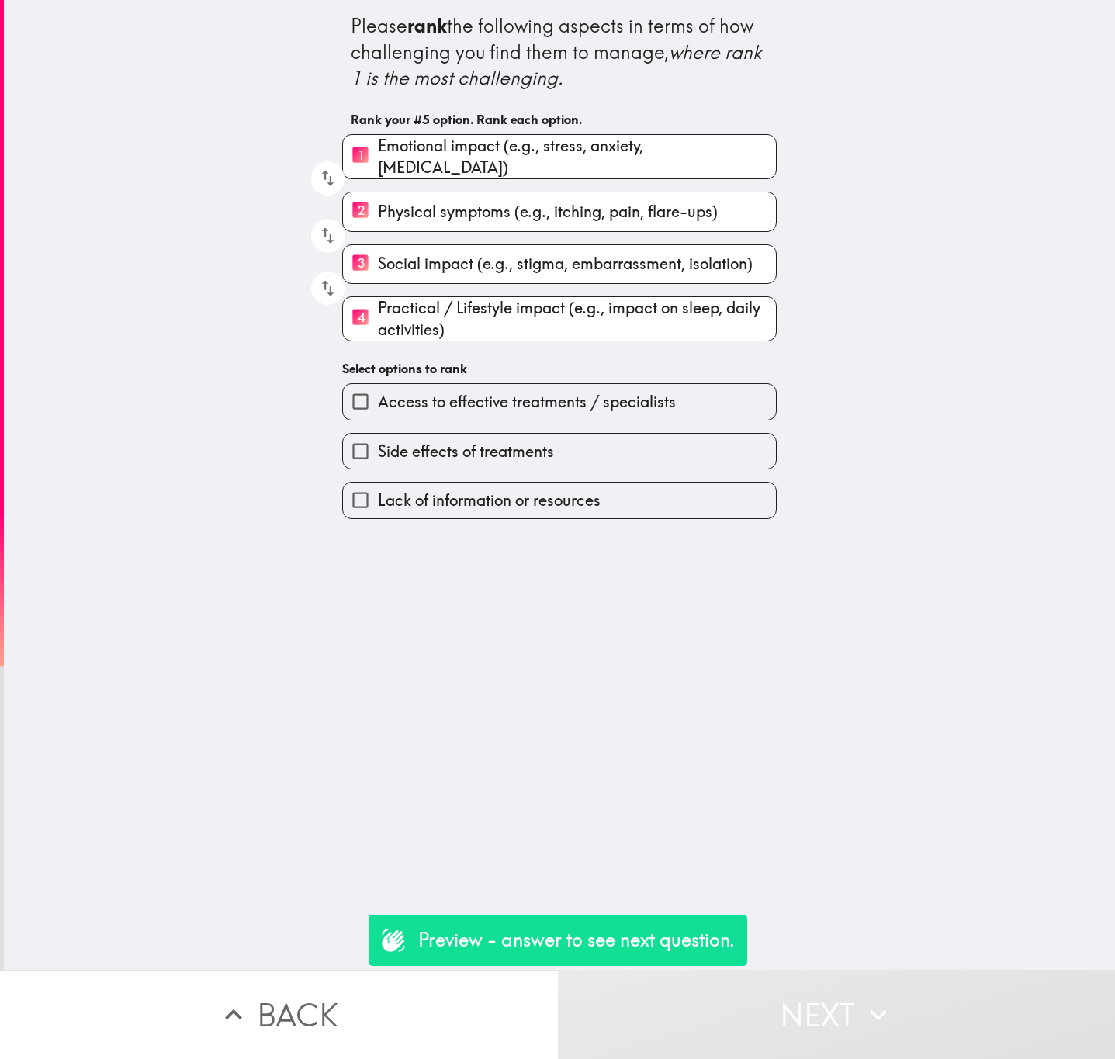
click at [594, 483] on label "Lack of information or resources" at bounding box center [559, 500] width 433 height 35
click at [378, 483] on input "Lack of information or resources" at bounding box center [360, 500] width 35 height 35
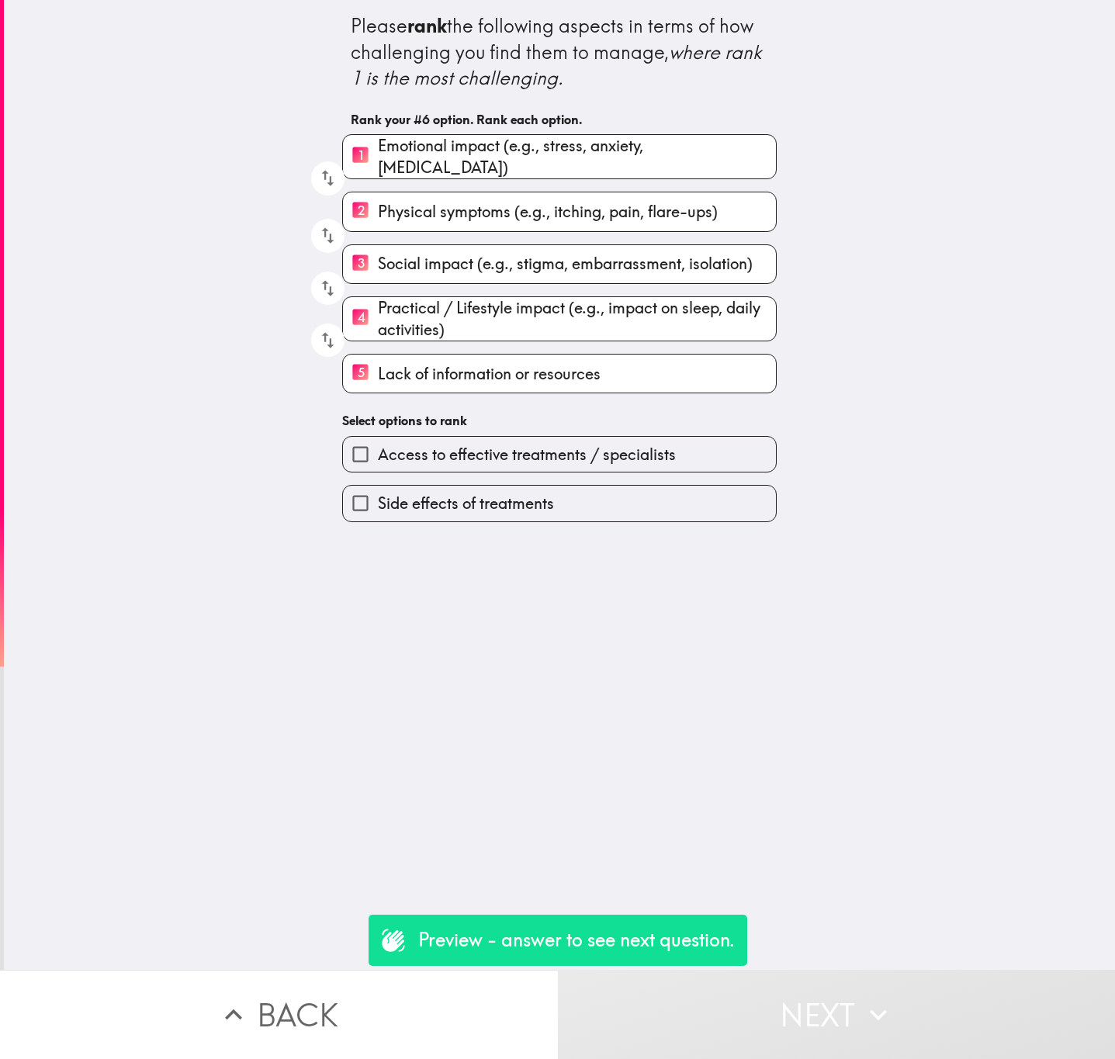
click at [594, 483] on div "Side effects of treatments" at bounding box center [553, 497] width 447 height 49
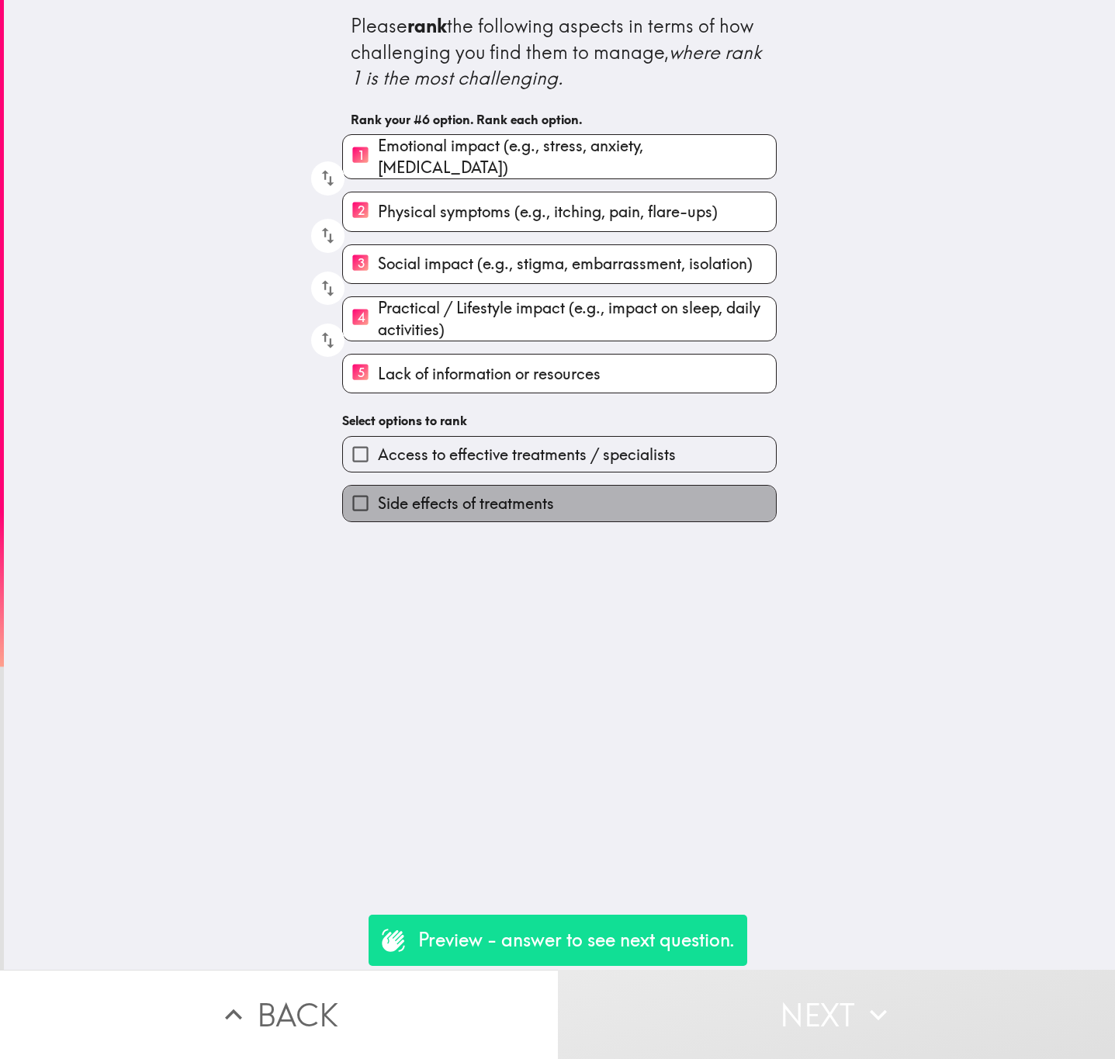
click at [601, 512] on label "Side effects of treatments" at bounding box center [559, 503] width 433 height 35
click at [378, 512] on input "Side effects of treatments" at bounding box center [360, 503] width 35 height 35
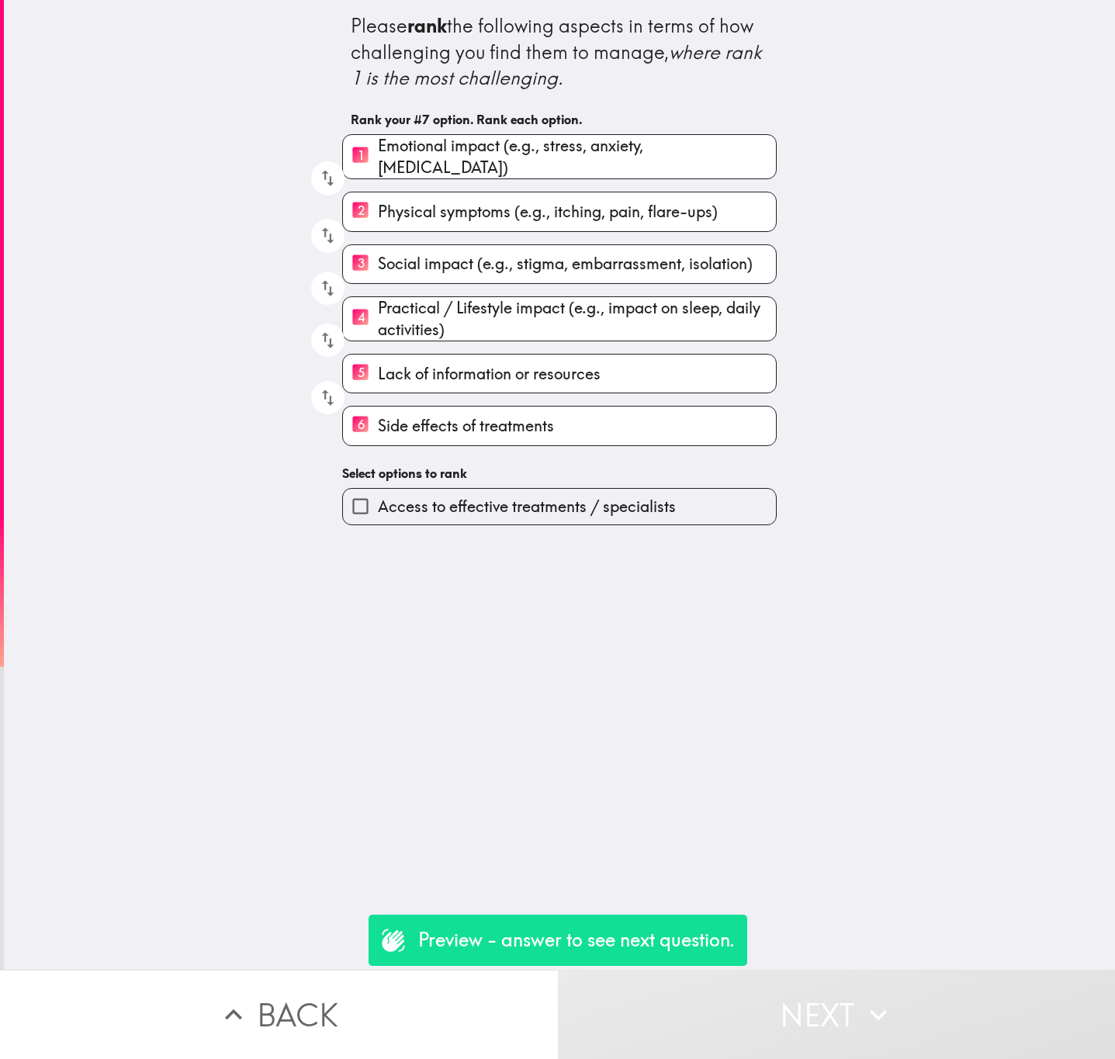
click at [599, 506] on span "Access to effective treatments / specialists" at bounding box center [527, 507] width 298 height 22
click at [378, 506] on input "Access to effective treatments / specialists" at bounding box center [360, 506] width 35 height 35
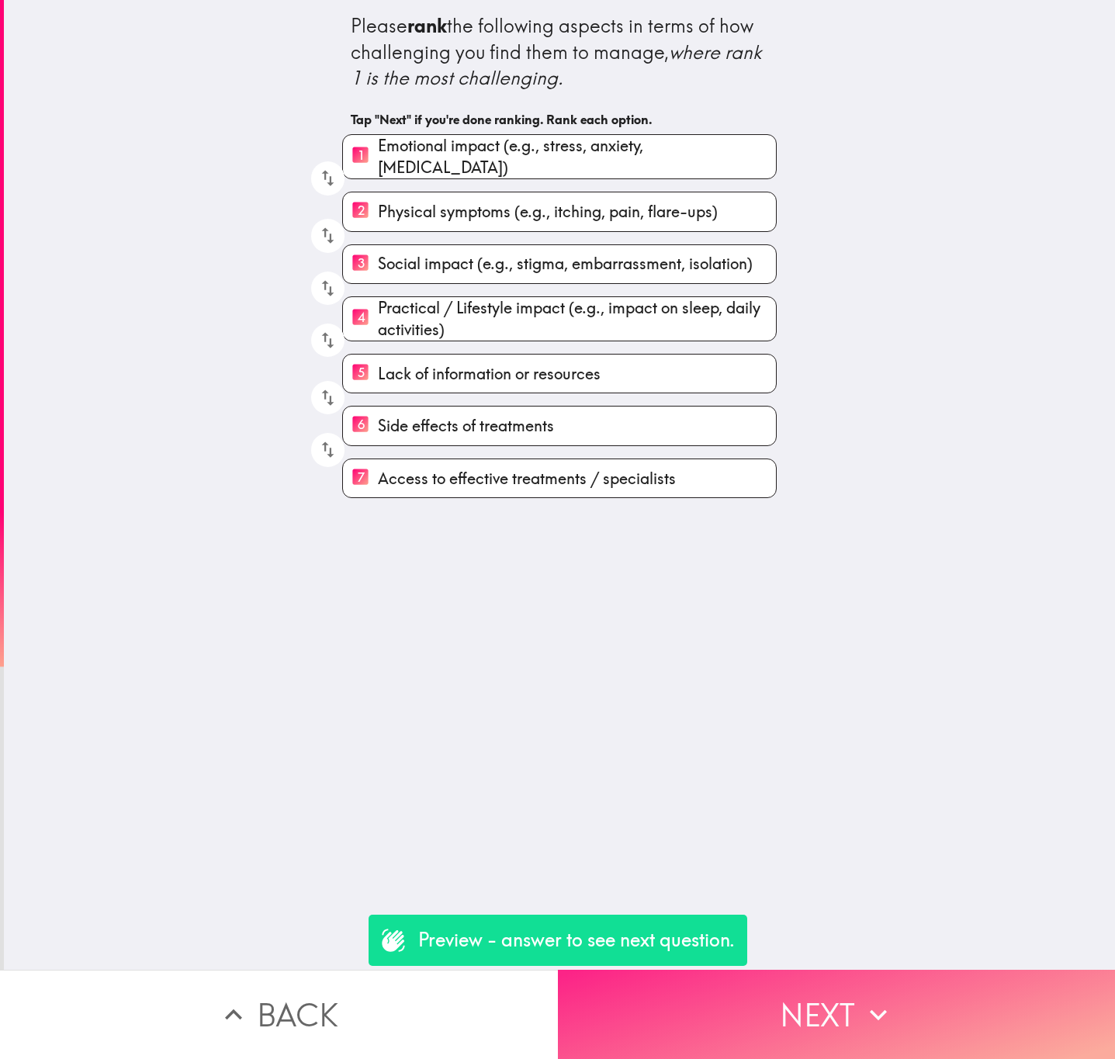
click at [809, 982] on button "Next" at bounding box center [837, 1014] width 558 height 89
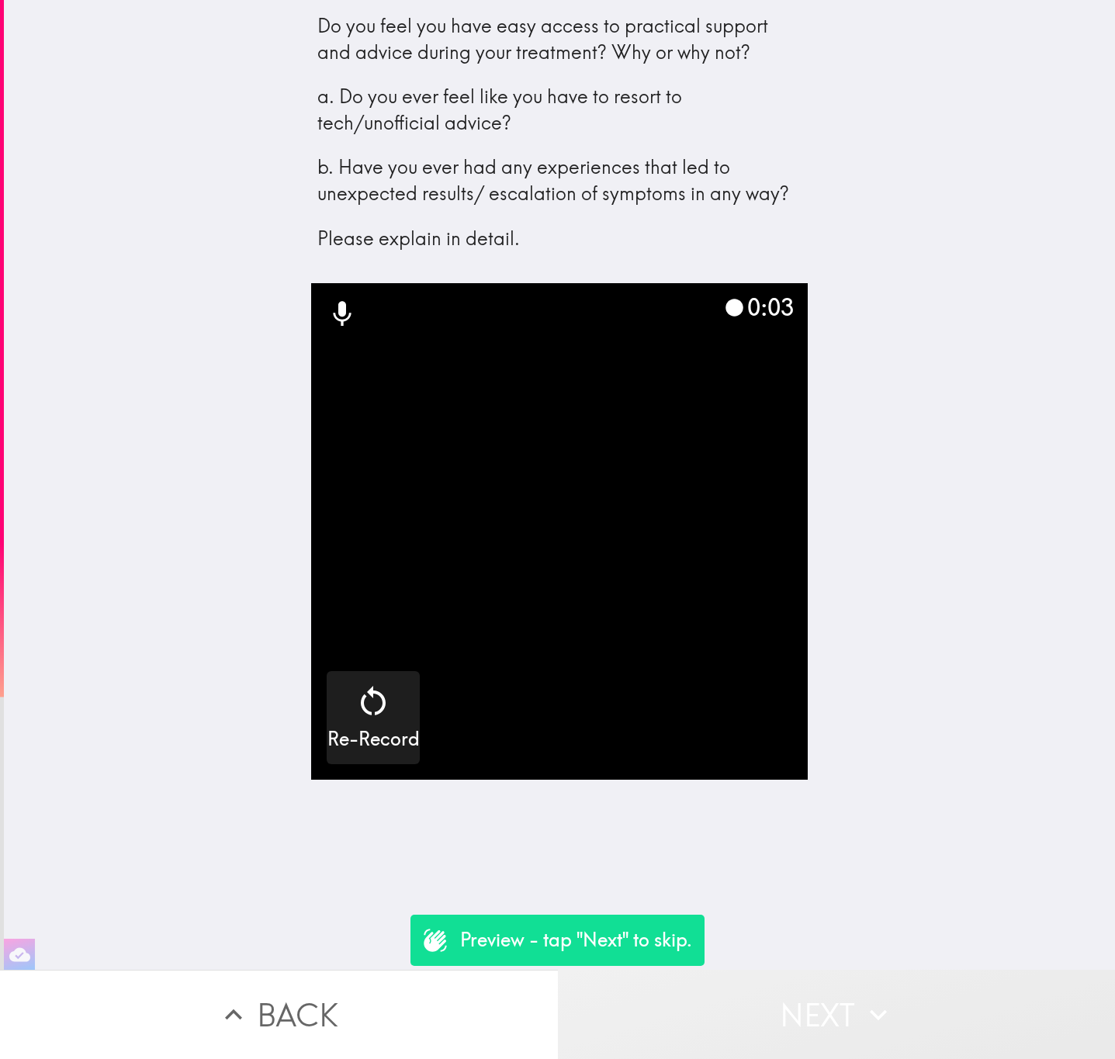
click at [806, 1011] on button "Next" at bounding box center [837, 1014] width 558 height 89
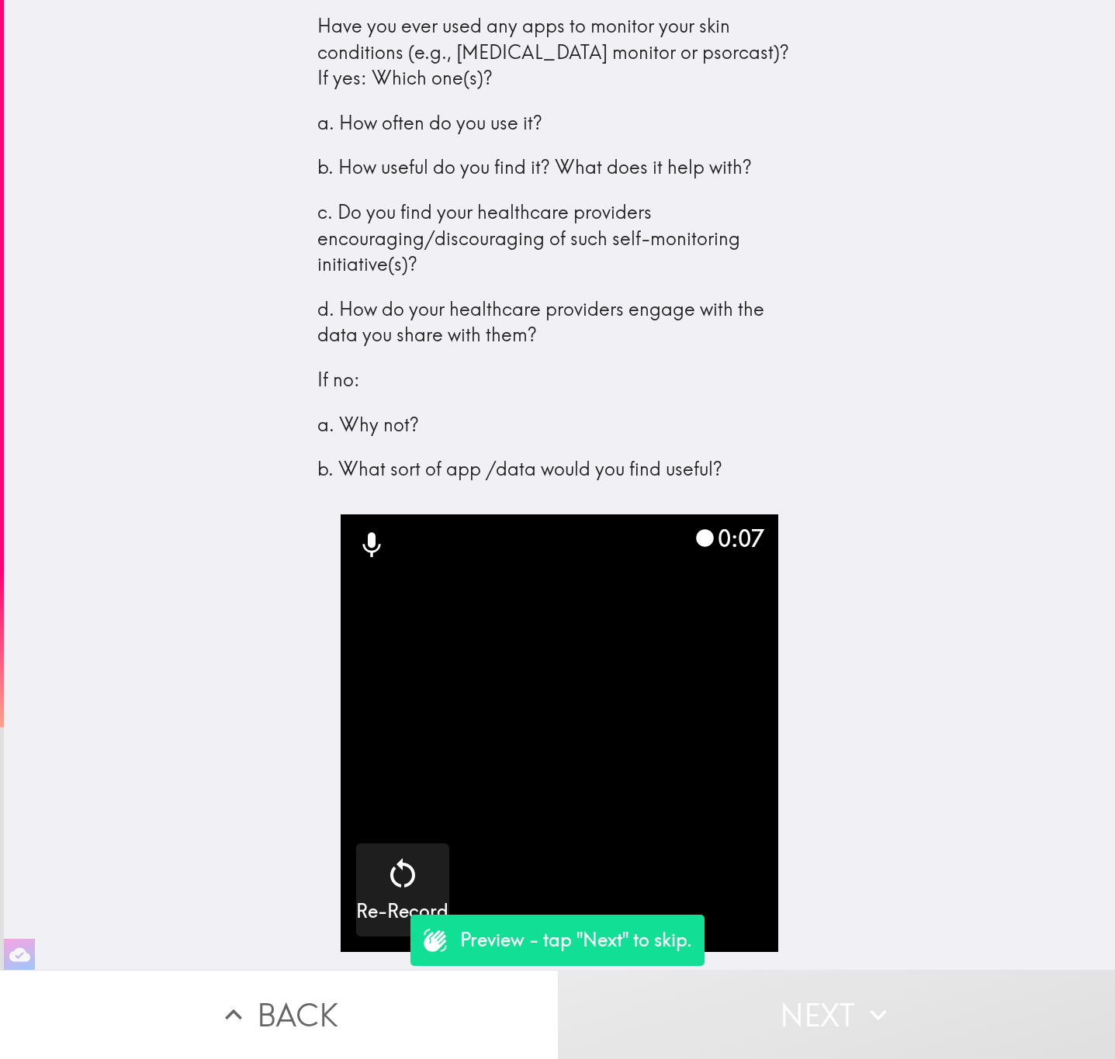
scroll to position [1, 0]
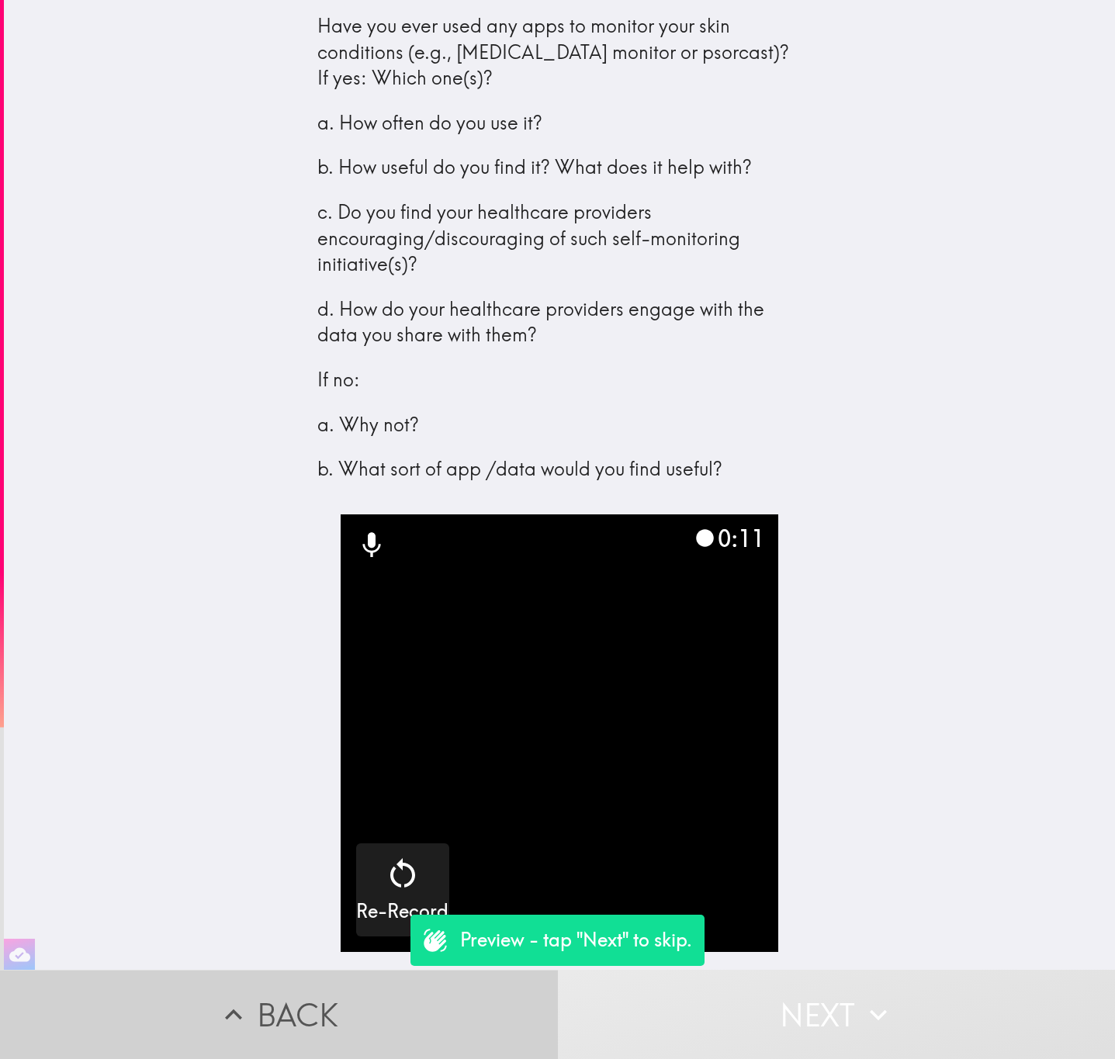
click at [327, 974] on button "Back" at bounding box center [279, 1014] width 558 height 89
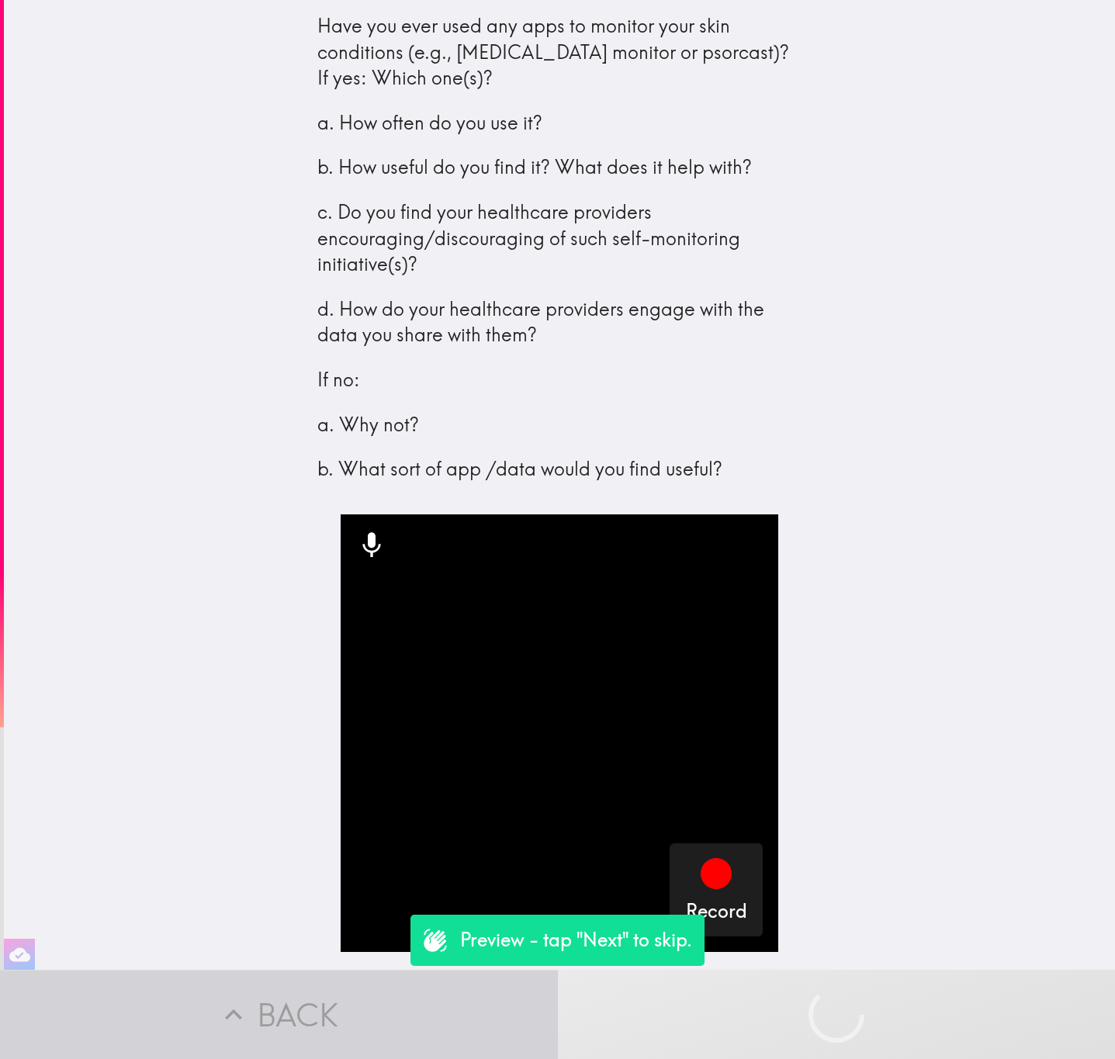
scroll to position [0, 0]
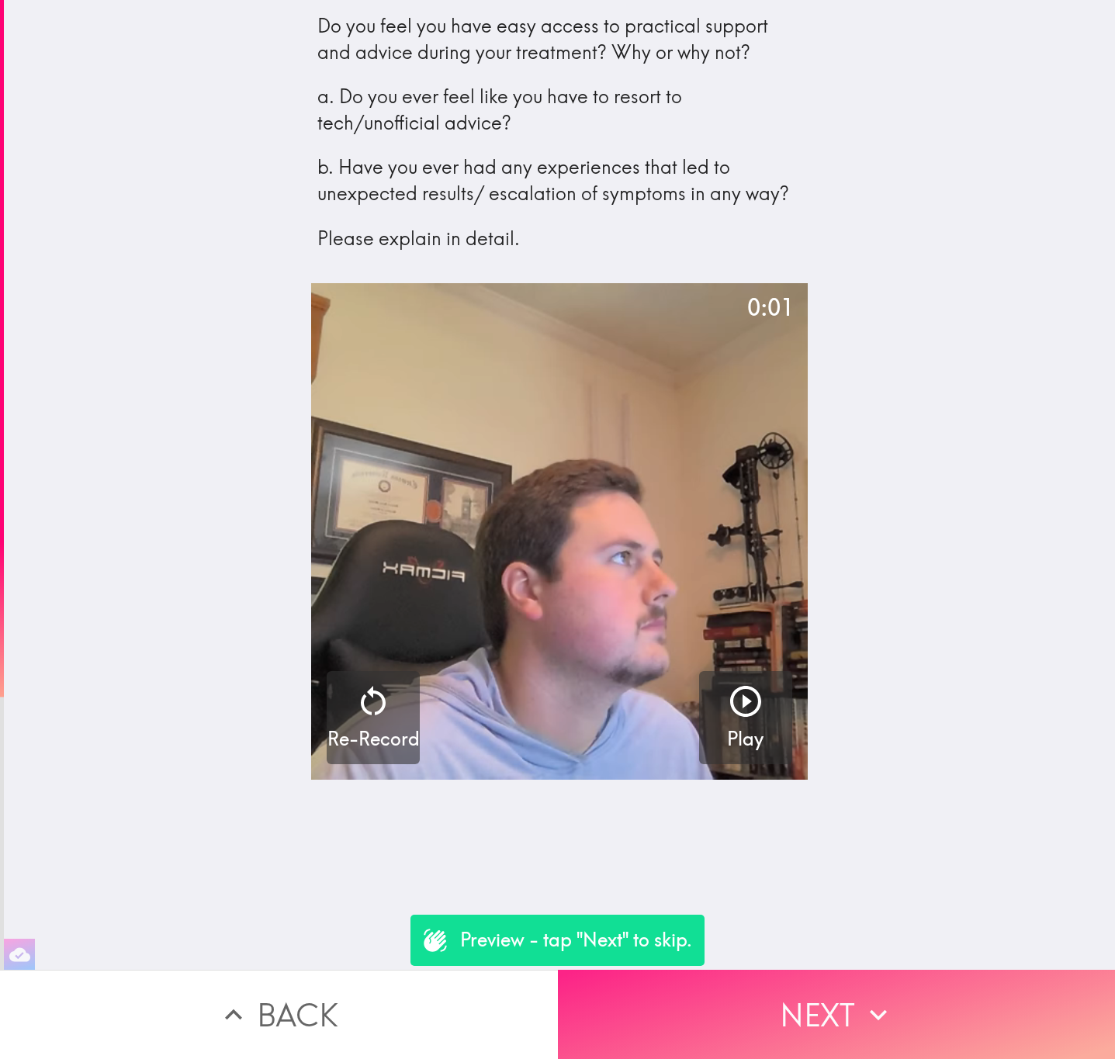
click at [854, 970] on button "Next" at bounding box center [837, 1014] width 558 height 89
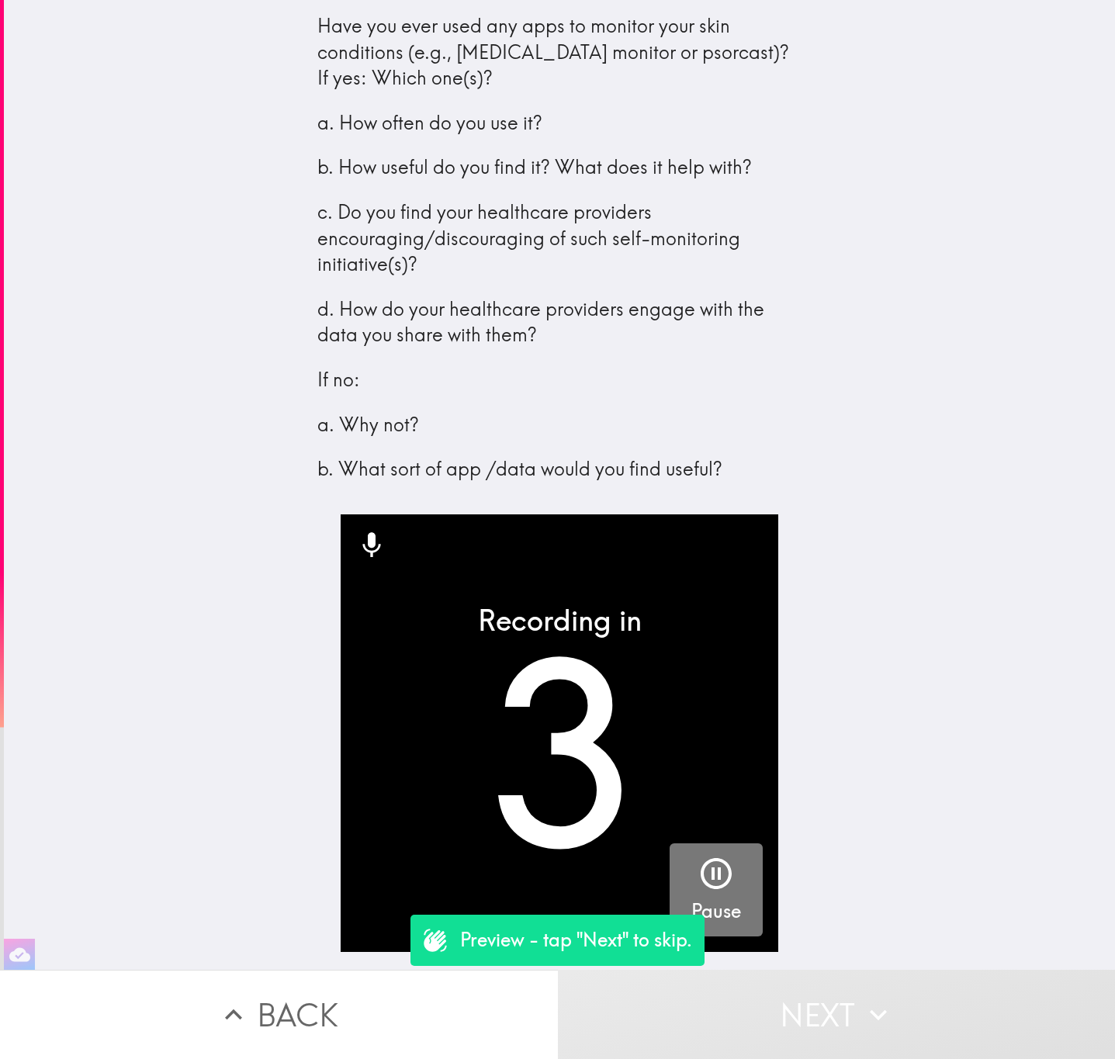
click at [698, 876] on icon "button" at bounding box center [716, 873] width 37 height 37
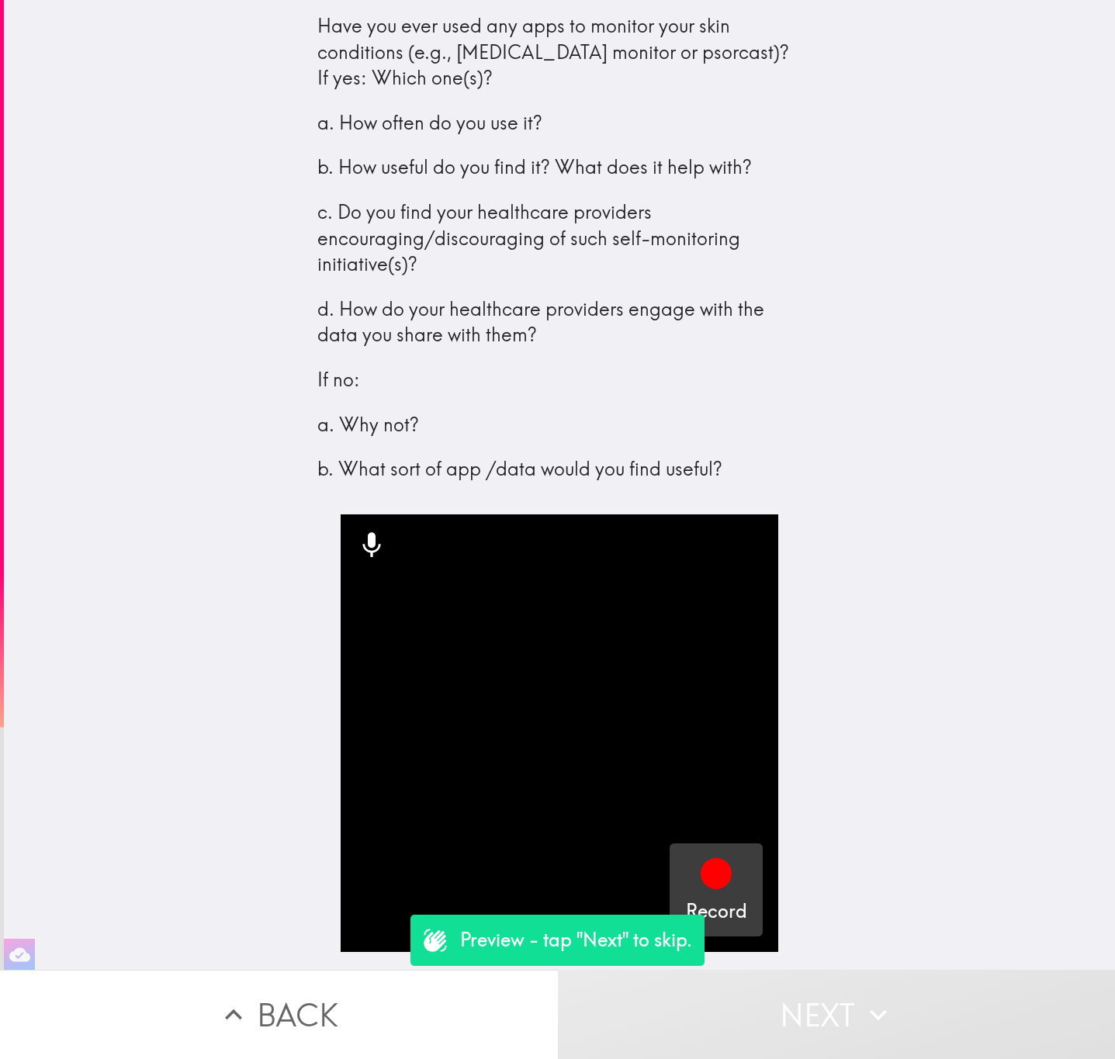
click at [843, 999] on button "Next" at bounding box center [837, 1014] width 558 height 89
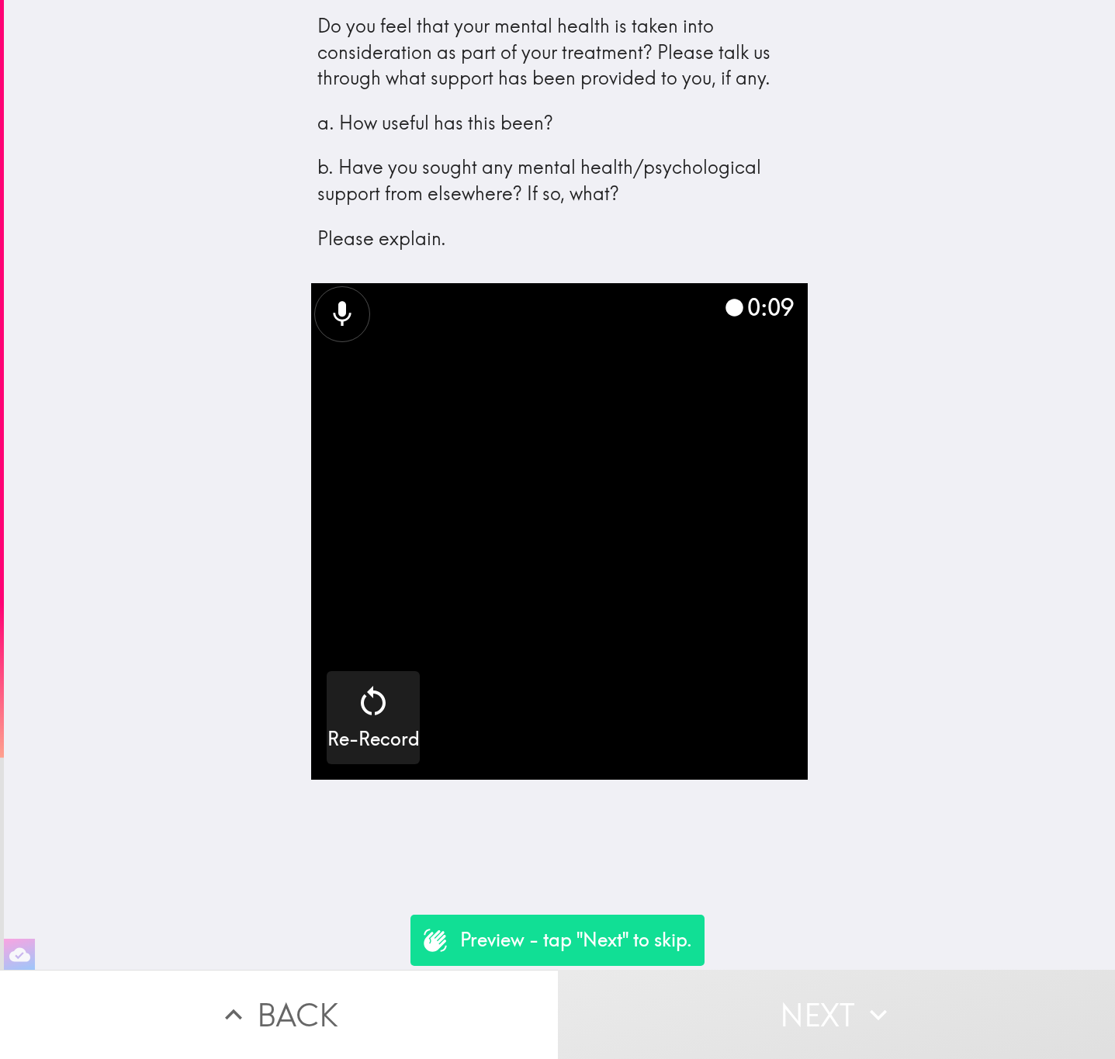
scroll to position [1, 0]
click at [831, 996] on button "Next" at bounding box center [837, 1014] width 558 height 89
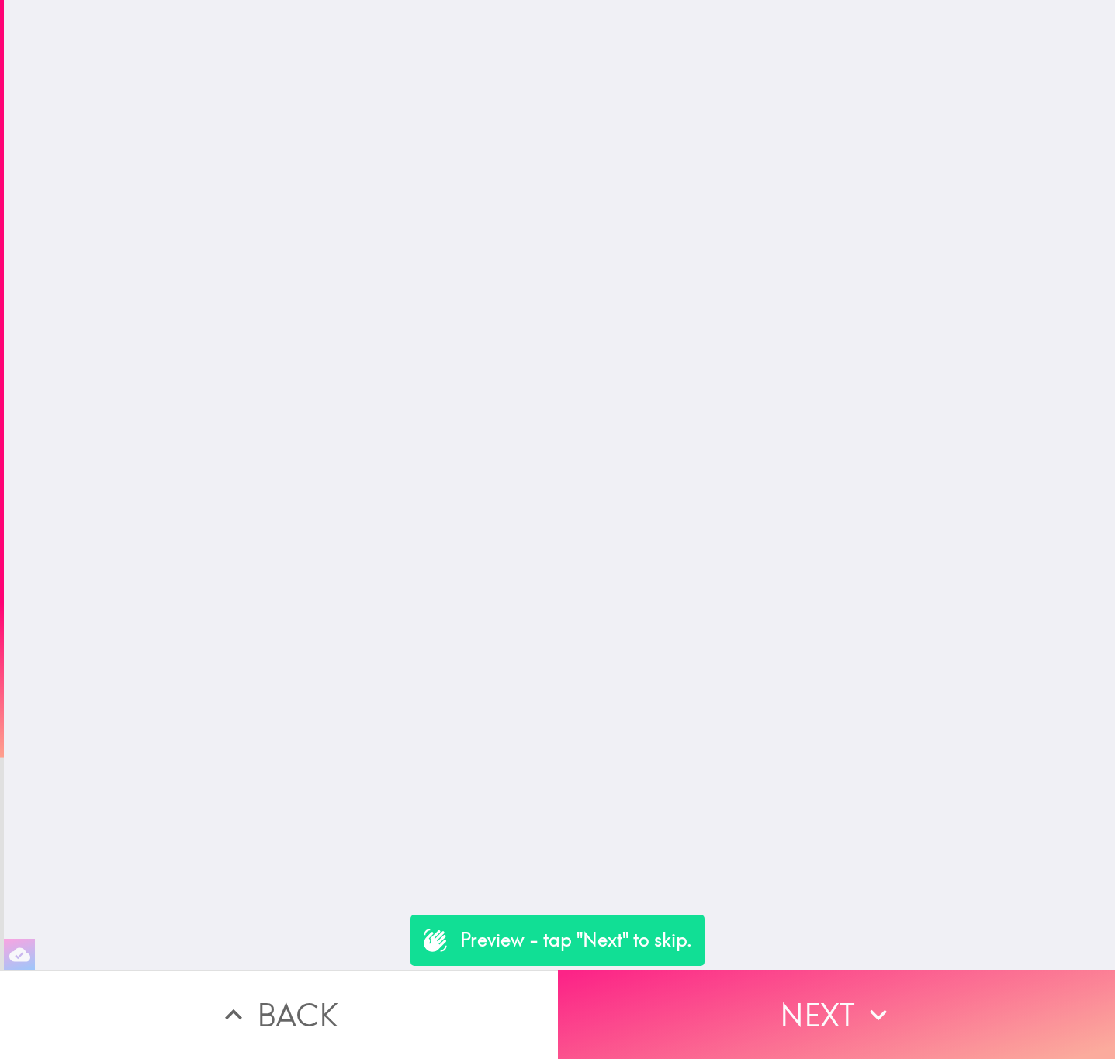
scroll to position [0, 0]
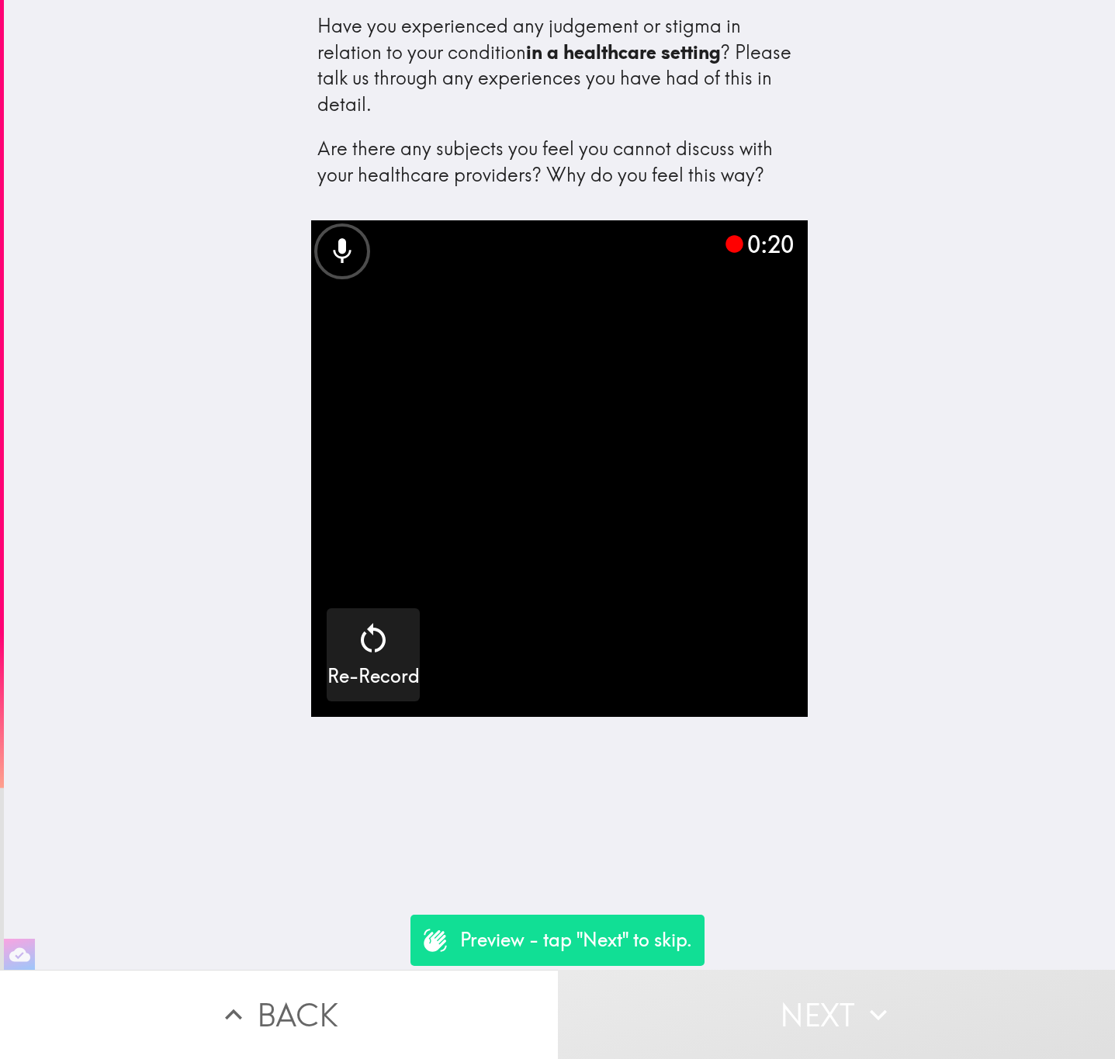
click at [878, 998] on icon "button" at bounding box center [878, 1015] width 34 height 34
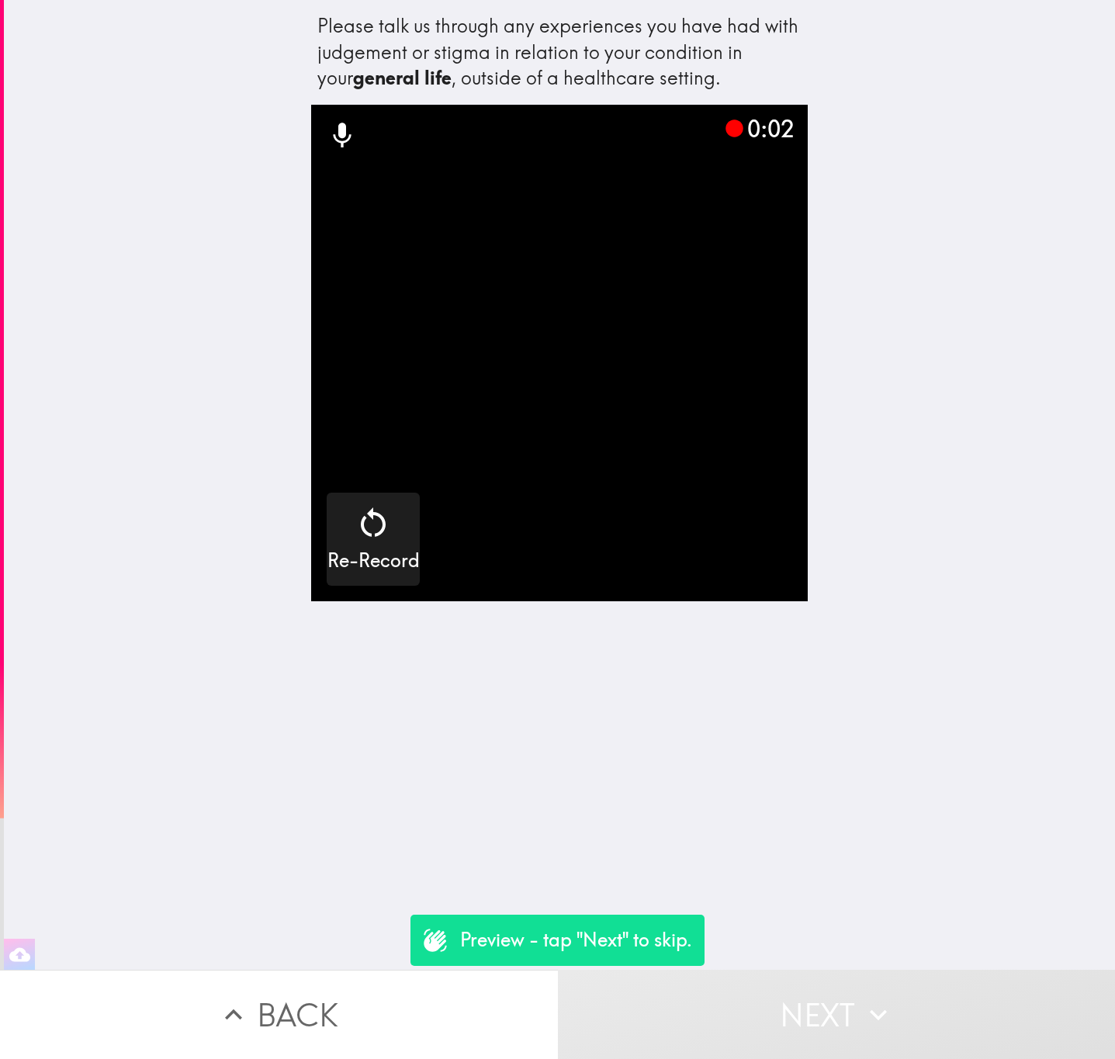
click at [878, 998] on icon "button" at bounding box center [878, 1015] width 34 height 34
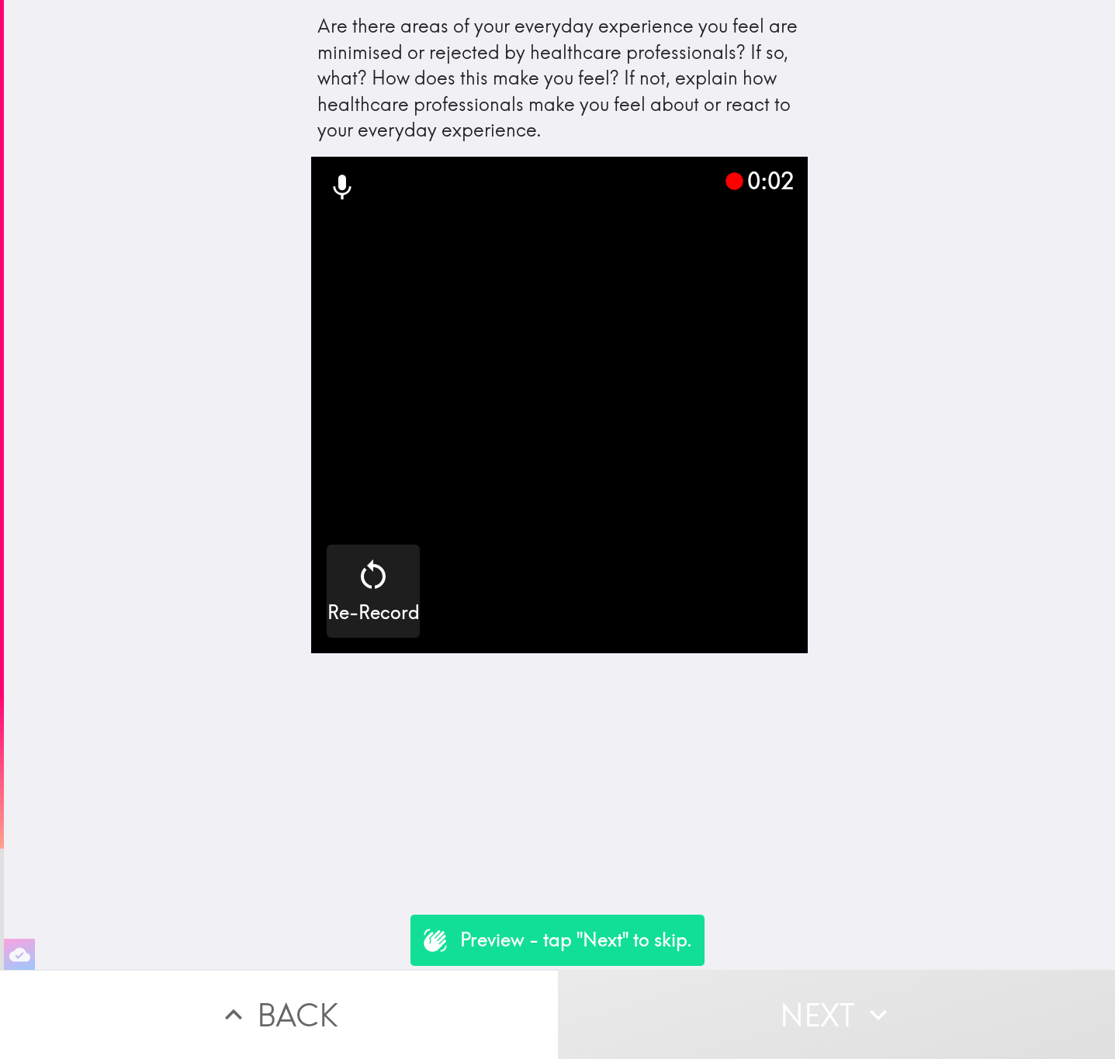
click at [878, 998] on icon "button" at bounding box center [878, 1015] width 34 height 34
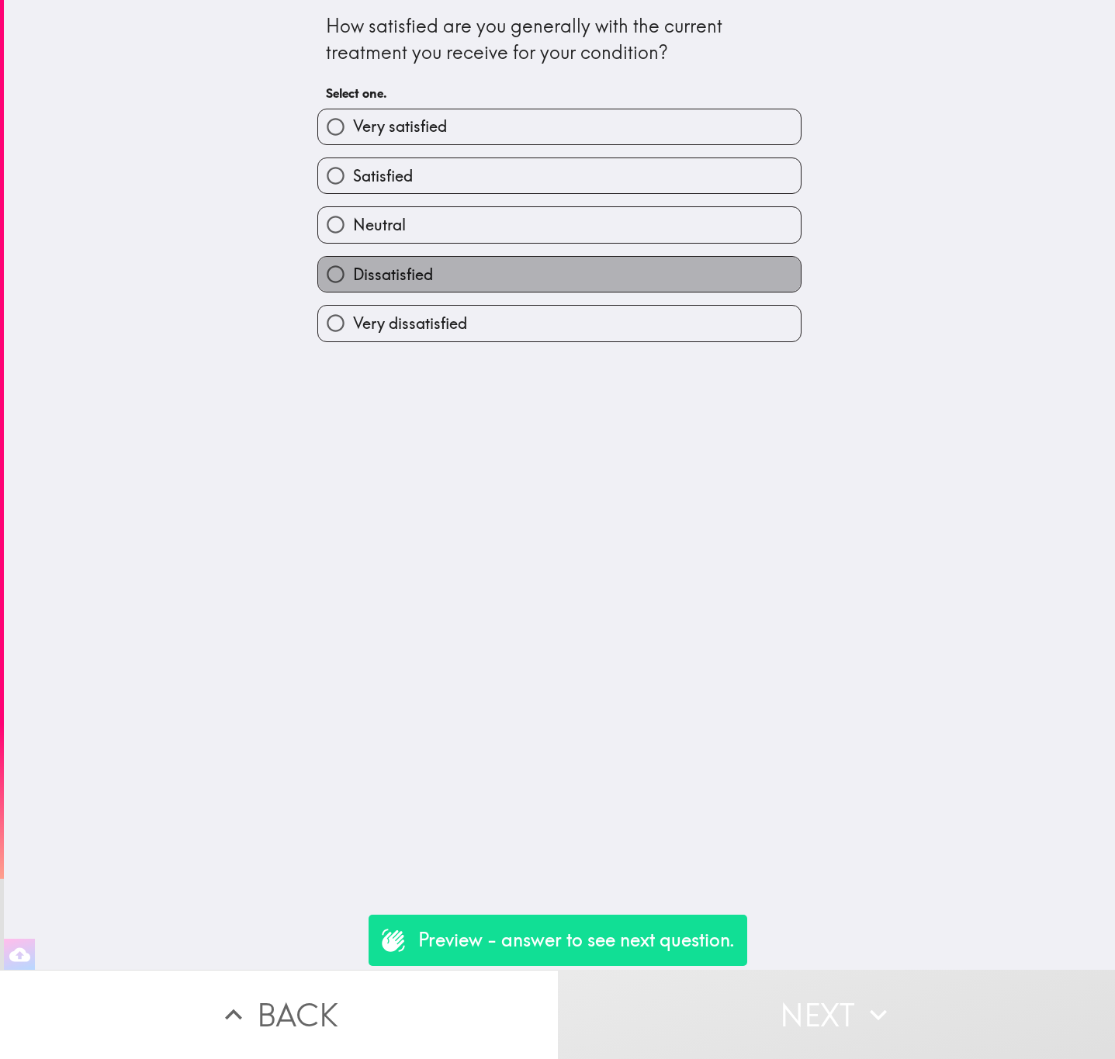
click at [650, 286] on label "Dissatisfied" at bounding box center [559, 274] width 483 height 35
click at [353, 286] on input "Dissatisfied" at bounding box center [335, 274] width 35 height 35
radio input "true"
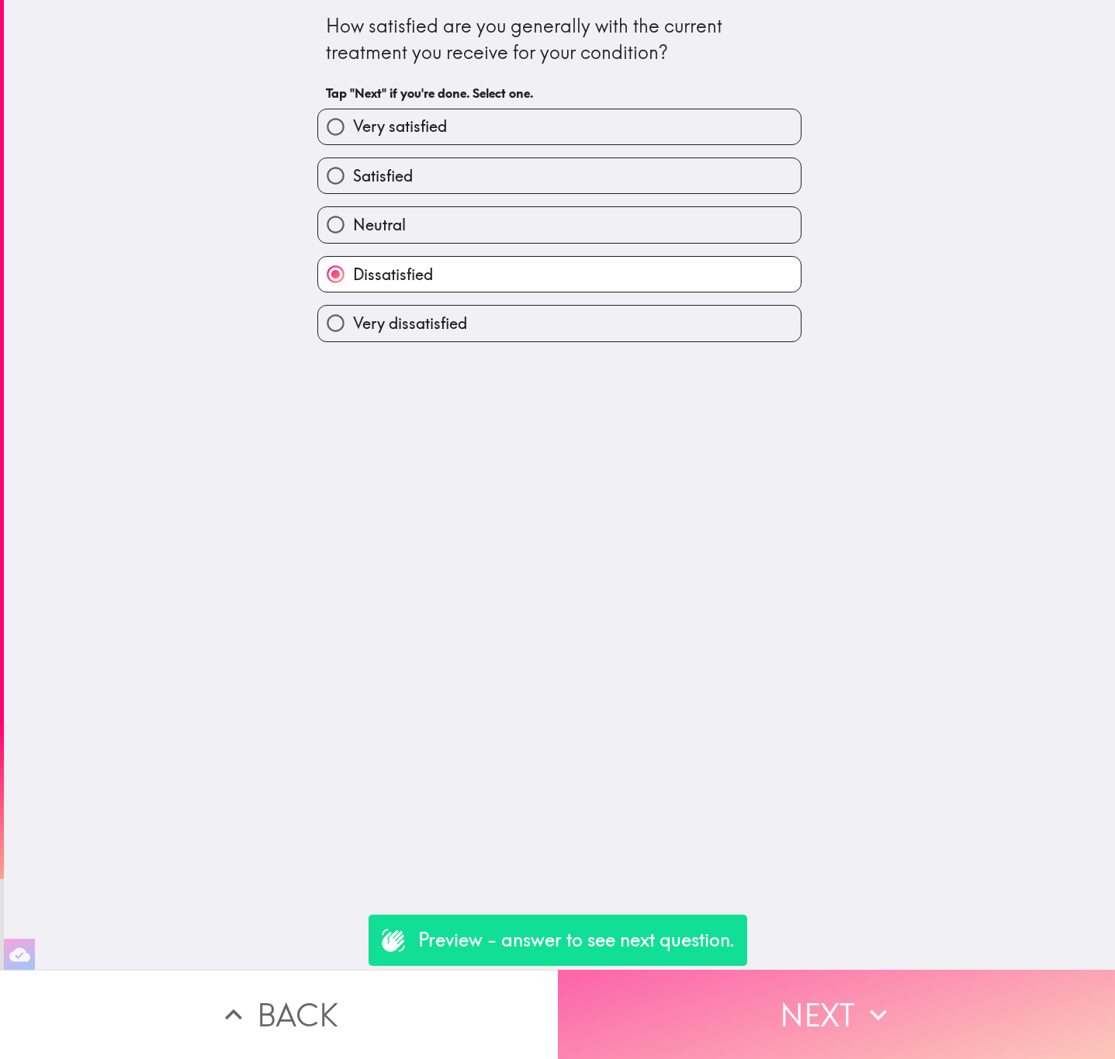
click at [773, 974] on button "Next" at bounding box center [837, 1014] width 558 height 89
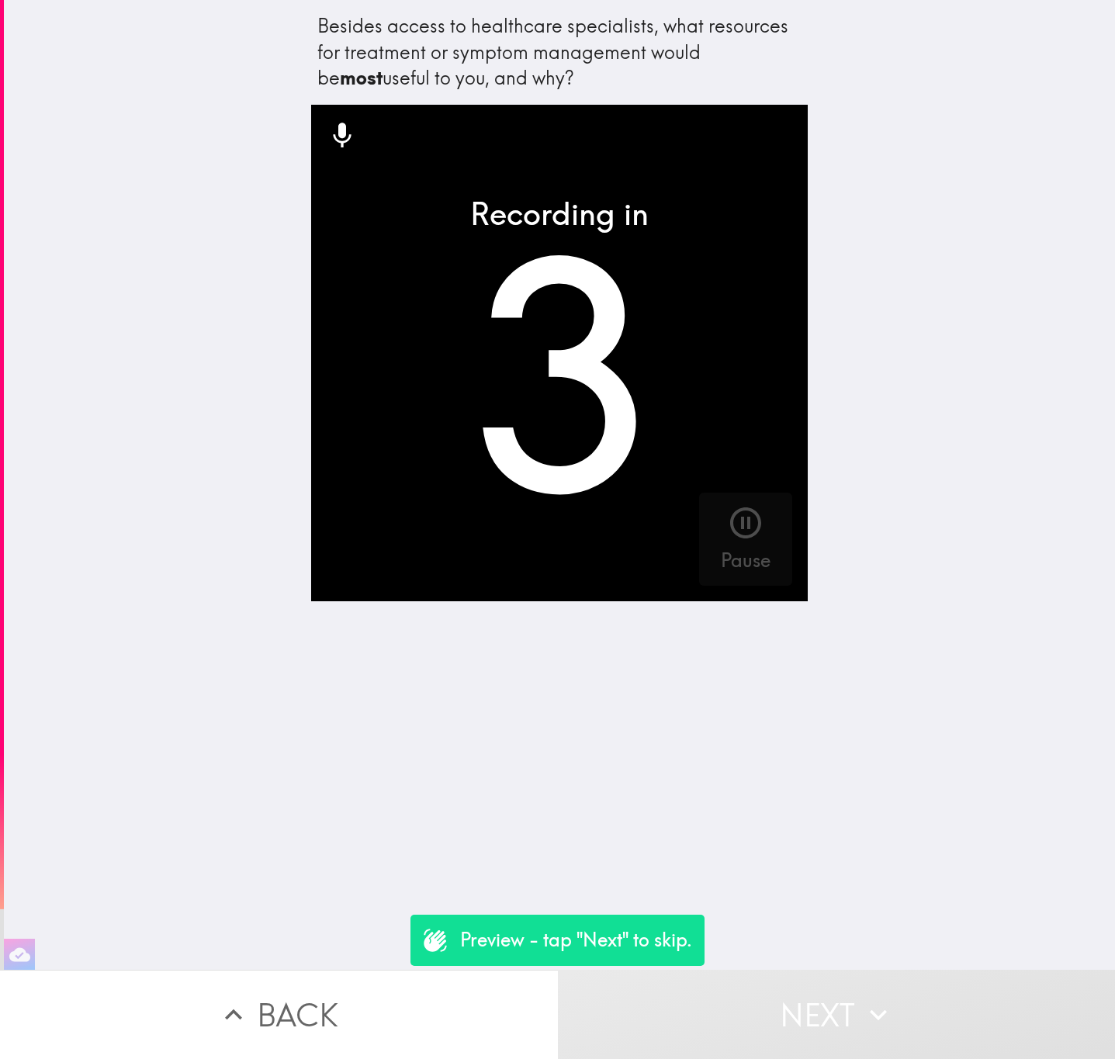
click at [771, 974] on button "Next" at bounding box center [837, 1014] width 558 height 89
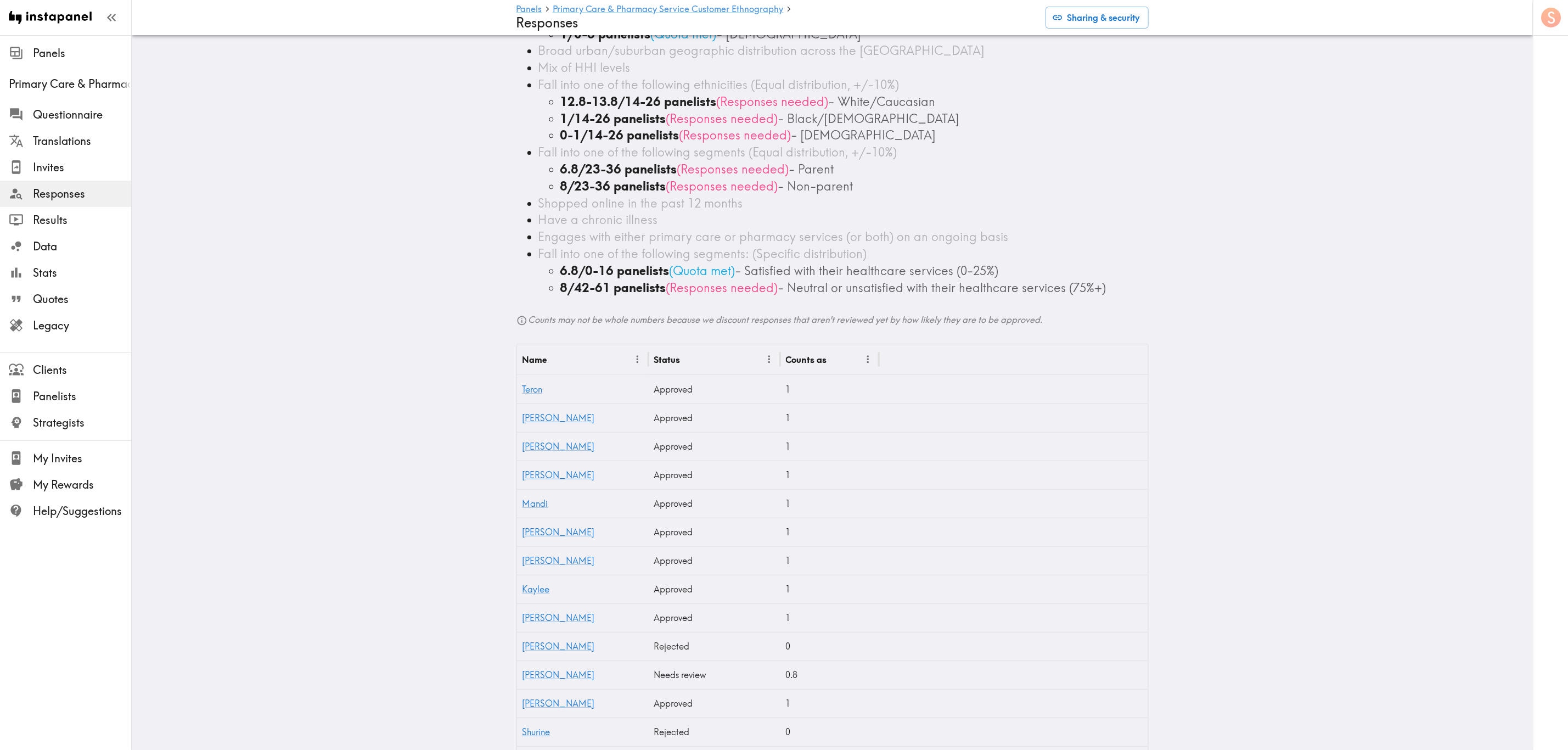
scroll to position [342, 0]
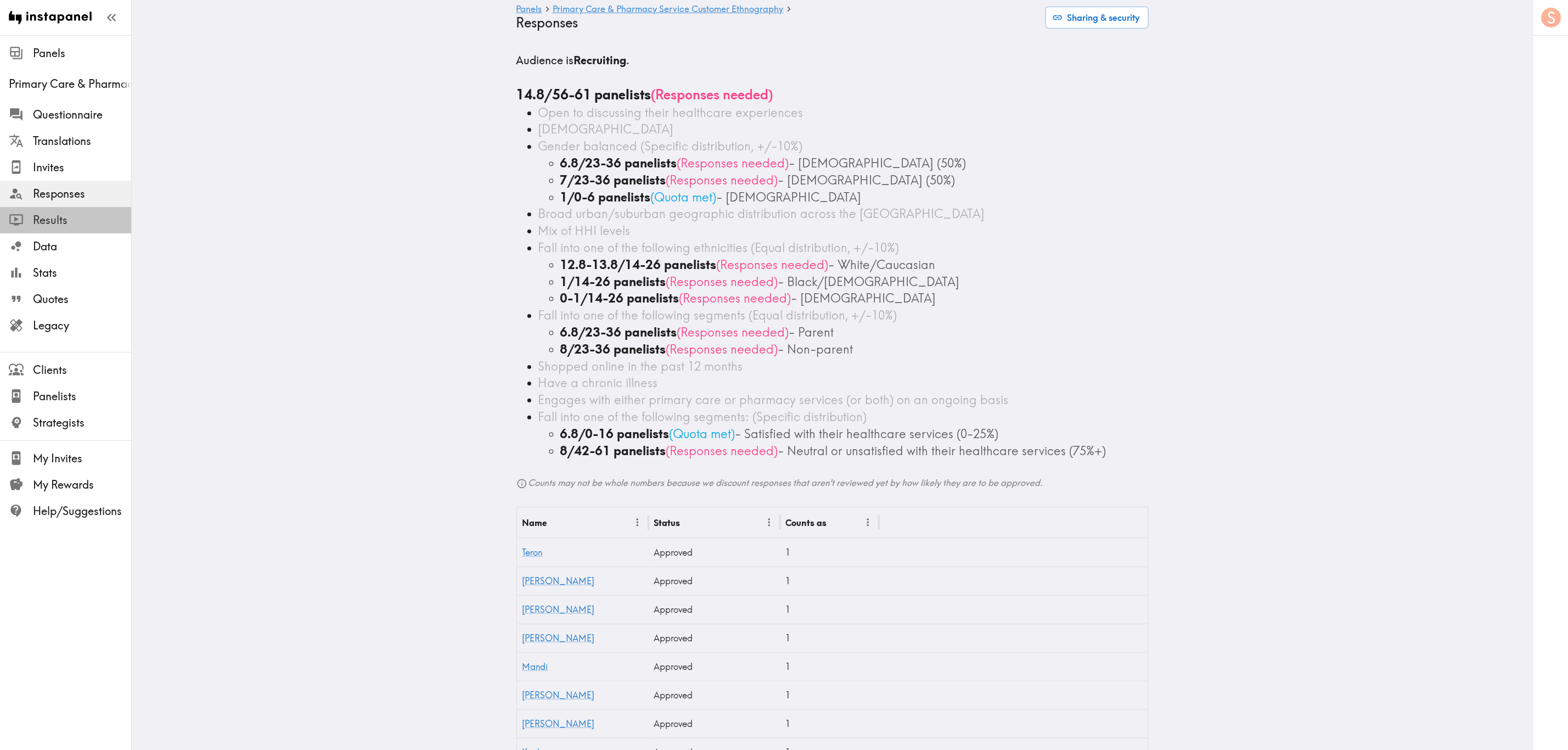
click at [67, 216] on span "Results" at bounding box center [82, 220] width 98 height 16
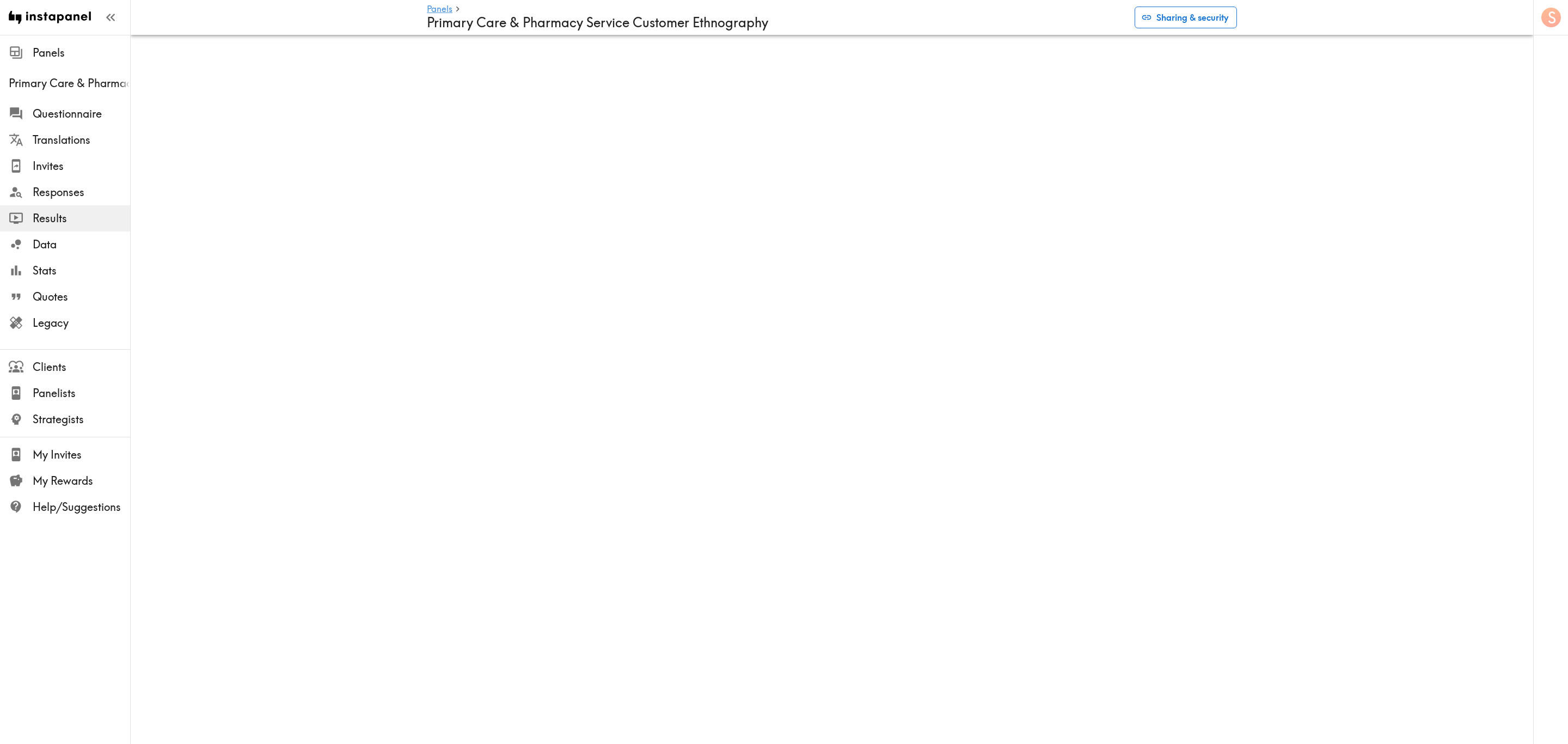
click at [1137, 10] on button "Sharing & security" at bounding box center [1186, 17] width 102 height 22
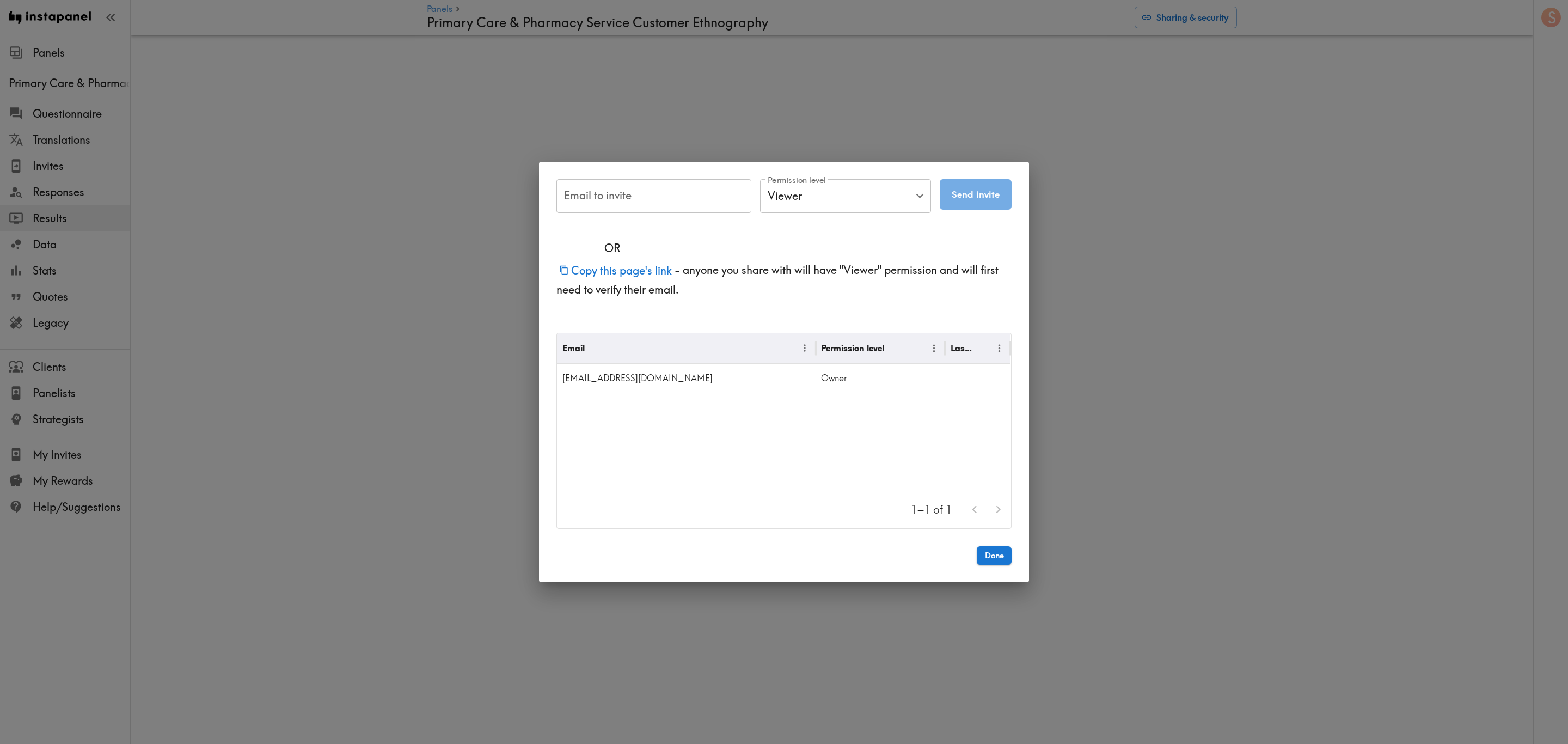
click at [441, 387] on div "Email to invite Email to invite Permission level Viewer Viewer Permission level…" at bounding box center [784, 372] width 1568 height 744
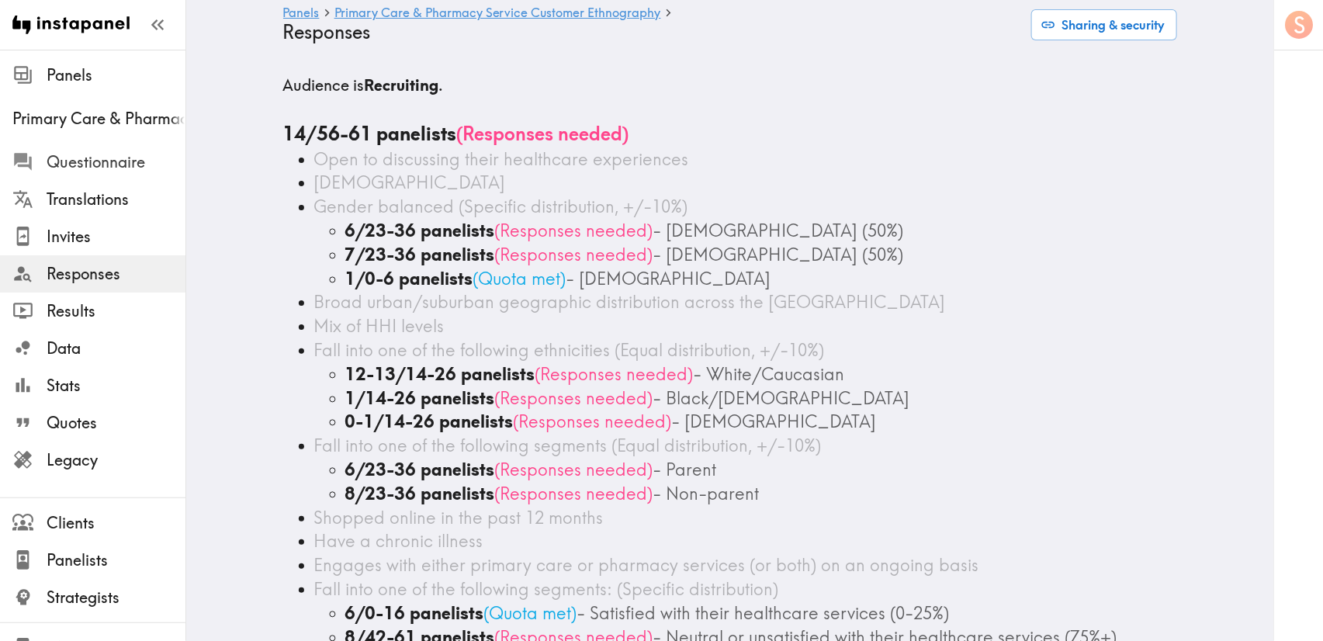
click at [74, 168] on span "Questionnaire" at bounding box center [116, 162] width 139 height 22
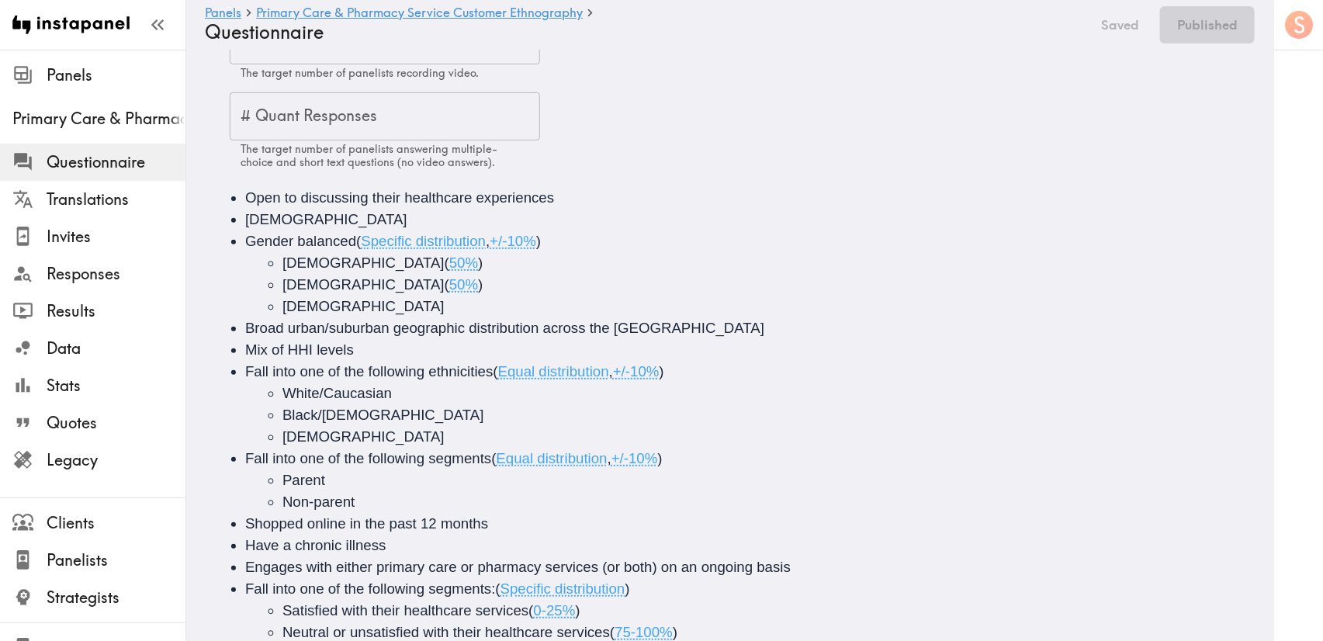
click at [1013, 95] on div "# Video Responses 56 # Video Responses The target number of panelists recording…" at bounding box center [742, 93] width 1025 height 152
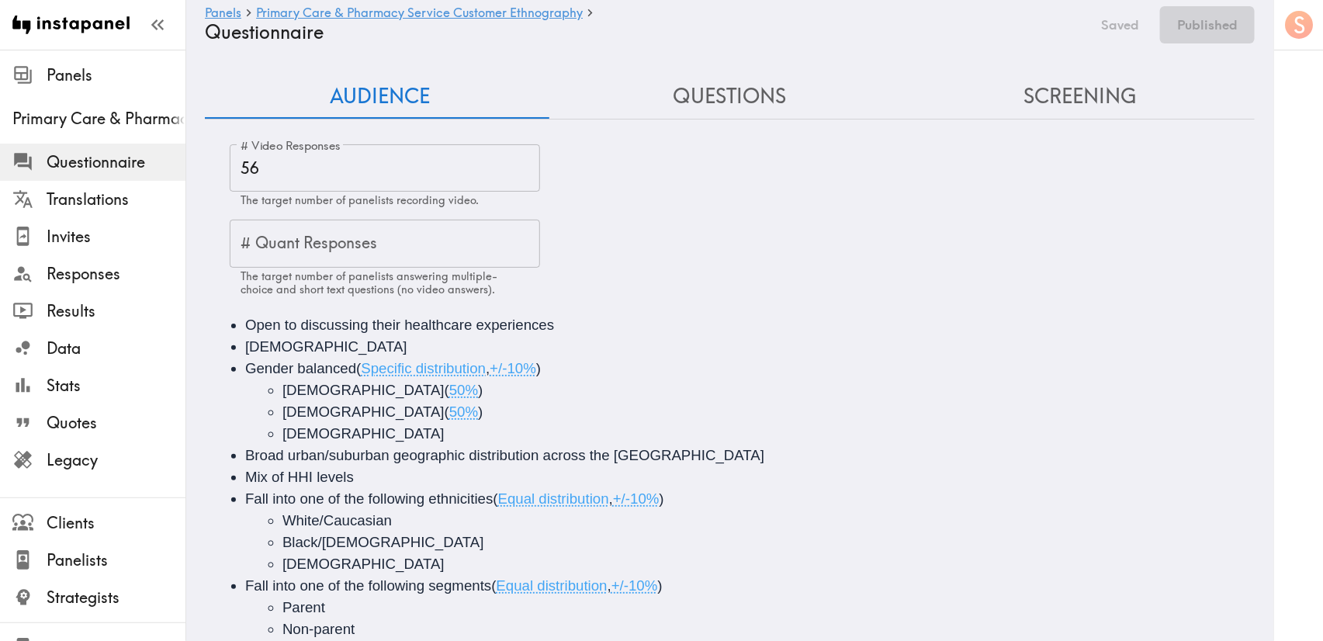
click at [1045, 93] on button "Screening" at bounding box center [1080, 96] width 350 height 44
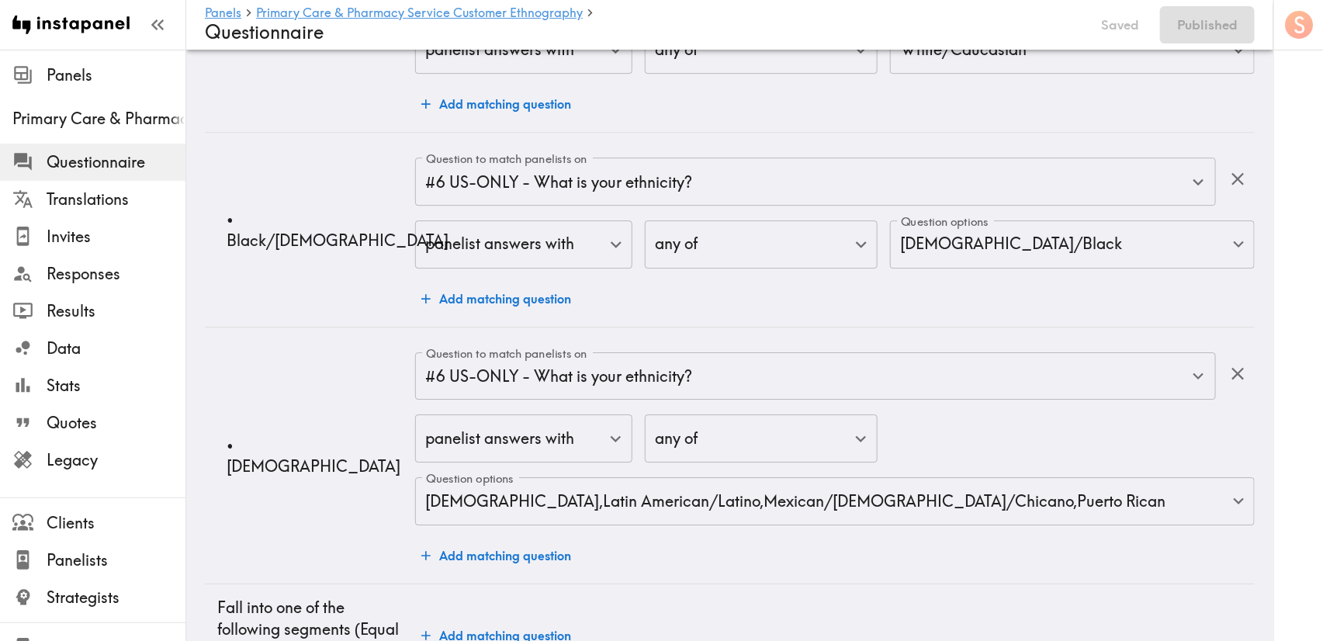
scroll to position [2095, 0]
click at [981, 501] on body "Instapanel - Panels - Primary Care & Pharmacy Service Customer Ethnography - Qu…" at bounding box center [661, 175] width 1323 height 4442
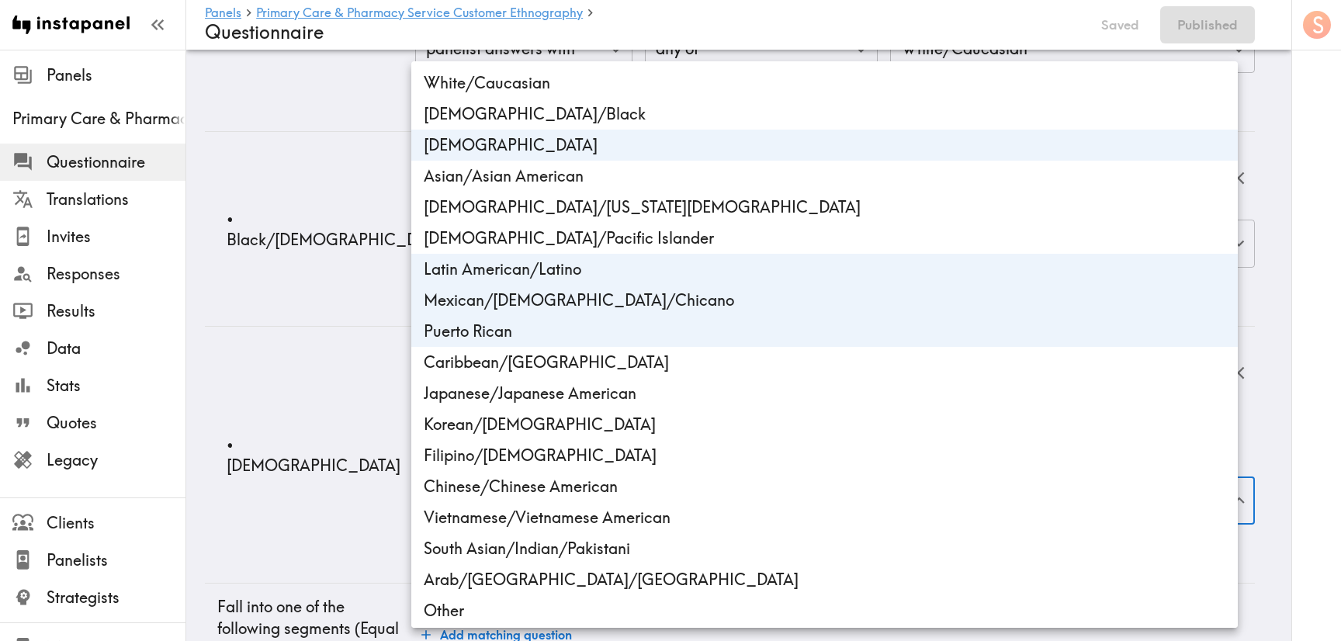
click at [322, 412] on div at bounding box center [670, 320] width 1341 height 641
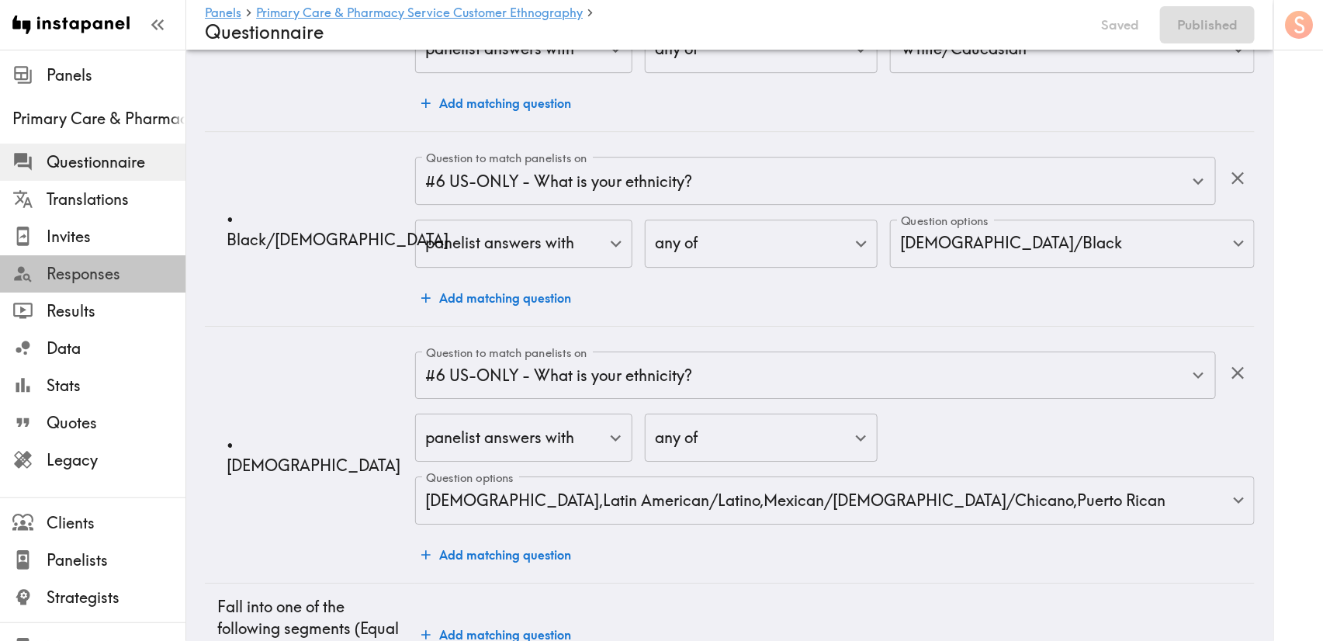
click at [104, 282] on span "Responses" at bounding box center [116, 274] width 139 height 22
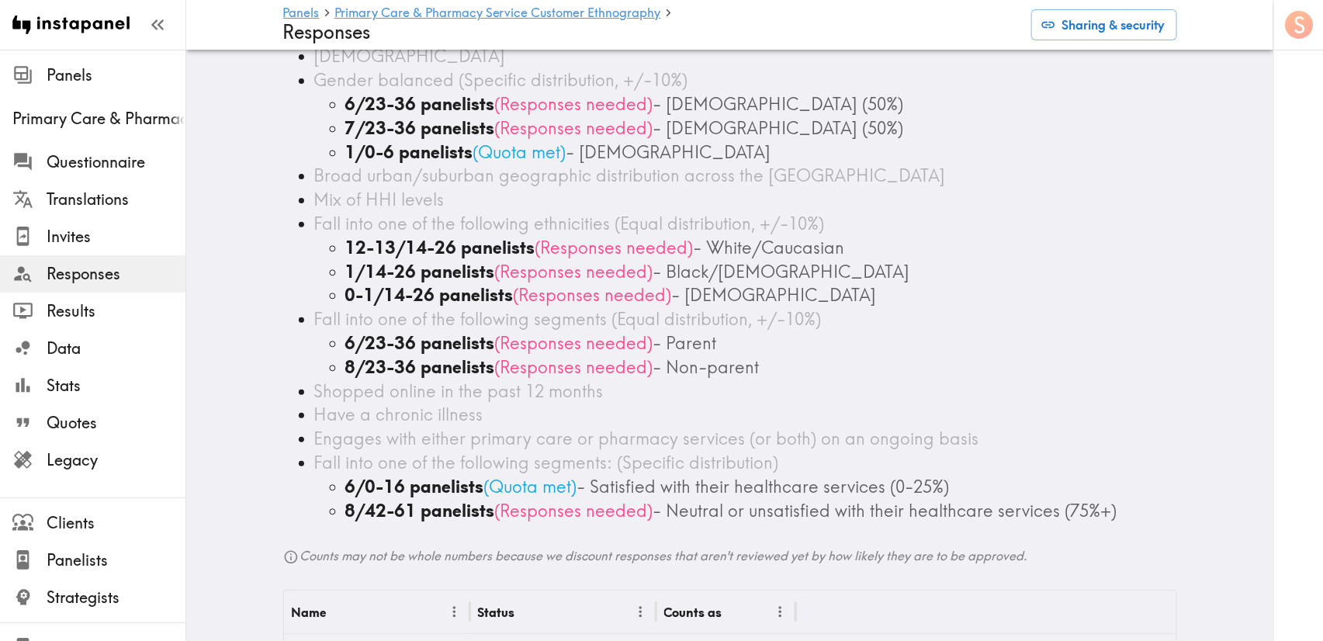
scroll to position [116, 0]
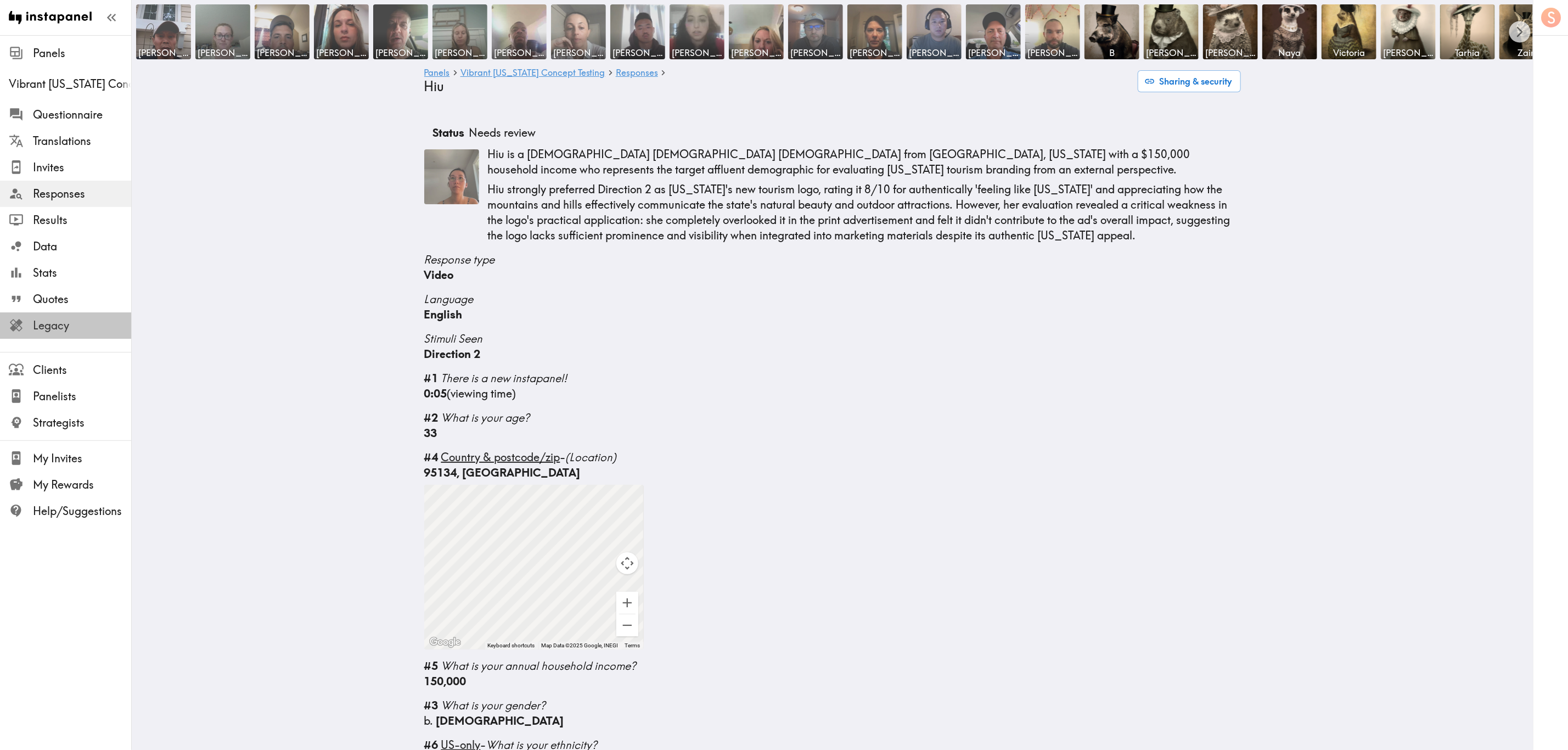
click at [101, 328] on span "Legacy" at bounding box center [82, 325] width 98 height 16
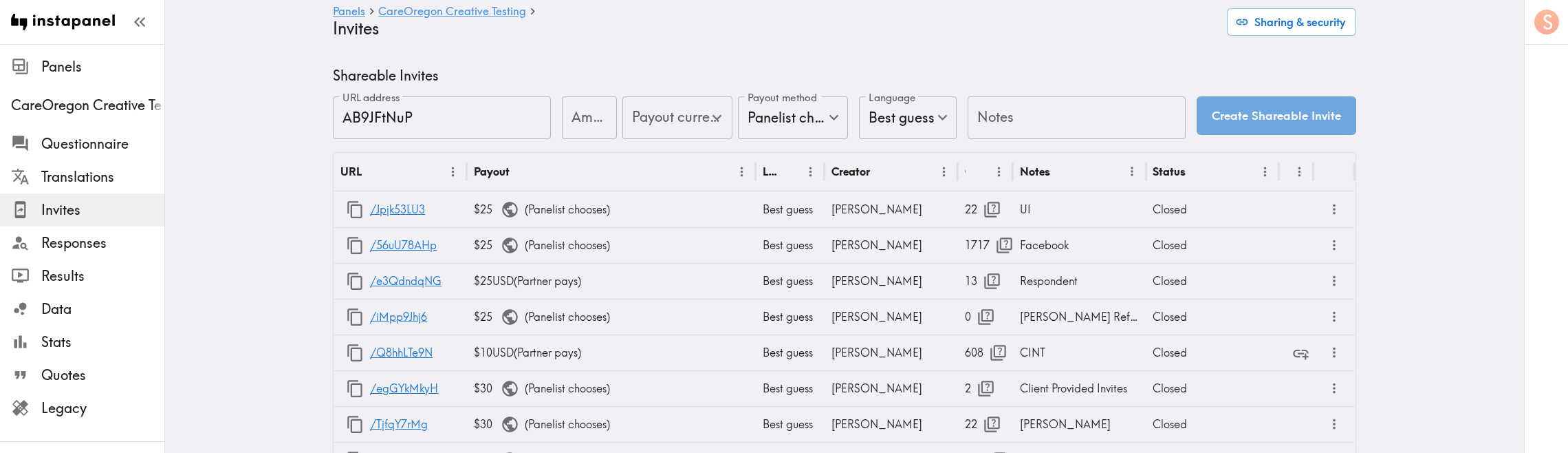
type input "US Global Equivalent - converted and cost-of-living adjusted"
type input "USD - US Dollar (United States of America, American Samoa, Bonaire, Sint Eustat…"
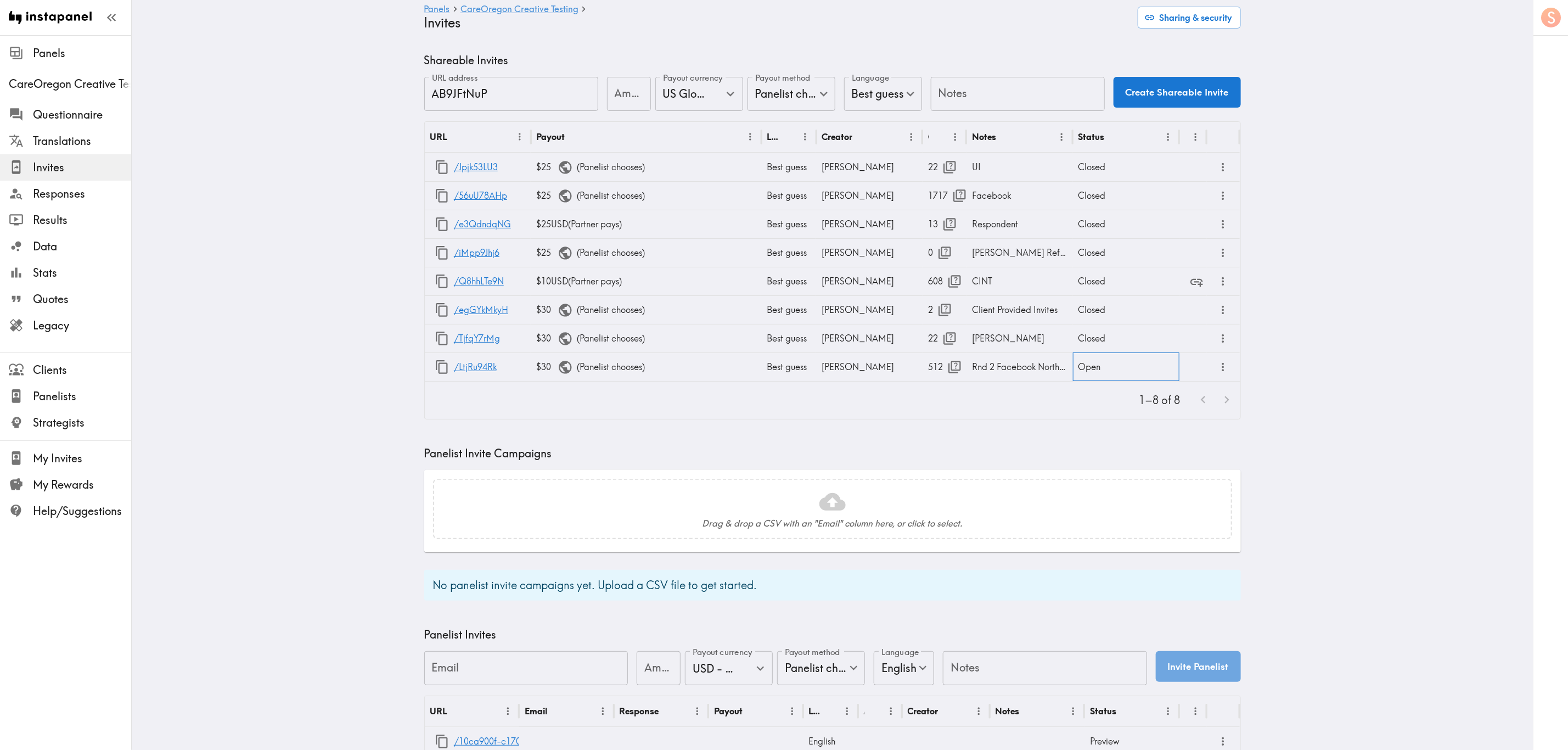
click at [948, 363] on div "Open" at bounding box center [1126, 367] width 107 height 28
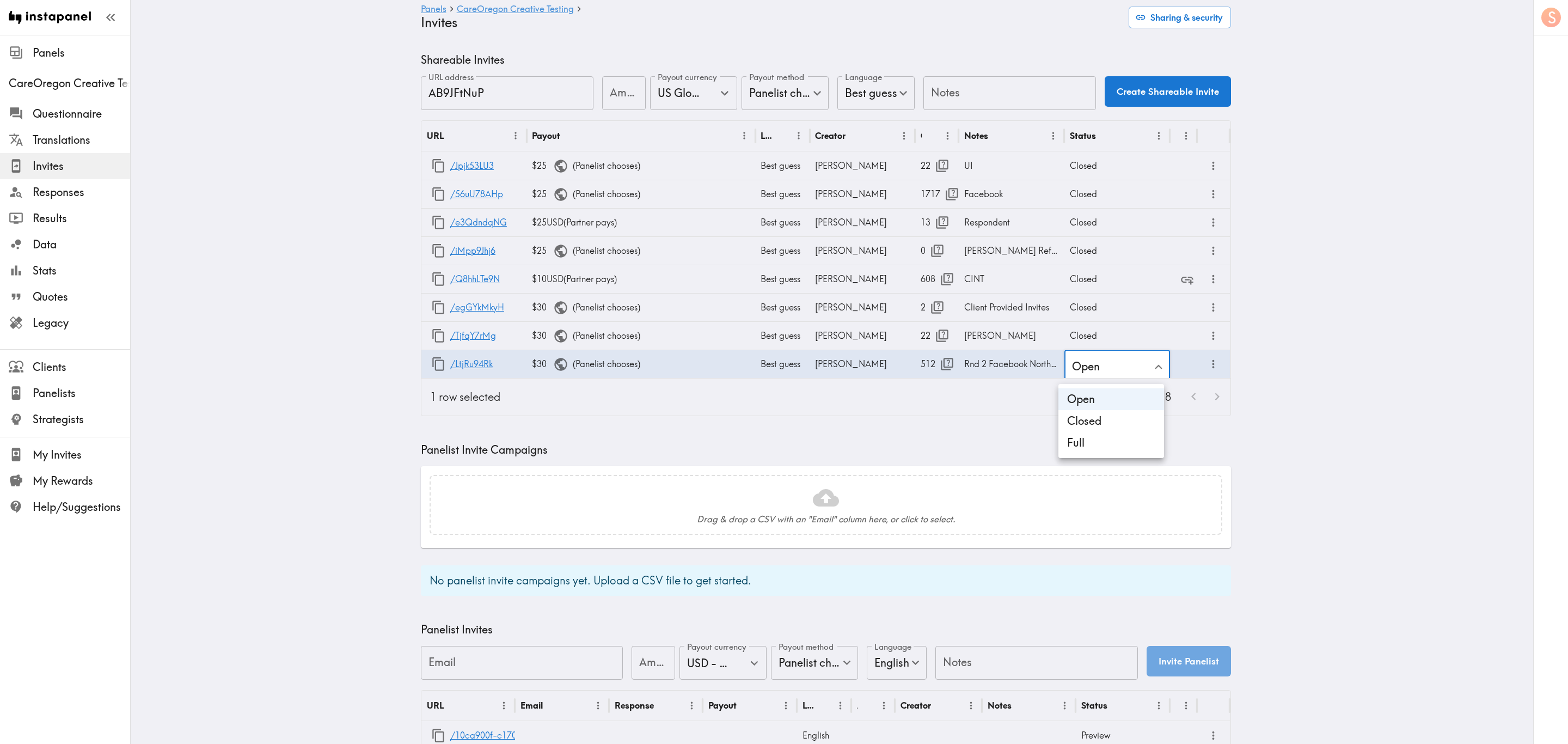
click at [940, 423] on li "Closed" at bounding box center [1111, 420] width 106 height 22
type input "Closed"
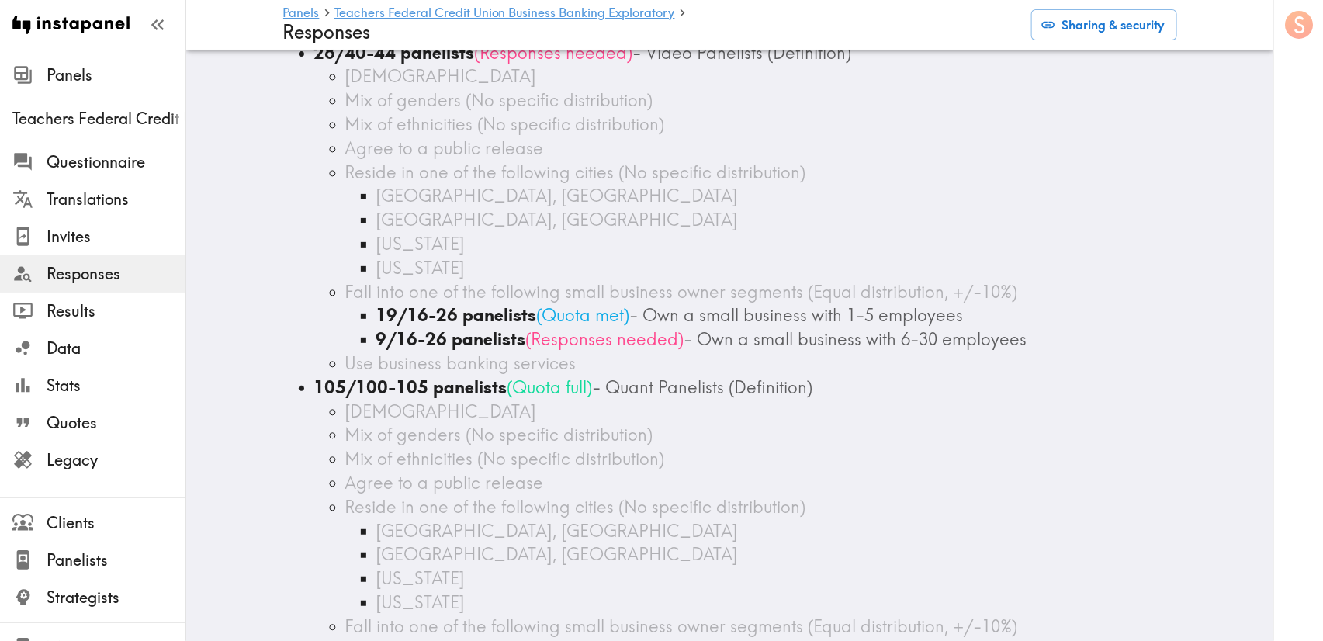
scroll to position [233, 0]
